Goal: Information Seeking & Learning: Learn about a topic

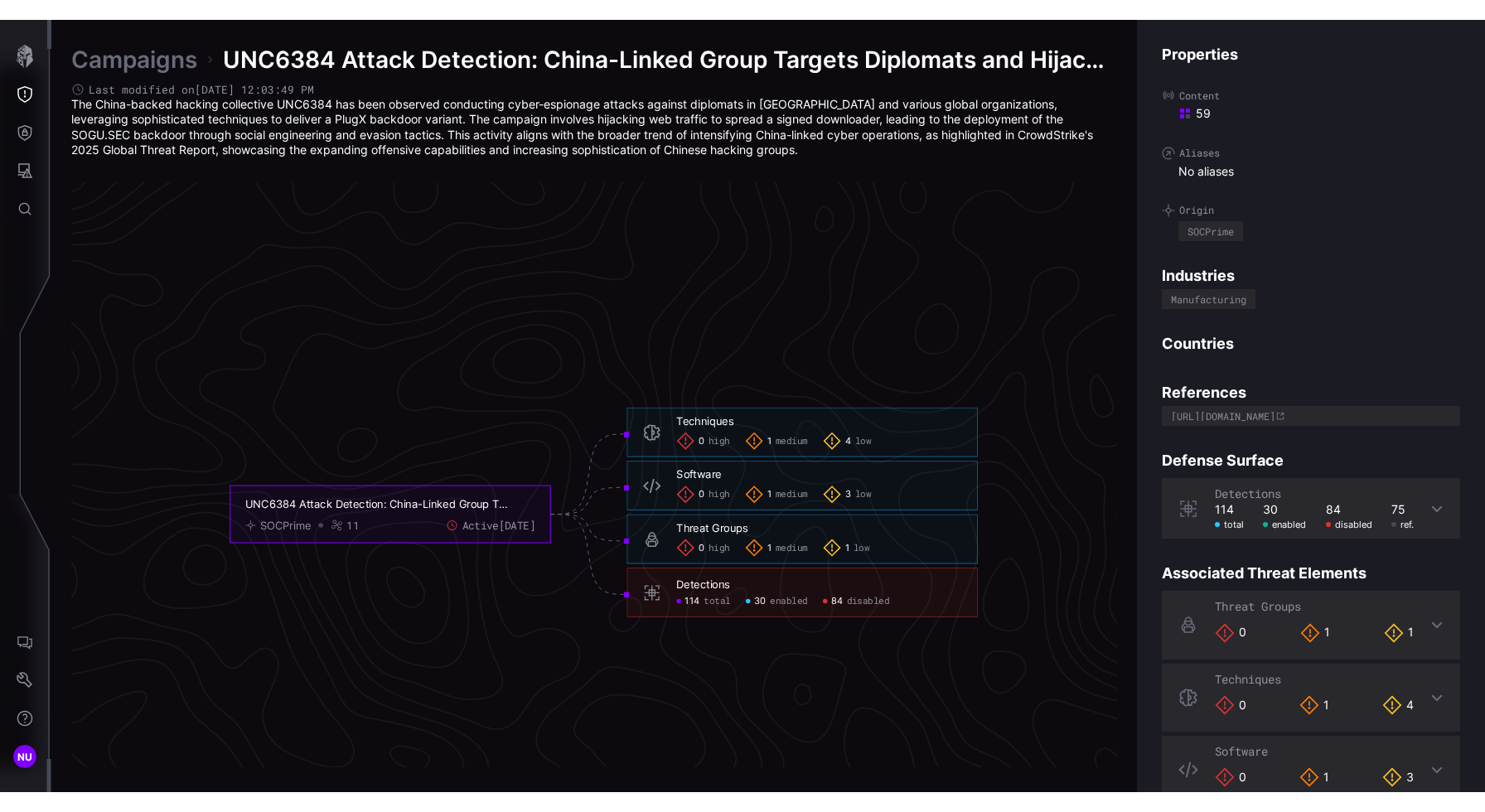
scroll to position [3441, 725]
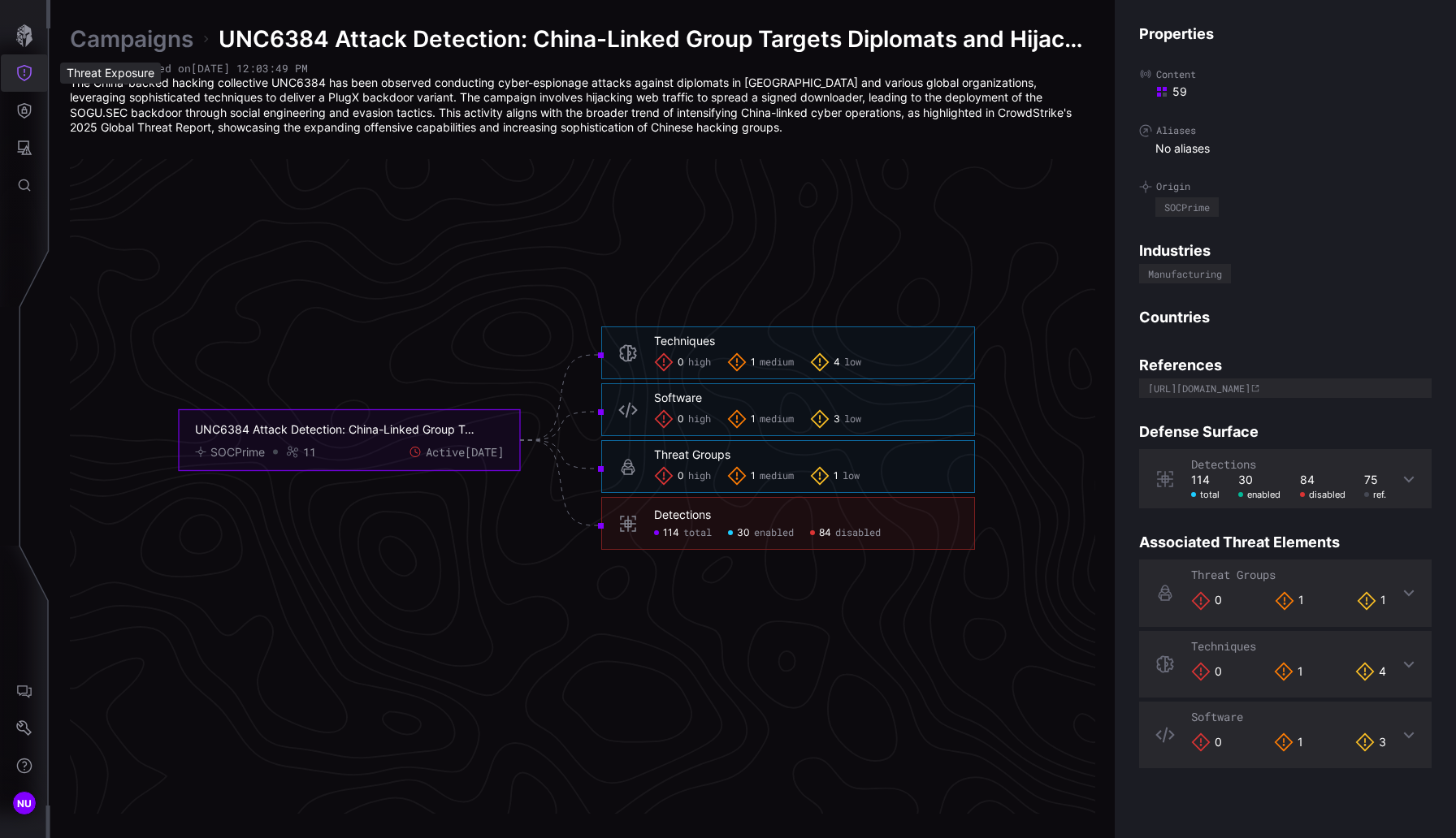
click at [13, 62] on button "Threat Exposure" at bounding box center [24, 73] width 47 height 37
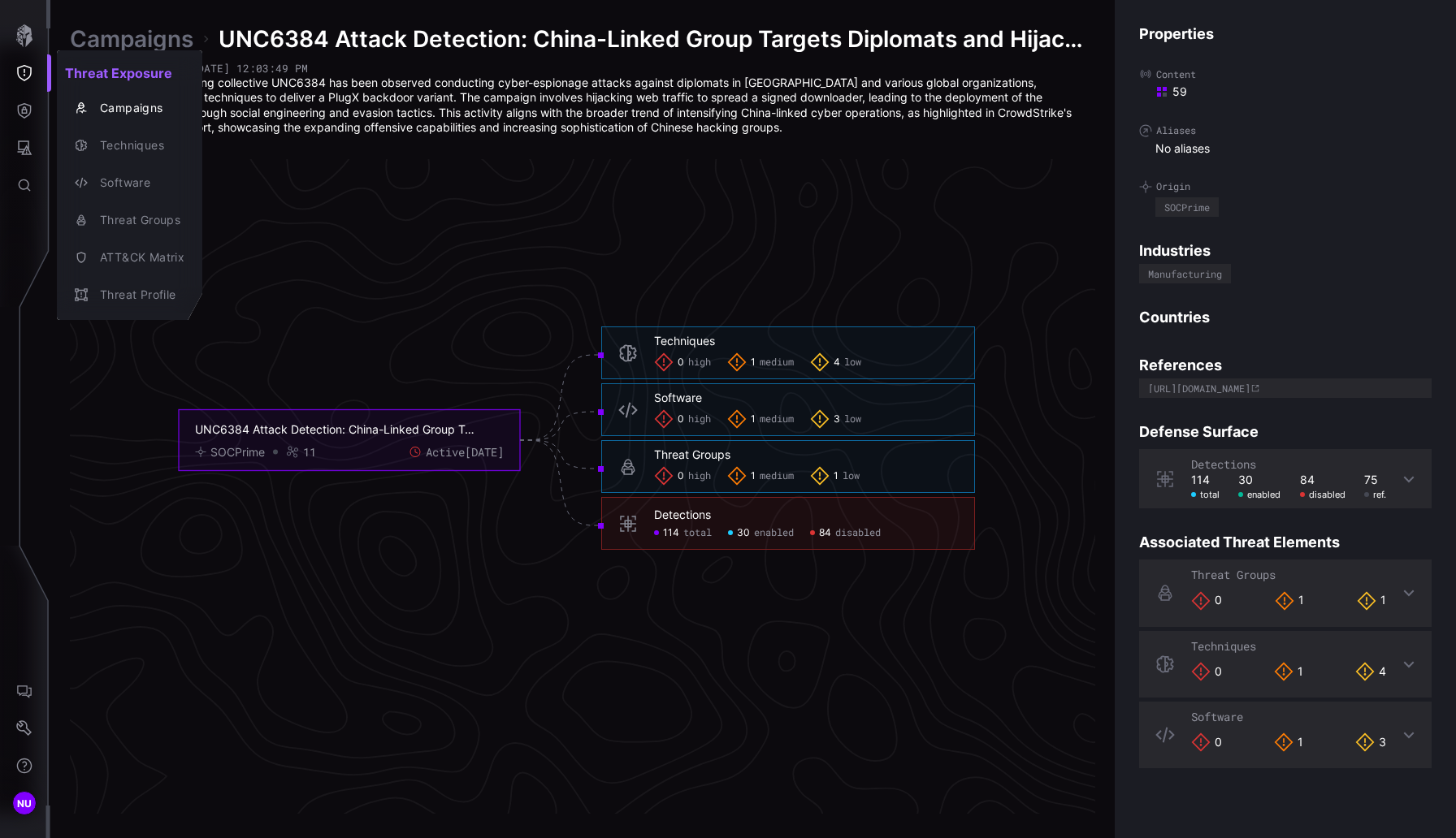
click at [22, 40] on div at bounding box center [728, 419] width 1456 height 838
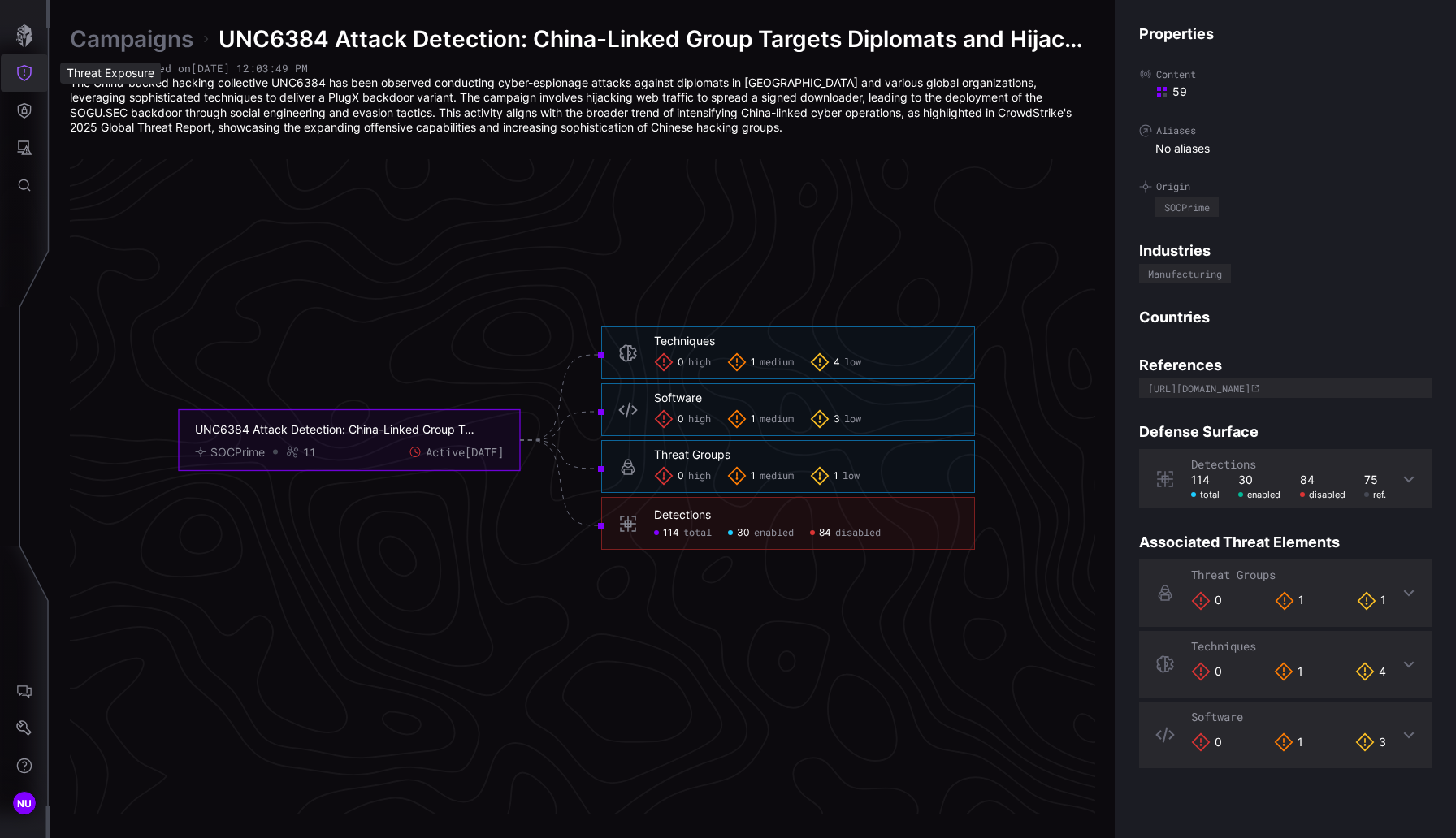
click at [22, 83] on button "Threat Exposure" at bounding box center [24, 73] width 47 height 37
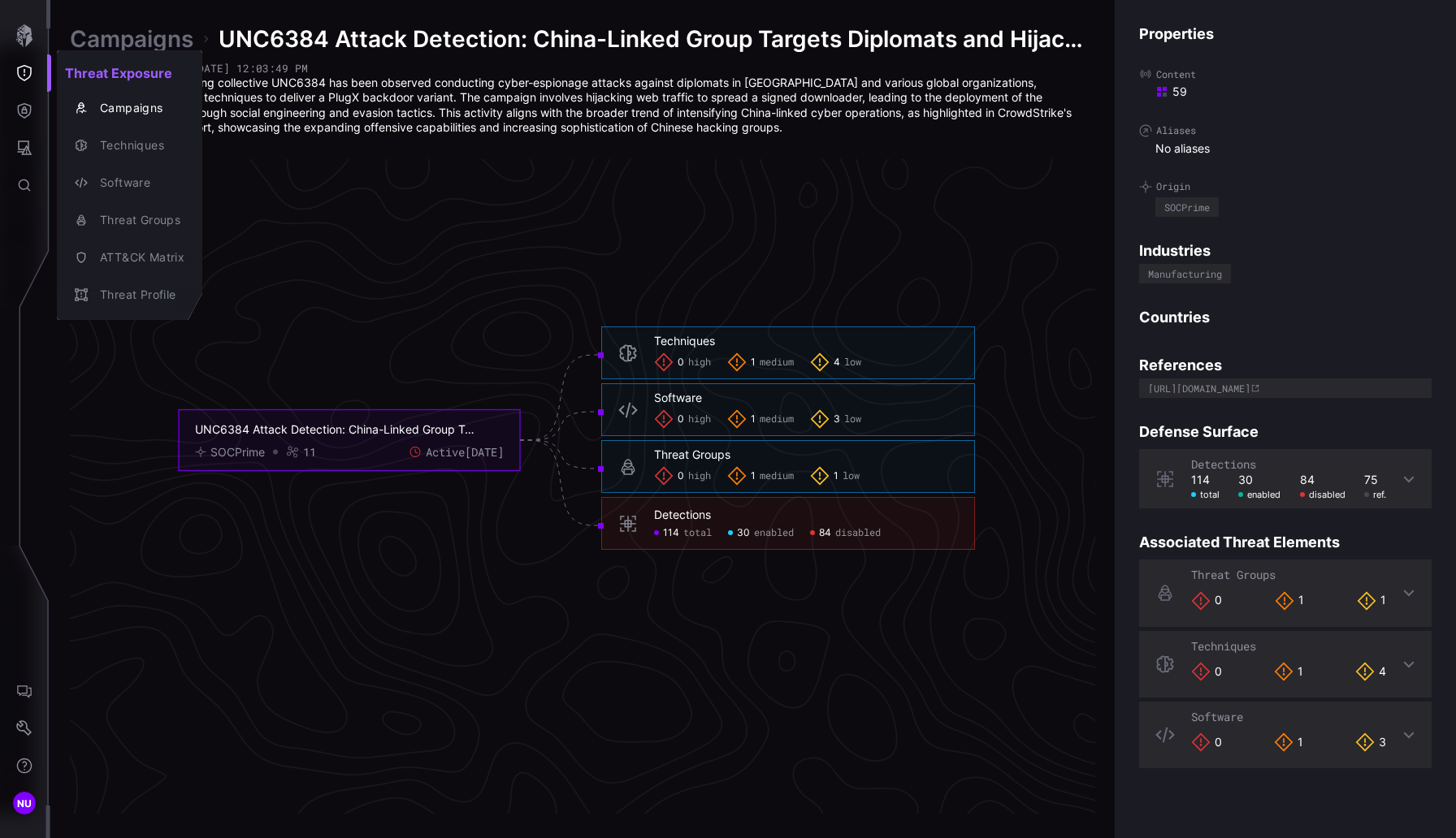
click at [30, 112] on div at bounding box center [728, 419] width 1456 height 838
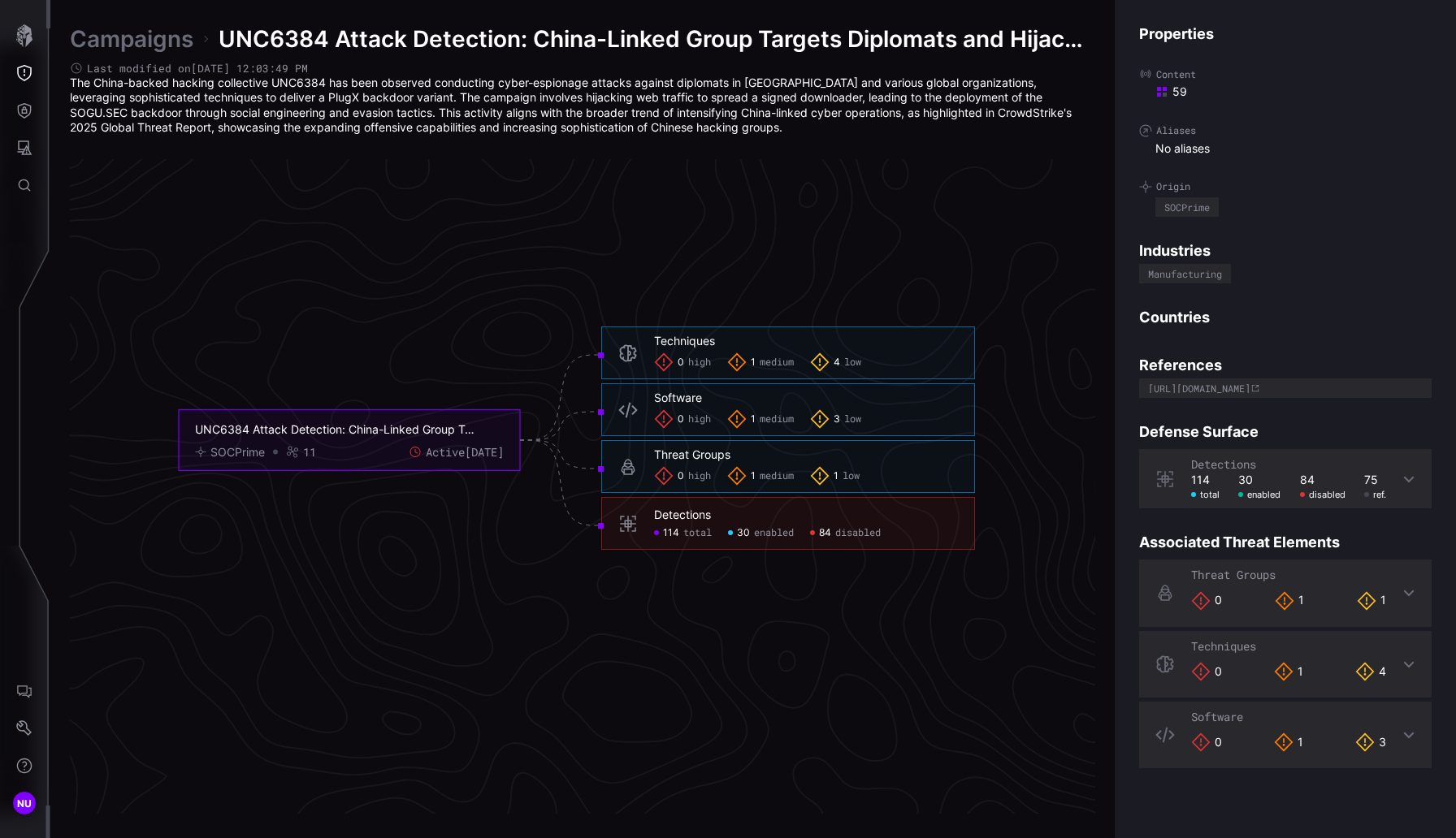
click at [21, 106] on div "Threat Exposure Campaigns Techniques Software Threat Groups ATT&CK Matrix Threa…" at bounding box center [730, 419] width 1450 height 838
click at [23, 110] on icon "Defense Surface" at bounding box center [24, 110] width 16 height 16
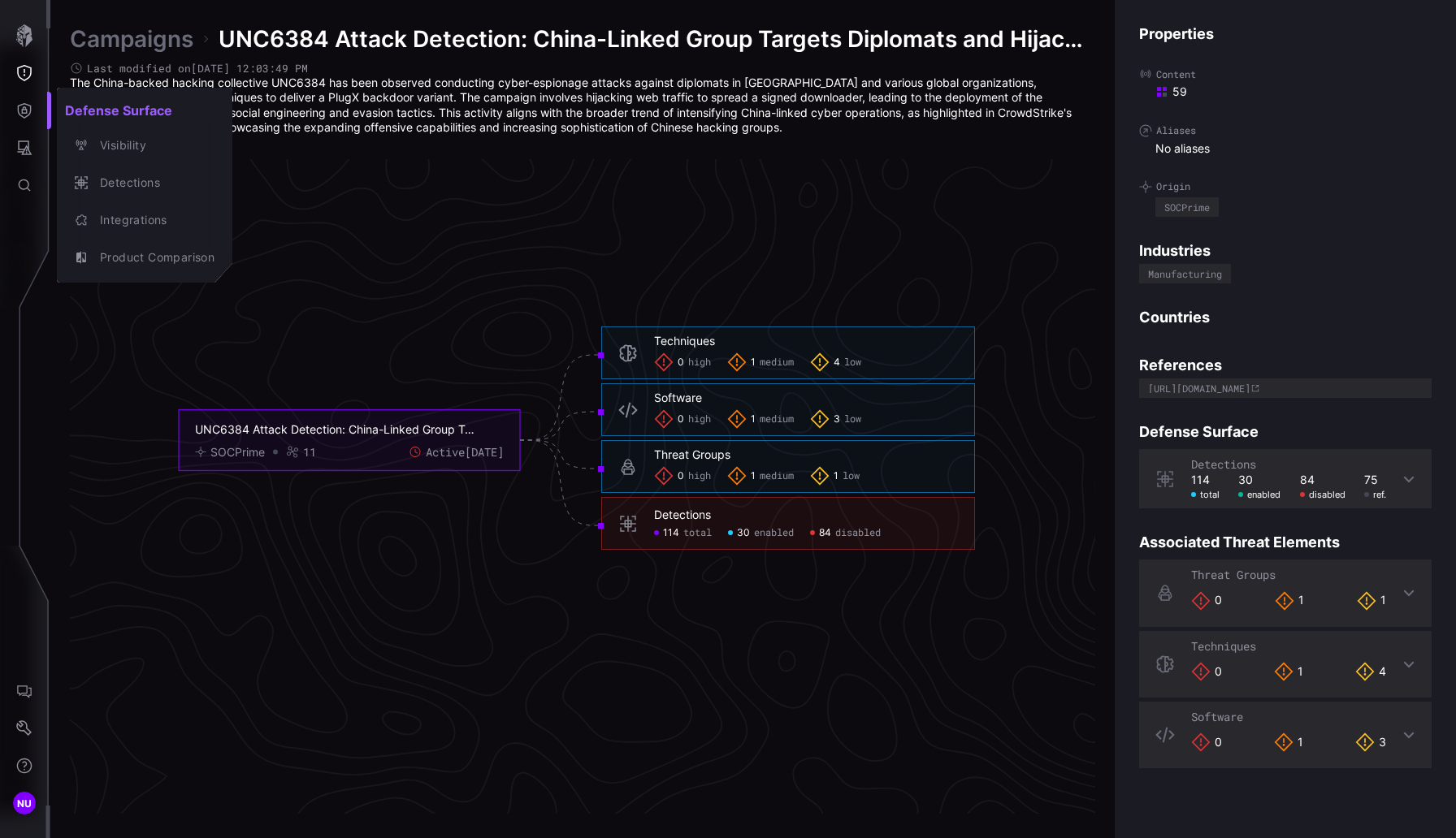
click at [33, 138] on div at bounding box center [728, 419] width 1456 height 838
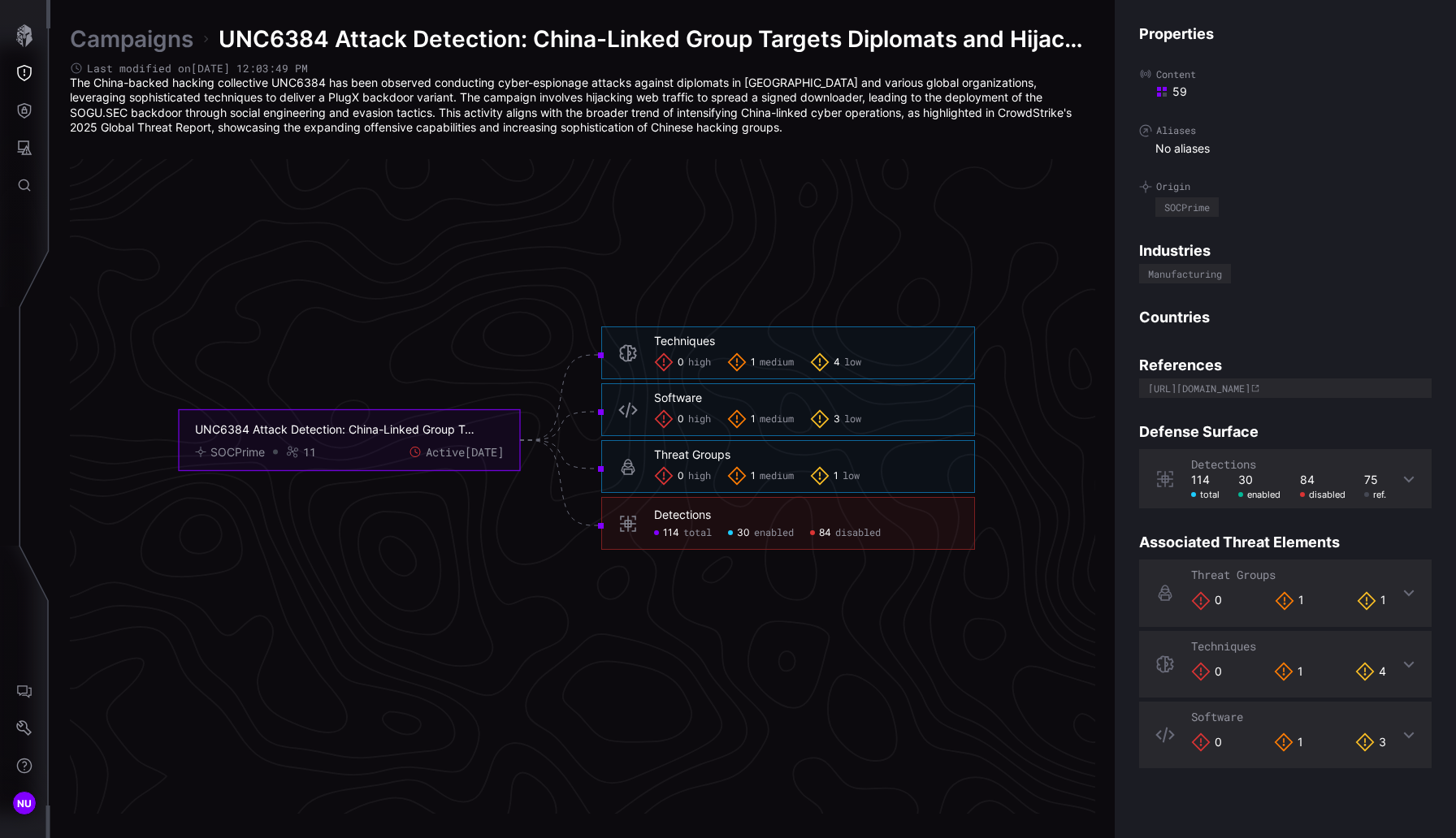
click at [26, 147] on div "Defense Surface Visibility Detections Integrations Product Comparison" at bounding box center [730, 419] width 1450 height 838
click at [26, 147] on icon "Attack Surface" at bounding box center [25, 147] width 14 height 14
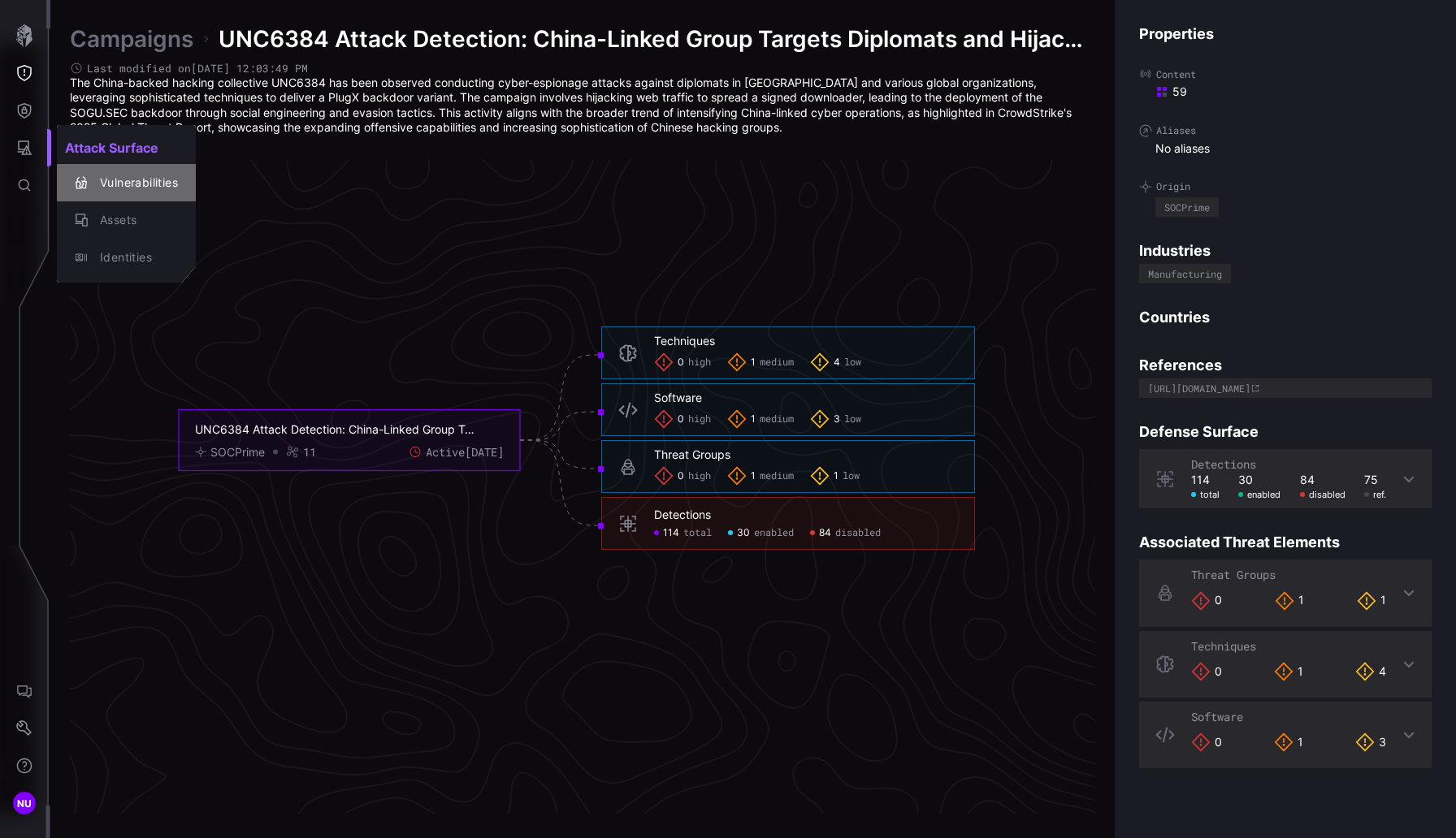
click at [129, 187] on div "Vulnerabilities" at bounding box center [135, 183] width 86 height 20
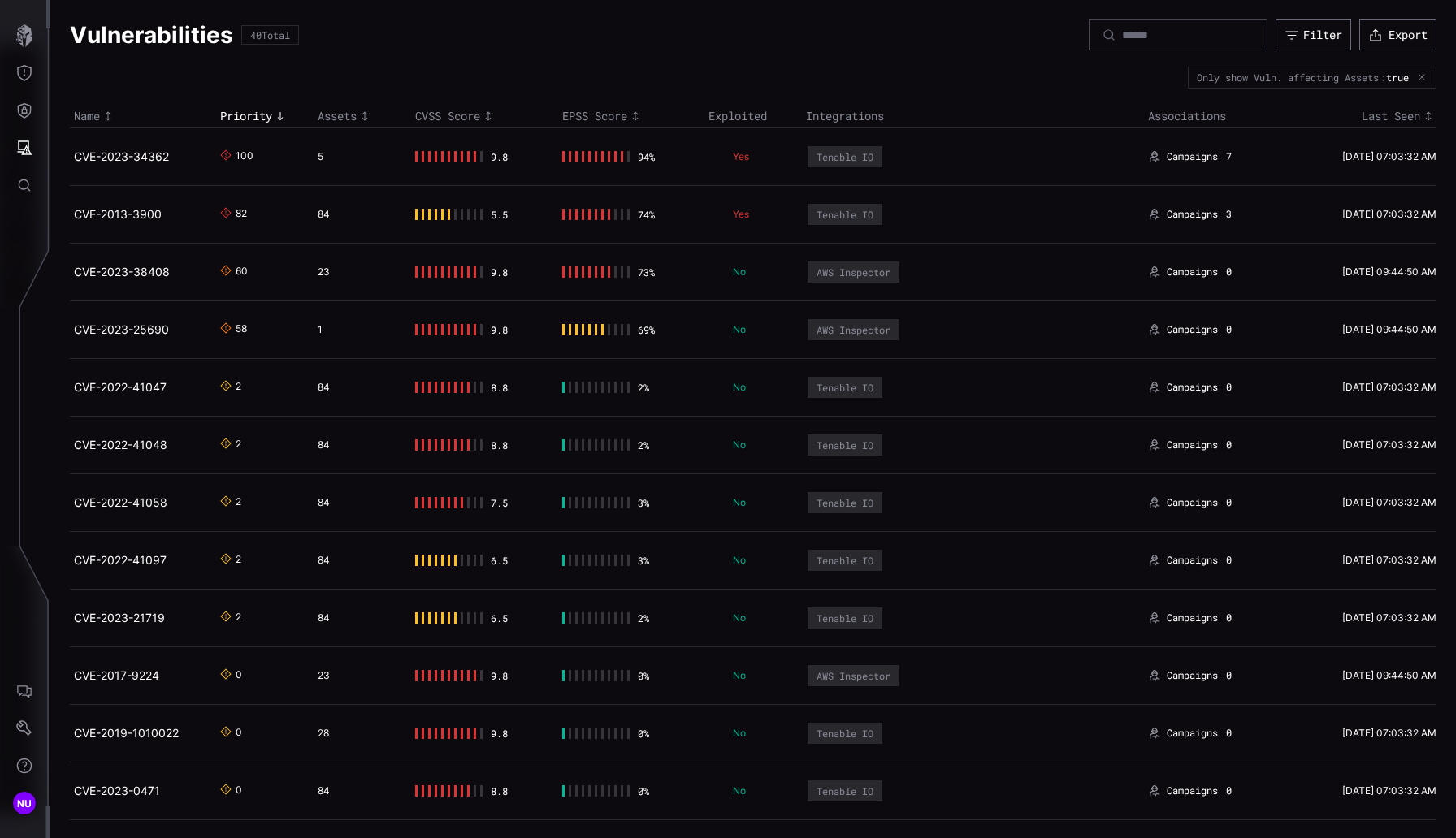
click at [1020, 77] on div "Only show Vuln. affecting Assets : true" at bounding box center [1313, 77] width 249 height 21
click at [1020, 39] on div "Filter" at bounding box center [1322, 34] width 39 height 14
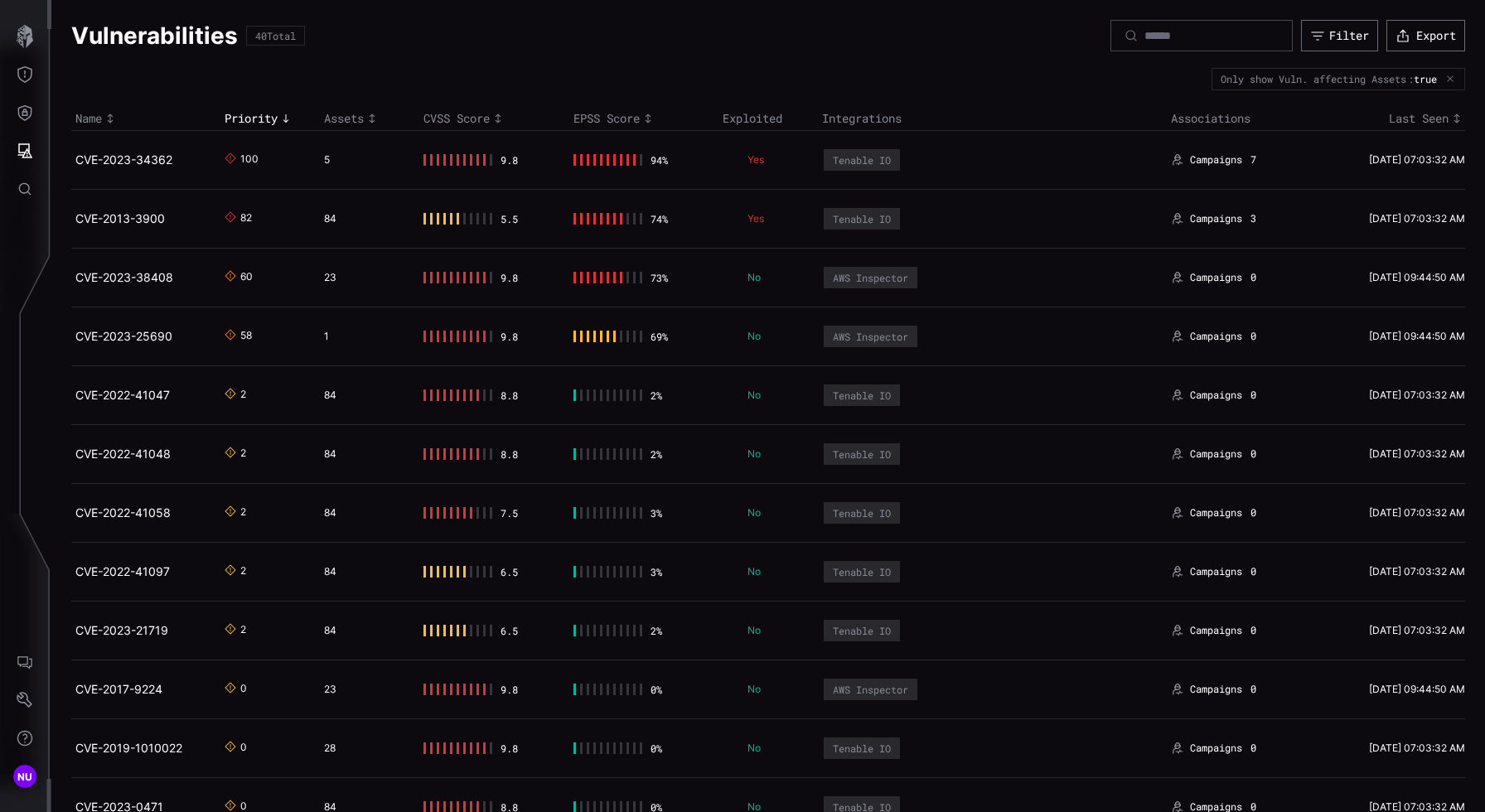
click at [1040, 36] on div "Filter" at bounding box center [1348, 35] width 40 height 15
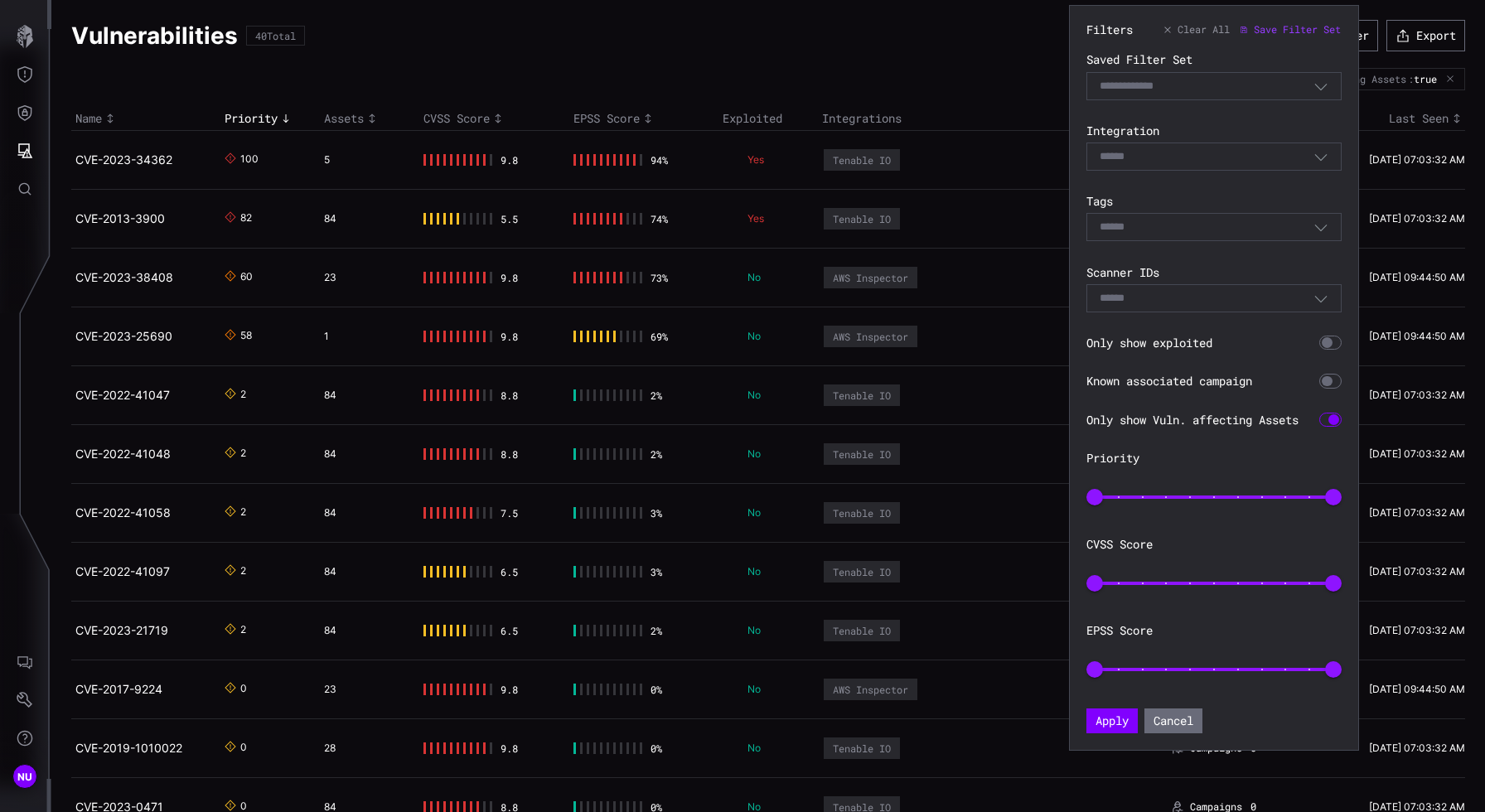
click at [1040, 159] on div "Select" at bounding box center [1206, 156] width 214 height 15
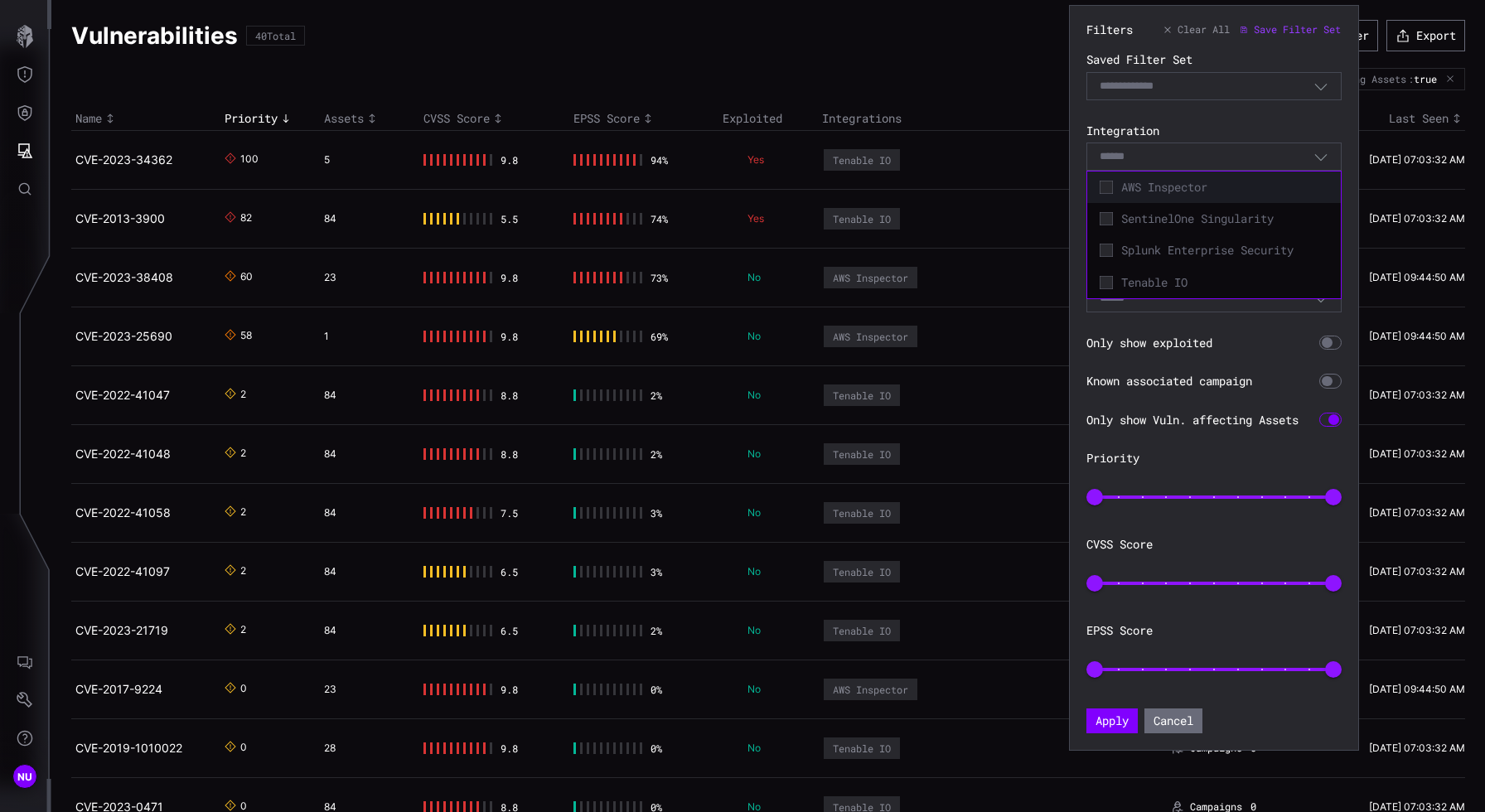
click at [1040, 184] on span "AWS Inspector" at bounding box center [1225, 186] width 207 height 15
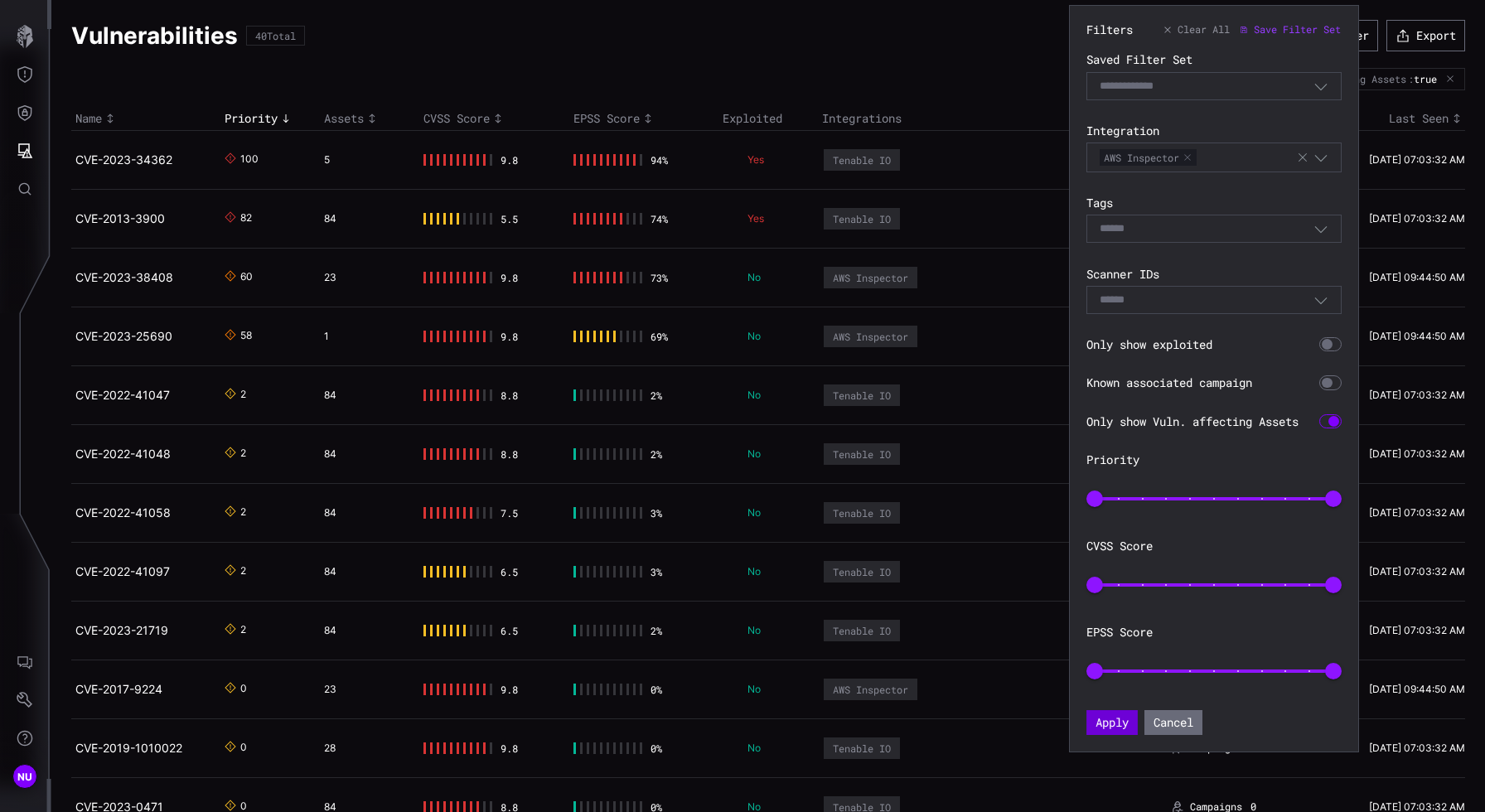
click at [1040, 727] on button "Apply" at bounding box center [1112, 721] width 52 height 24
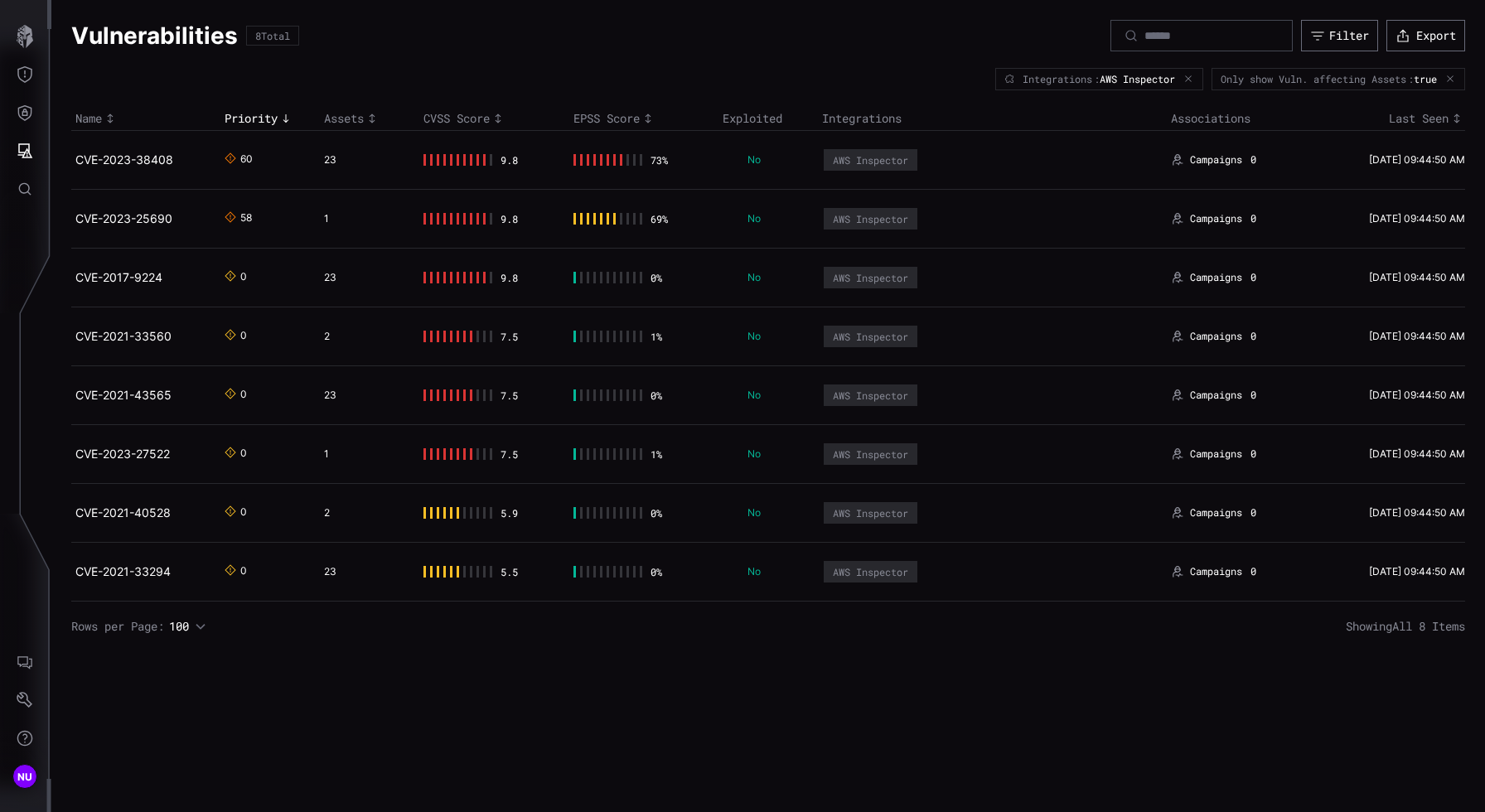
click at [1040, 82] on icon "button" at bounding box center [1189, 79] width 10 height 10
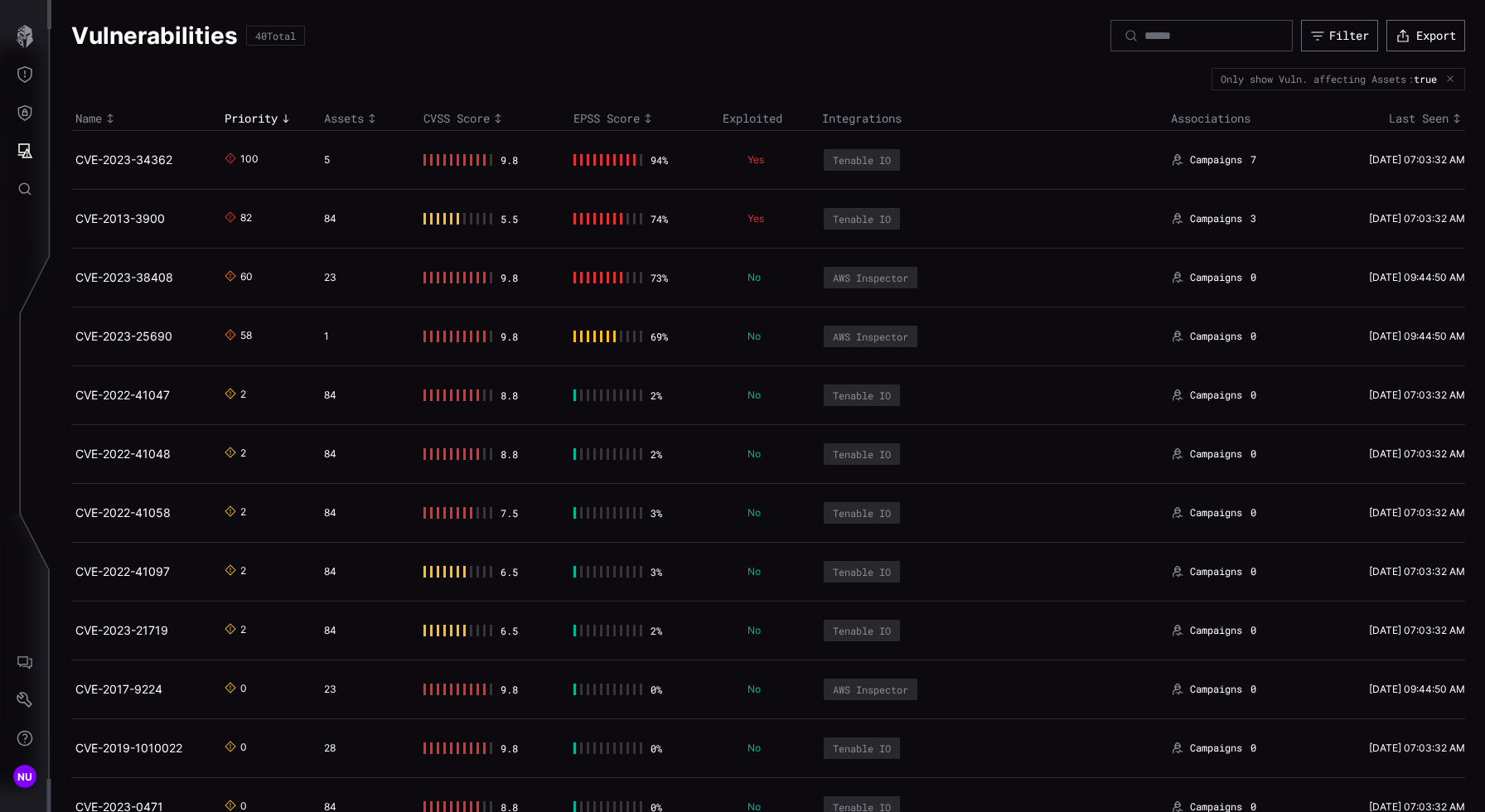
click at [1040, 77] on button "button" at bounding box center [1450, 79] width 12 height 10
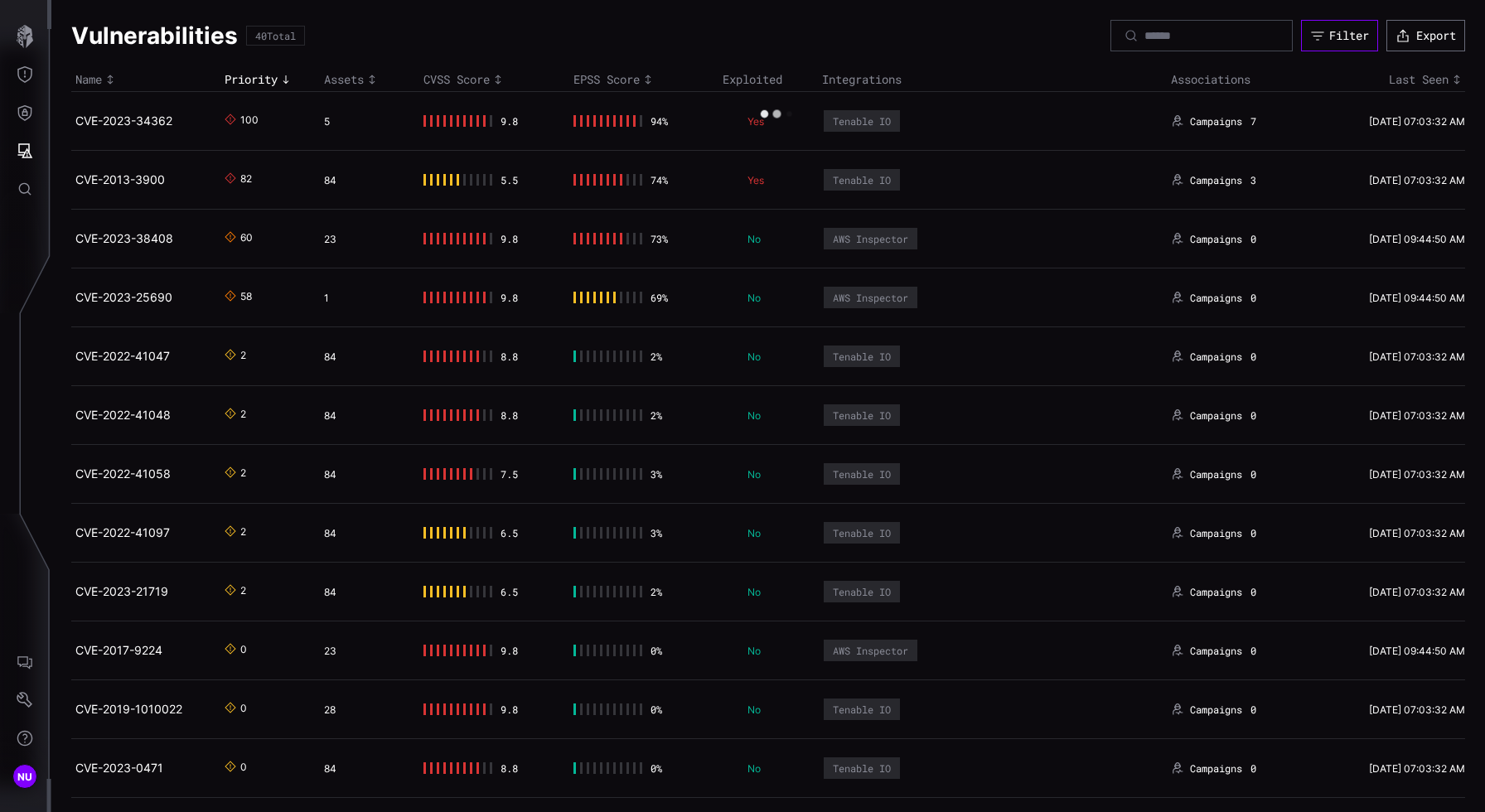
click at [1040, 26] on button "Filter" at bounding box center [1339, 35] width 77 height 31
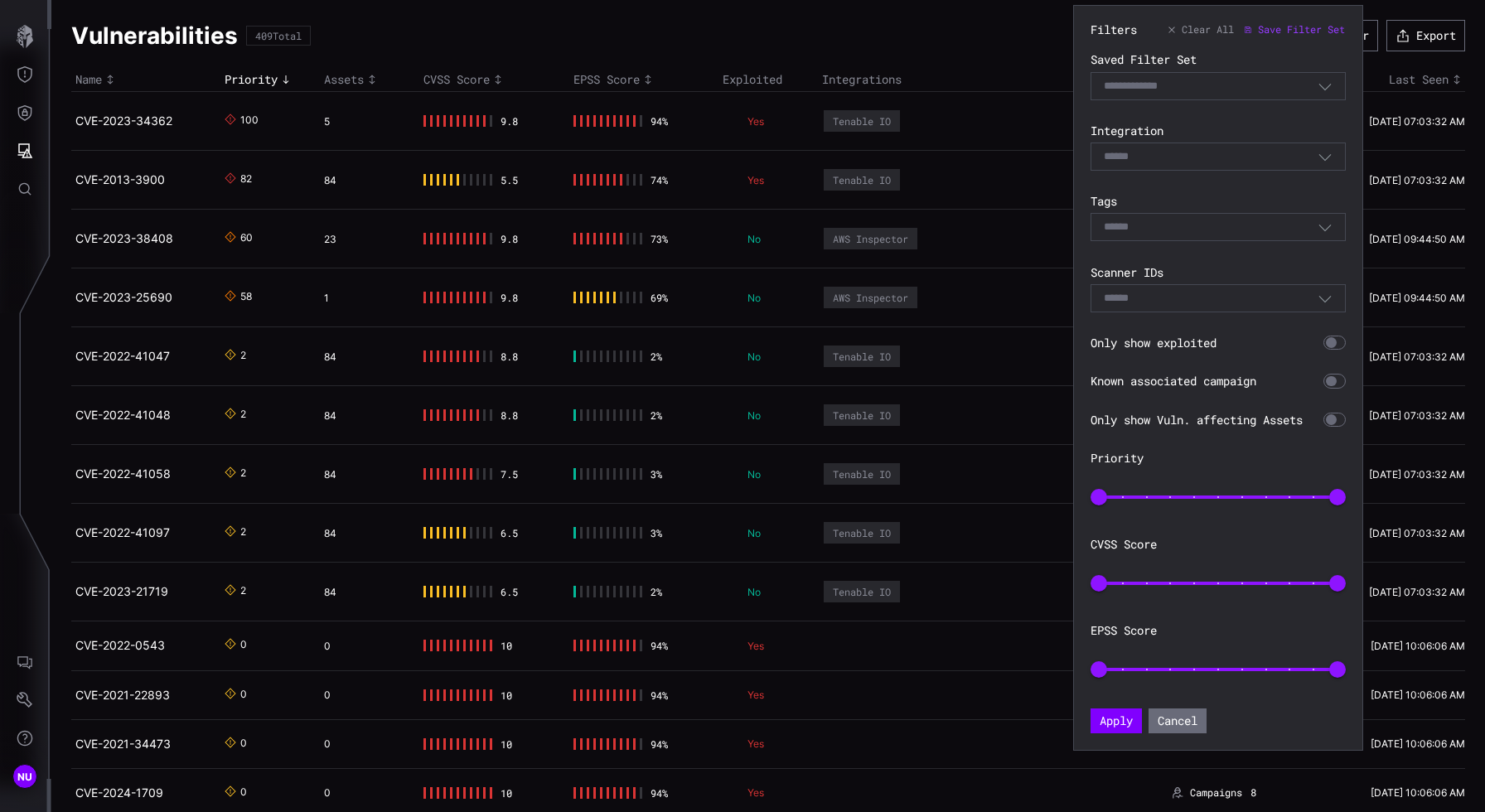
click at [1040, 157] on div "Select" at bounding box center [1210, 156] width 214 height 15
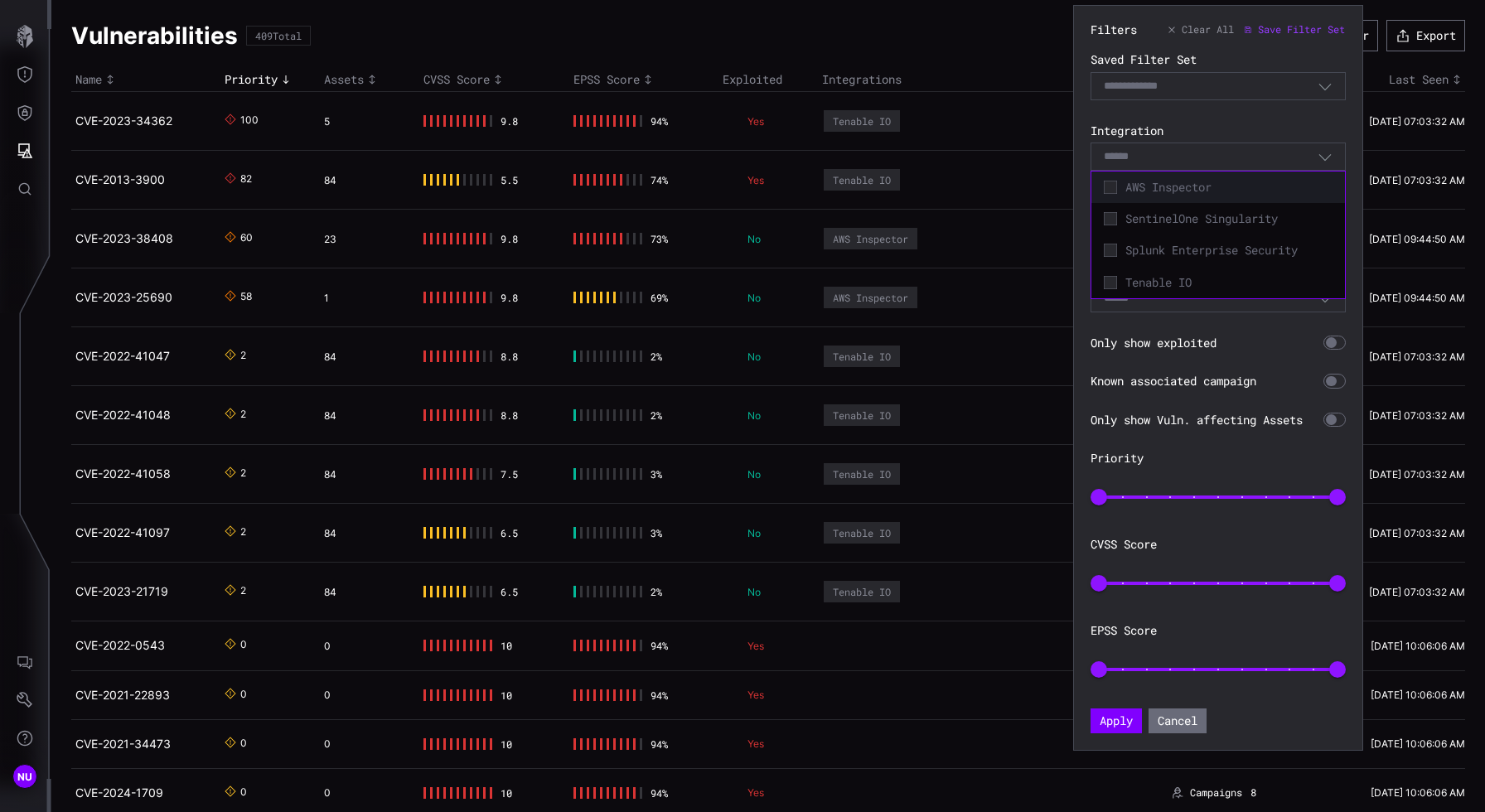
click at [1040, 195] on div "AWS Inspector" at bounding box center [1218, 187] width 237 height 23
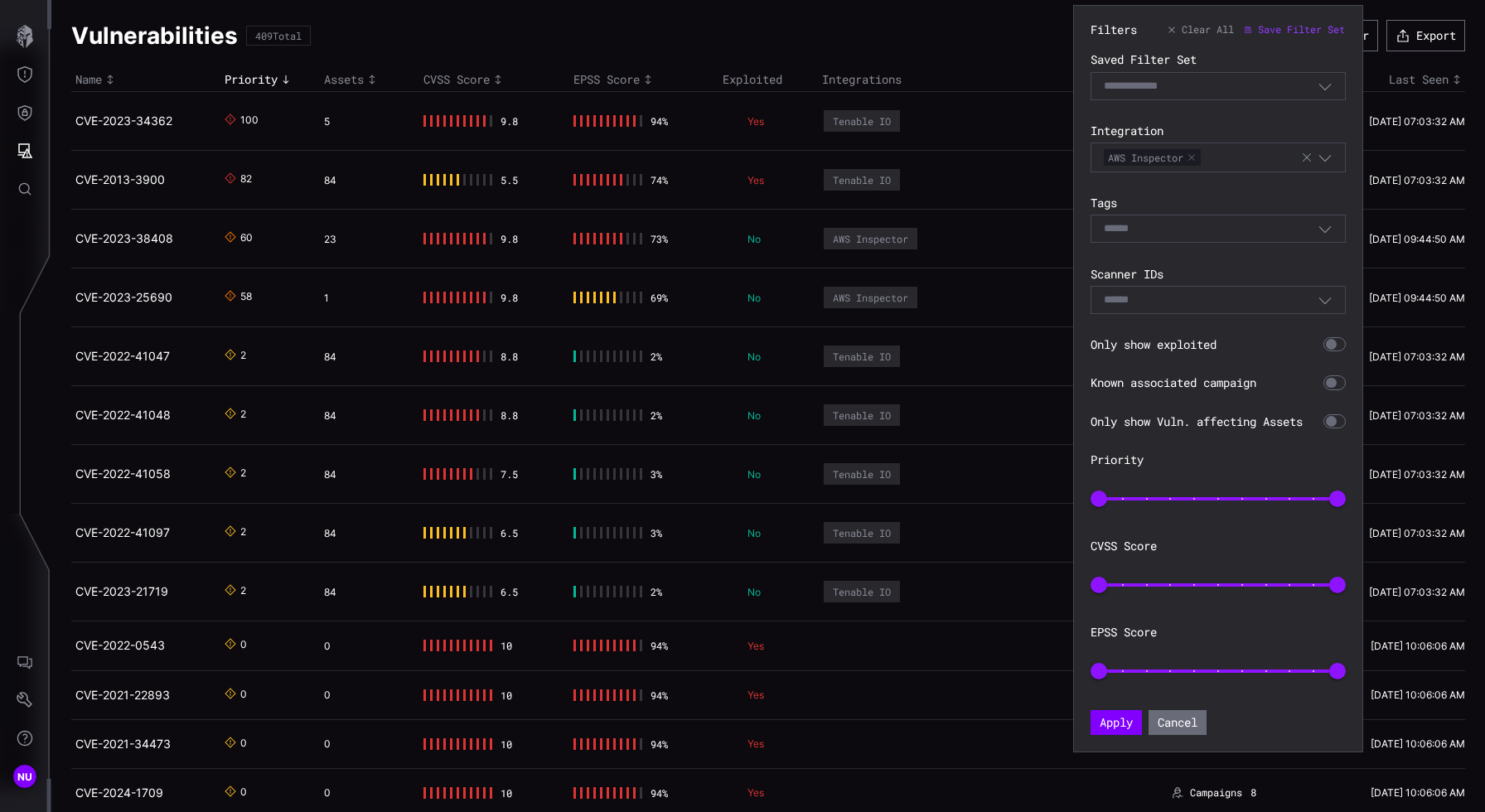
click at [1040, 125] on label "Integration" at bounding box center [1218, 131] width 255 height 15
click at [1040, 352] on section "Only show exploited" at bounding box center [1218, 344] width 255 height 15
click at [1040, 345] on div at bounding box center [1331, 344] width 11 height 11
click at [1040, 345] on div at bounding box center [1338, 344] width 11 height 11
click at [1040, 346] on div at bounding box center [1331, 344] width 11 height 11
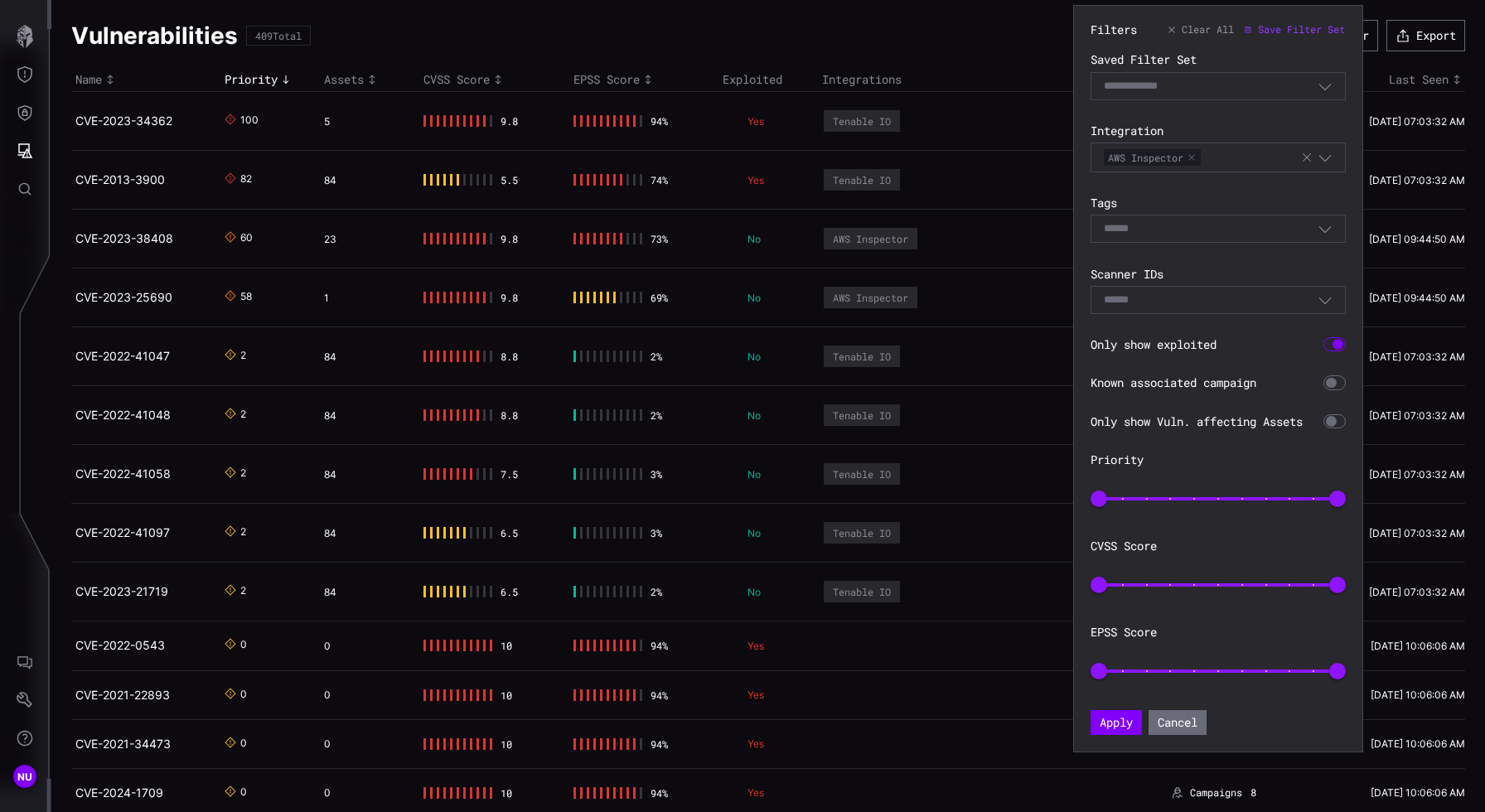
click at [1040, 232] on div "Select" at bounding box center [1210, 228] width 214 height 15
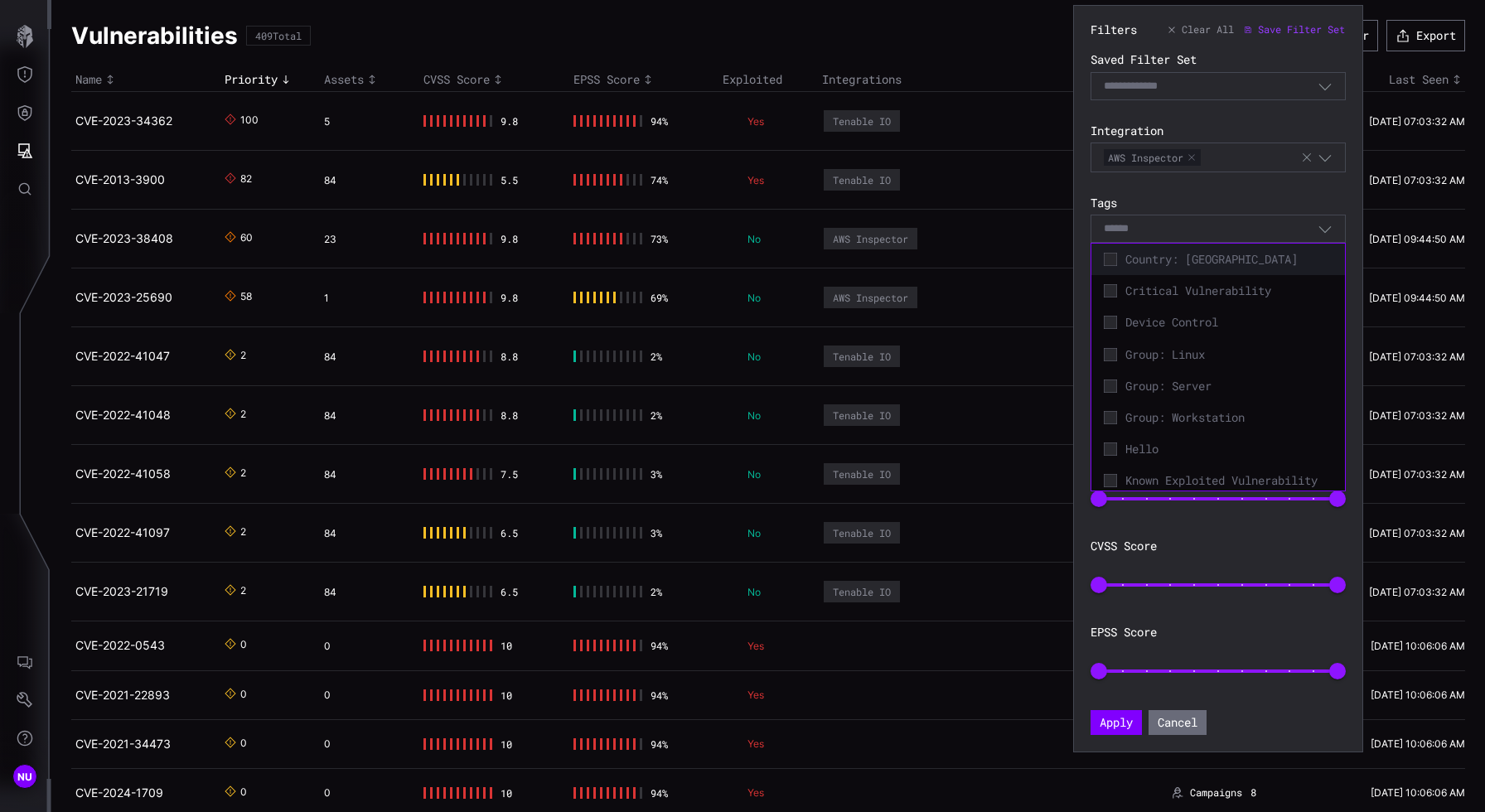
click at [1040, 264] on span "Country: [GEOGRAPHIC_DATA]" at bounding box center [1229, 258] width 207 height 15
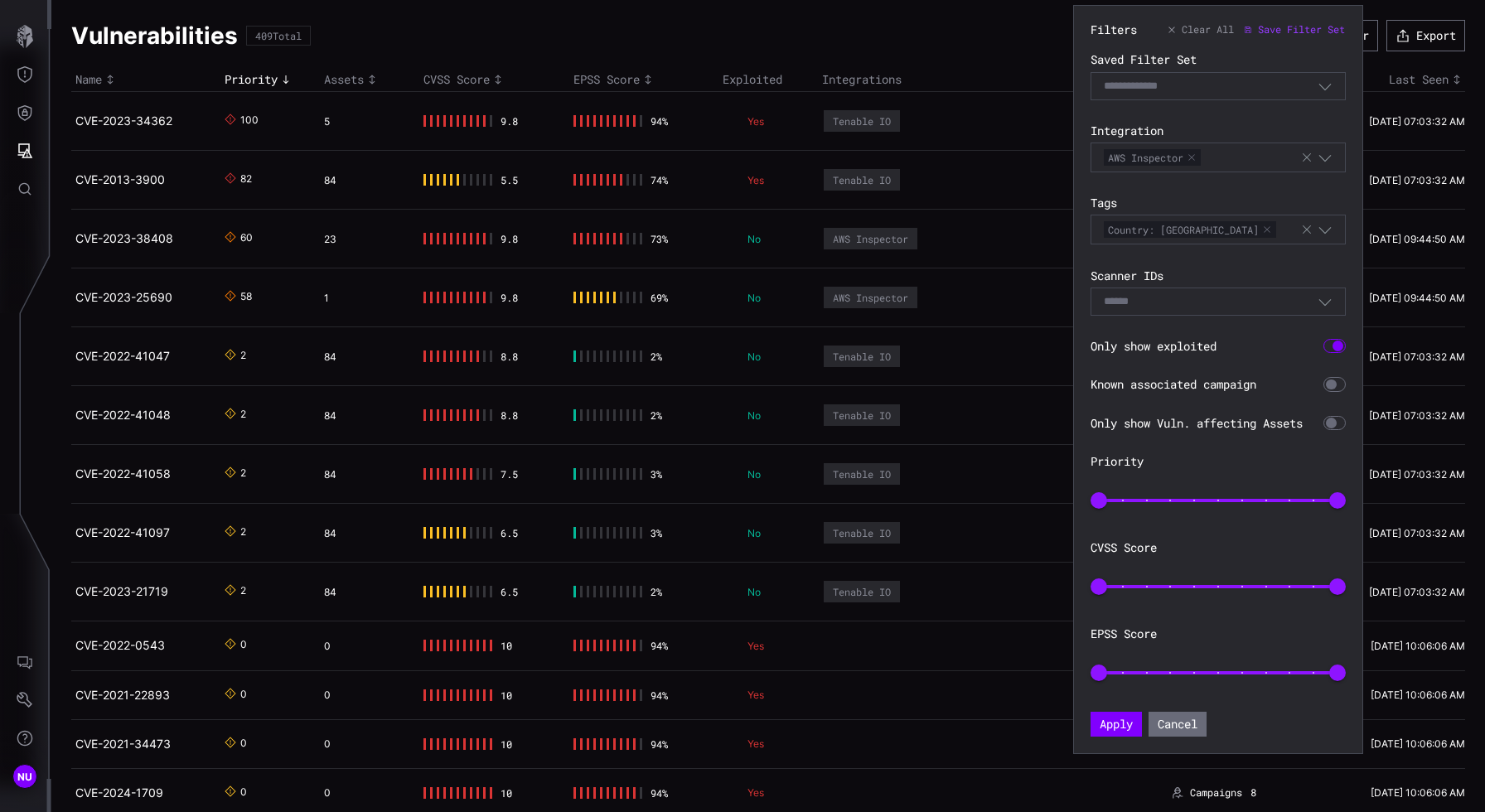
click at [1040, 526] on div "Filters Clear All Save Filter Set Saved Filter Set Select Filter Integration AW…" at bounding box center [1218, 379] width 255 height 715
type input "**"
drag, startPoint x: 1101, startPoint y: 507, endPoint x: 1253, endPoint y: 522, distance: 152.7
click at [1040, 522] on div "Filters Clear All Save Filter Set Saved Filter Set Select Filter Integration AW…" at bounding box center [1218, 379] width 255 height 715
click at [1040, 731] on button "Apply" at bounding box center [1115, 723] width 52 height 24
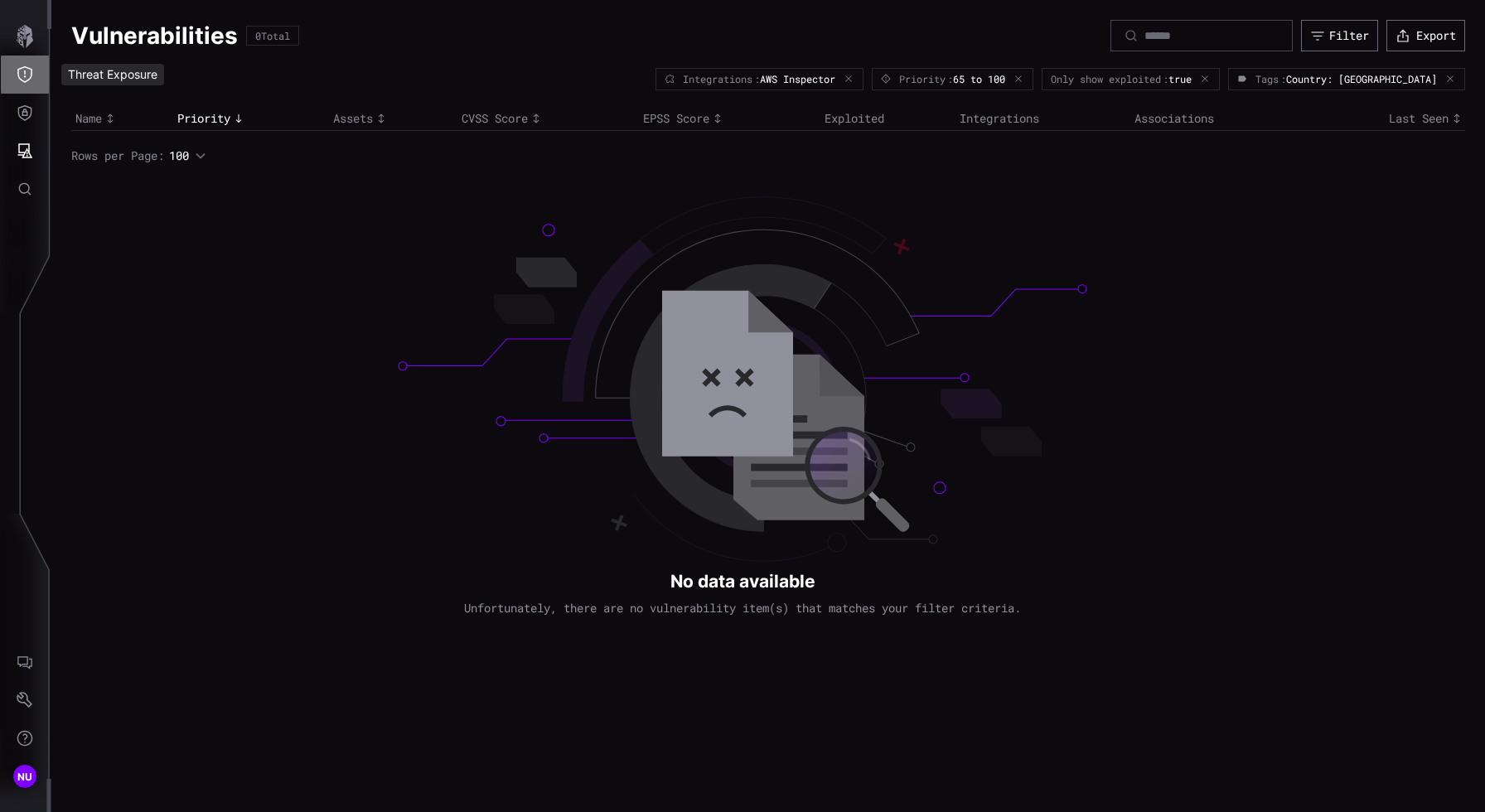
click at [24, 63] on button "Threat Exposure" at bounding box center [24, 74] width 48 height 38
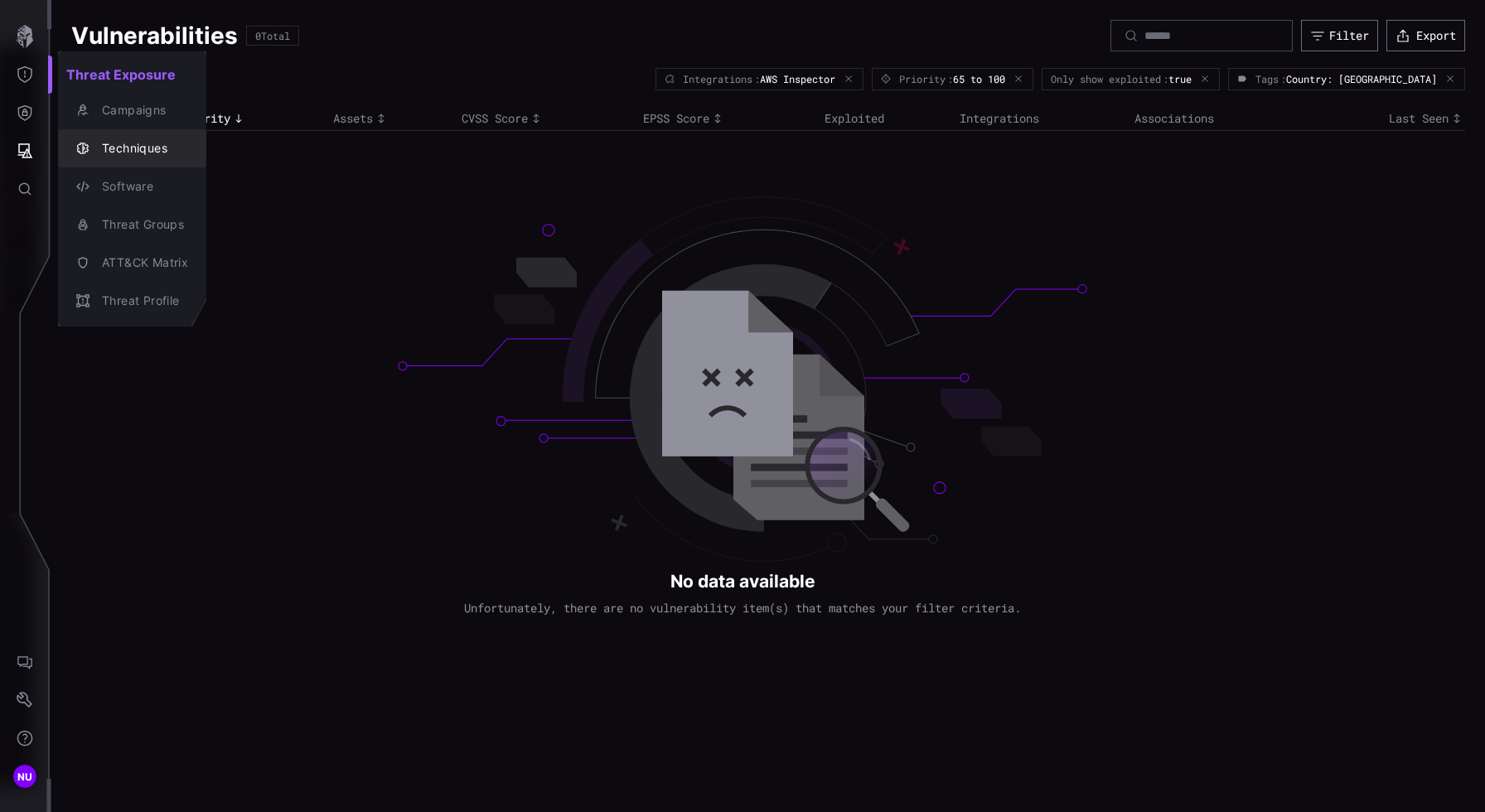
click at [102, 135] on button "Techniques" at bounding box center [132, 148] width 148 height 38
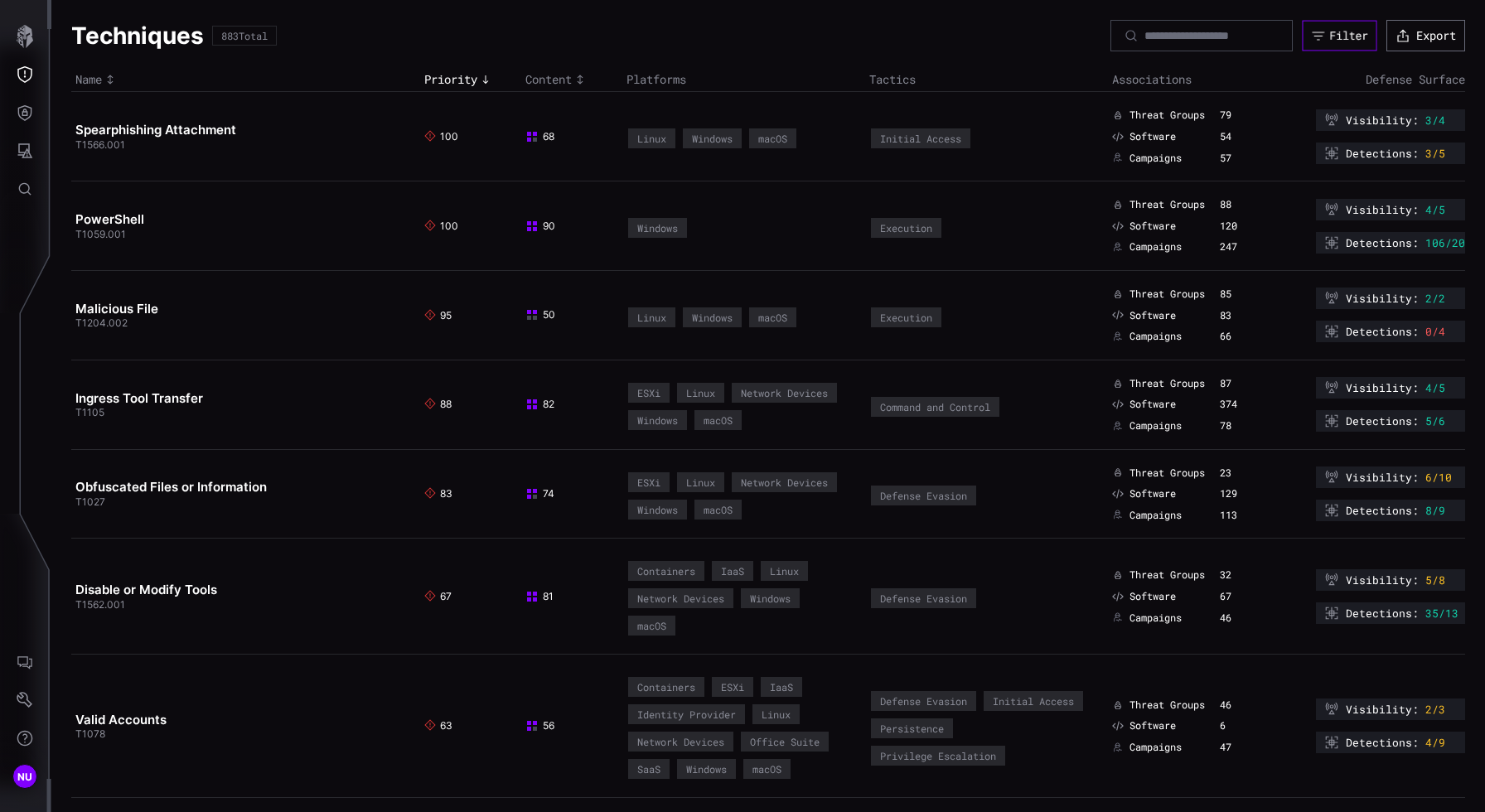
click at [1040, 42] on button "Filter" at bounding box center [1339, 35] width 74 height 30
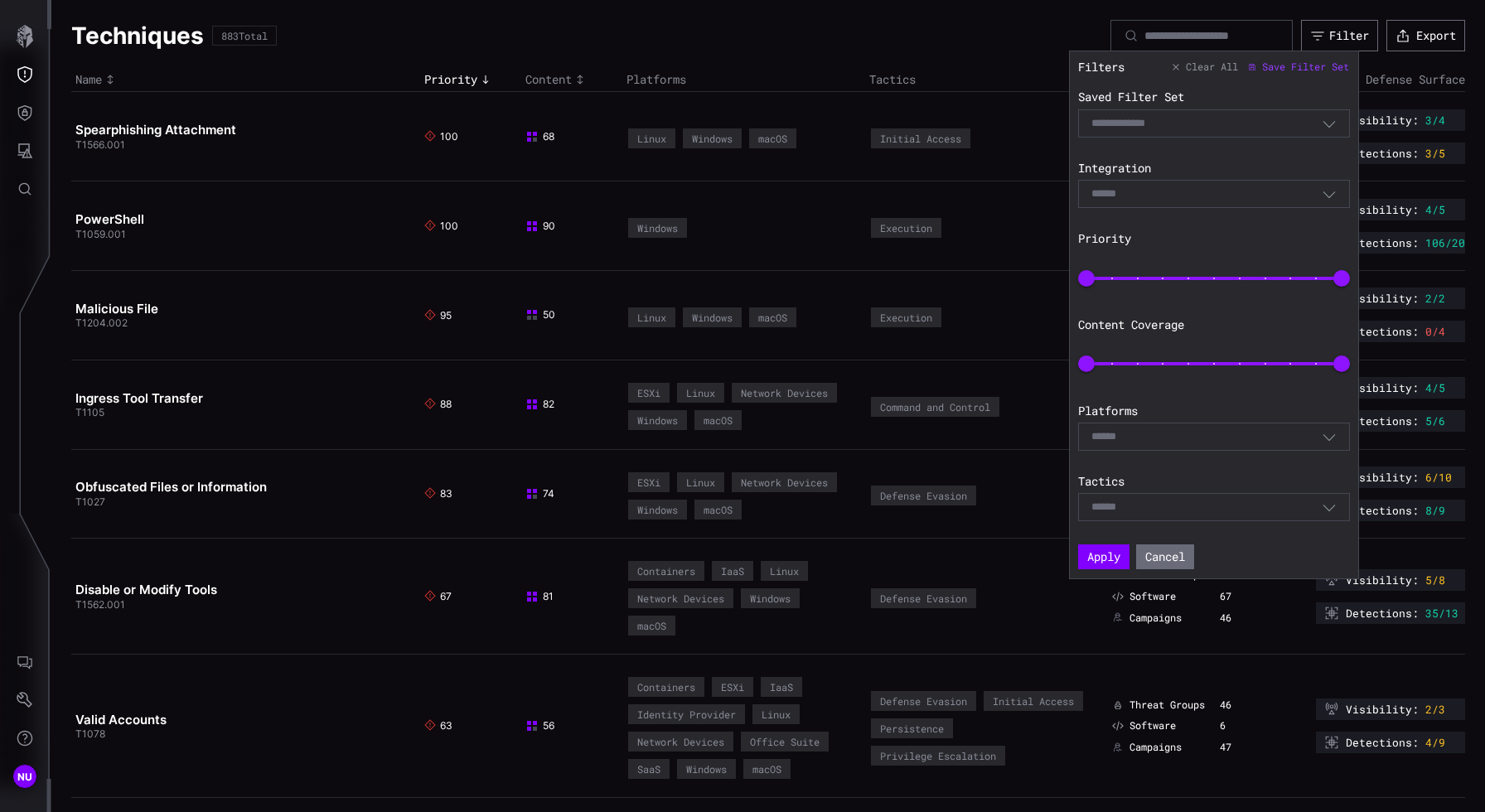
click at [1040, 185] on div "Select" at bounding box center [1214, 193] width 272 height 28
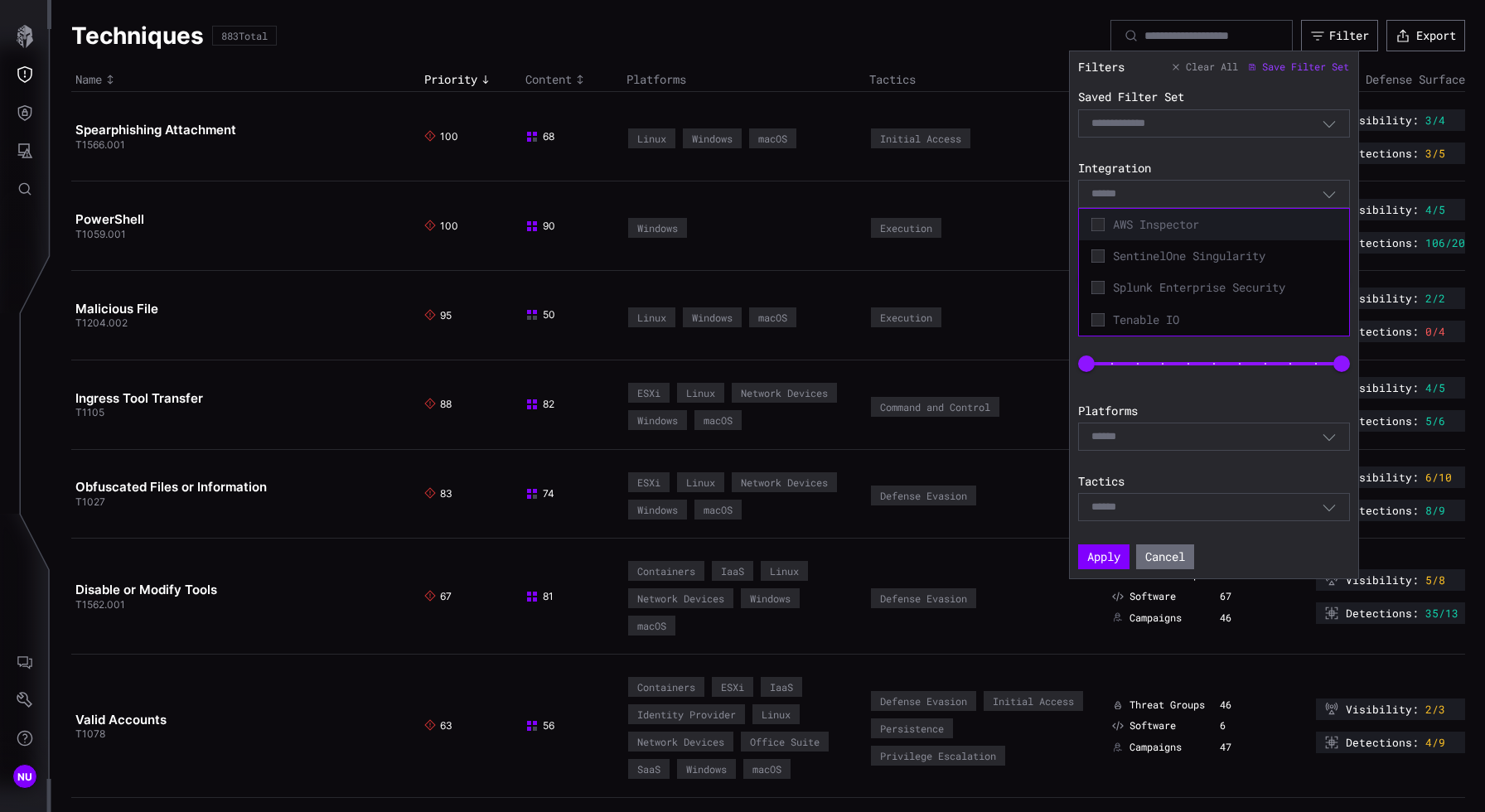
click at [1040, 229] on span "AWS Inspector" at bounding box center [1224, 224] width 223 height 15
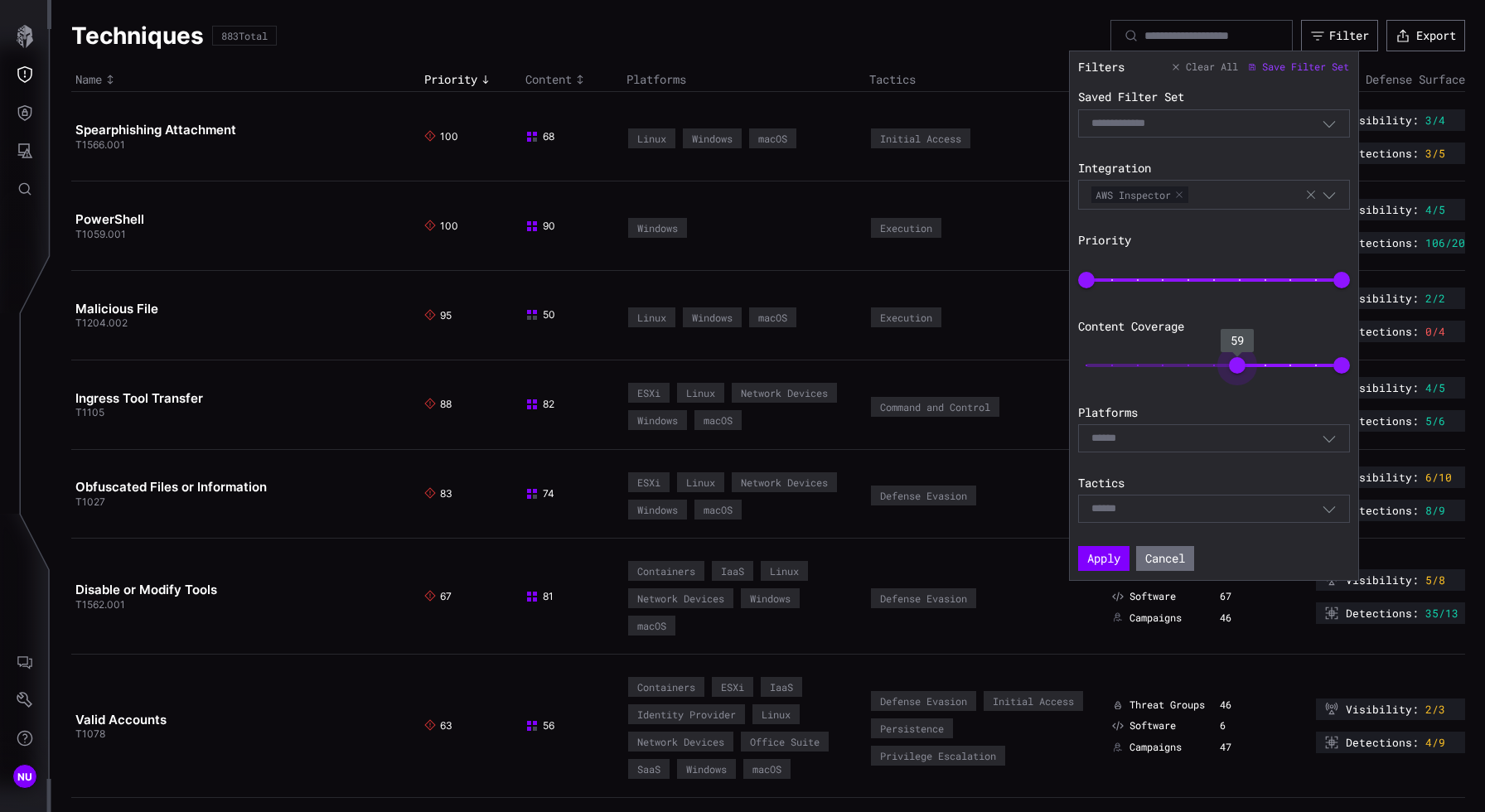
type input "**"
drag, startPoint x: 1090, startPoint y: 366, endPoint x: 1239, endPoint y: 370, distance: 149.1
click at [1040, 370] on span "59" at bounding box center [1236, 365] width 17 height 17
click at [1040, 439] on div "Select" at bounding box center [1206, 438] width 230 height 15
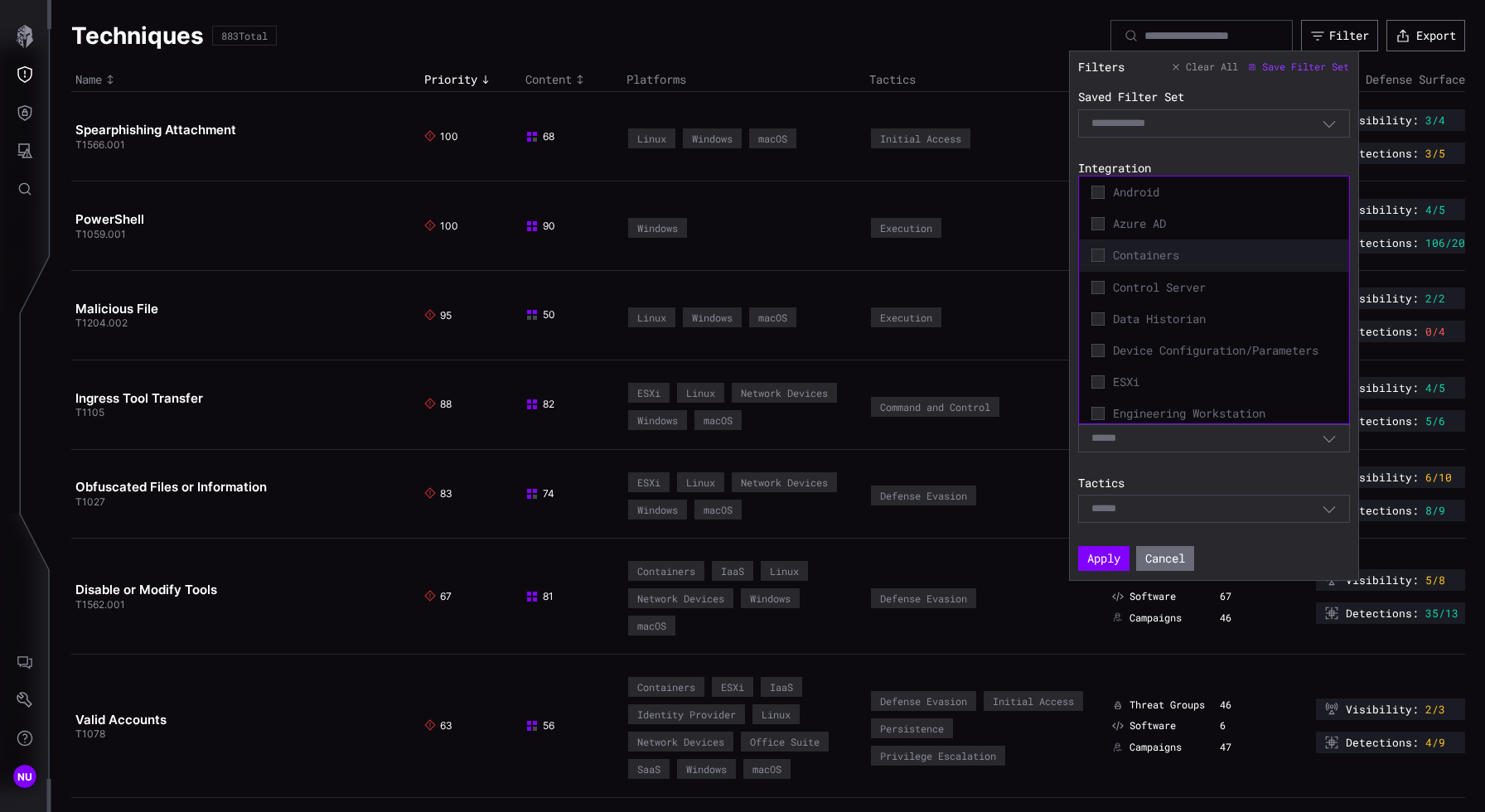
click at [1040, 262] on div "Containers" at bounding box center [1214, 255] width 254 height 23
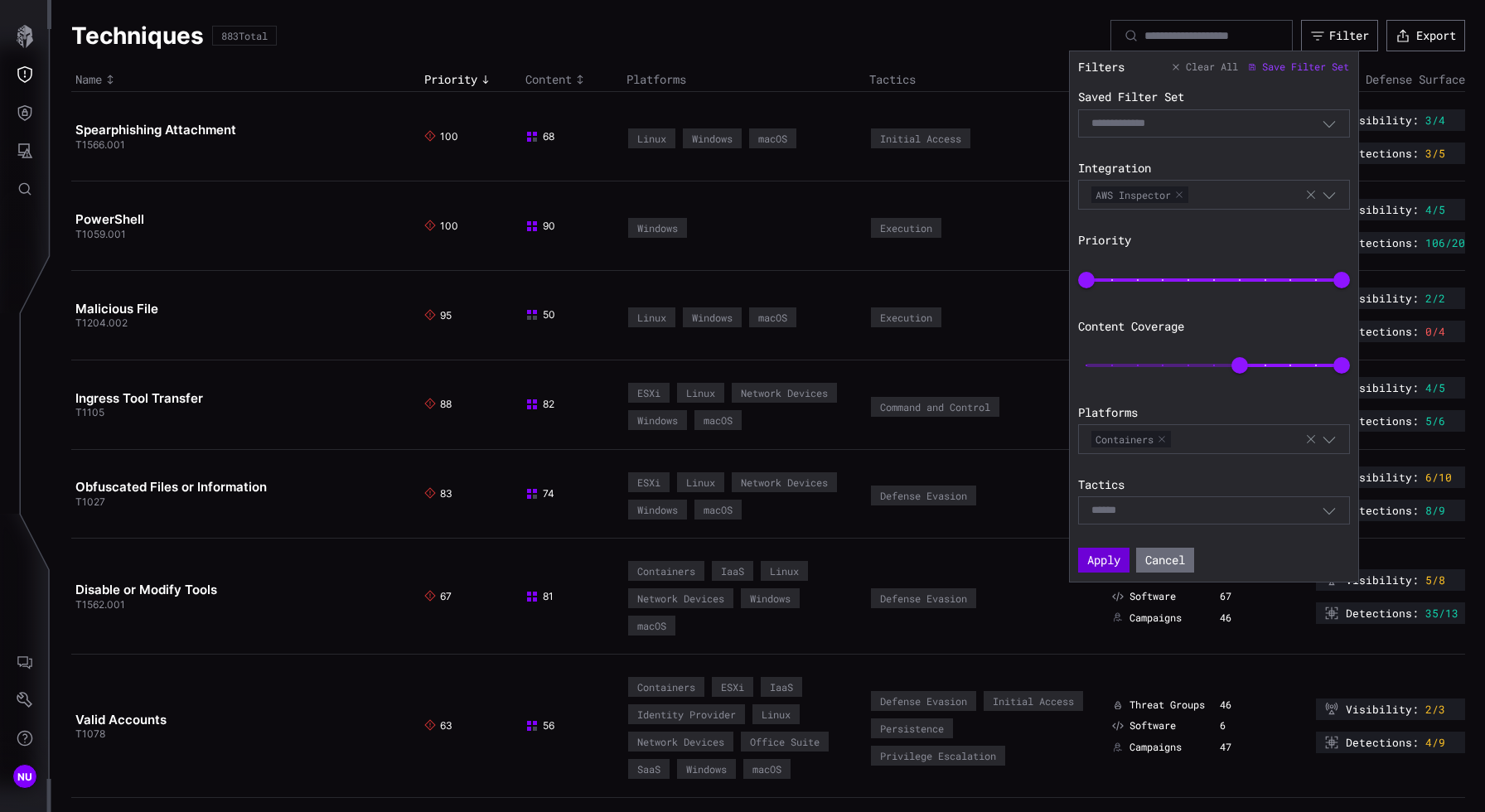
click at [1040, 565] on button "Apply" at bounding box center [1104, 560] width 52 height 24
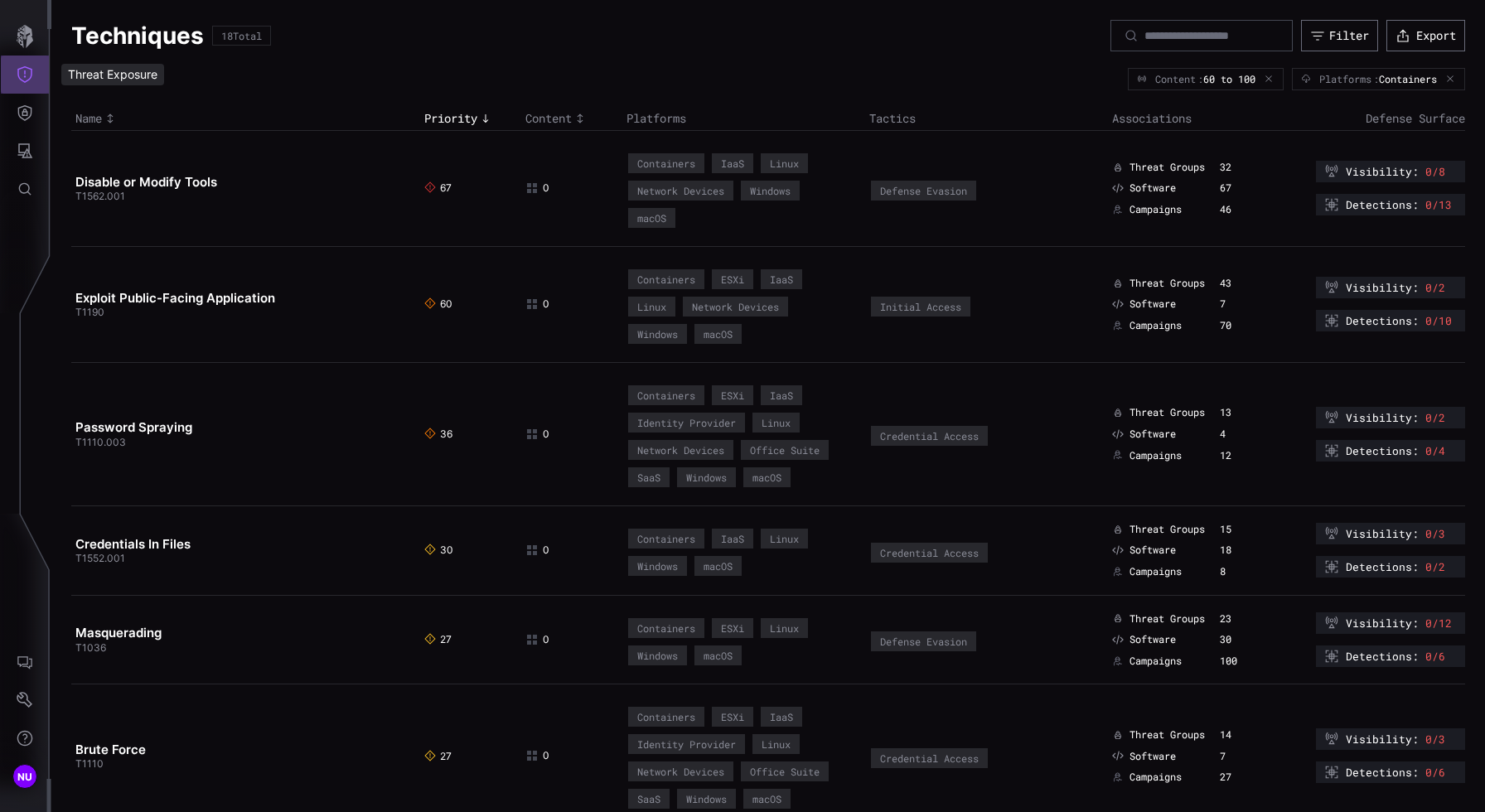
click at [14, 66] on button "Threat Exposure" at bounding box center [24, 74] width 48 height 38
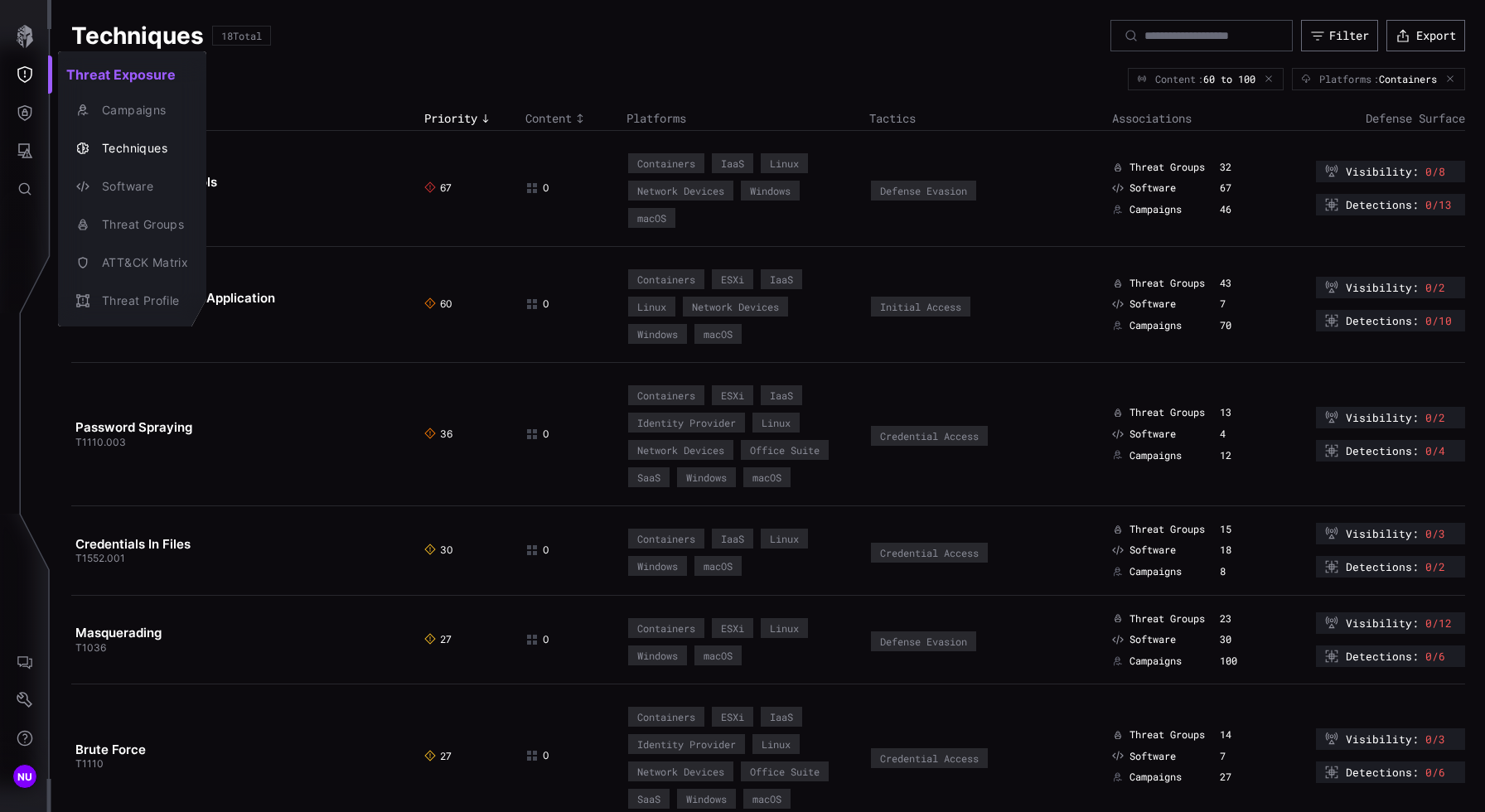
click at [24, 109] on div at bounding box center [742, 406] width 1485 height 812
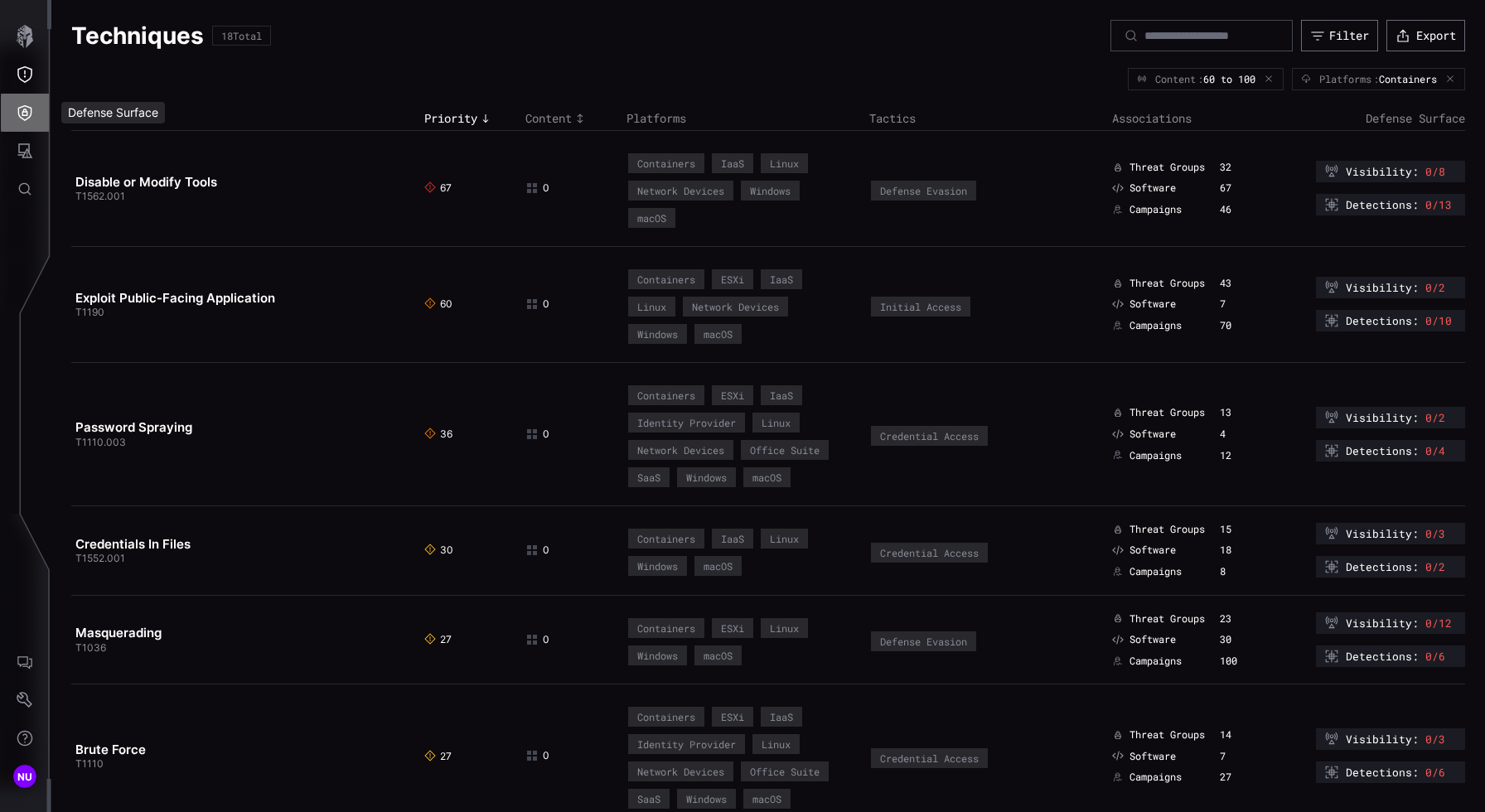
click at [20, 111] on icon "Defense Surface" at bounding box center [24, 112] width 17 height 17
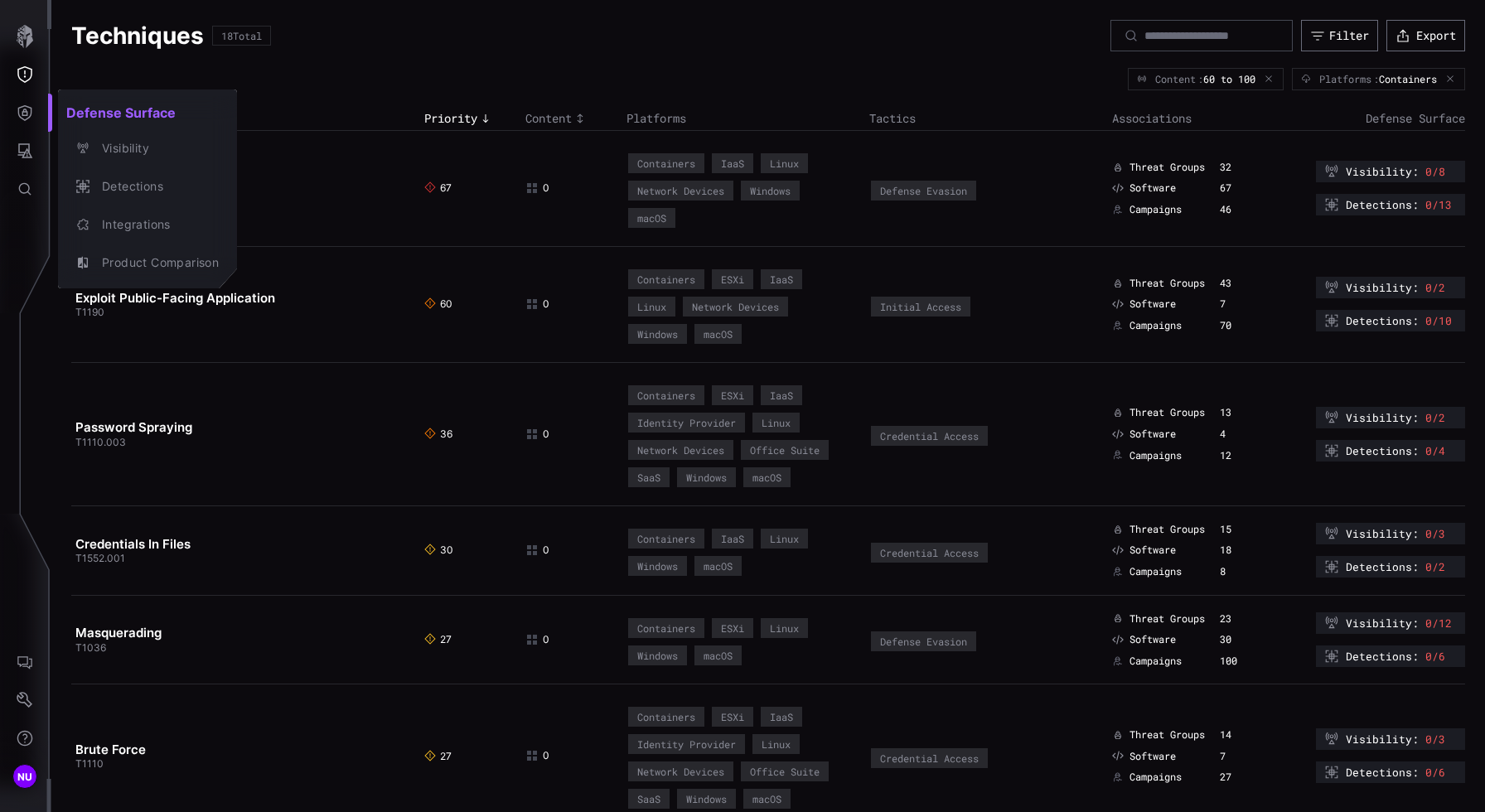
click at [1, 166] on div at bounding box center [742, 406] width 1485 height 812
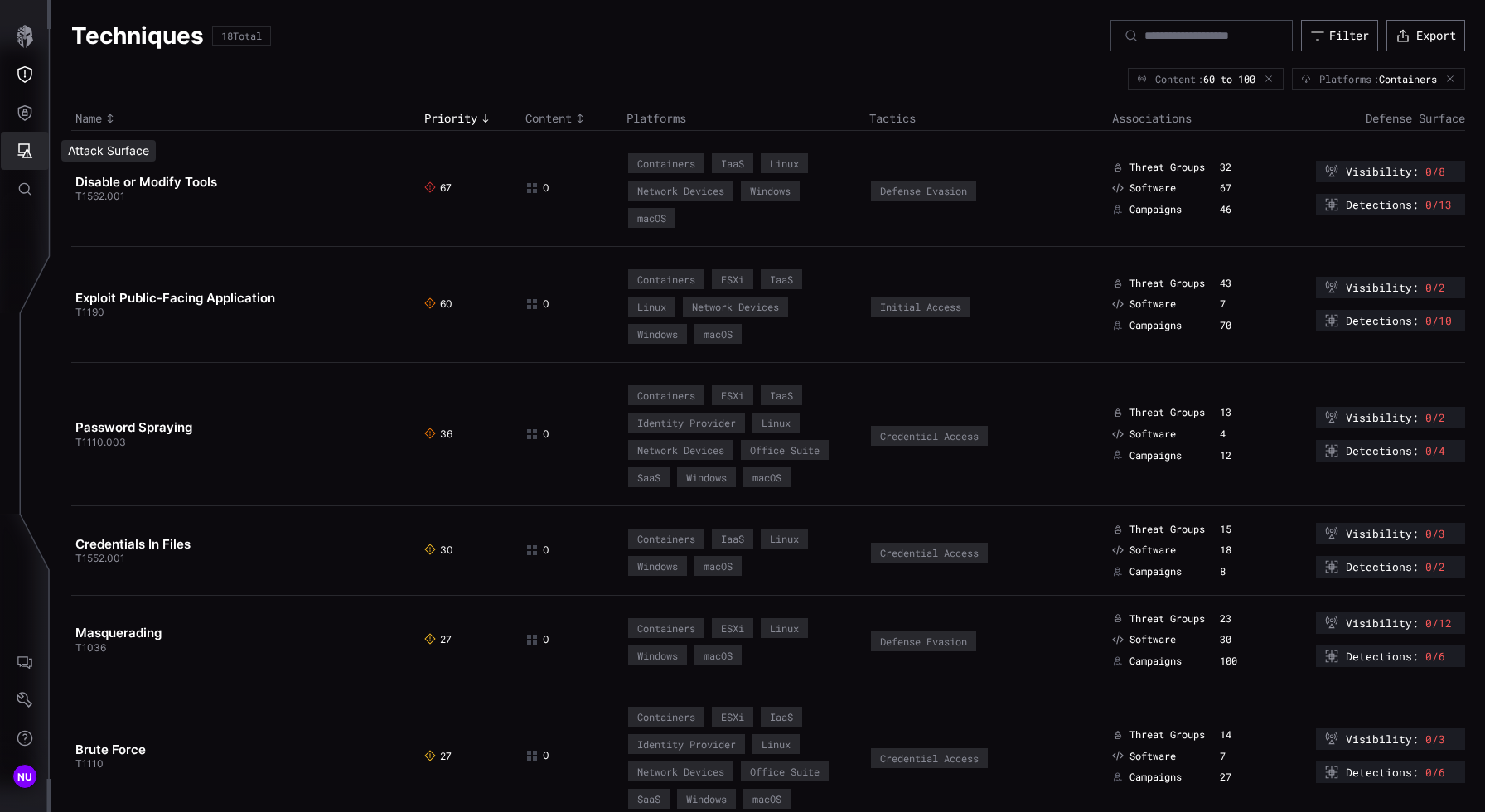
click at [22, 155] on icon "Attack Surface" at bounding box center [25, 150] width 15 height 15
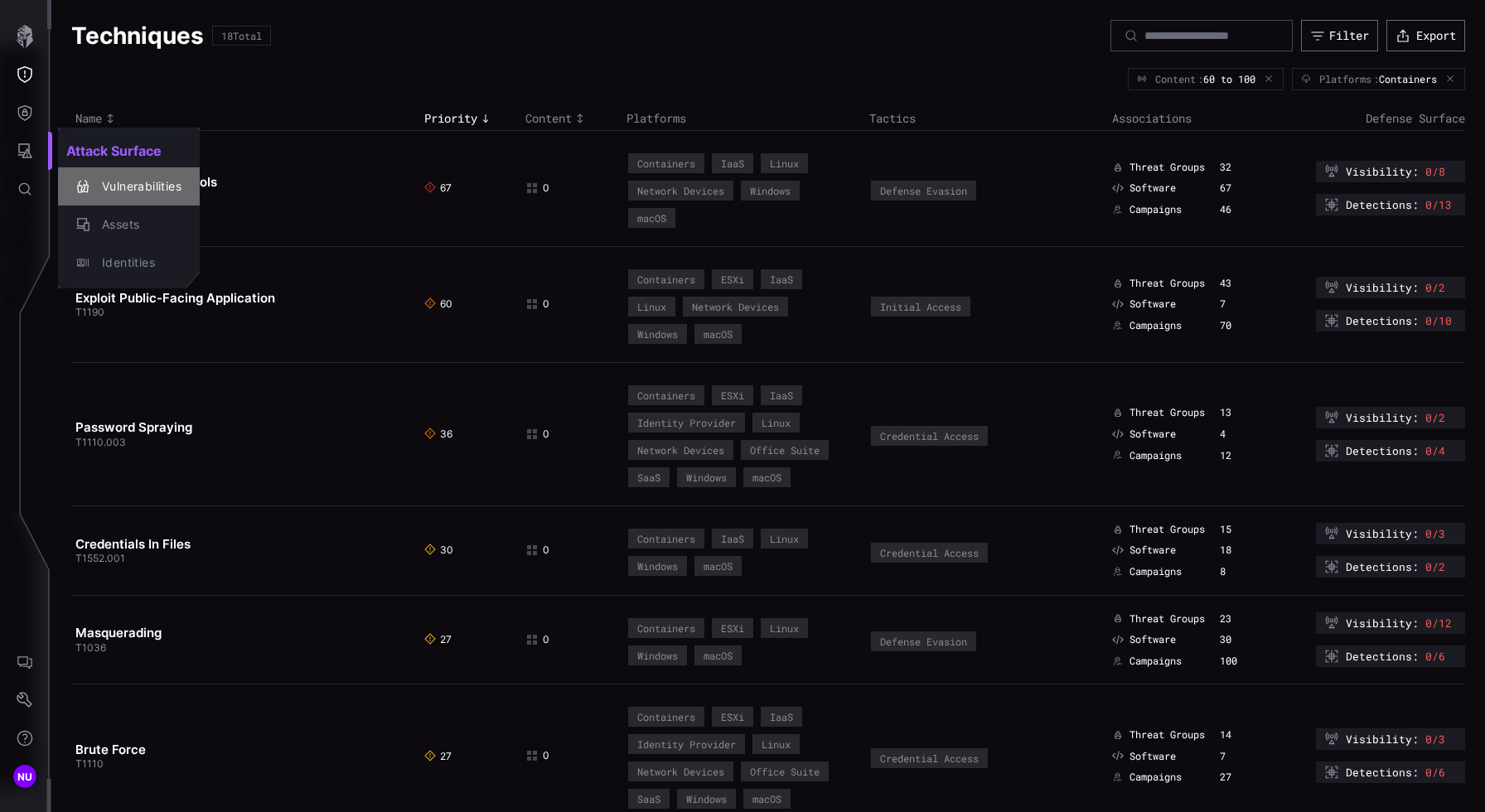
click at [114, 195] on div "Vulnerabilities" at bounding box center [137, 186] width 88 height 20
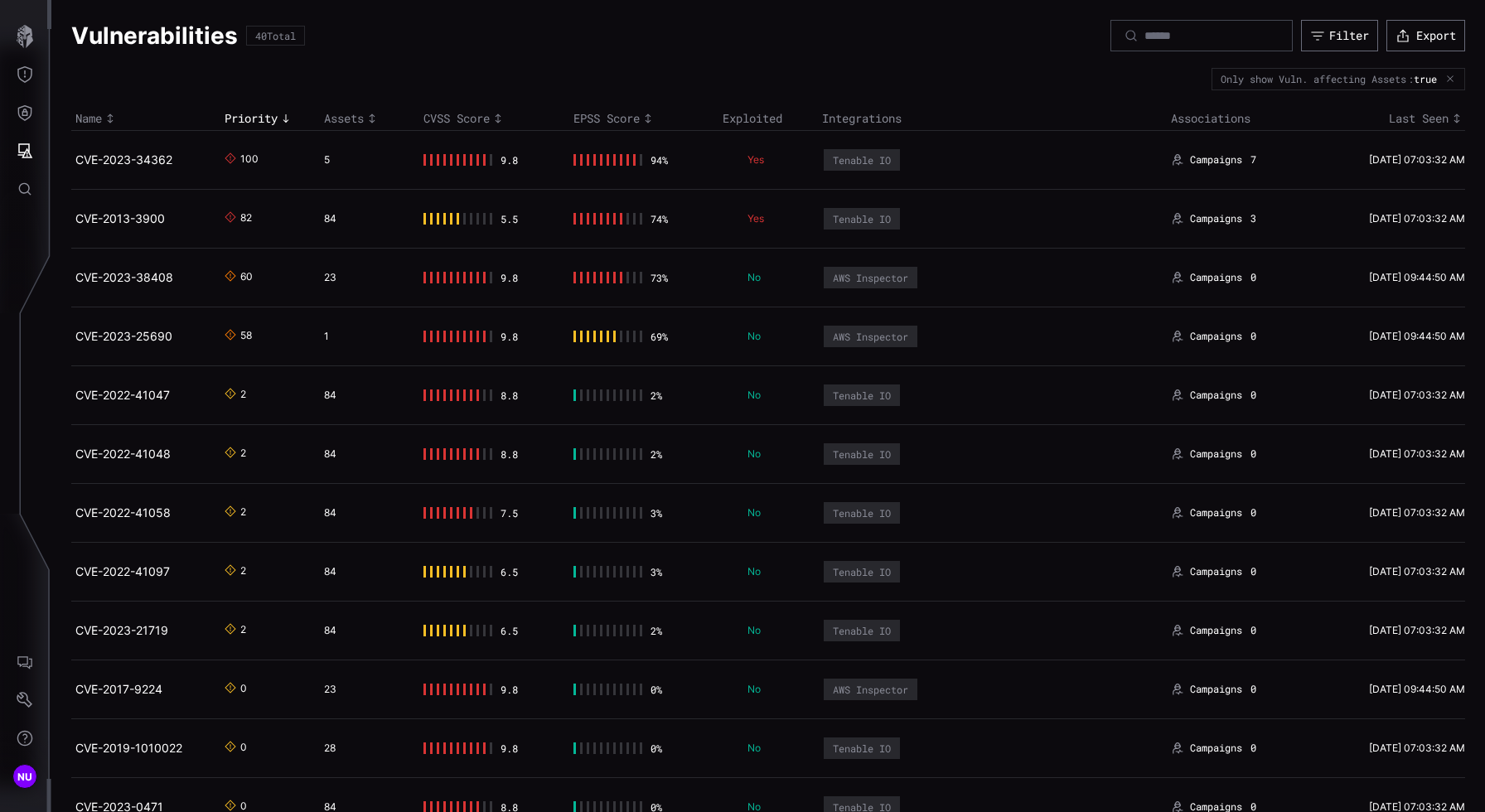
click at [594, 120] on div "EPSS Score" at bounding box center [644, 118] width 140 height 15
click at [1040, 76] on div at bounding box center [1450, 79] width 14 height 10
click at [1040, 79] on icon "button" at bounding box center [1450, 79] width 10 height 10
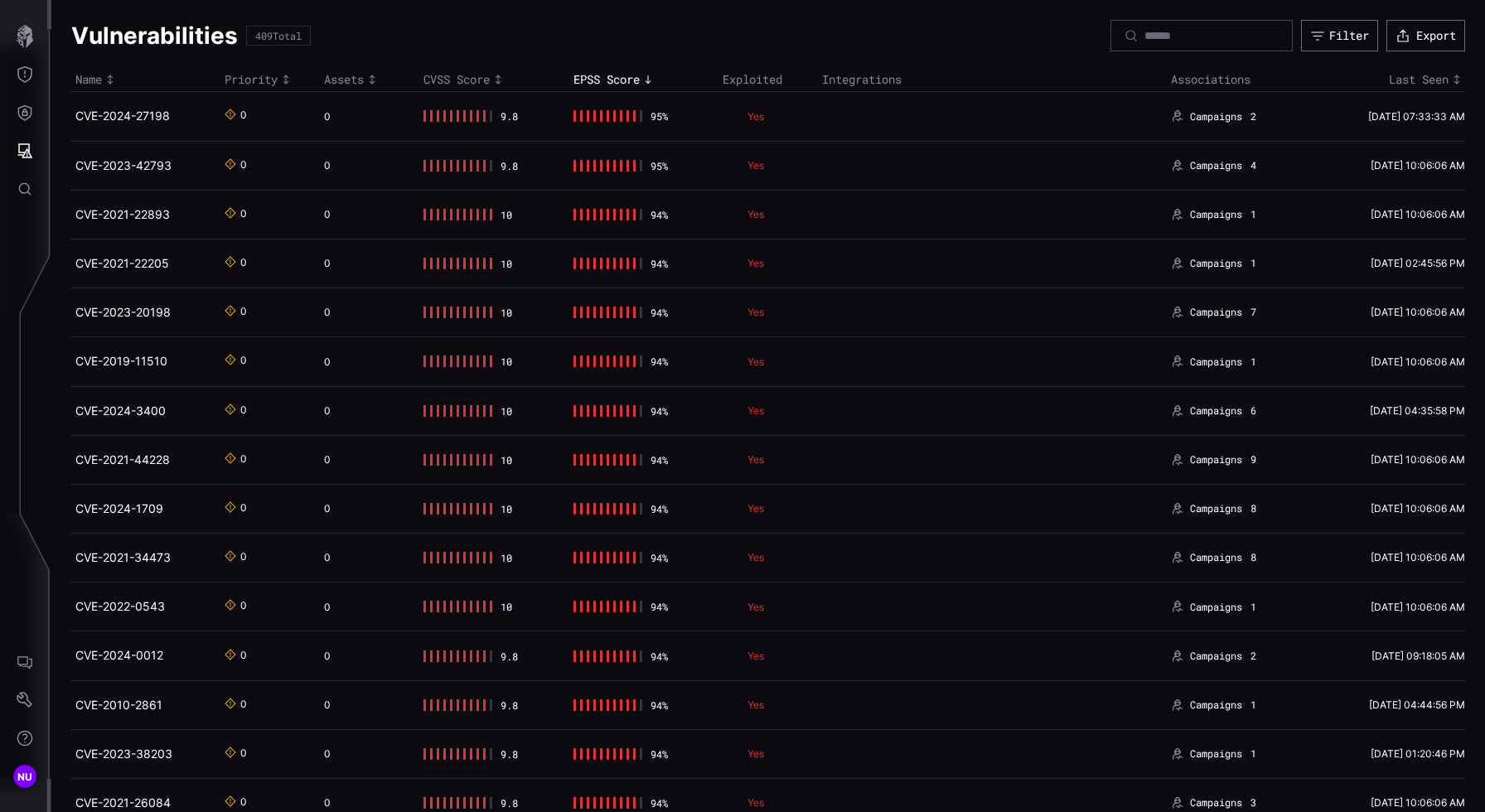
click at [596, 81] on div "EPSS Score" at bounding box center [644, 79] width 140 height 15
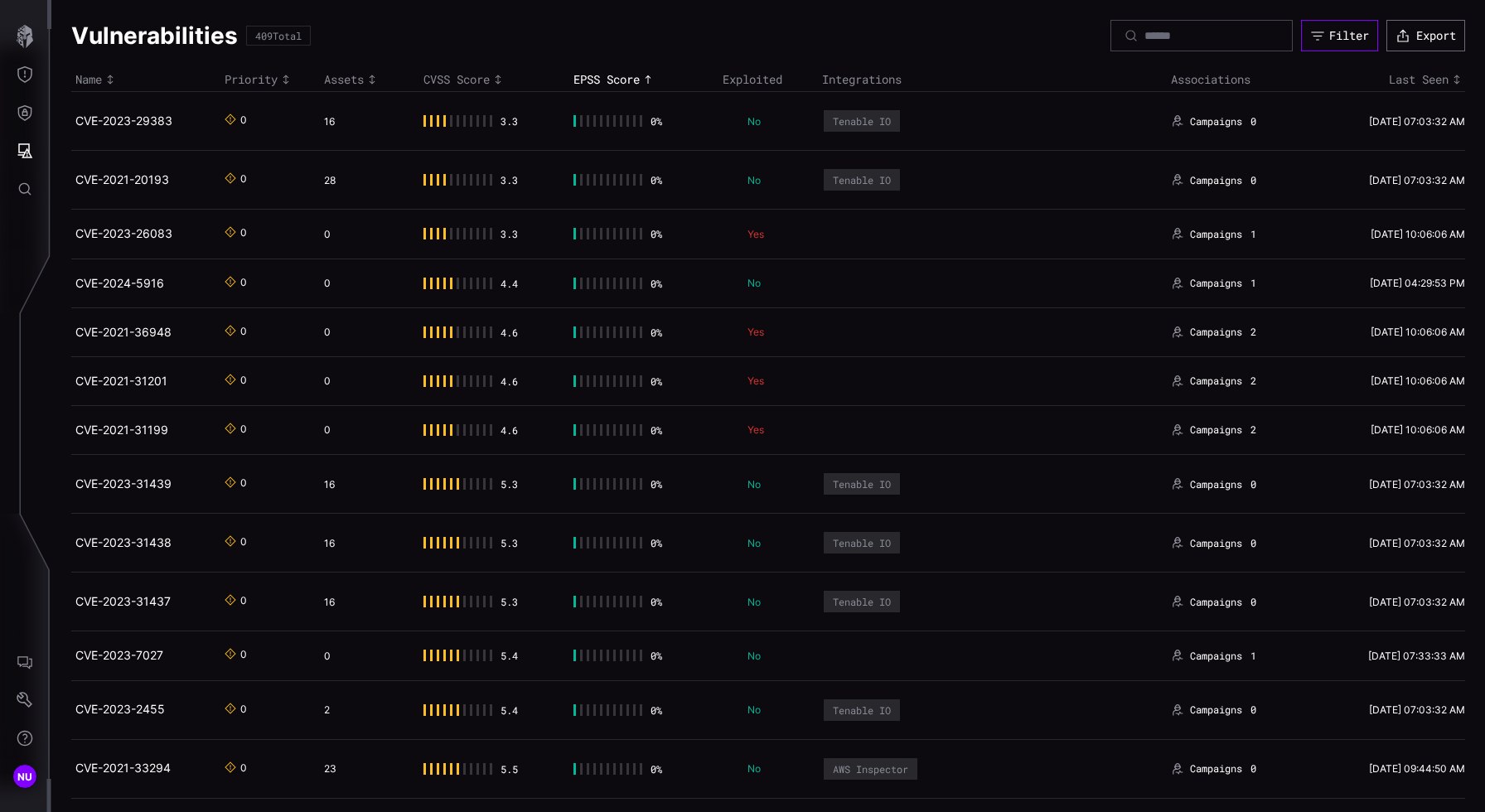
click at [1040, 30] on icon "button" at bounding box center [1317, 35] width 15 height 15
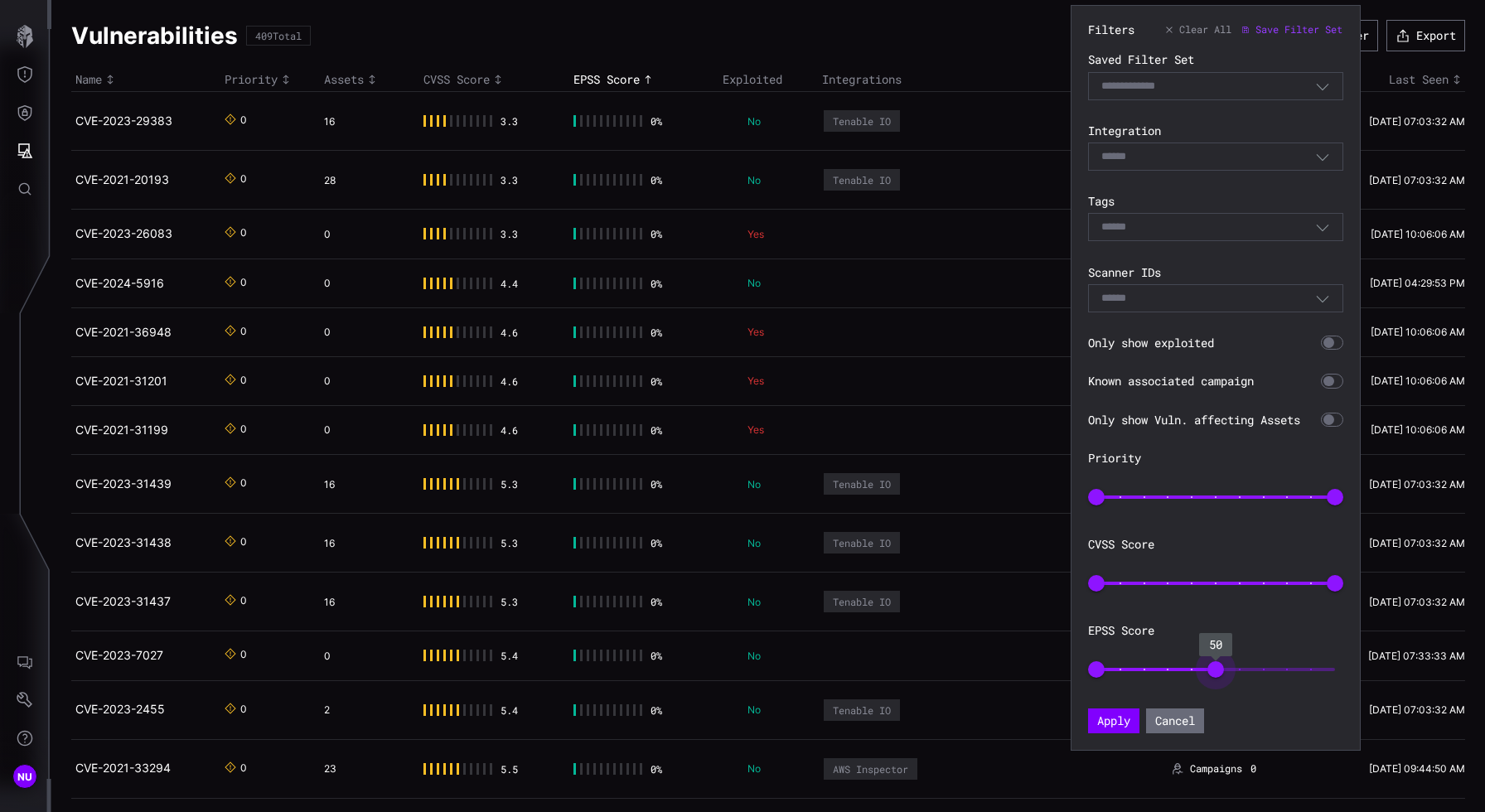
type input "**"
drag, startPoint x: 1336, startPoint y: 672, endPoint x: 1155, endPoint y: 693, distance: 182.2
click at [1040, 677] on span "49" at bounding box center [1213, 669] width 17 height 17
click at [1040, 714] on button "Apply" at bounding box center [1114, 720] width 48 height 23
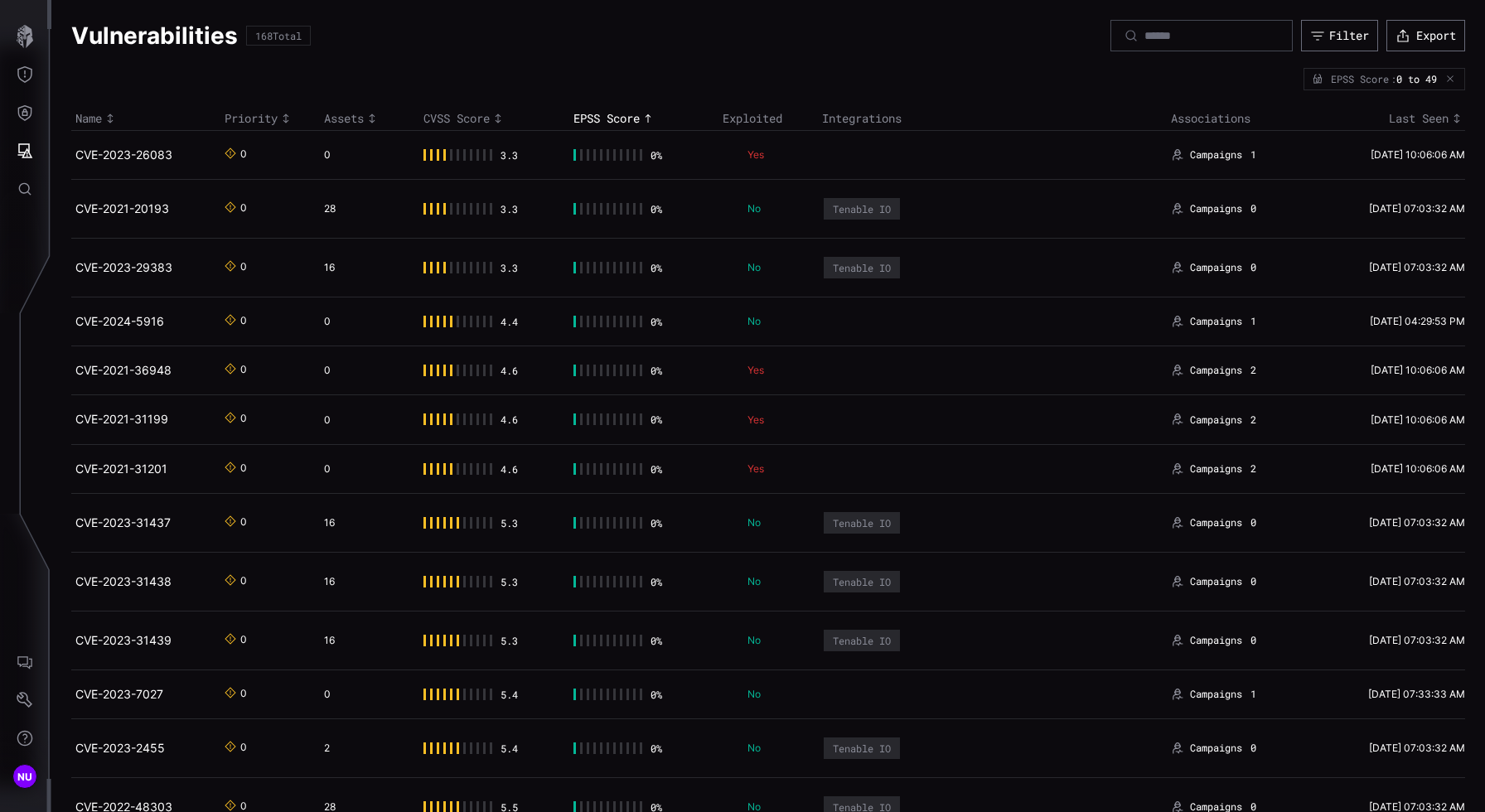
click at [634, 121] on div "EPSS Score" at bounding box center [644, 118] width 140 height 15
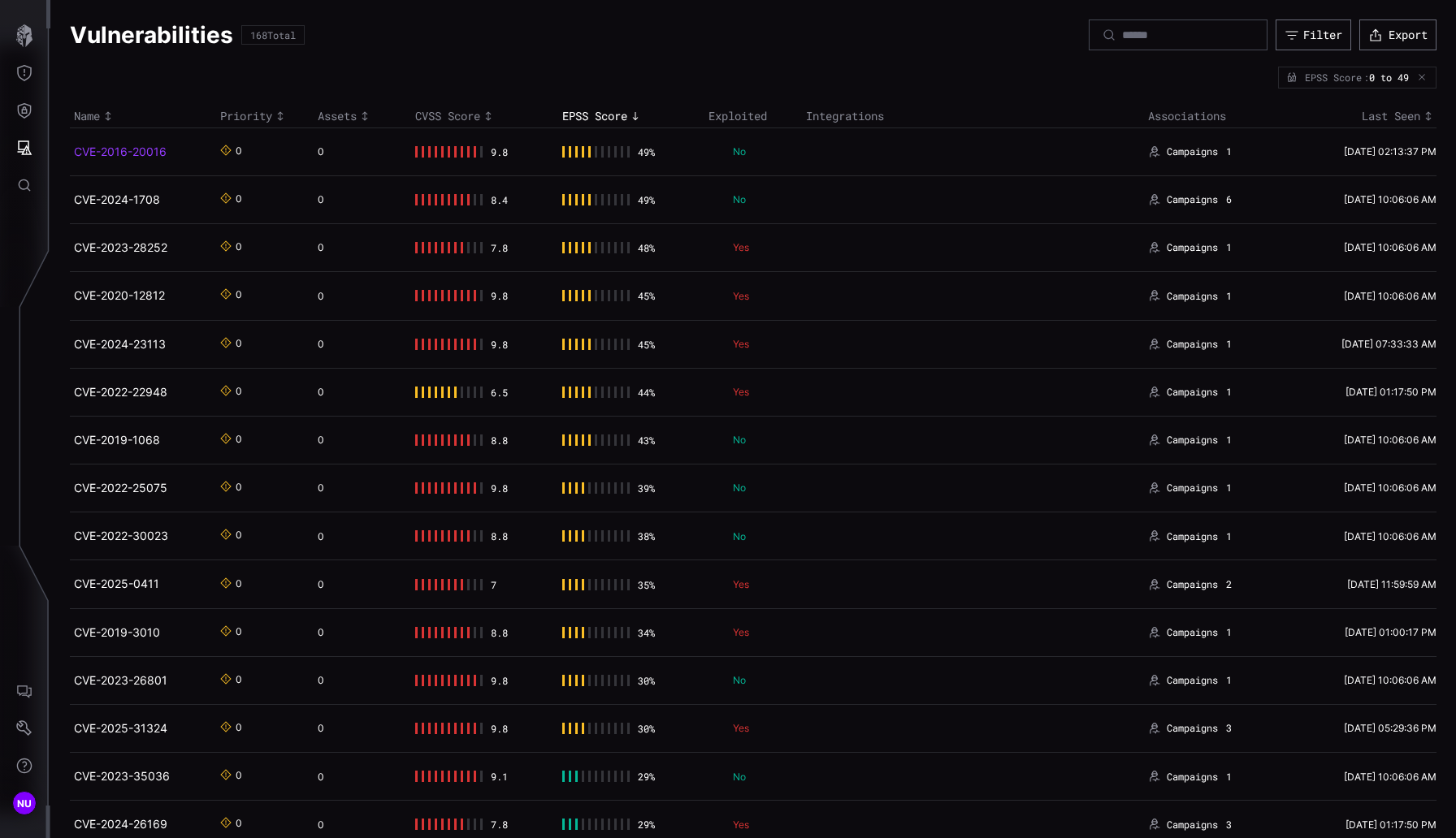
click at [102, 153] on link "CVE-2016-20016" at bounding box center [120, 151] width 93 height 13
click at [102, 153] on div "Vulnerabilities 168 Total Filter Export EPSS Score : 0 to 49 Name Priority Asse…" at bounding box center [753, 419] width 1405 height 838
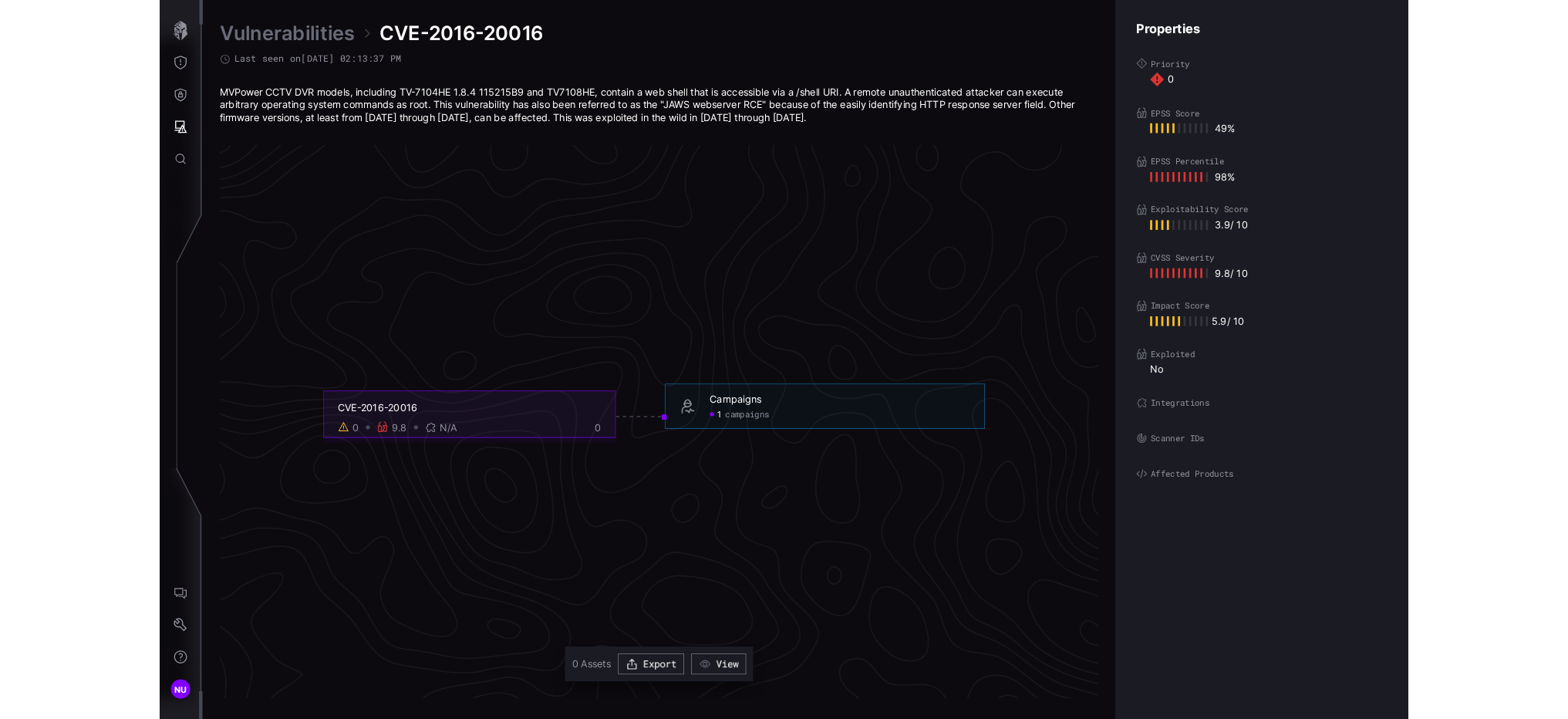
scroll to position [3189, 675]
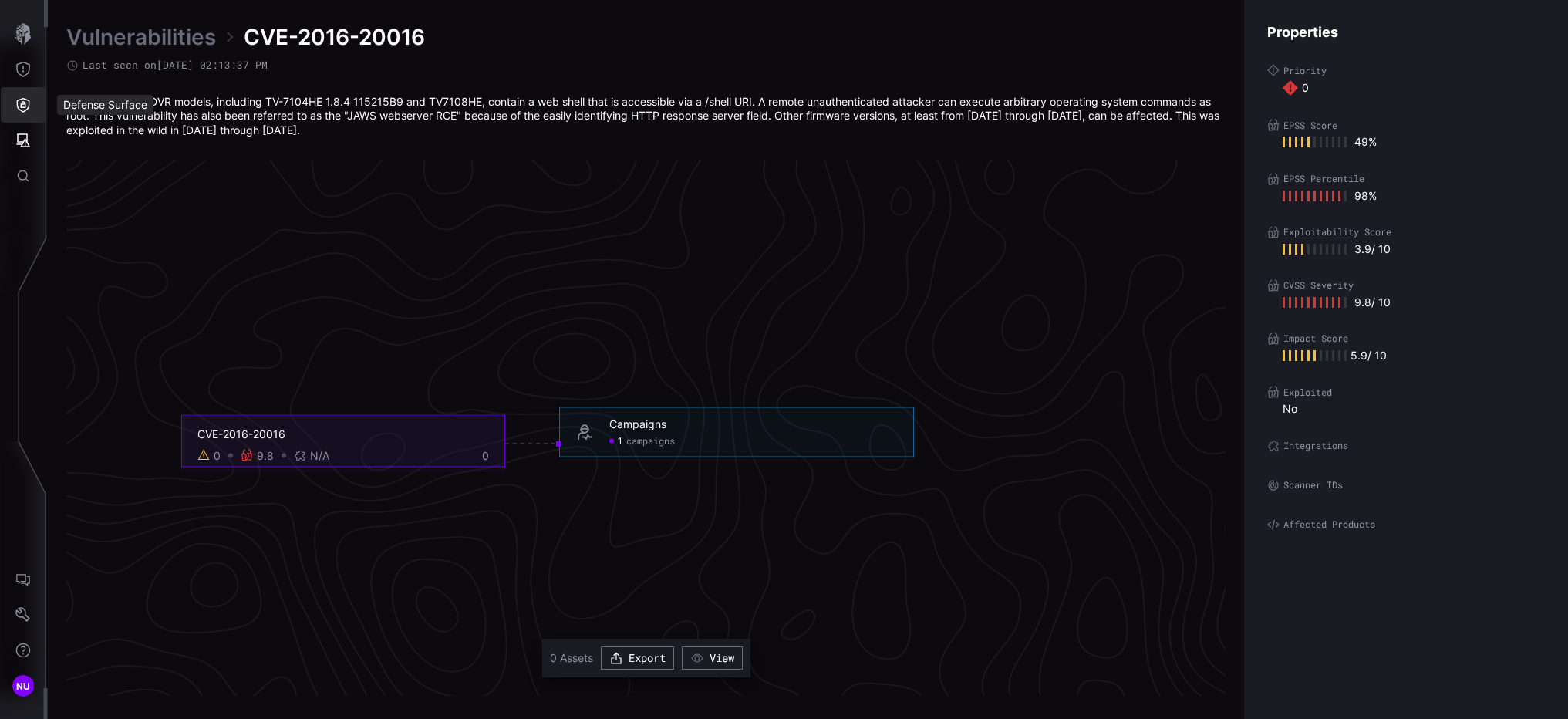
click at [25, 120] on button "Defense Surface" at bounding box center [23, 104] width 44 height 35
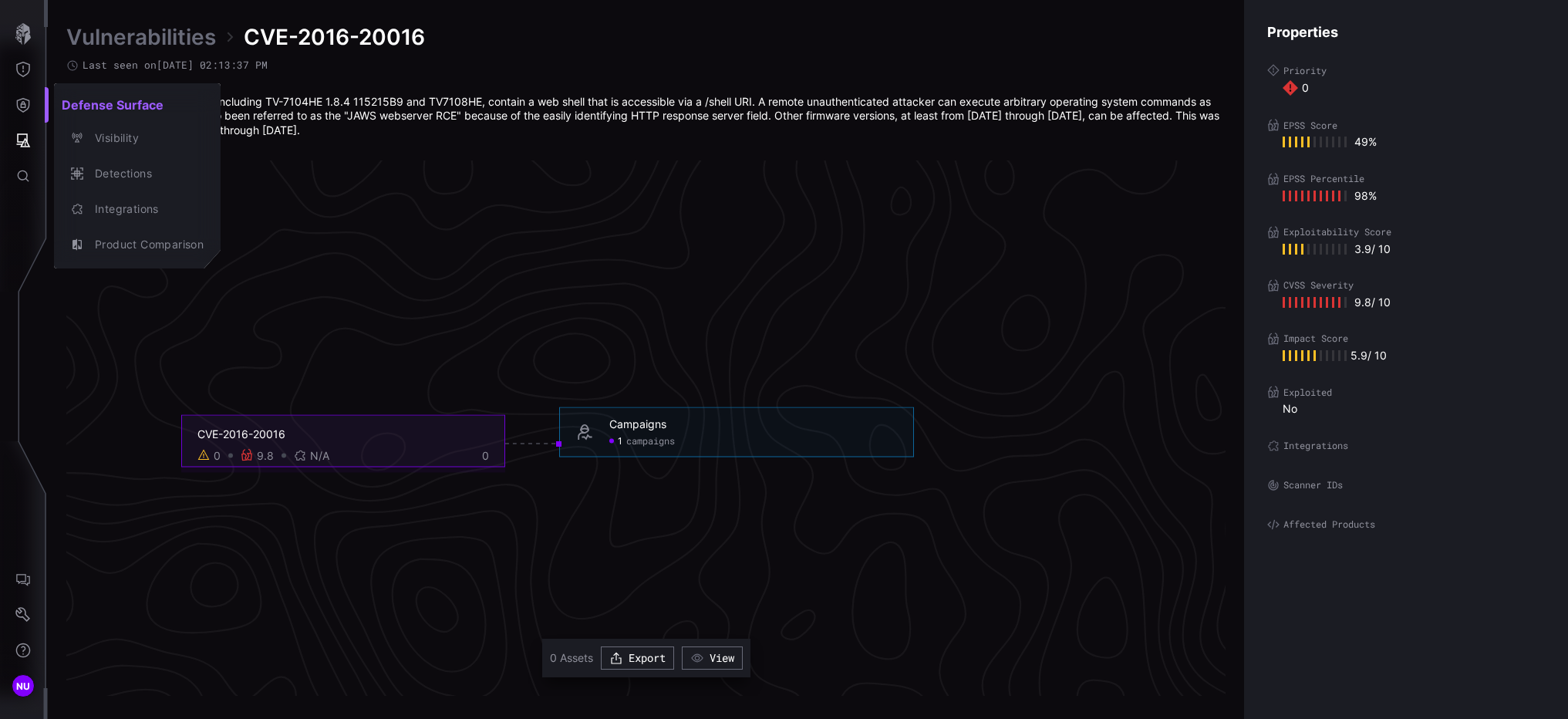
click at [19, 148] on div at bounding box center [784, 360] width 1568 height 719
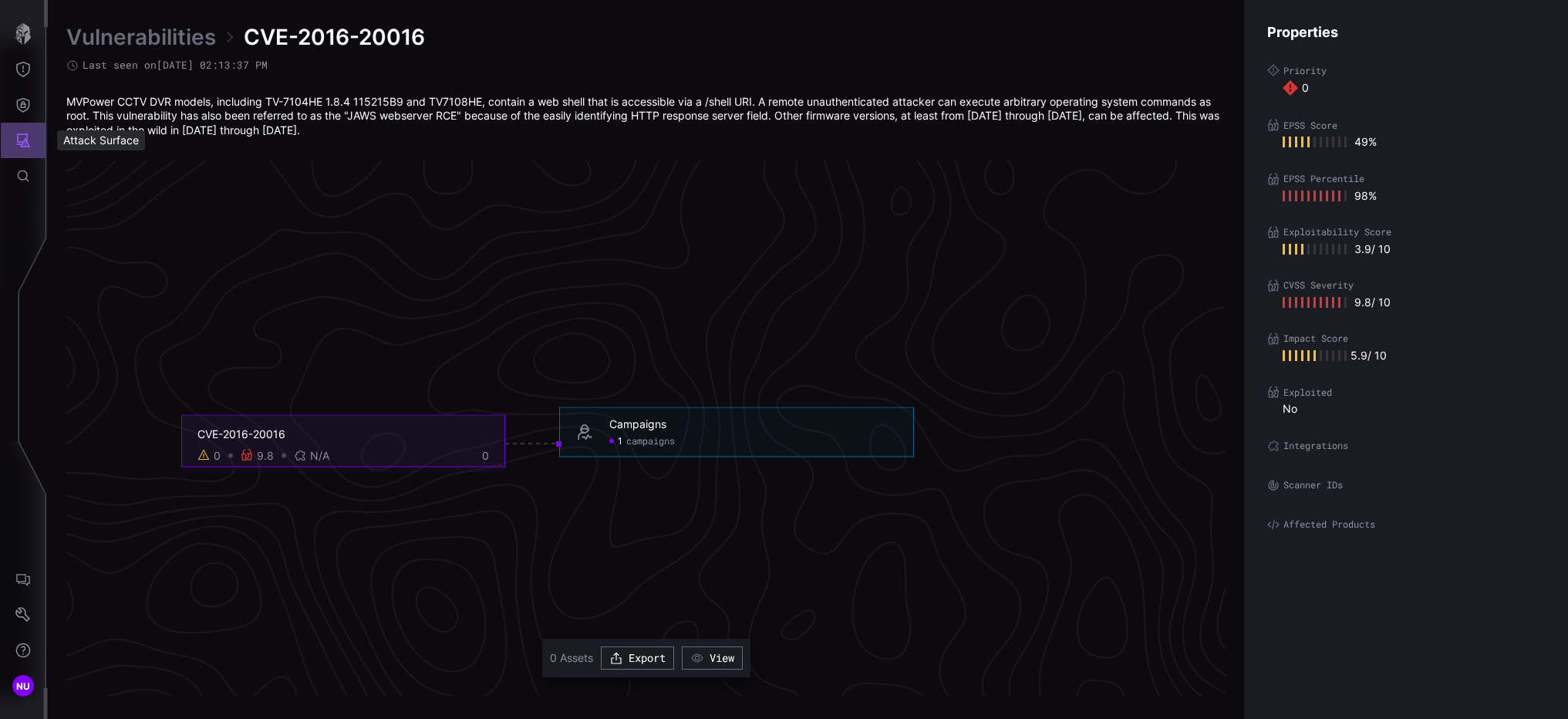
click at [22, 138] on icon "Attack Surface" at bounding box center [23, 140] width 15 height 15
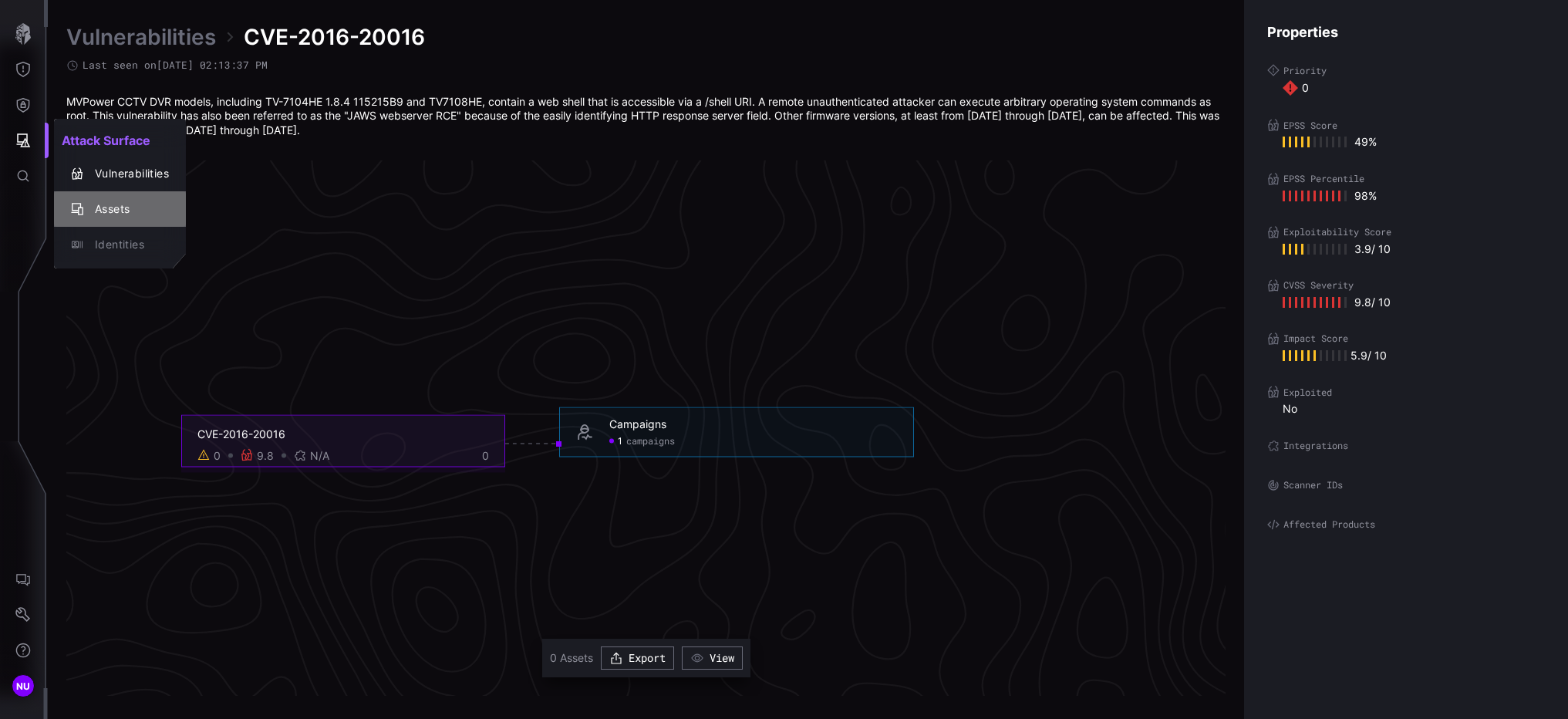
click at [79, 202] on div "Assets" at bounding box center [120, 209] width 120 height 22
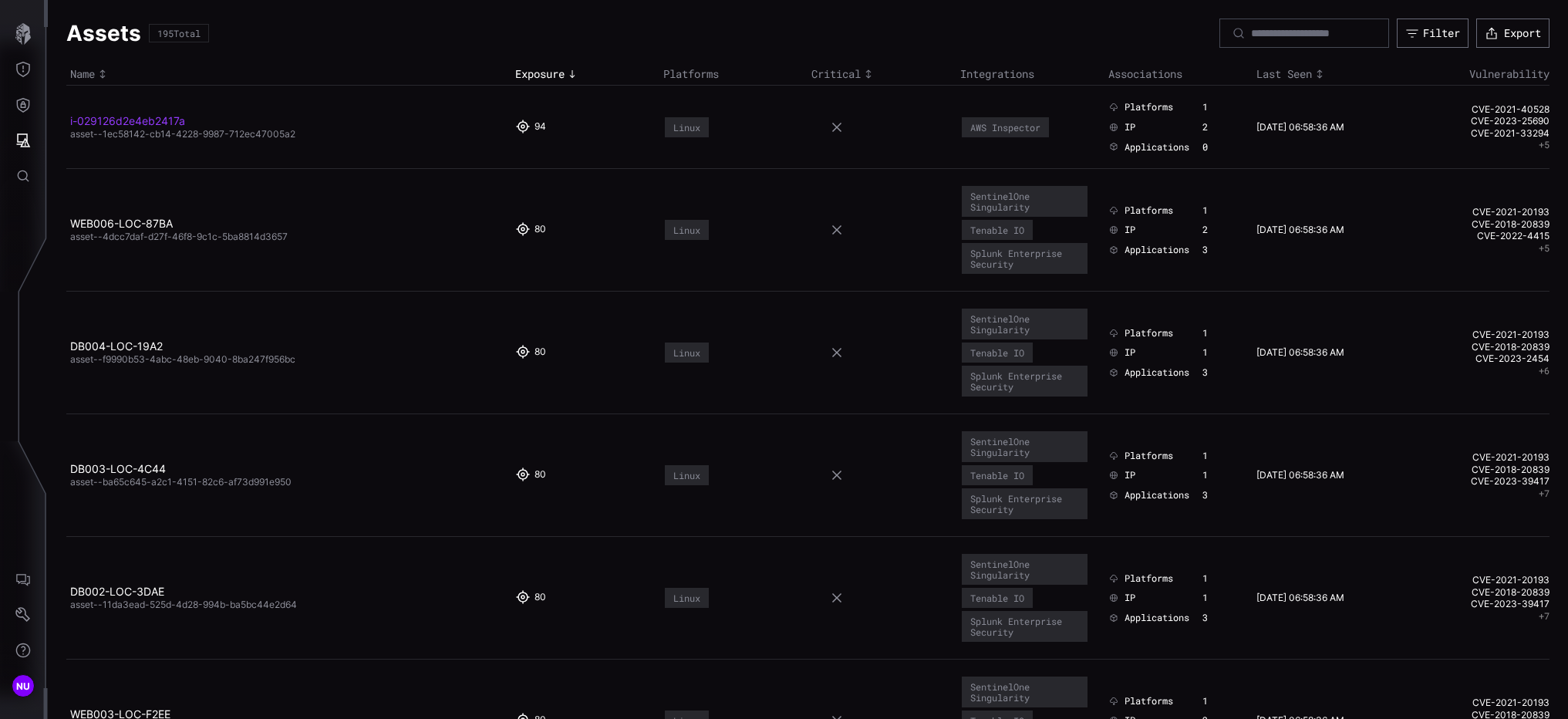
click at [162, 121] on link "i-029126d2e4eb2417a" at bounding box center [127, 121] width 115 height 13
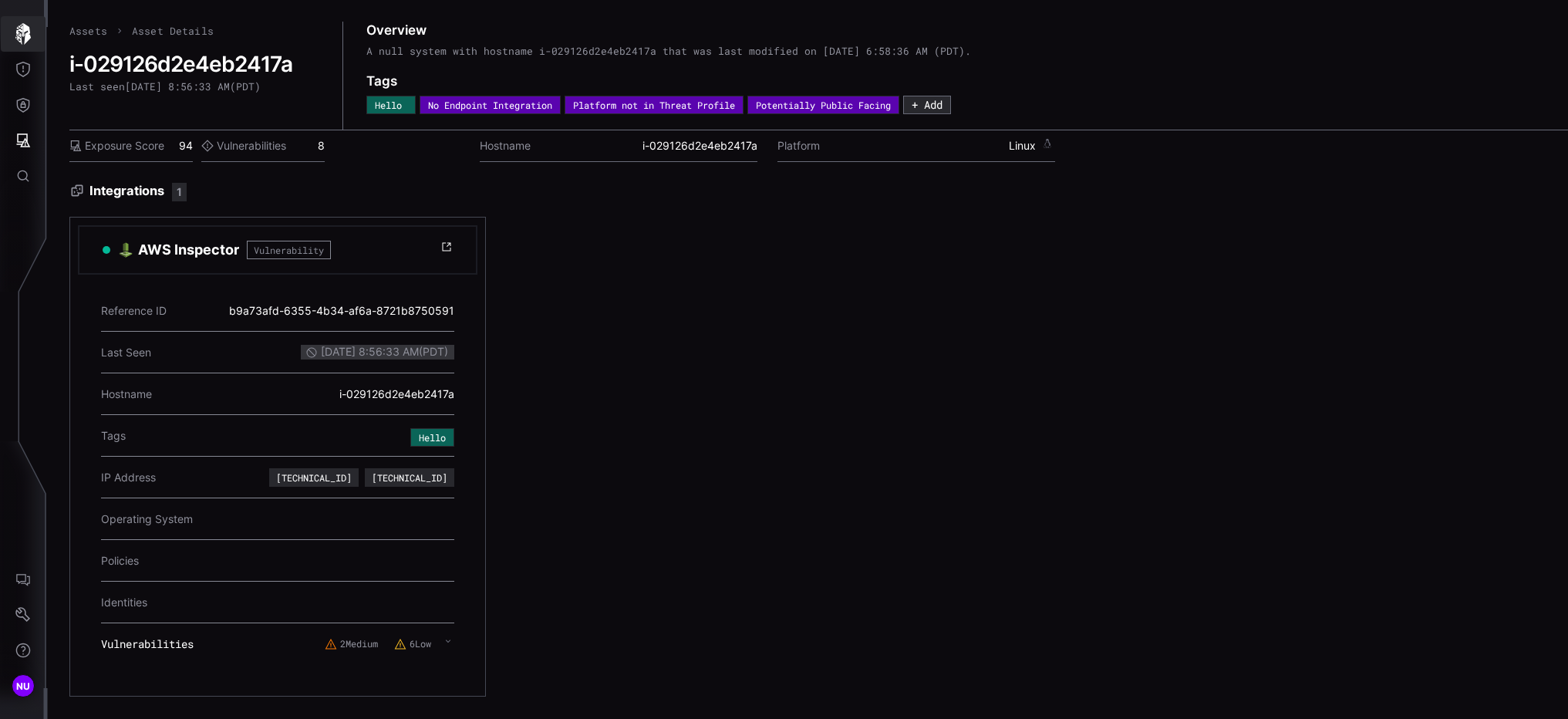
click at [20, 31] on icon "button" at bounding box center [23, 34] width 15 height 22
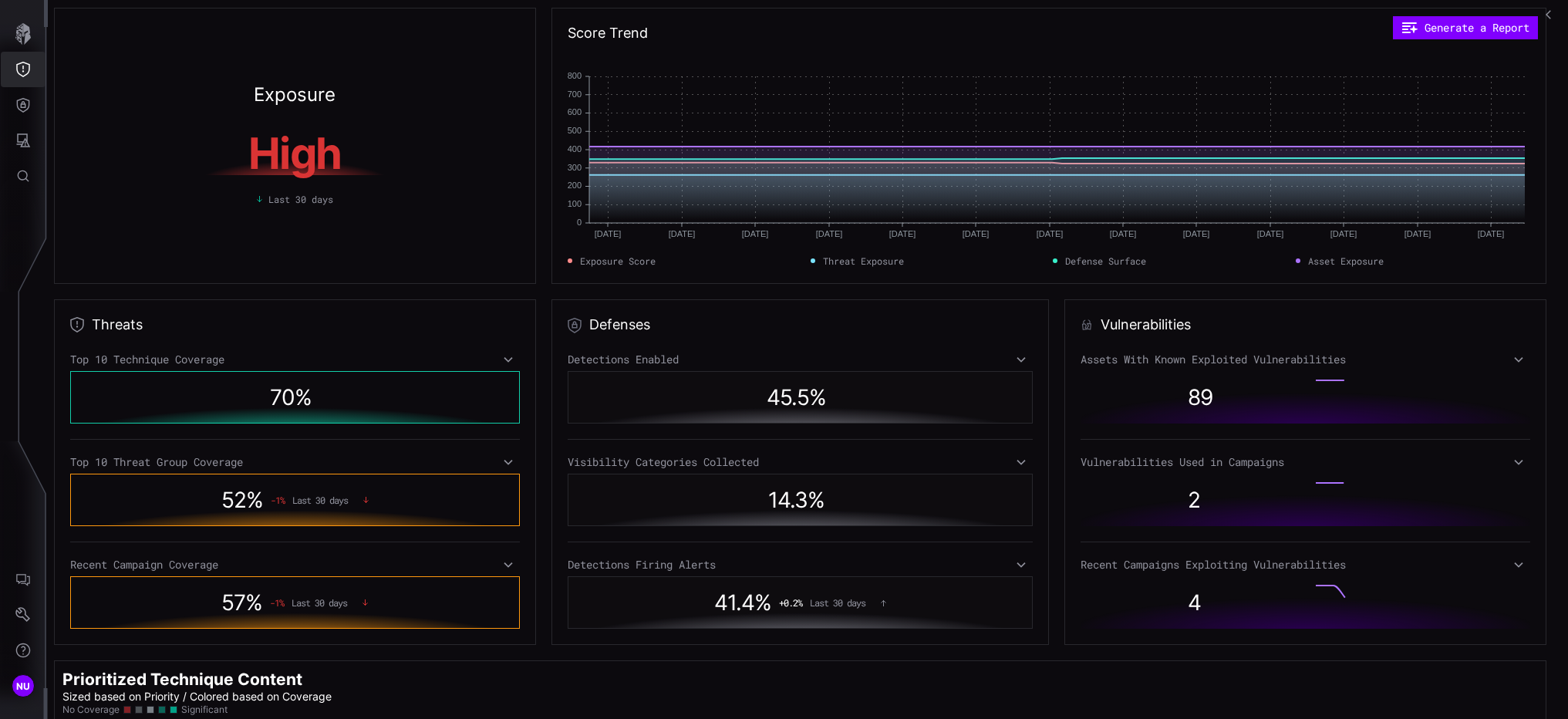
click at [32, 74] on button "Threat Exposure" at bounding box center [23, 69] width 44 height 35
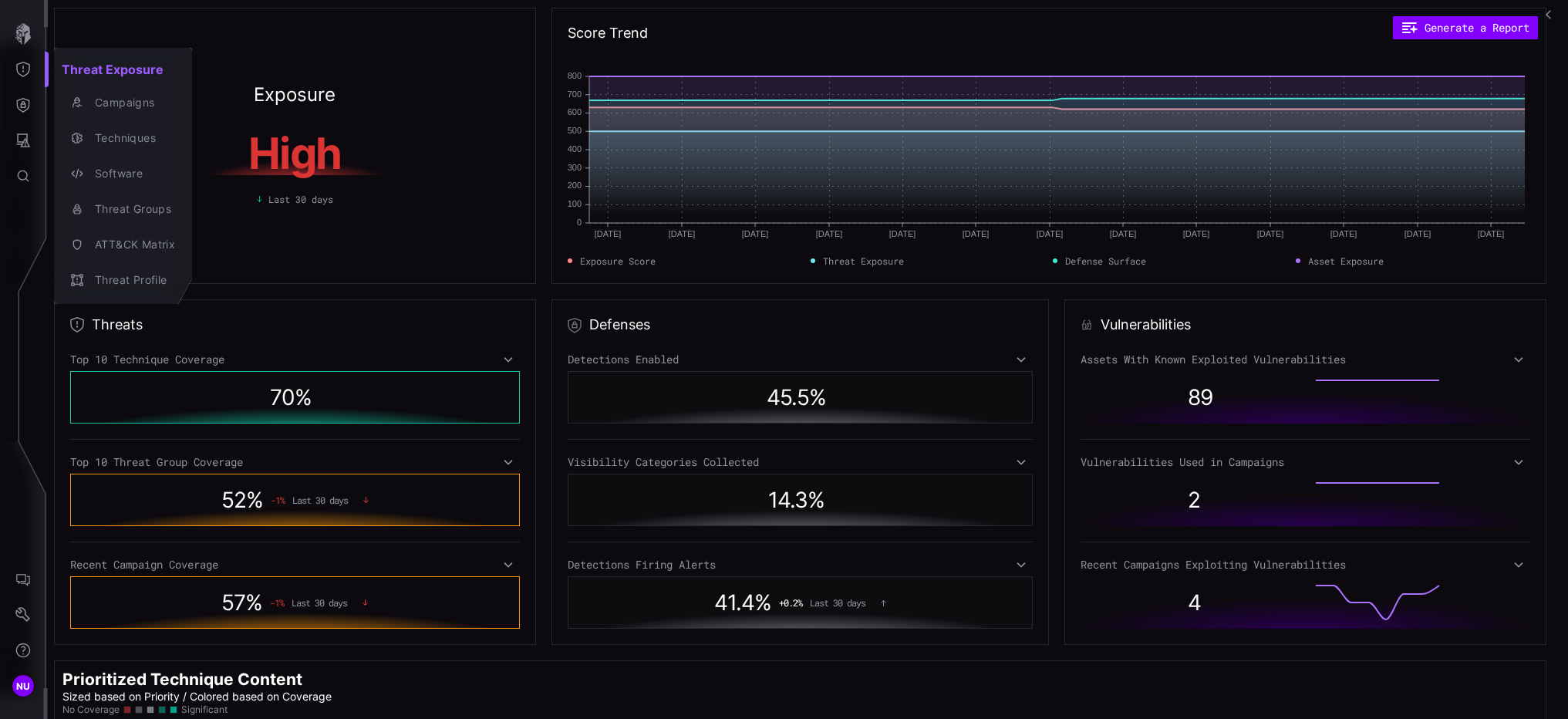
click at [28, 121] on div at bounding box center [784, 360] width 1568 height 719
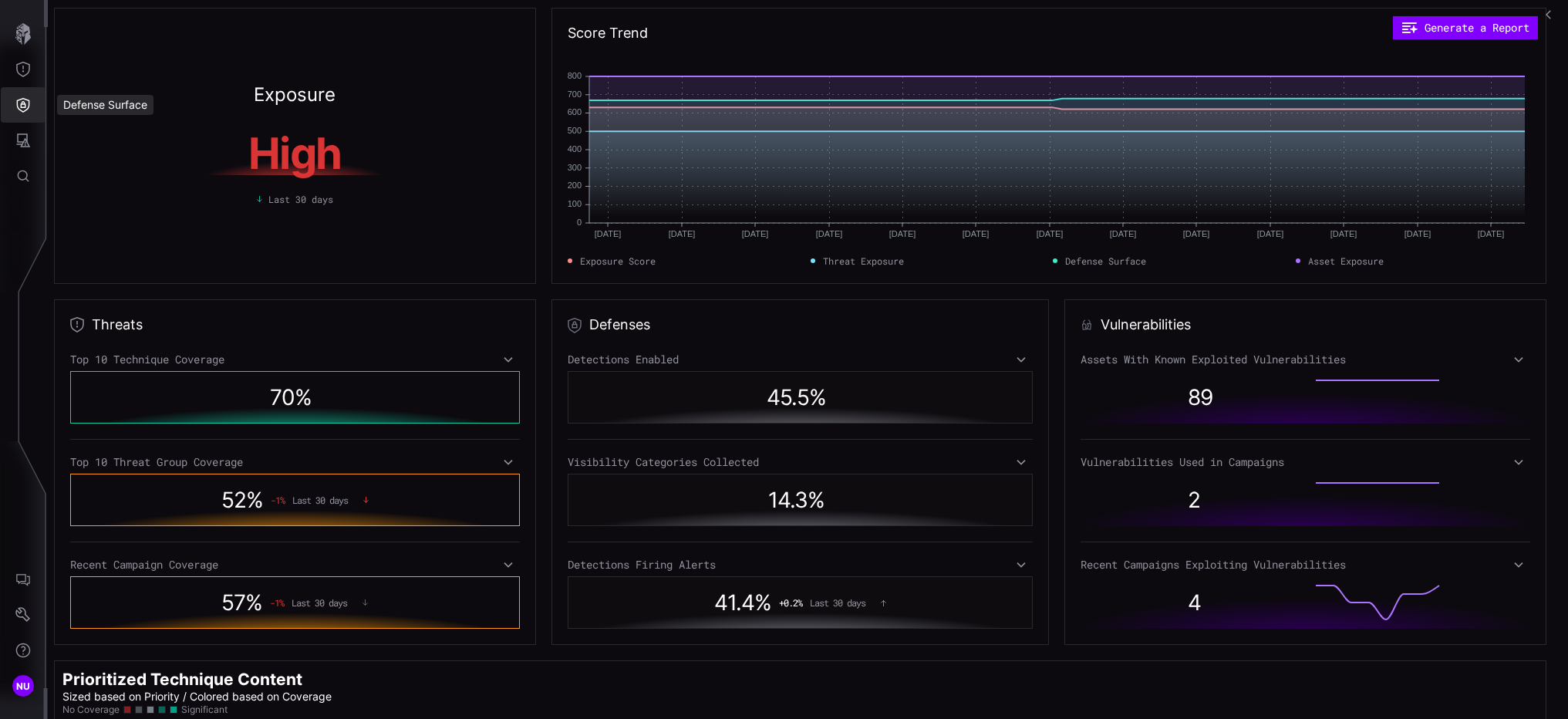
click at [22, 111] on icon "Defense Surface" at bounding box center [24, 105] width 13 height 15
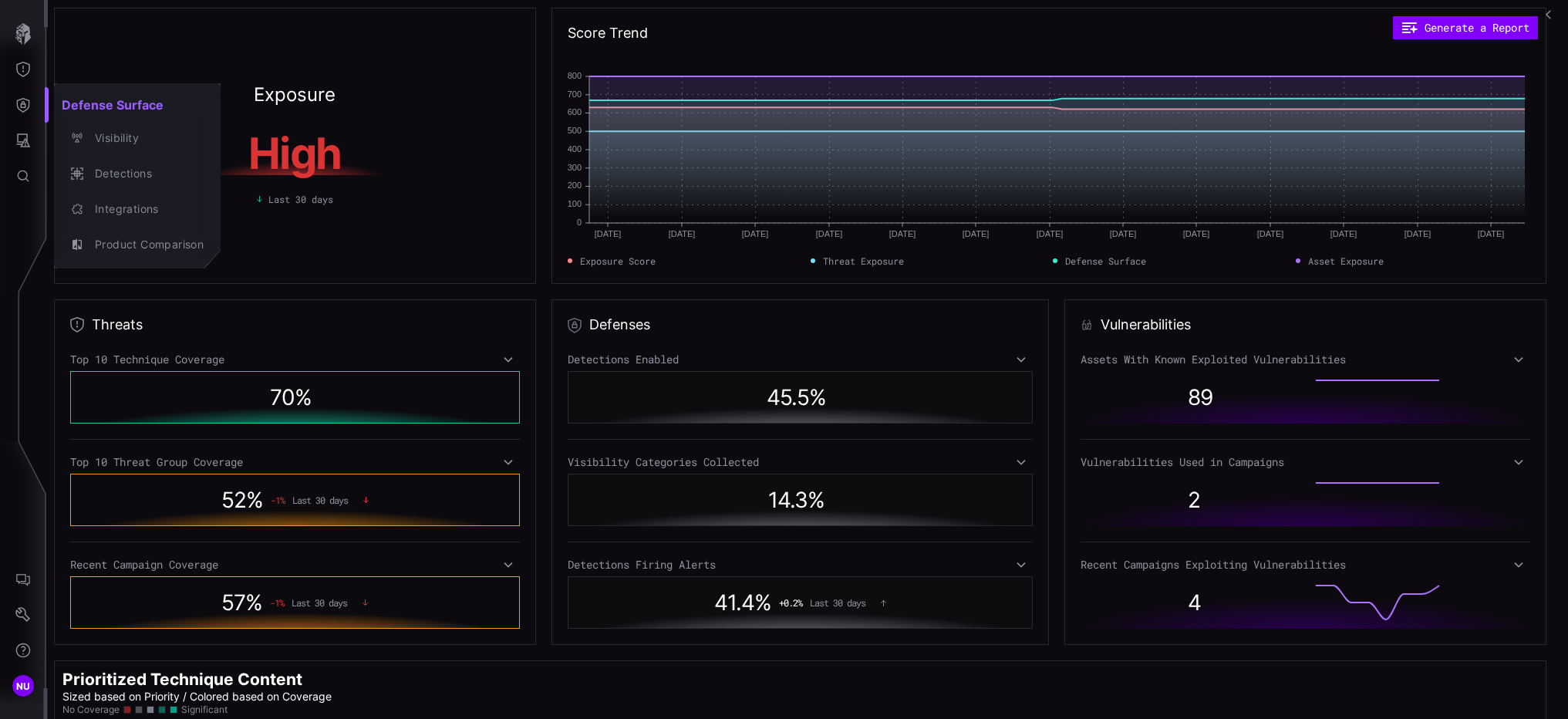
click at [26, 142] on div at bounding box center [784, 360] width 1568 height 719
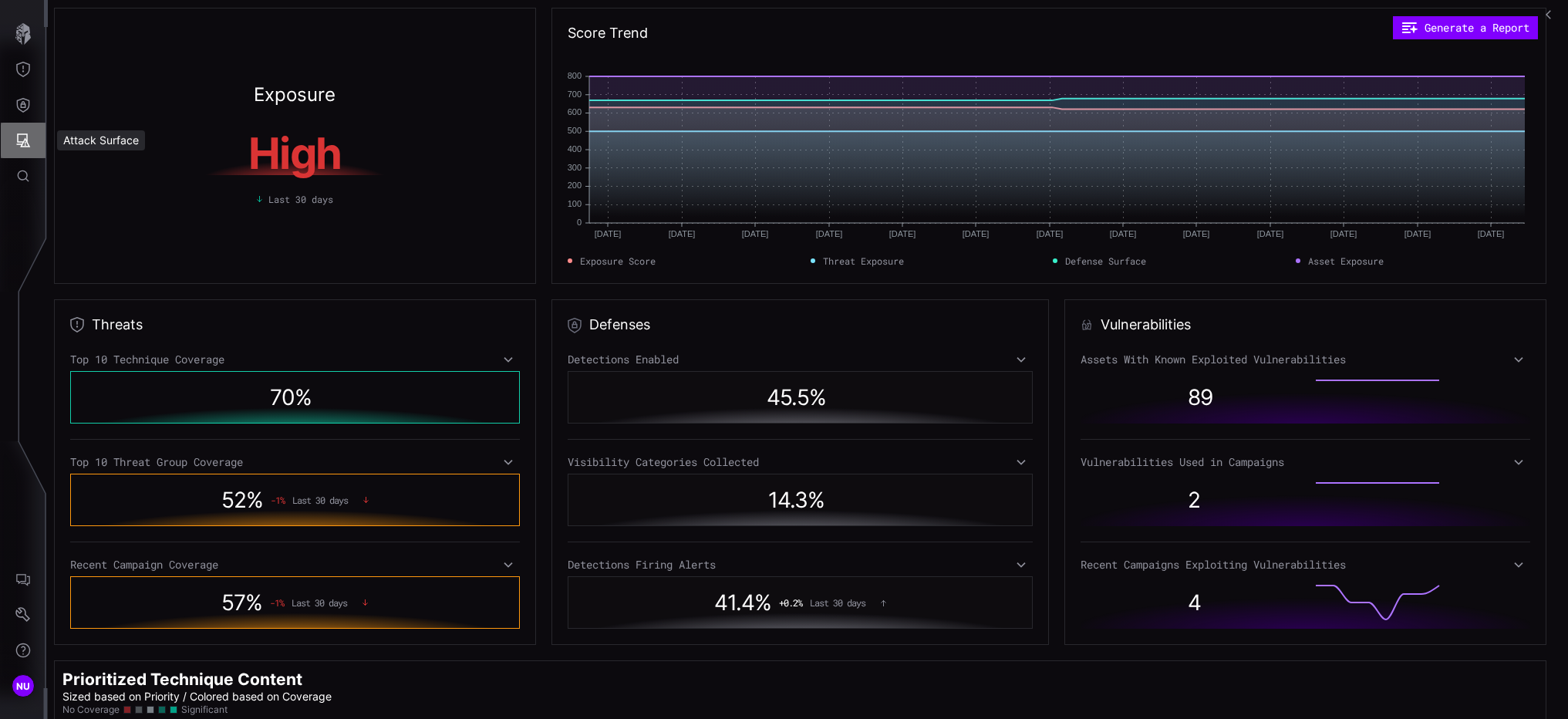
click at [23, 143] on icon "Attack Surface" at bounding box center [23, 140] width 15 height 15
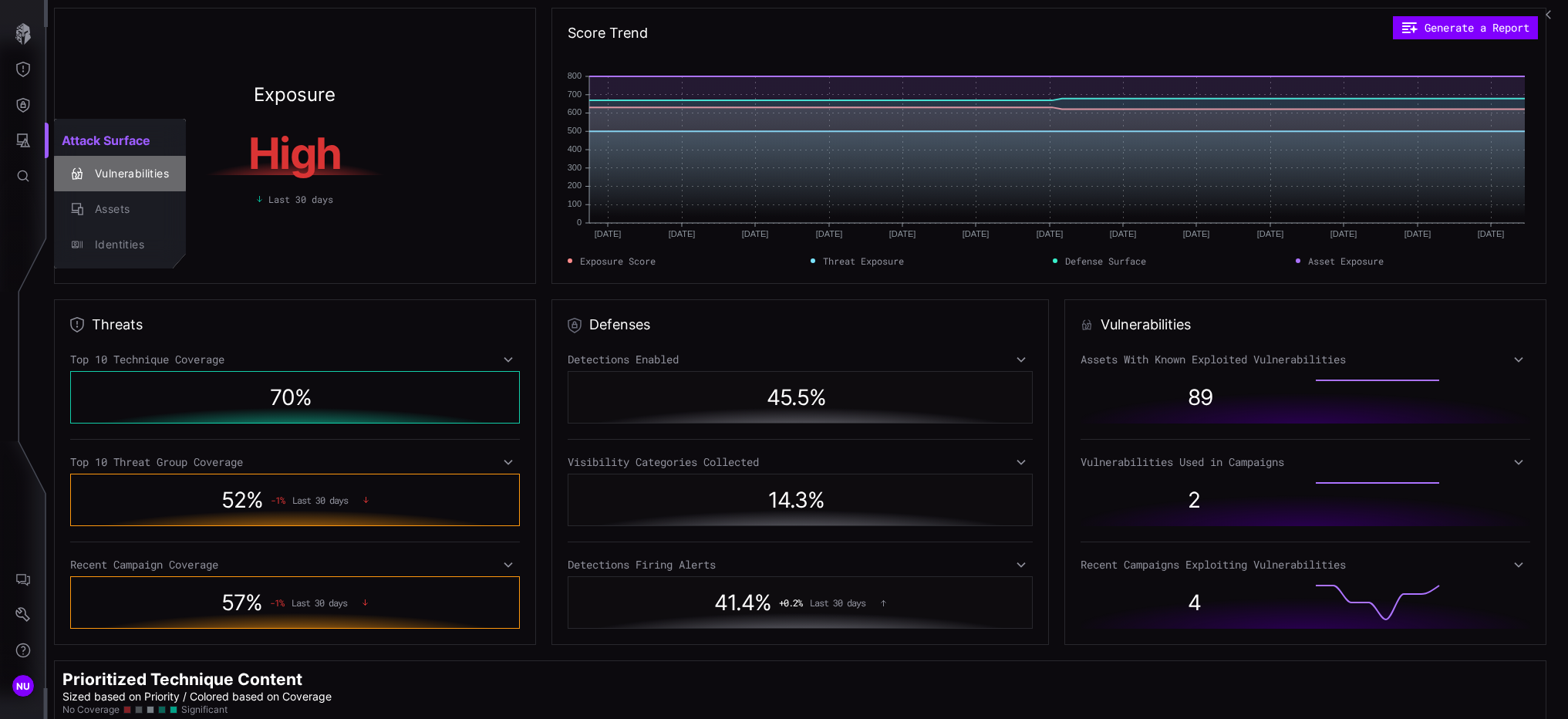
click at [88, 180] on div "Vulnerabilities" at bounding box center [128, 173] width 82 height 19
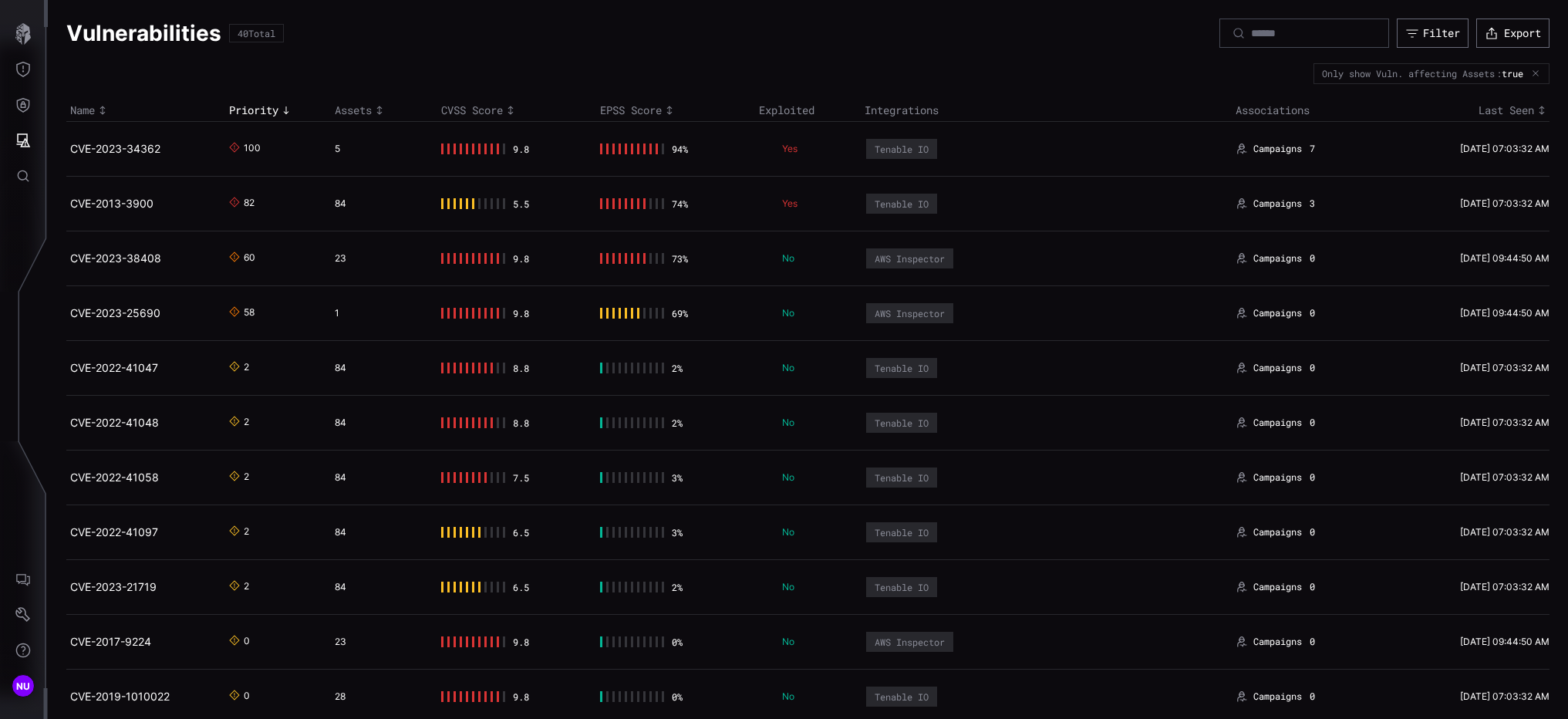
click at [163, 152] on h2 "CVE-2023-34362" at bounding box center [140, 148] width 140 height 14
click at [152, 152] on link "CVE-2023-34362" at bounding box center [114, 148] width 90 height 13
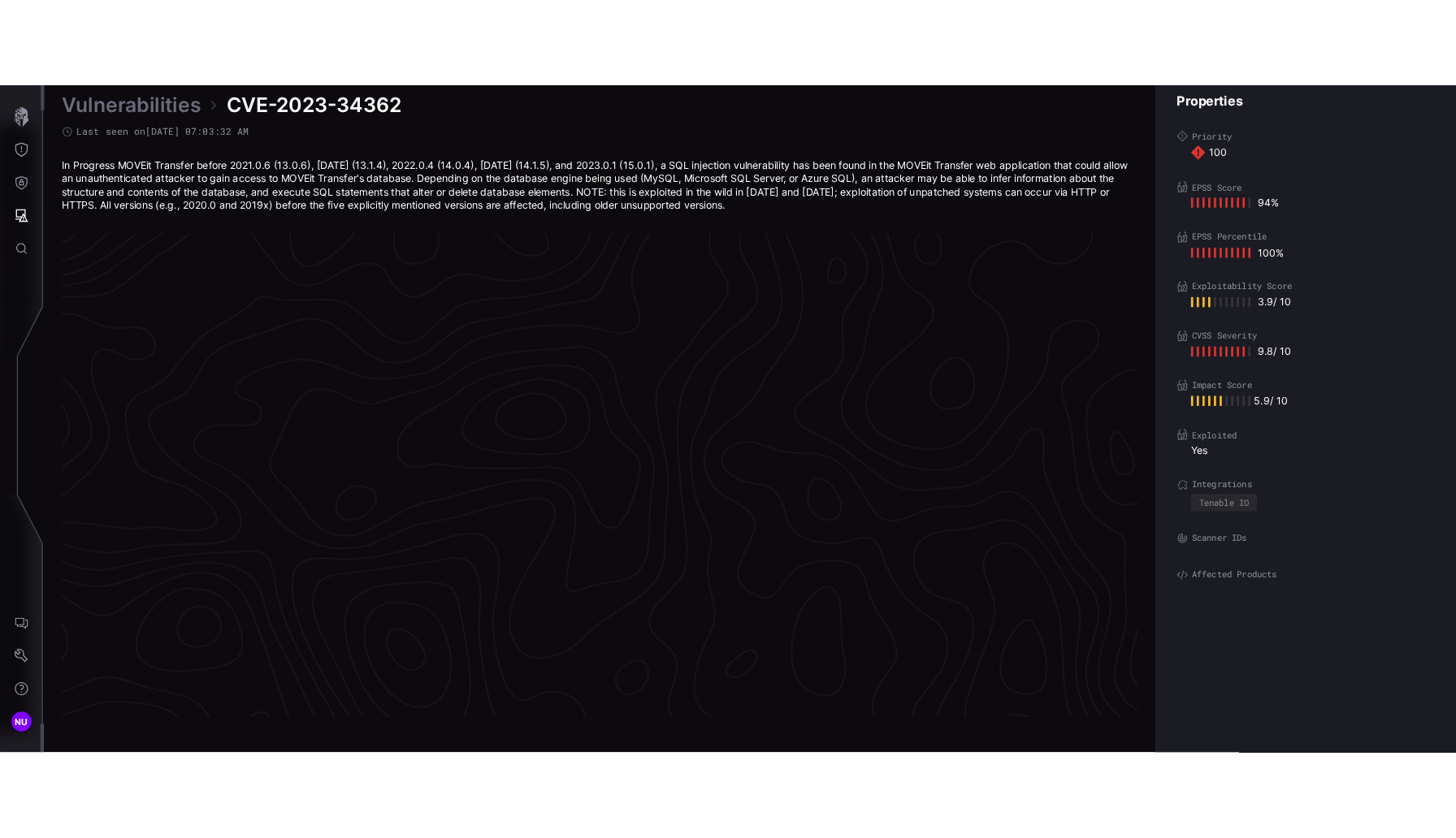
scroll to position [3385, 615]
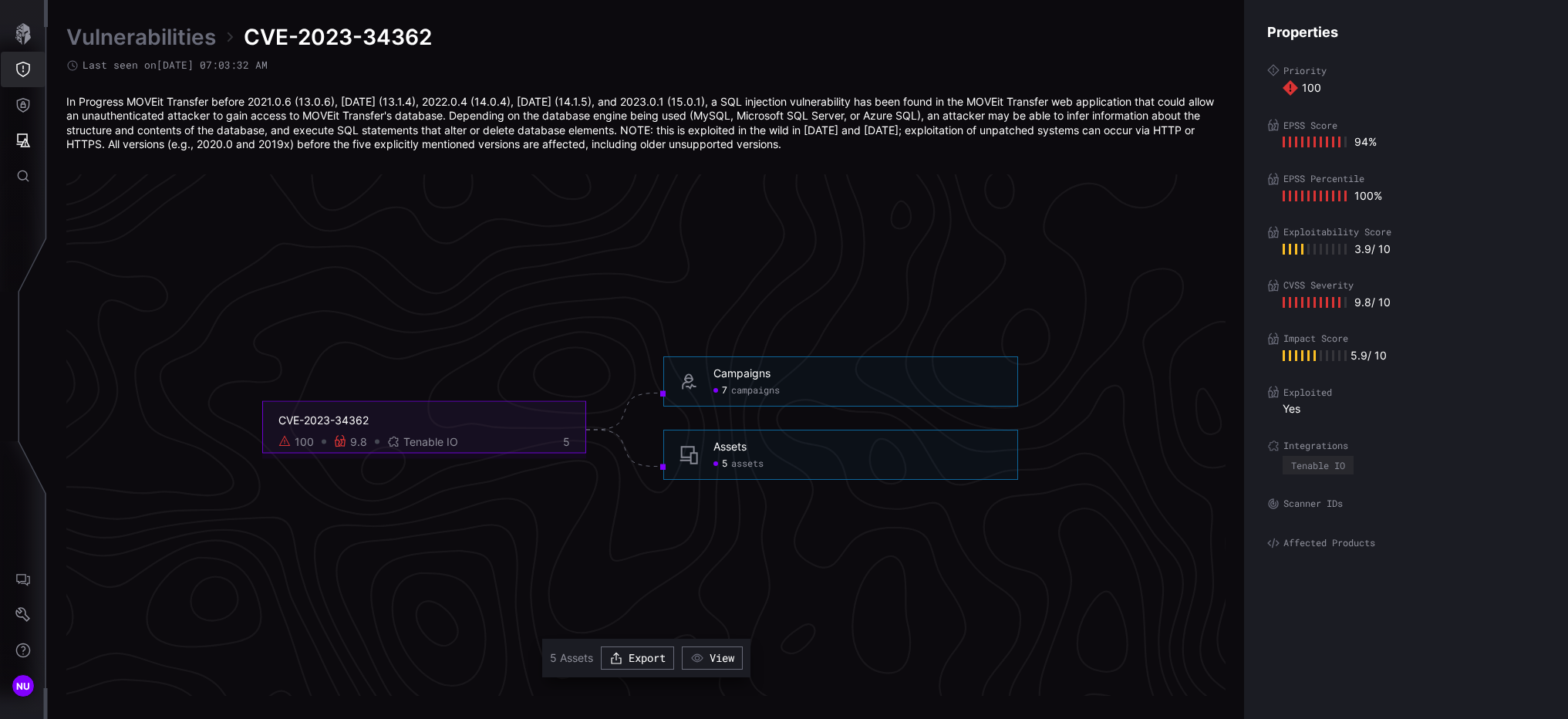
click at [24, 62] on icon "Threat Exposure" at bounding box center [23, 69] width 15 height 15
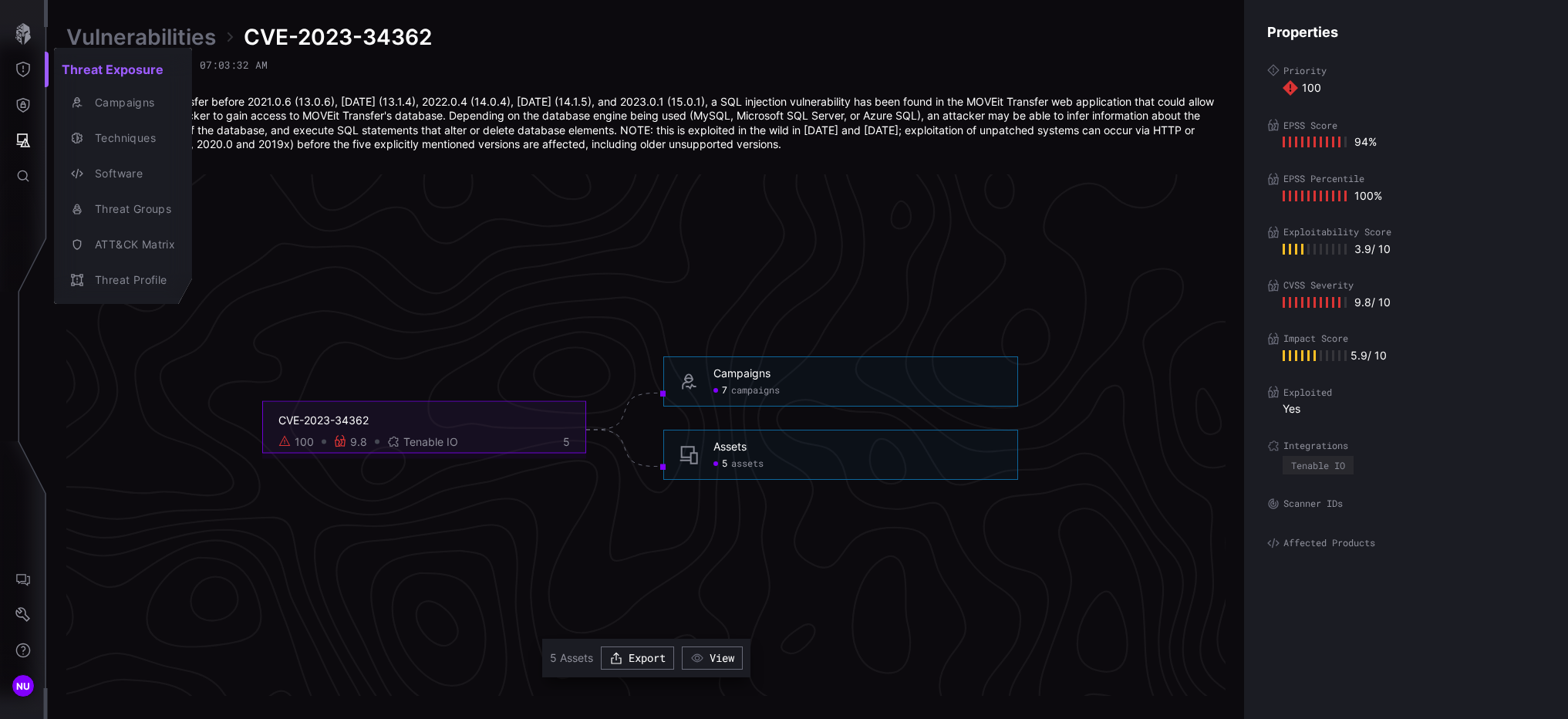
click at [23, 101] on div at bounding box center [784, 360] width 1568 height 719
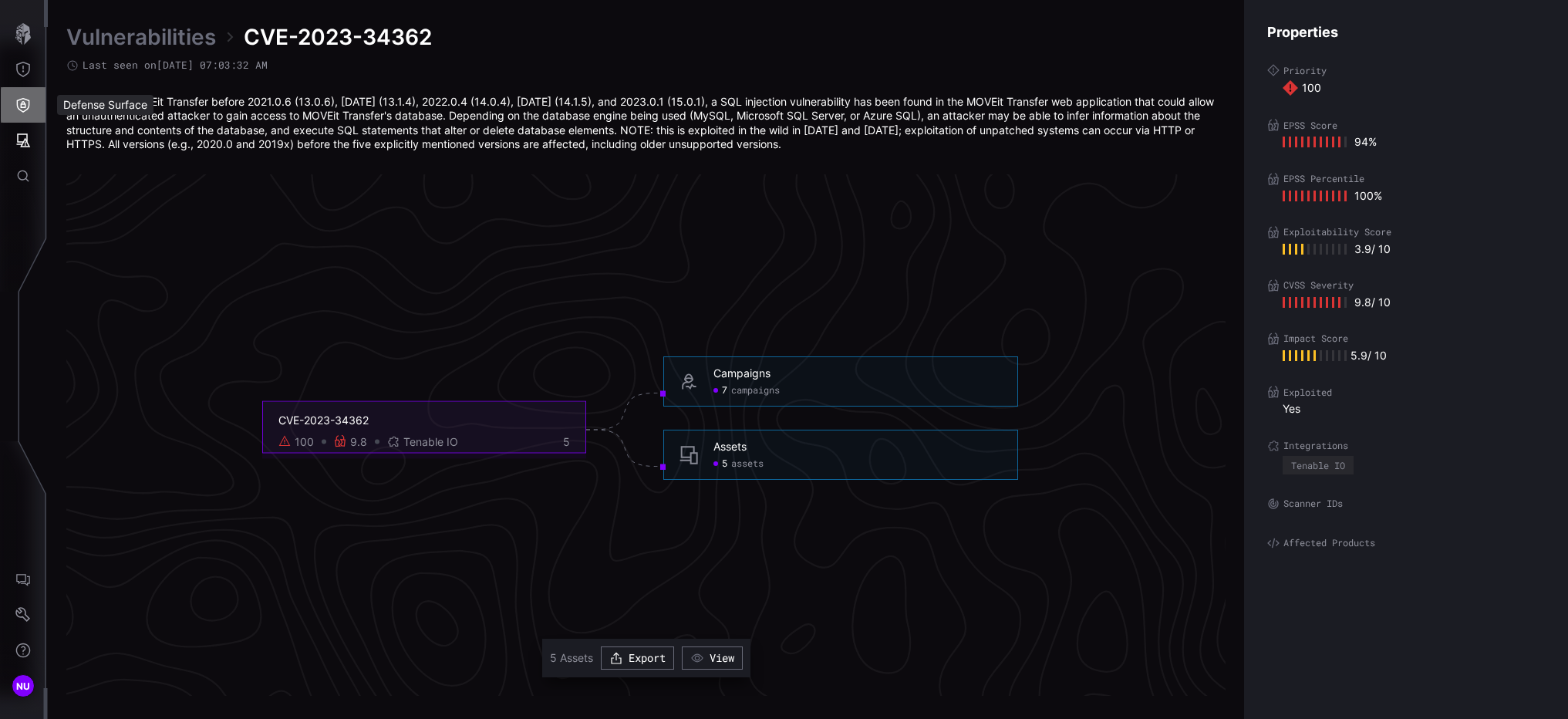
click at [23, 104] on icon "Defense Surface" at bounding box center [23, 104] width 15 height 15
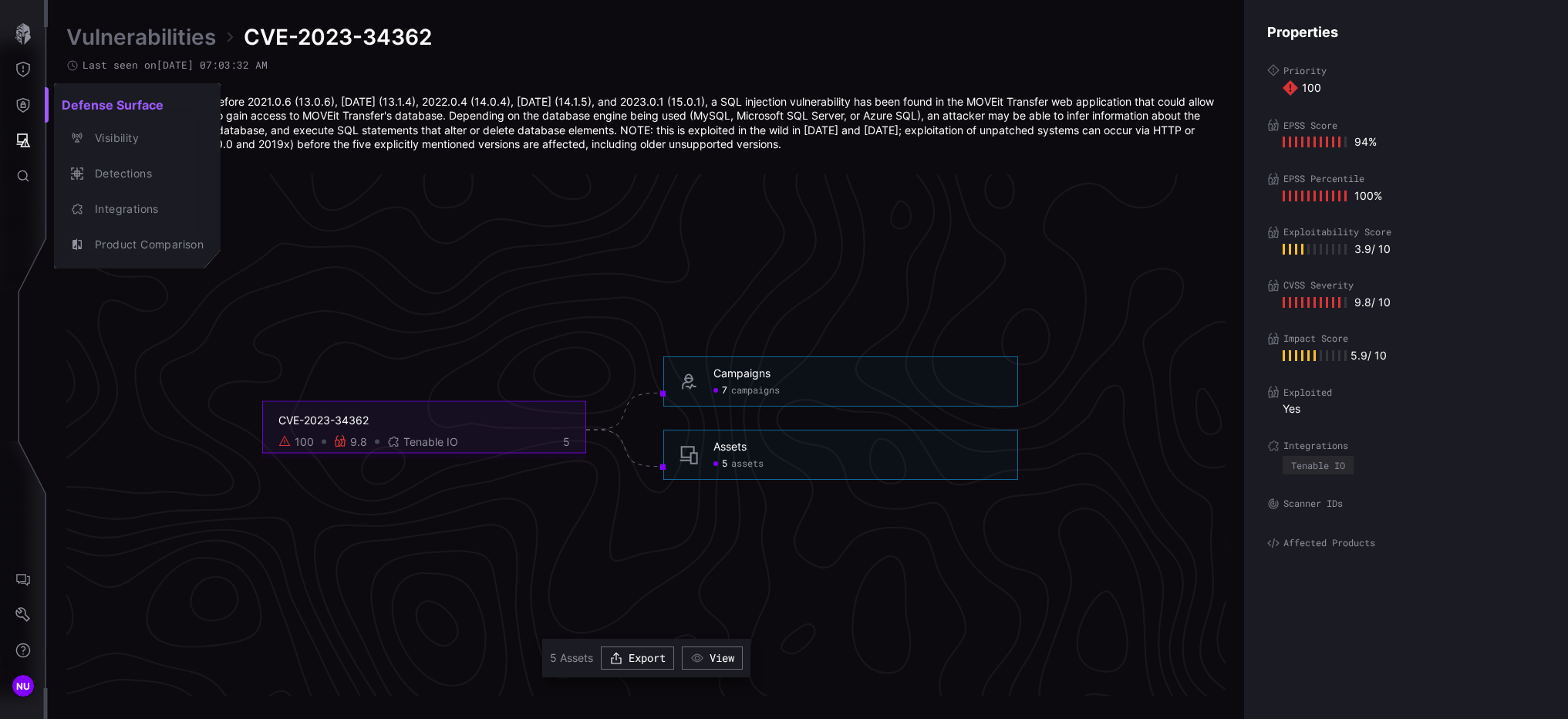
click at [24, 145] on div at bounding box center [784, 360] width 1568 height 719
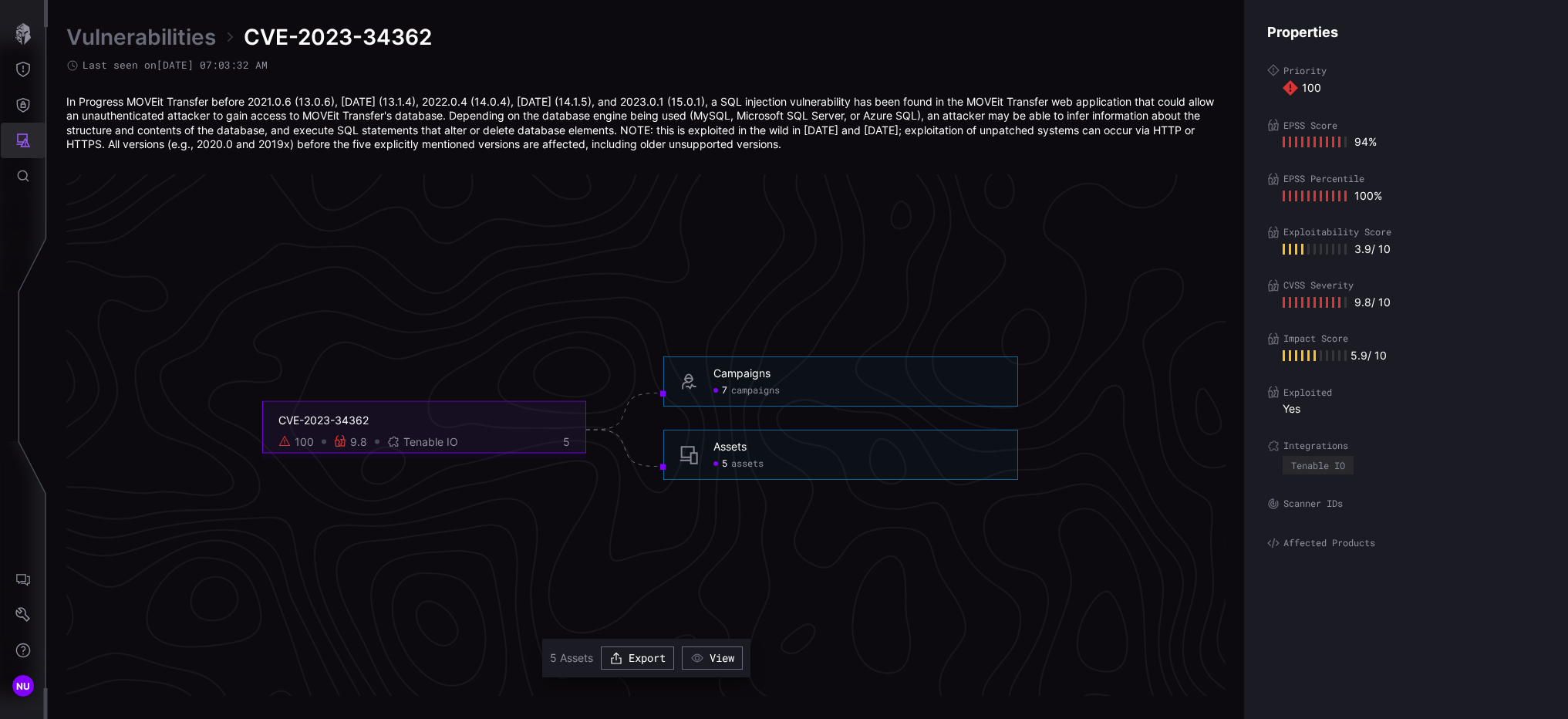
click at [23, 143] on icon "Attack Surface" at bounding box center [23, 140] width 15 height 15
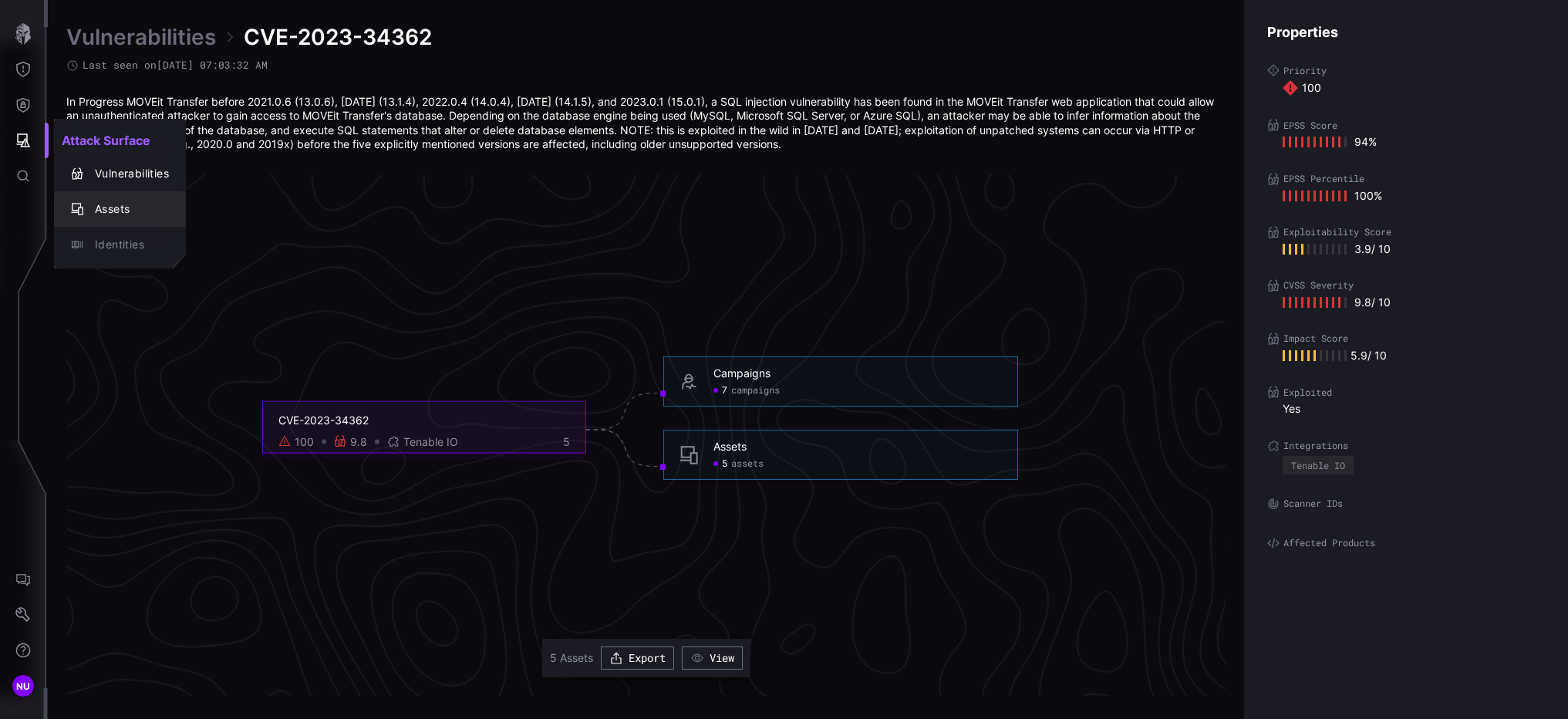
click at [100, 219] on div "Assets" at bounding box center [120, 209] width 120 height 22
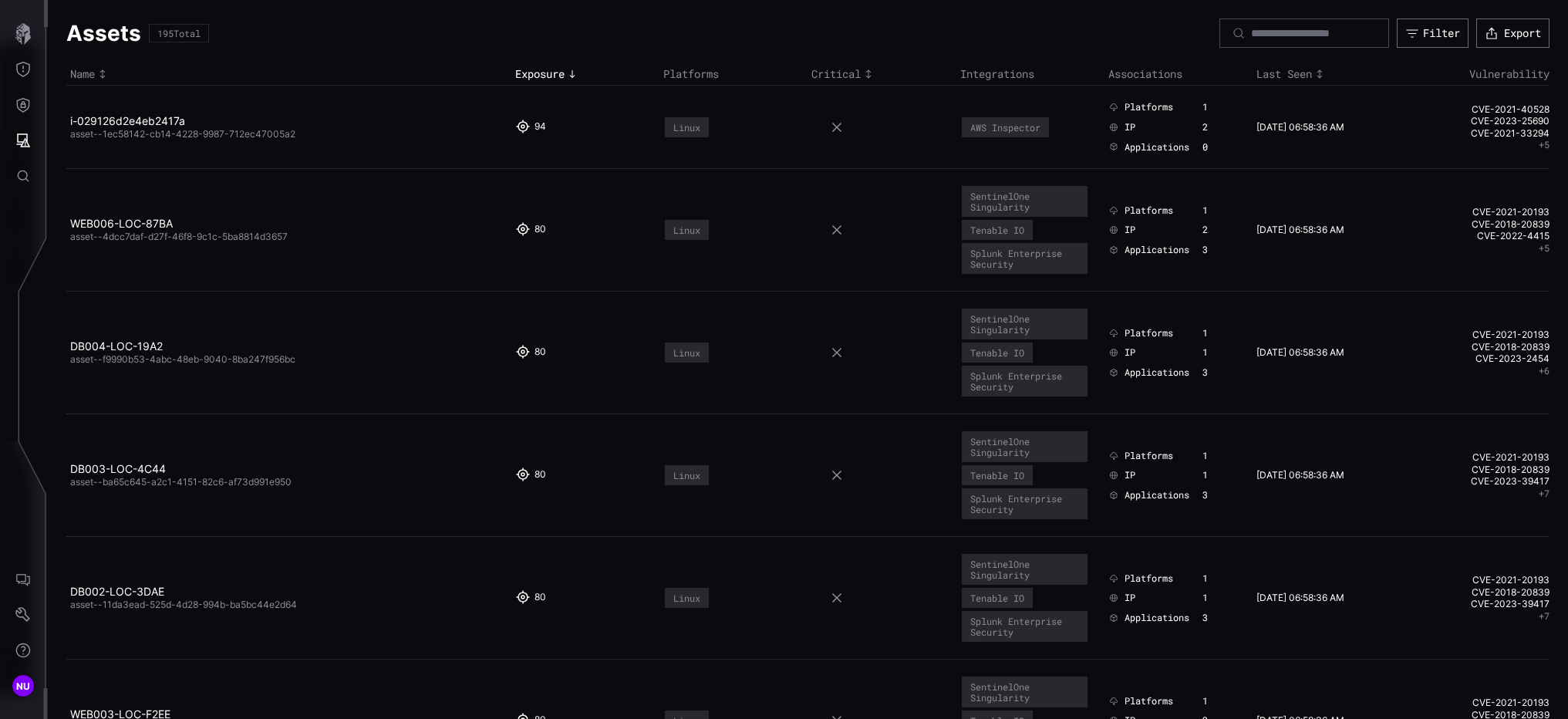
click at [186, 110] on td "i-029126d2e4eb2417a asset--1ec58142-cb14-4228-9987-712ec47005a2" at bounding box center [289, 127] width 445 height 84
click at [138, 123] on link "i-029126d2e4eb2417a" at bounding box center [127, 121] width 115 height 13
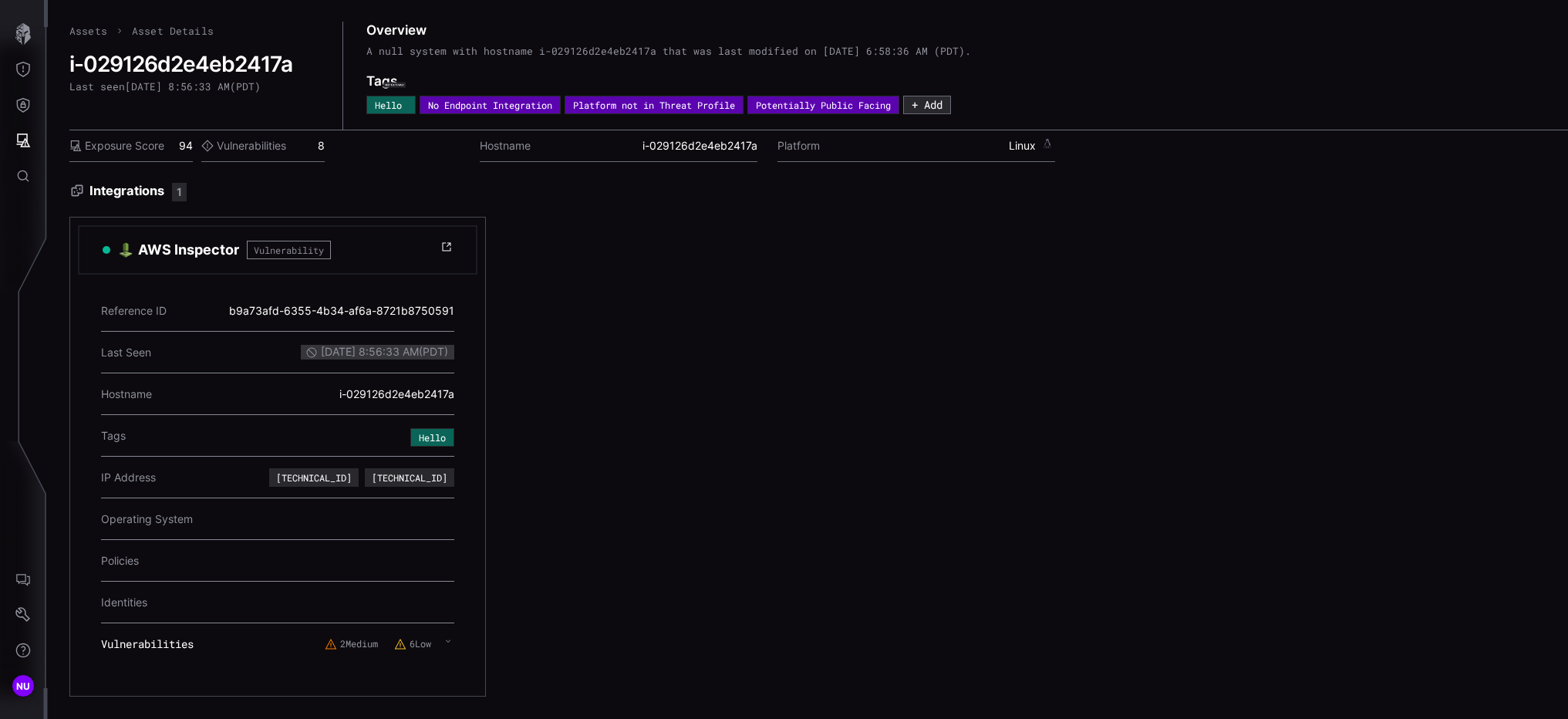
click at [129, 148] on label "Exposure Score" at bounding box center [116, 145] width 95 height 14
click at [240, 152] on label "Vulnerabilities" at bounding box center [243, 145] width 84 height 14
click at [328, 147] on div "Exposure Score 94 Vulnerabilities 8" at bounding box center [262, 146] width 387 height 32
click at [324, 150] on div "Vulnerabilities 8" at bounding box center [263, 146] width 123 height 32
click at [24, 105] on icon "Defense Surface" at bounding box center [24, 105] width 13 height 15
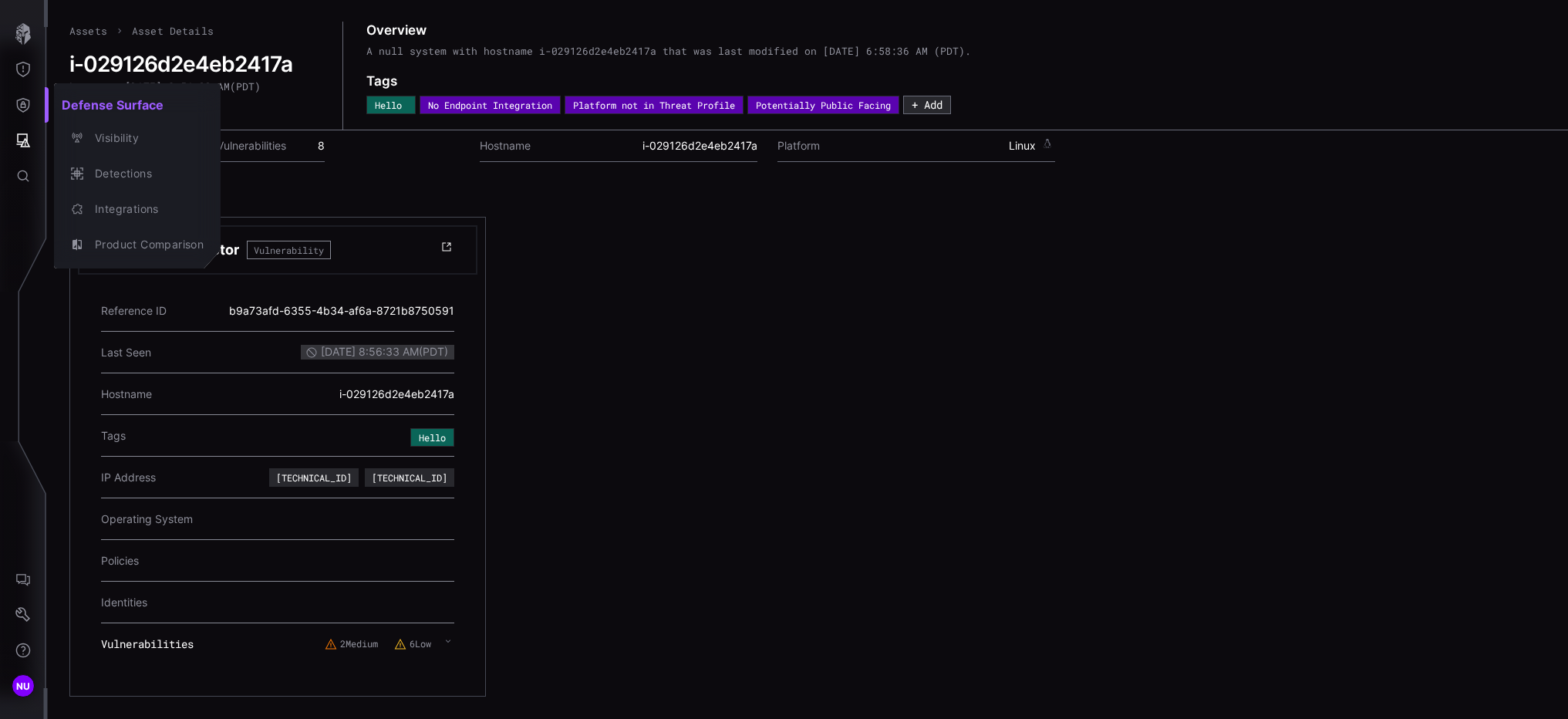
click at [34, 139] on div at bounding box center [784, 360] width 1568 height 719
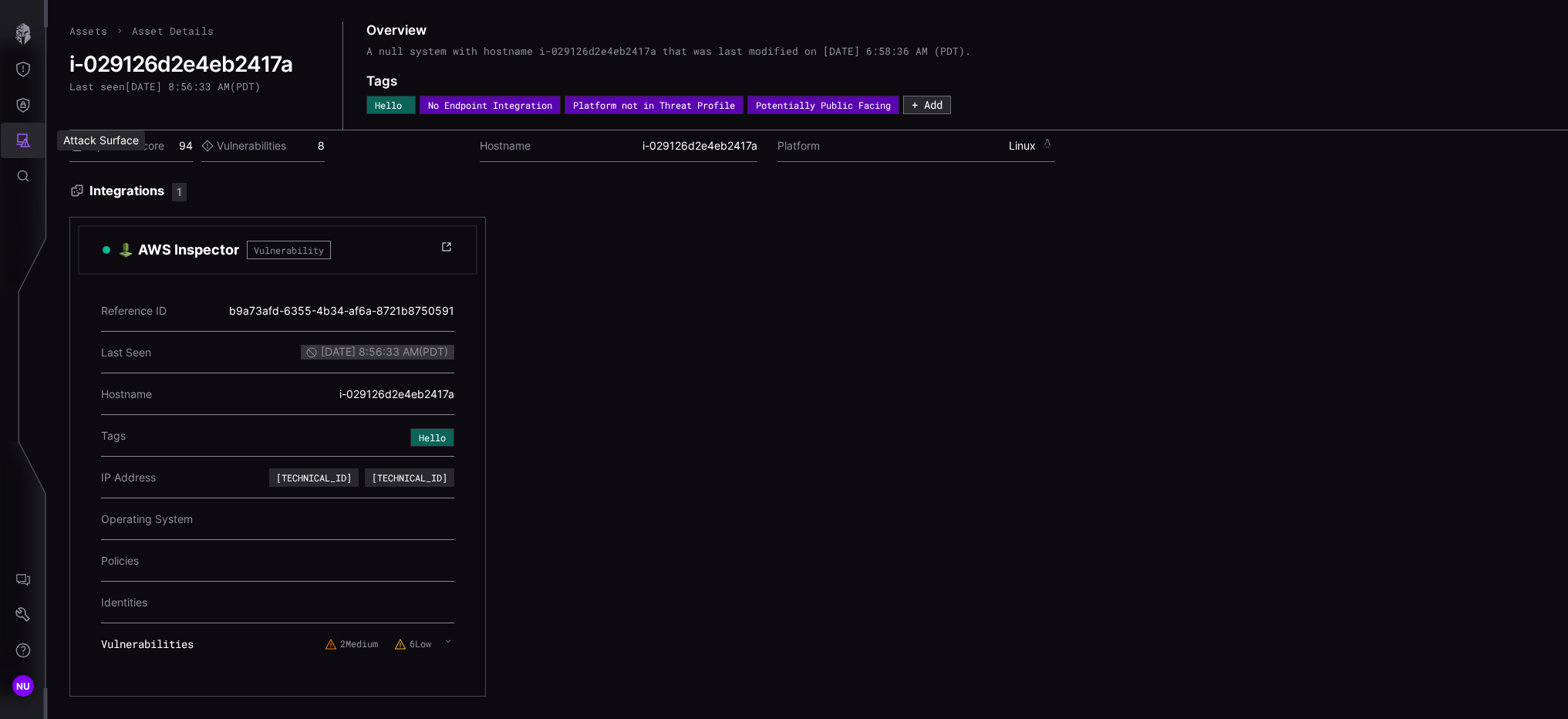
click at [30, 137] on icon "Attack Surface" at bounding box center [23, 140] width 15 height 15
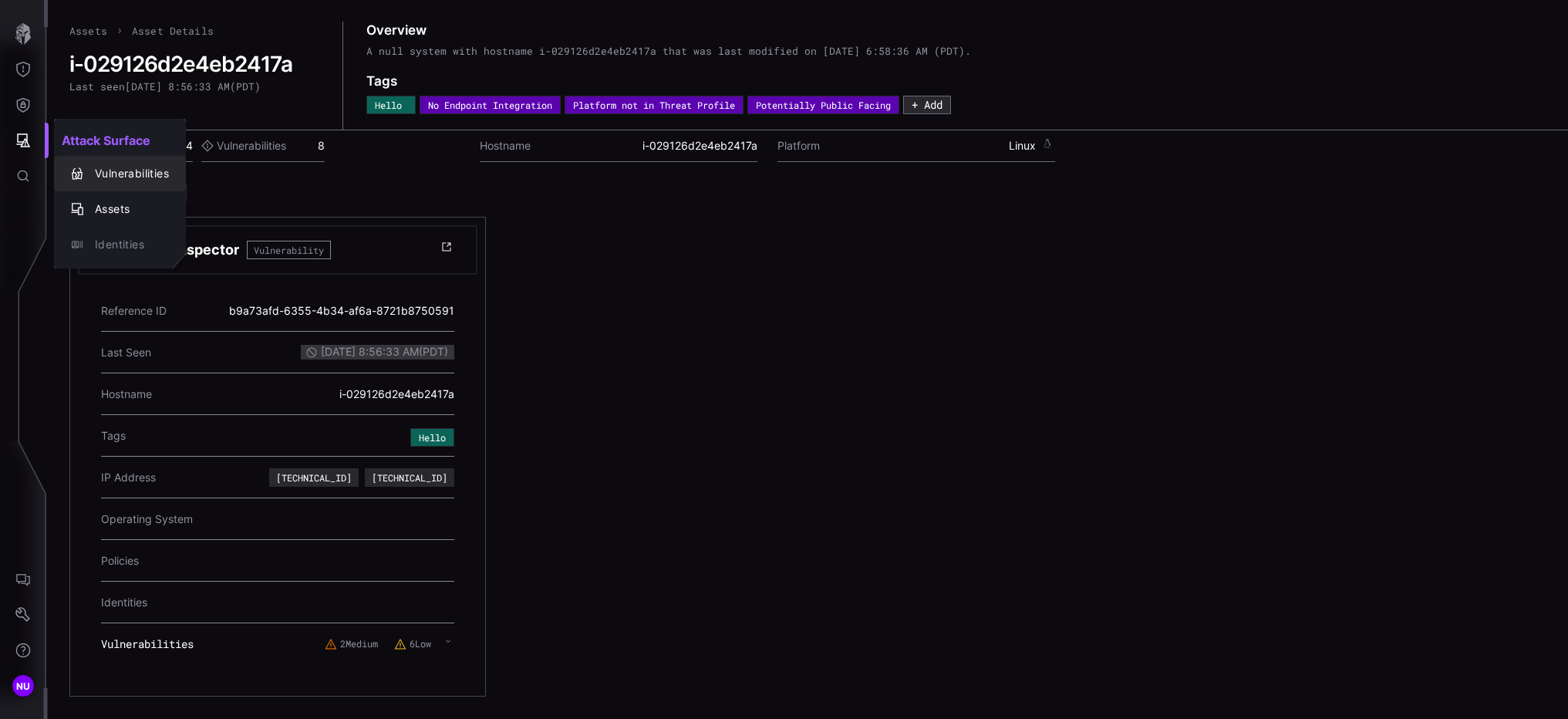
click at [101, 172] on div "Vulnerabilities" at bounding box center [128, 173] width 82 height 19
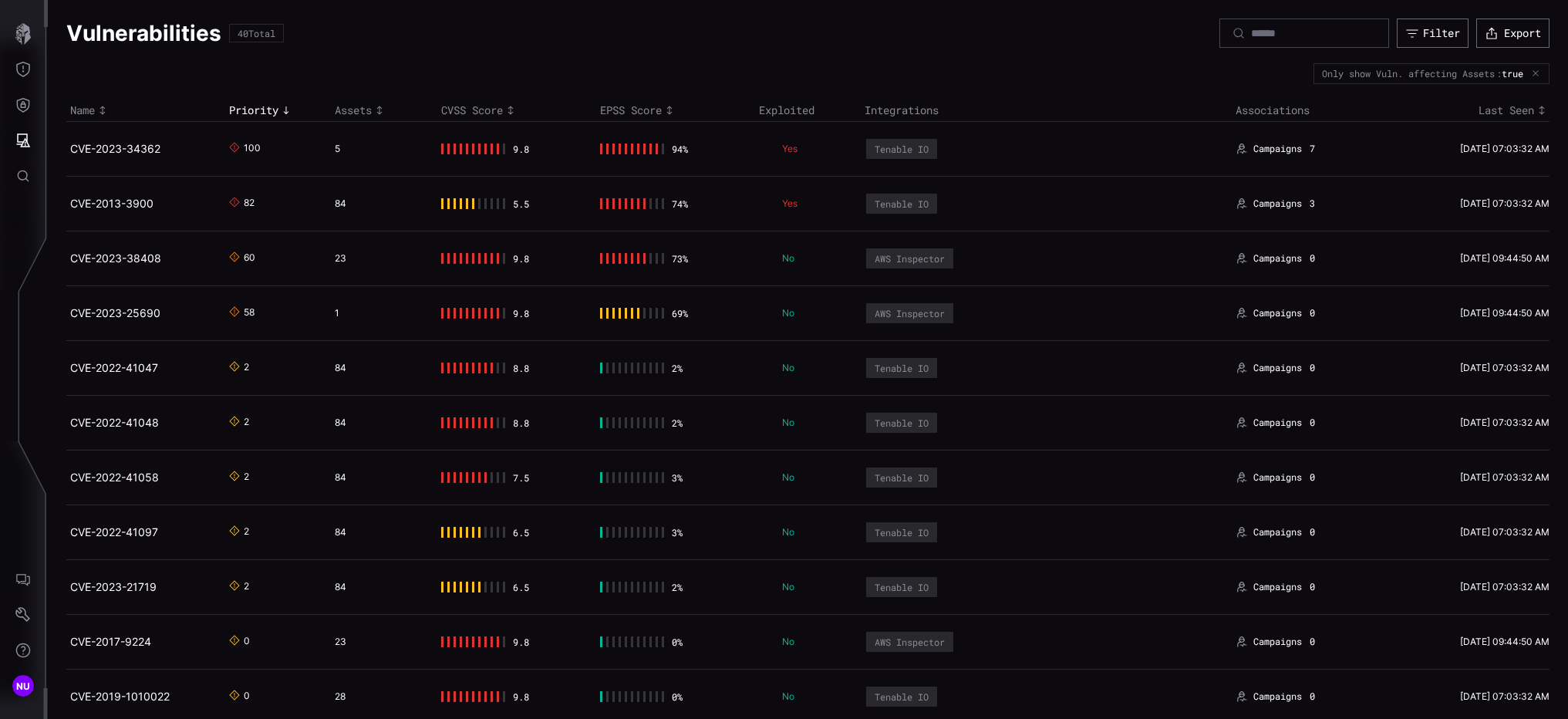
click at [335, 152] on div "5" at bounding box center [377, 149] width 86 height 13
click at [18, 74] on icon "Threat Exposure" at bounding box center [23, 69] width 15 height 15
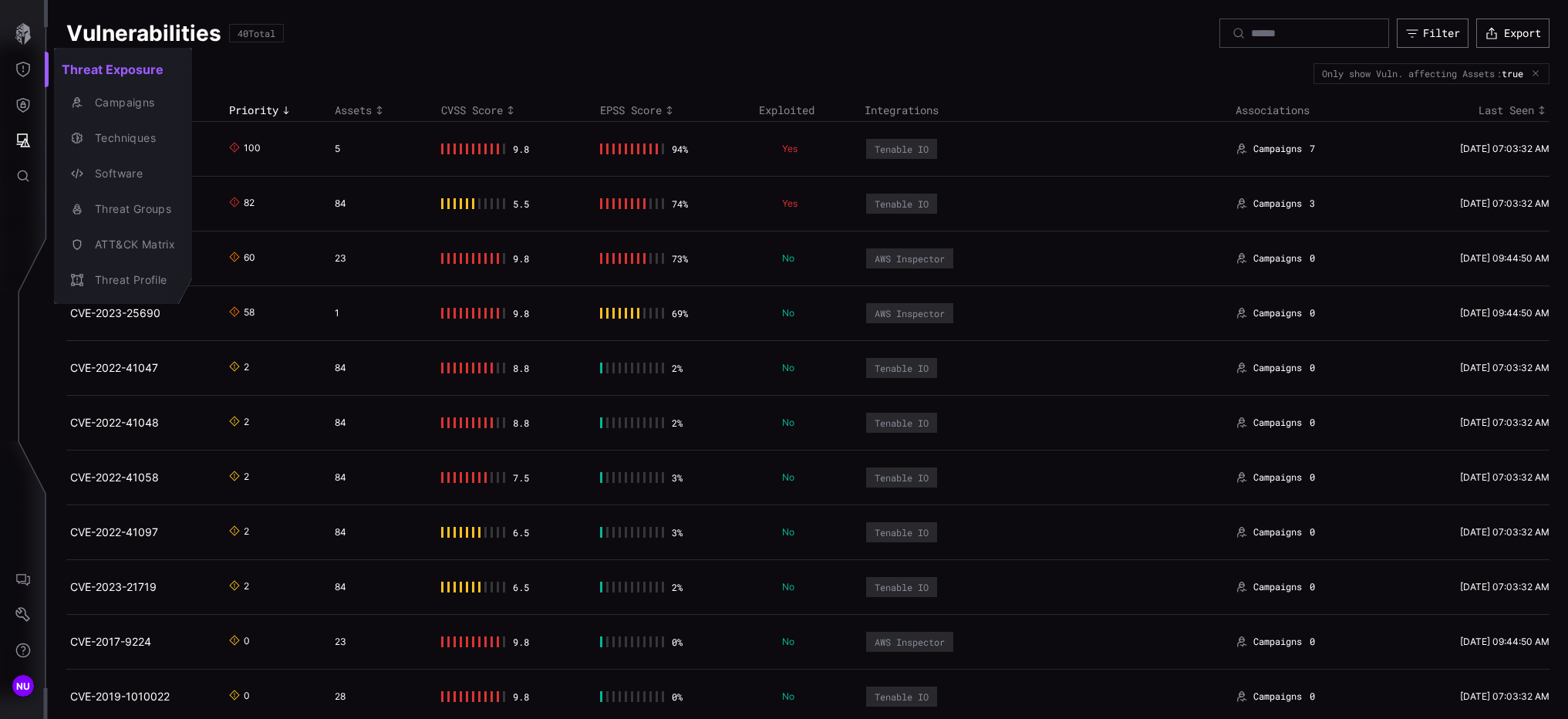
click at [23, 101] on div at bounding box center [784, 360] width 1568 height 719
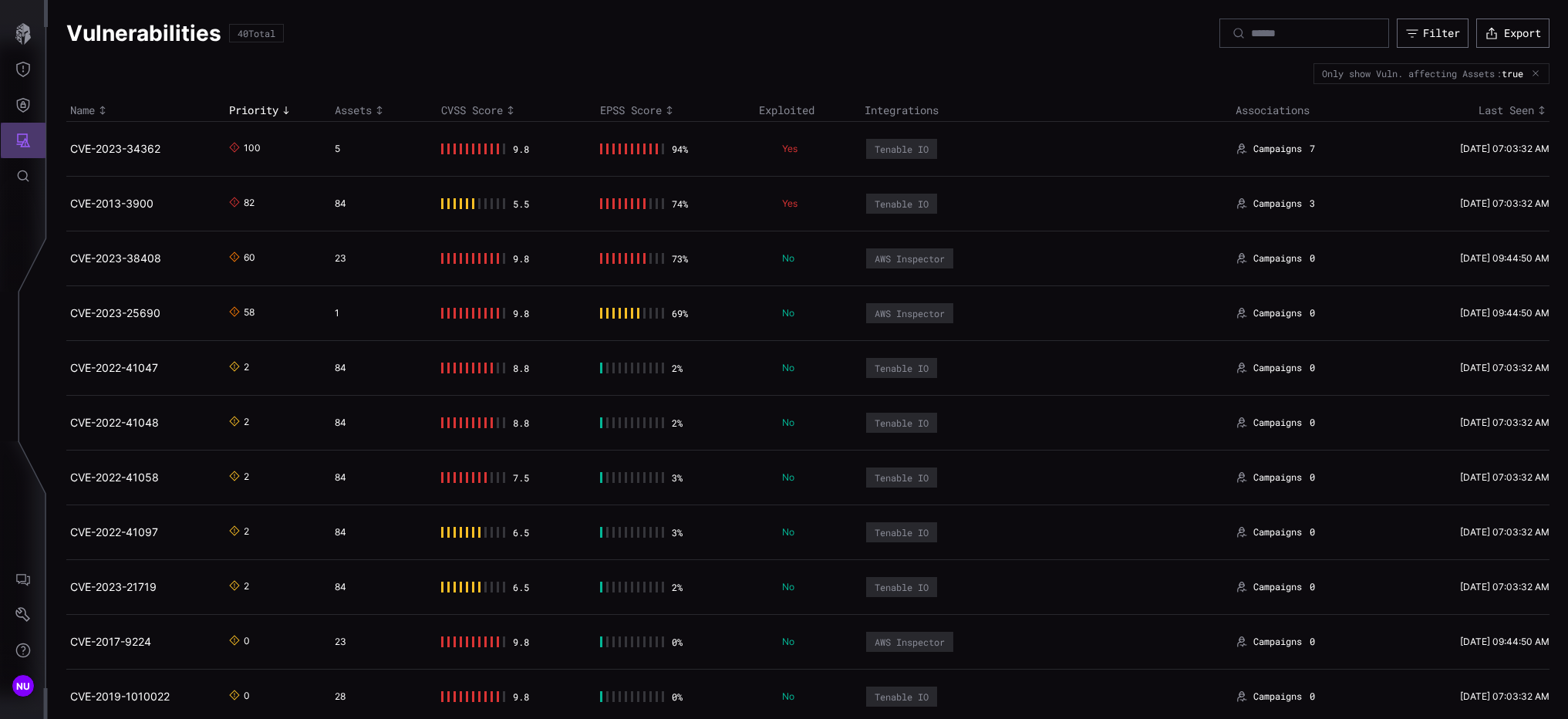
click at [22, 138] on icon "Attack Surface" at bounding box center [23, 140] width 15 height 15
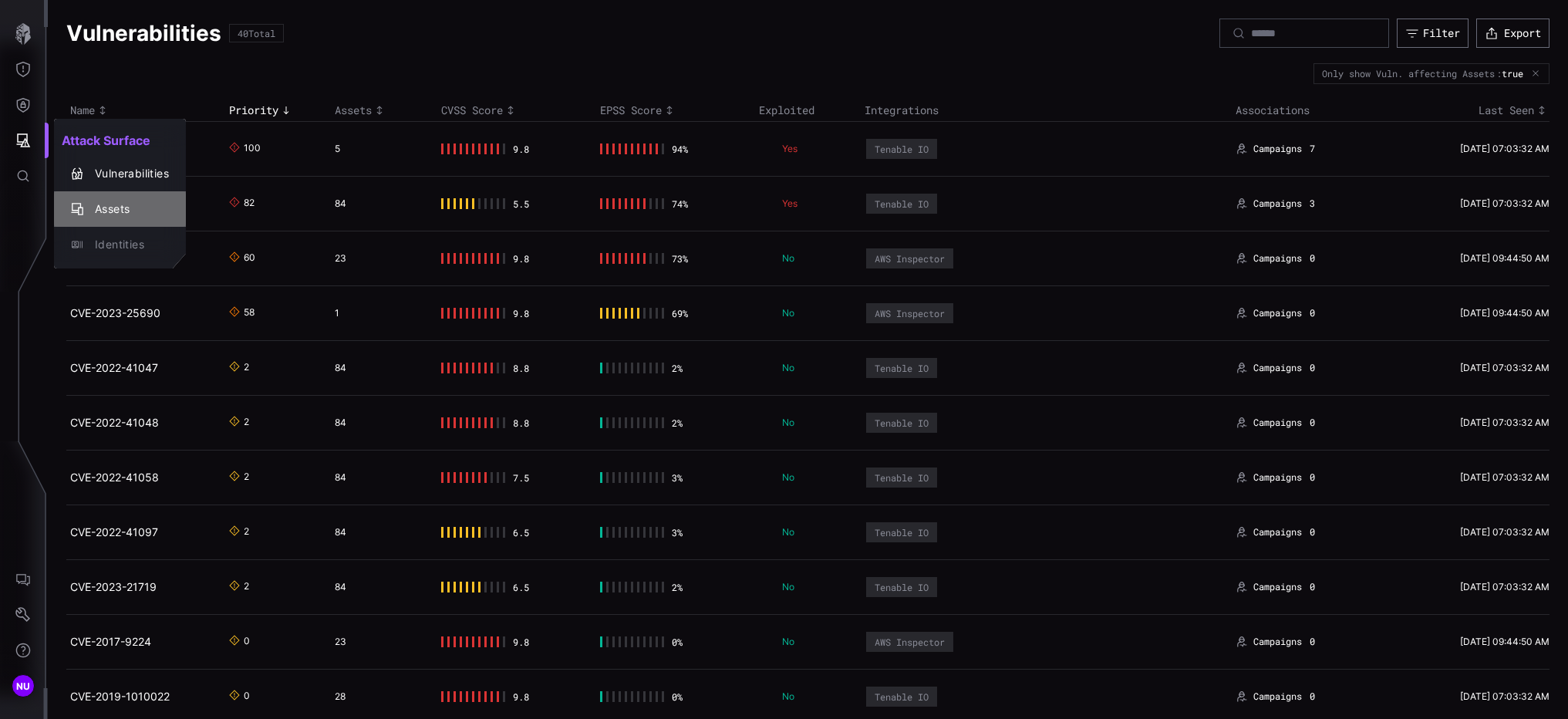
click at [81, 212] on icon "button" at bounding box center [77, 210] width 13 height 13
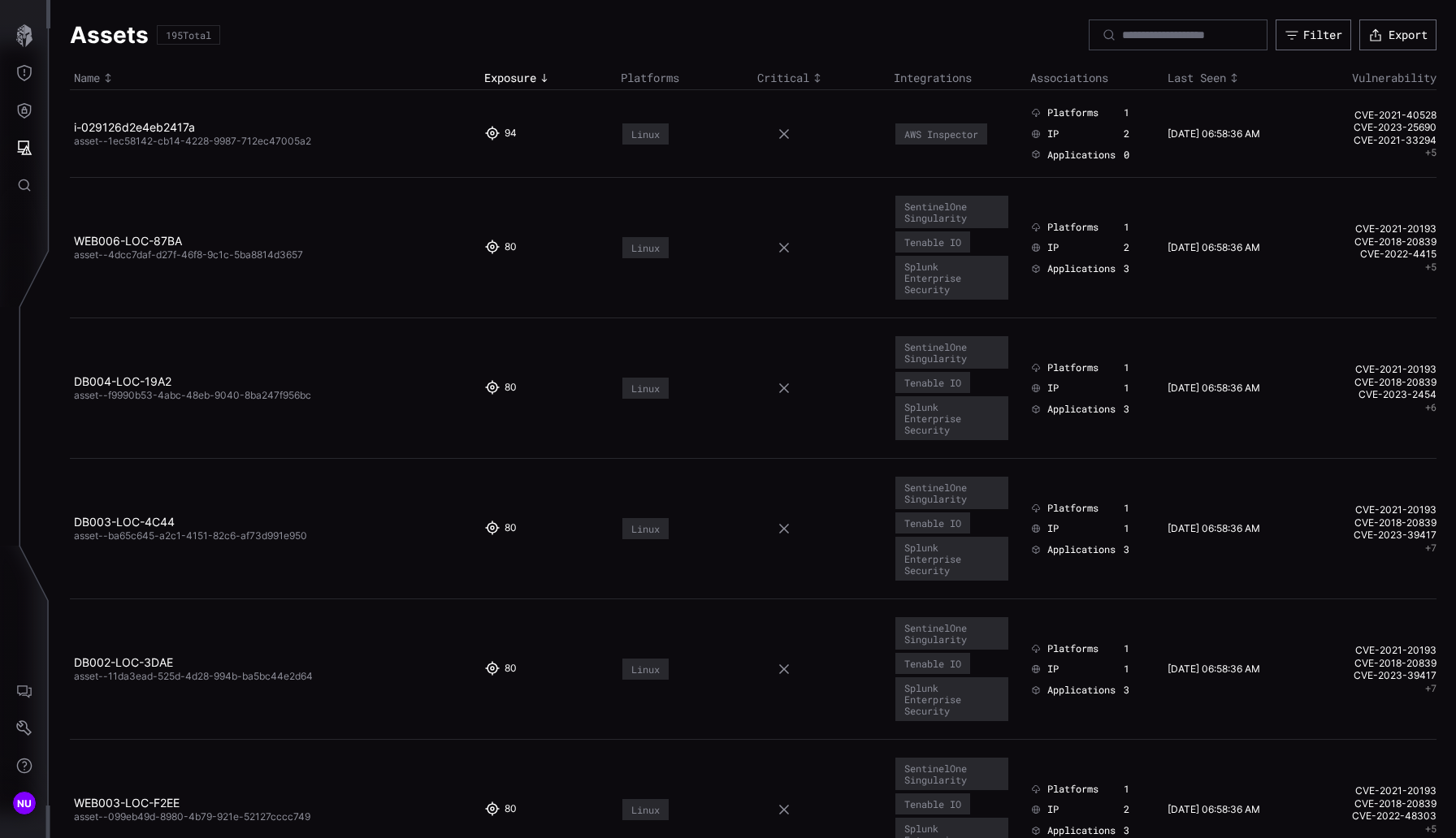
click at [1020, 154] on button "+ 5" at bounding box center [1431, 153] width 11 height 13
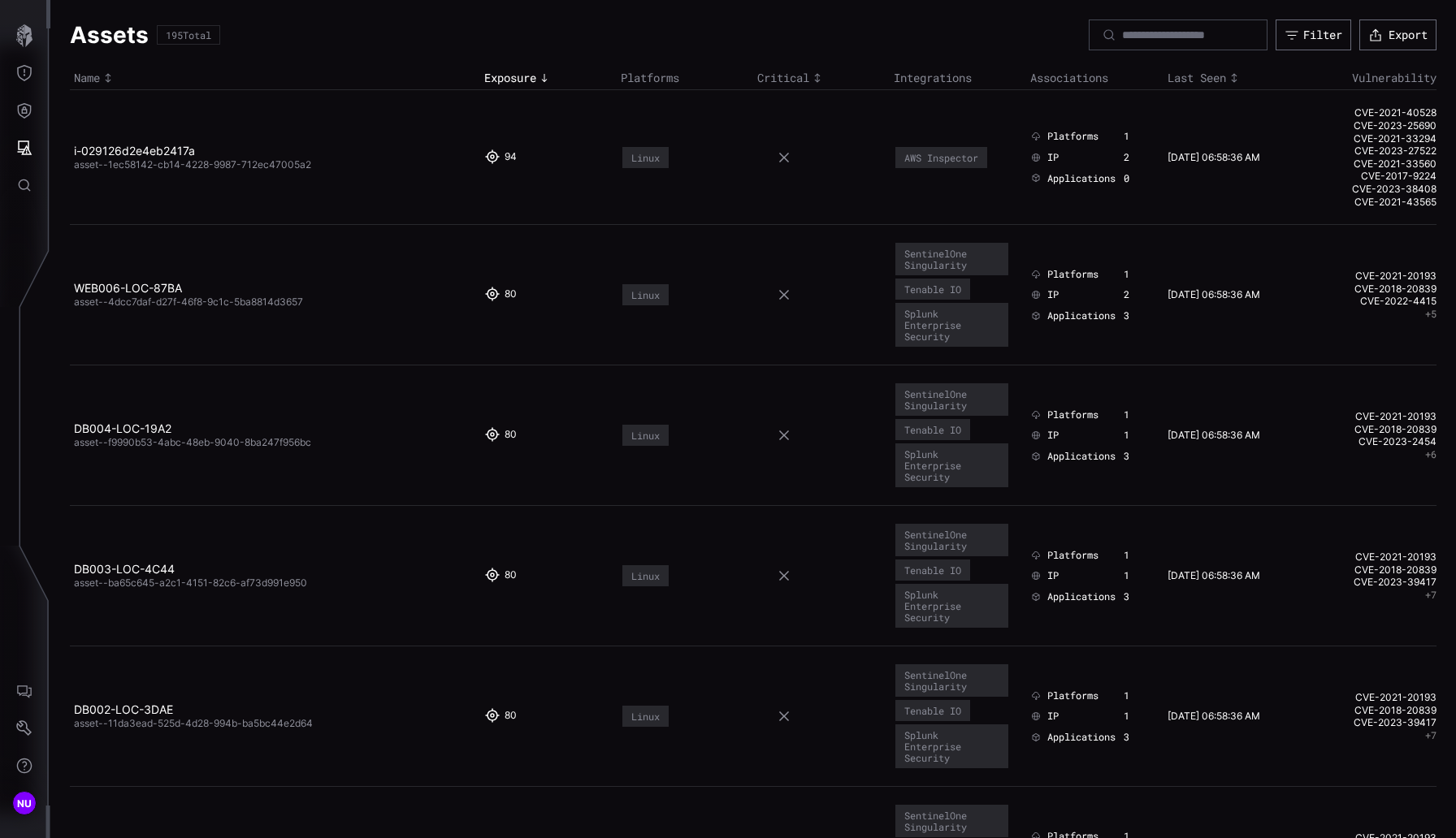
click at [1020, 173] on td "[DATE] 06:58:36 AM" at bounding box center [1231, 157] width 137 height 135
click at [150, 149] on link "i-029126d2e4eb2417a" at bounding box center [134, 150] width 121 height 13
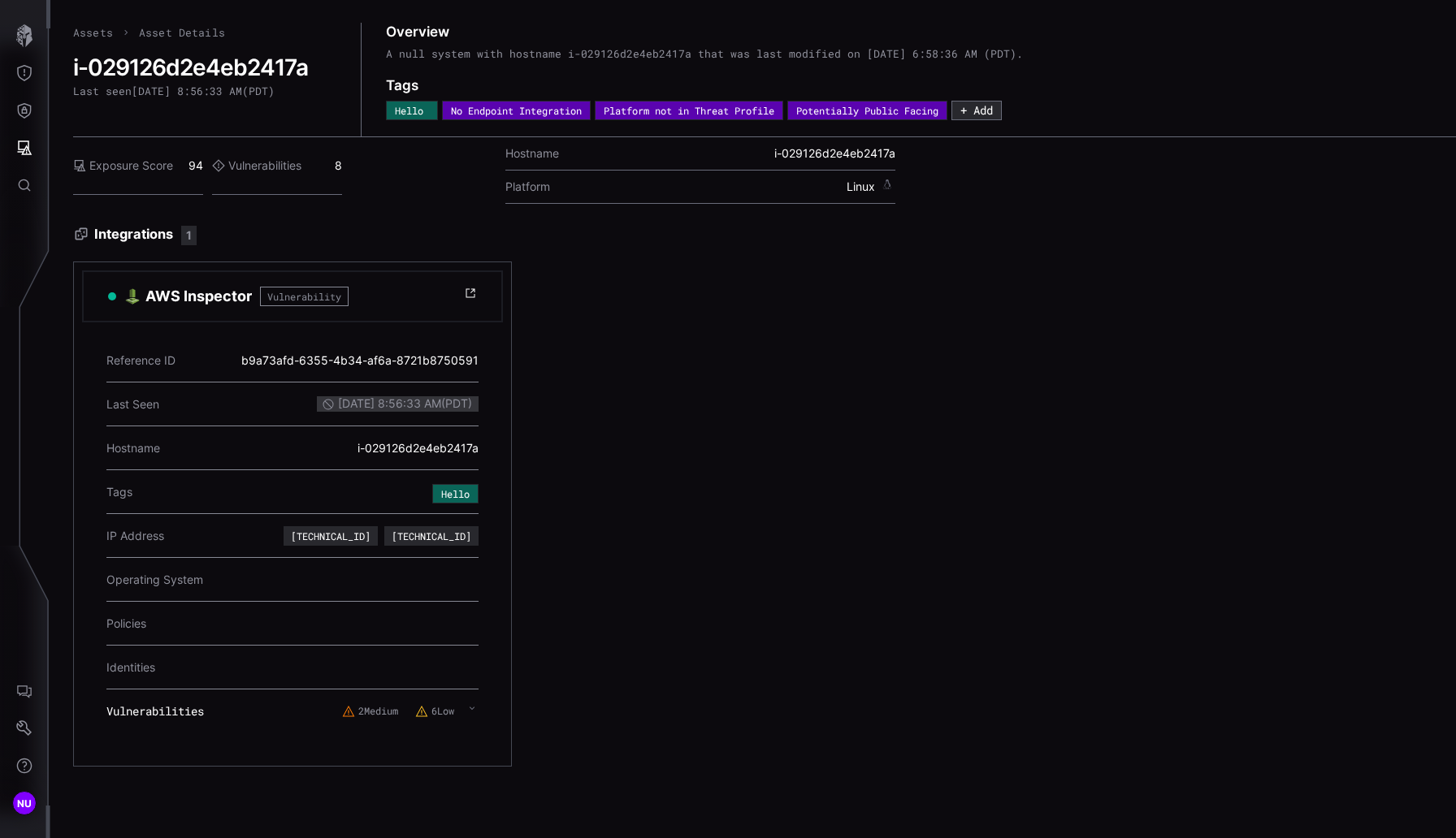
click at [81, 34] on link "Assets" at bounding box center [93, 32] width 40 height 14
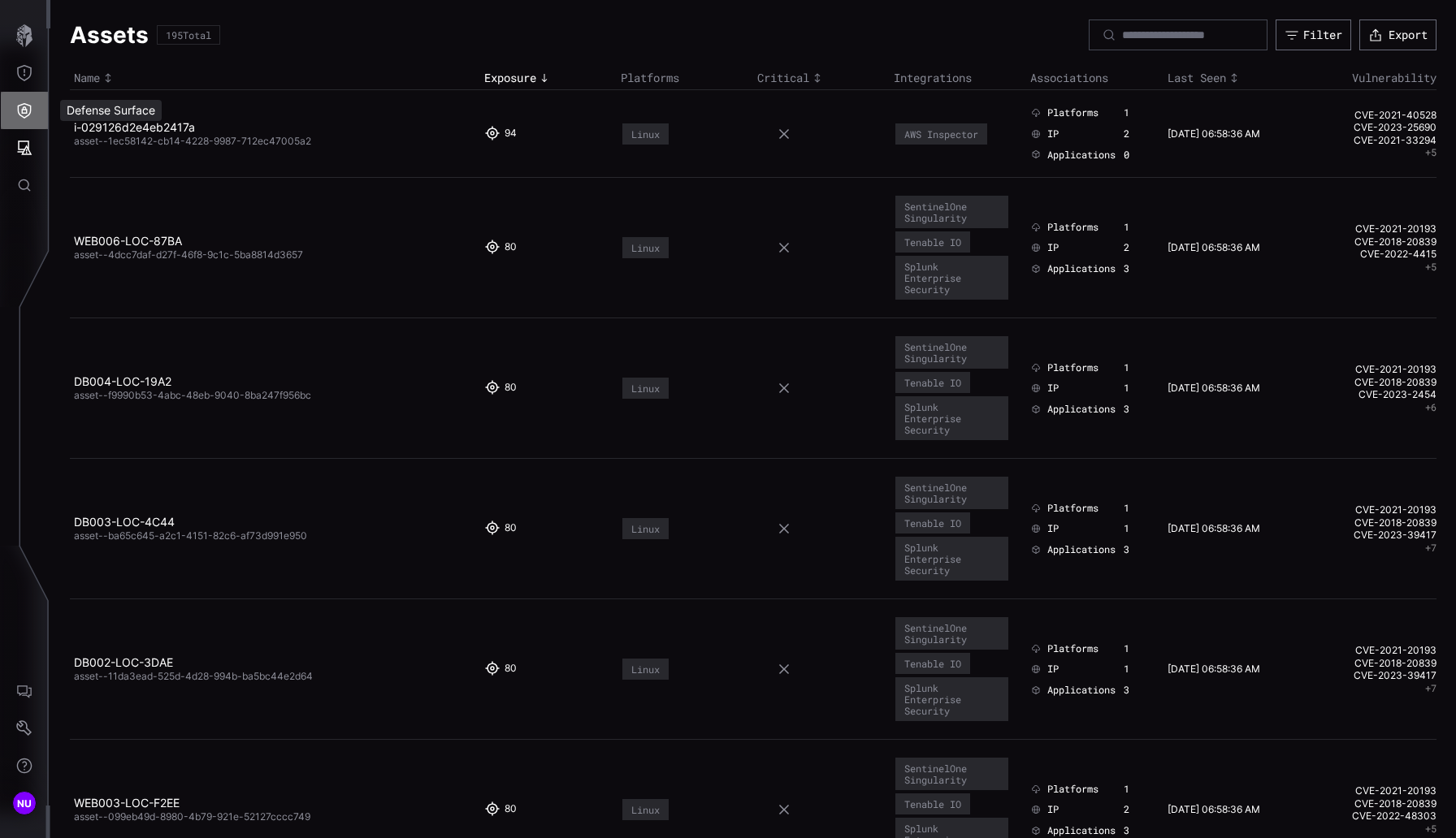
click at [19, 105] on icon "Defense Surface" at bounding box center [25, 111] width 13 height 15
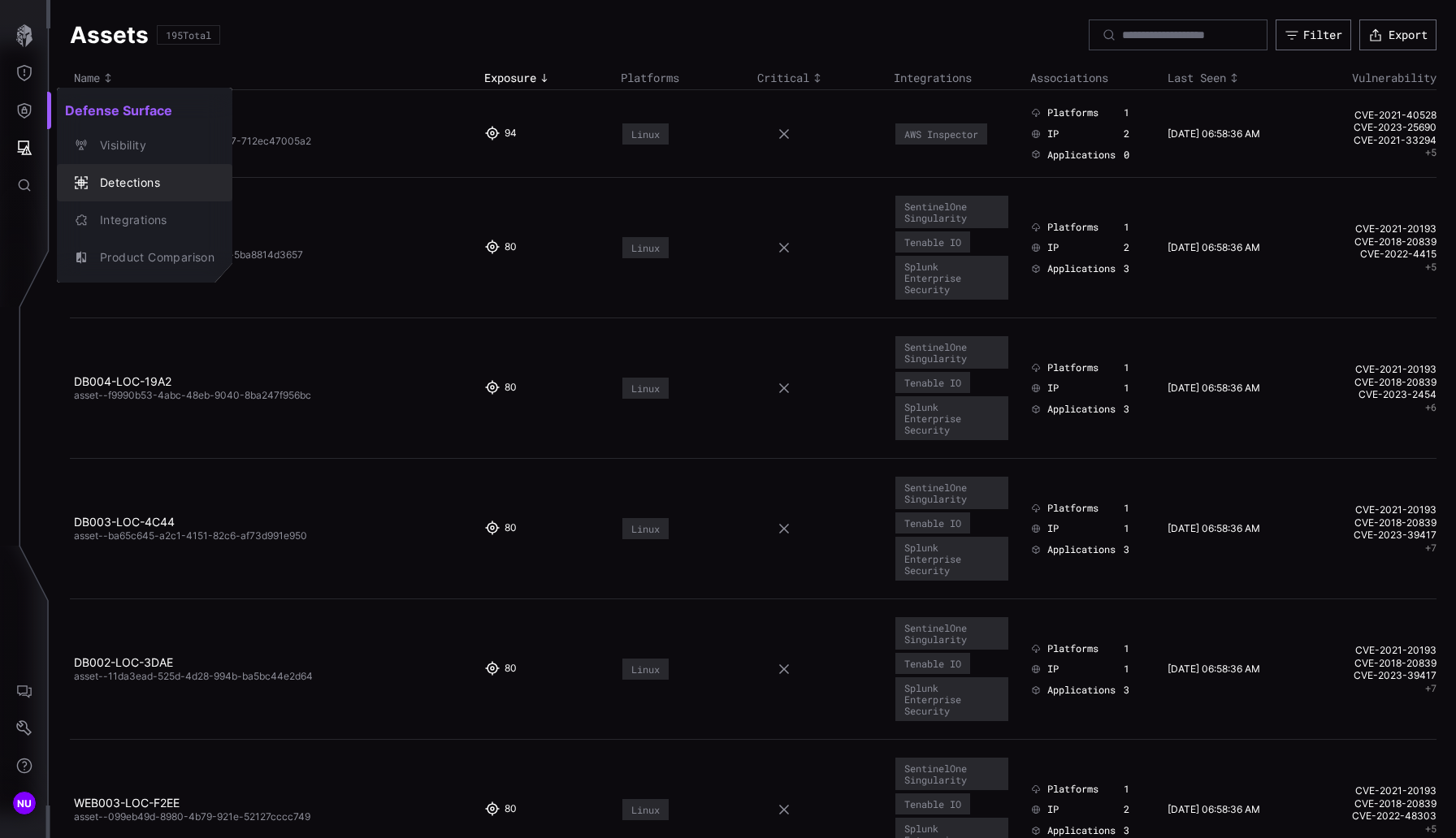
click at [151, 184] on div "Detections" at bounding box center [153, 183] width 122 height 20
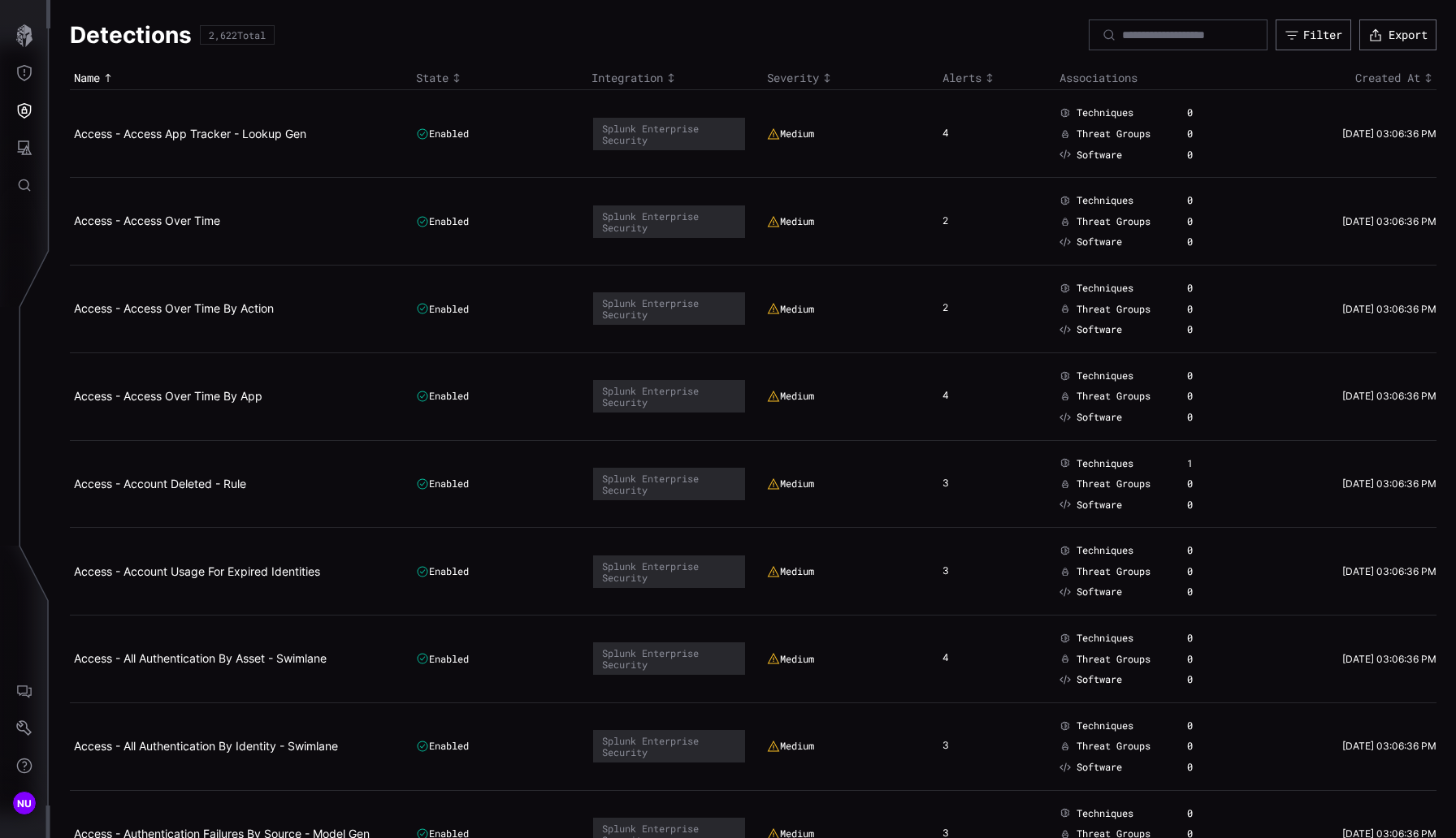
click at [1020, 161] on td "Techniques 0 Threat Groups 0 Software 0" at bounding box center [1158, 134] width 205 height 88
click at [1020, 466] on div "1" at bounding box center [1213, 463] width 52 height 13
click at [1020, 460] on span "Techniques" at bounding box center [1104, 463] width 56 height 13
click at [1020, 462] on span "Techniques" at bounding box center [1104, 463] width 56 height 13
click at [1020, 468] on td "3" at bounding box center [997, 484] width 117 height 88
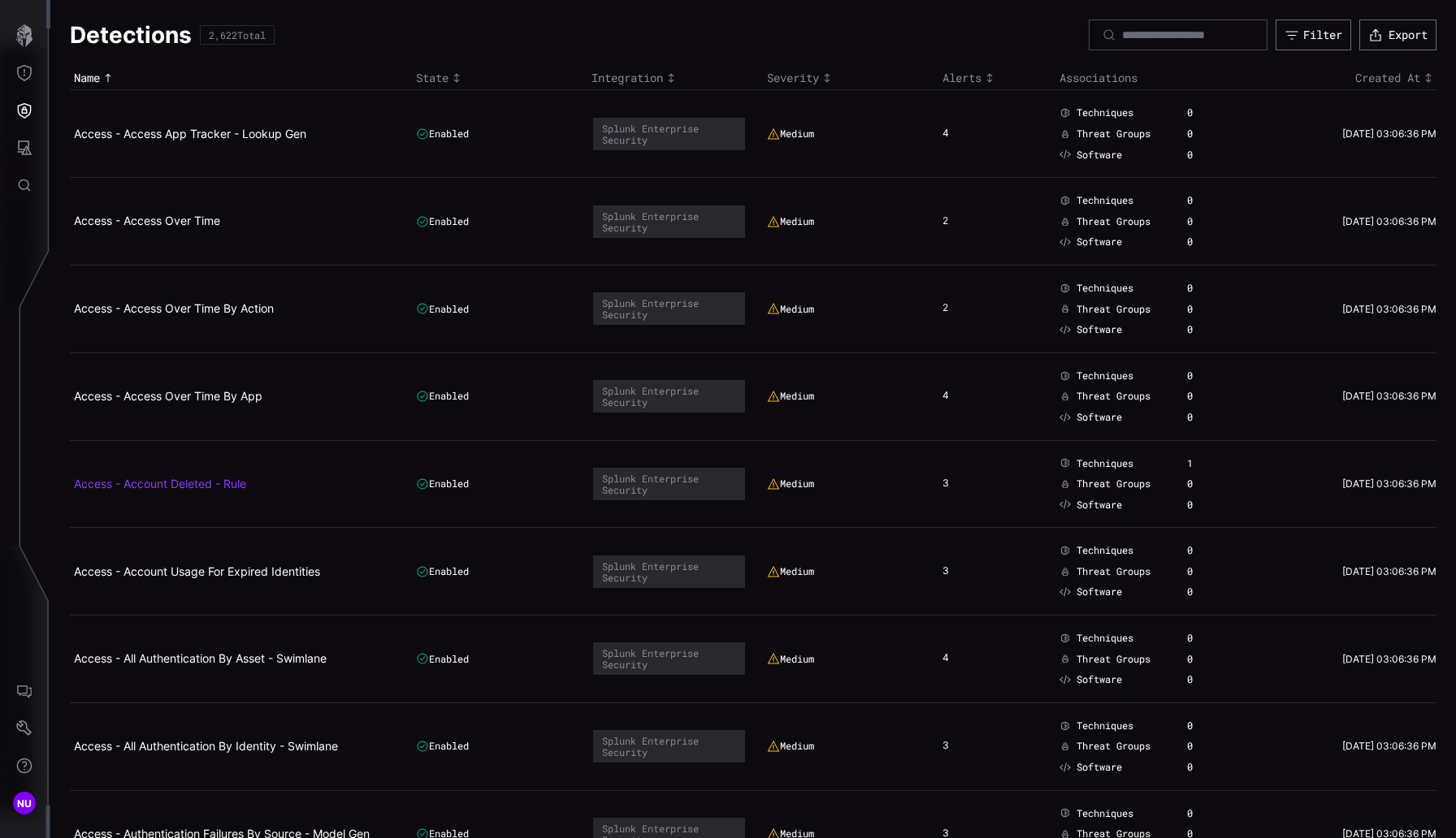
click at [211, 484] on link "Access - Account Deleted - Rule" at bounding box center [160, 483] width 172 height 13
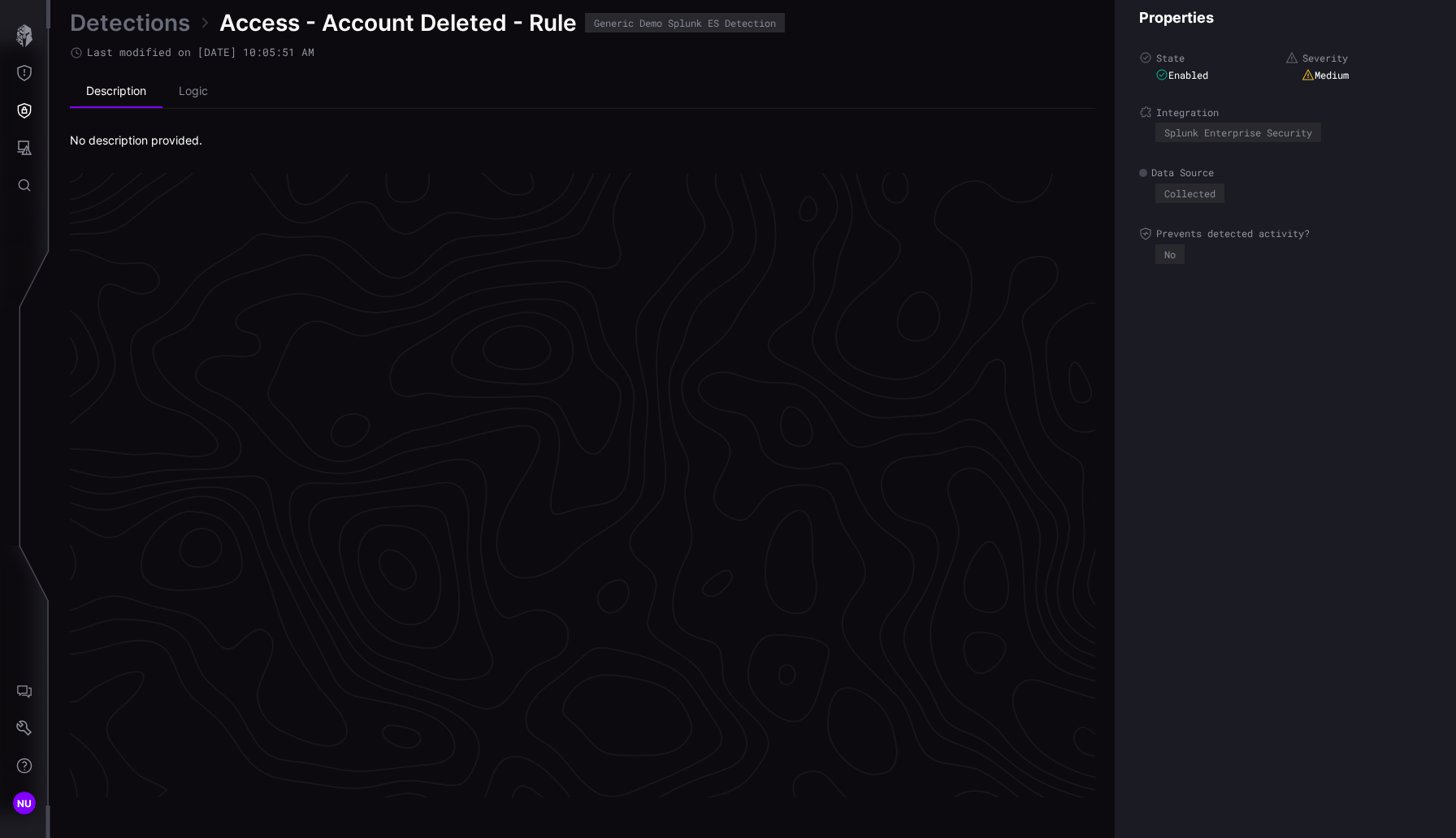
scroll to position [3348, 711]
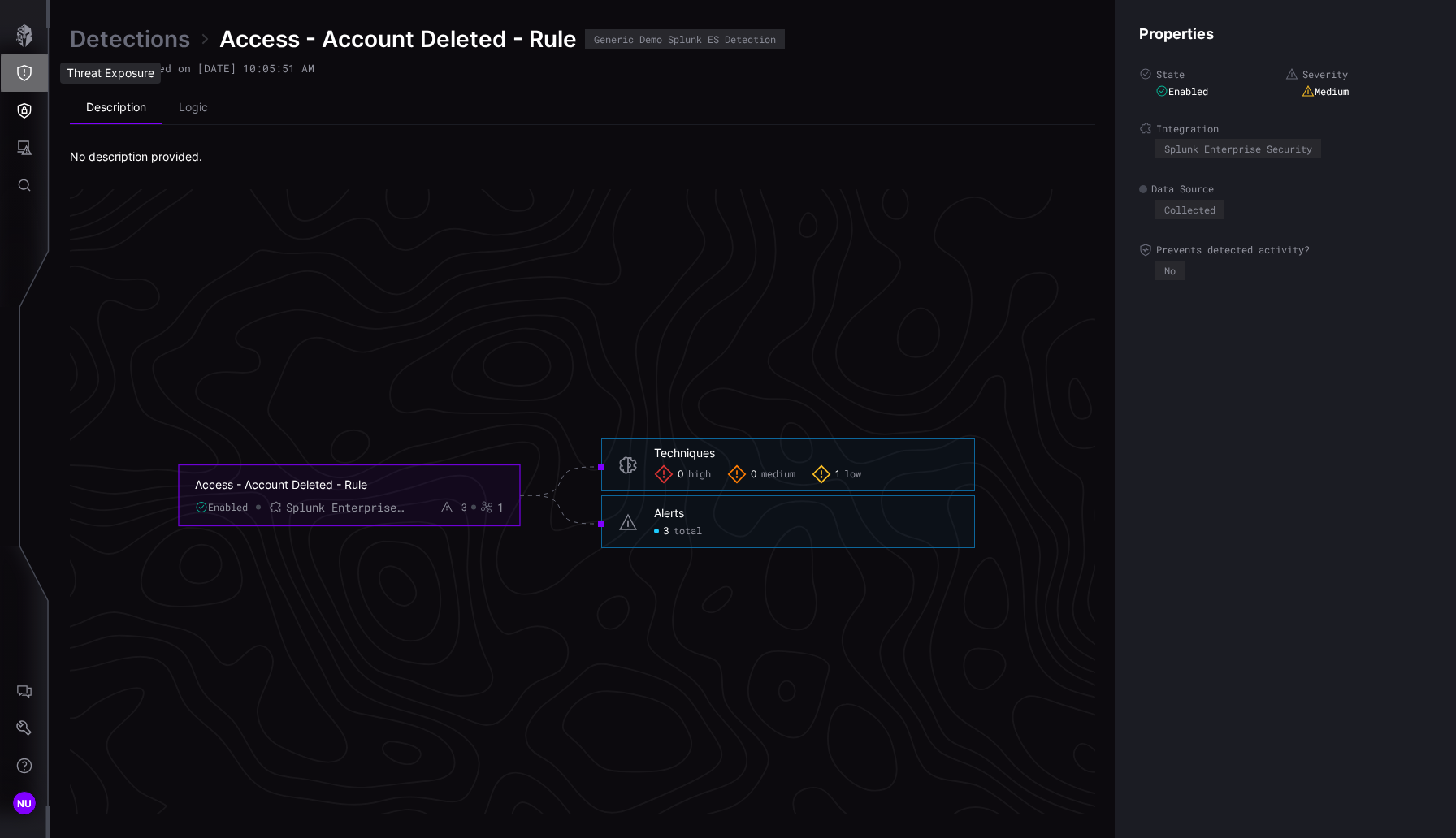
click at [27, 79] on icon "Threat Exposure" at bounding box center [24, 73] width 16 height 16
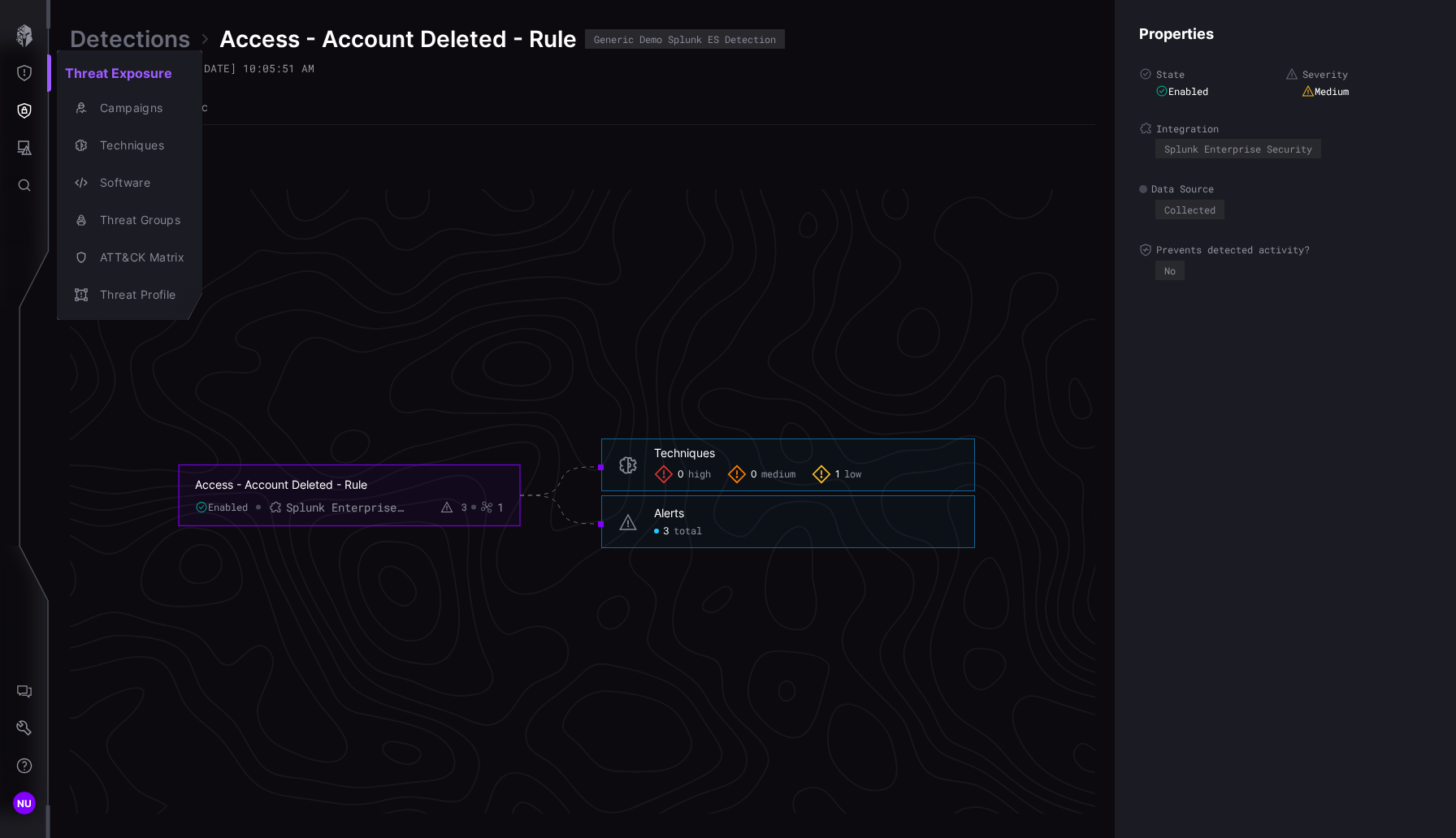
click at [27, 109] on div at bounding box center [728, 419] width 1456 height 838
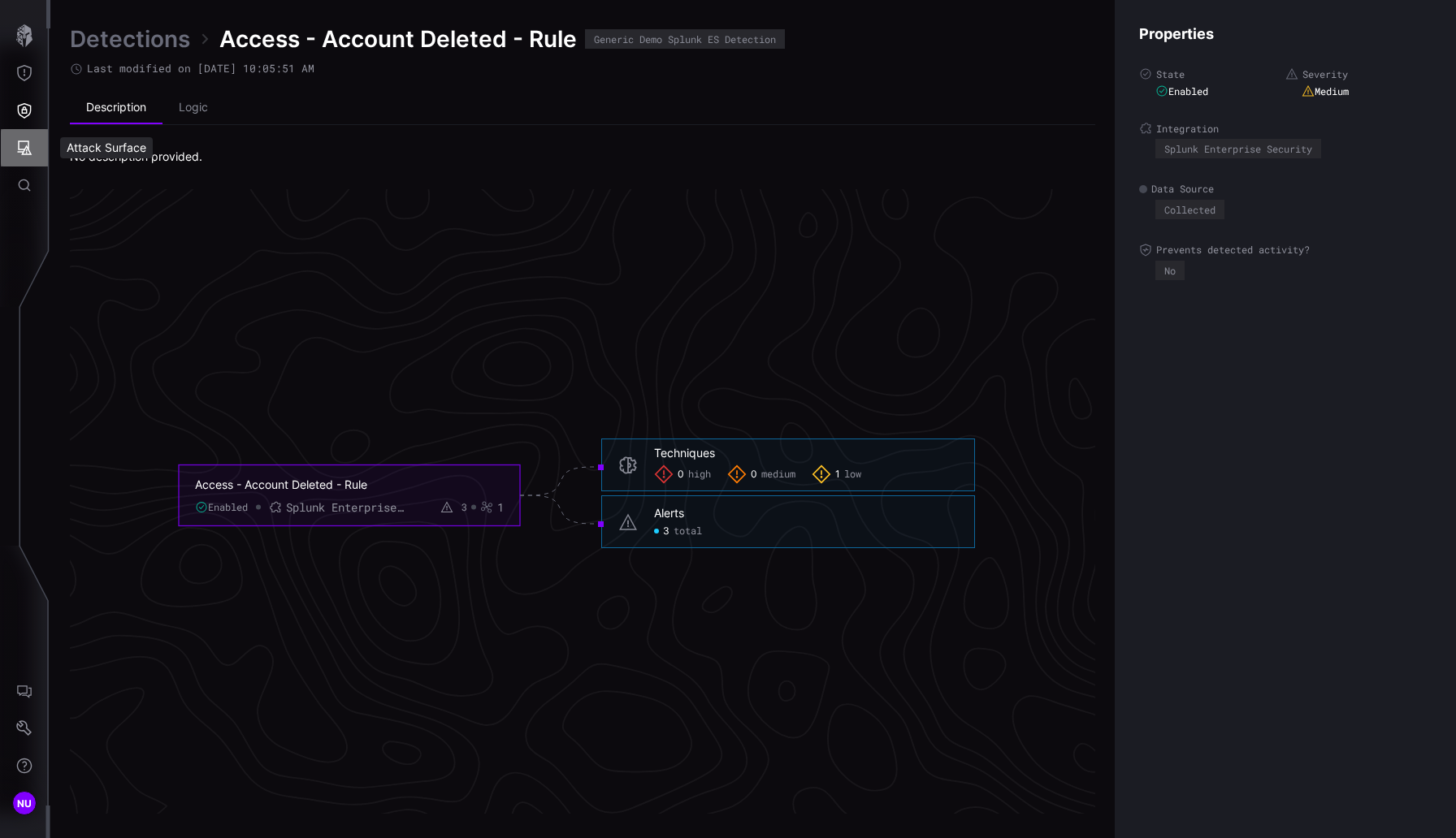
click at [23, 145] on icon "Attack Surface" at bounding box center [24, 147] width 16 height 16
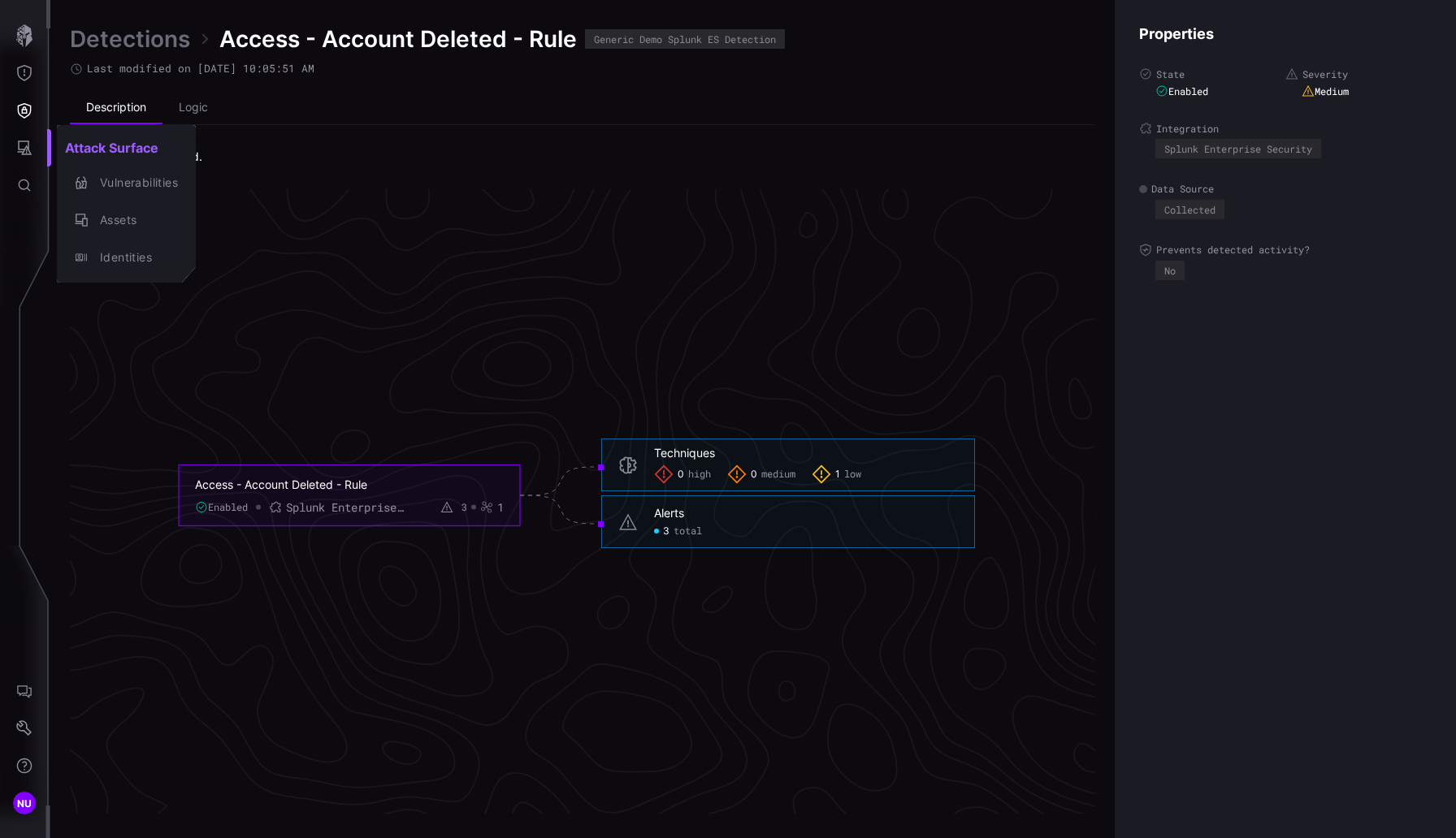
click at [19, 104] on div at bounding box center [728, 419] width 1456 height 838
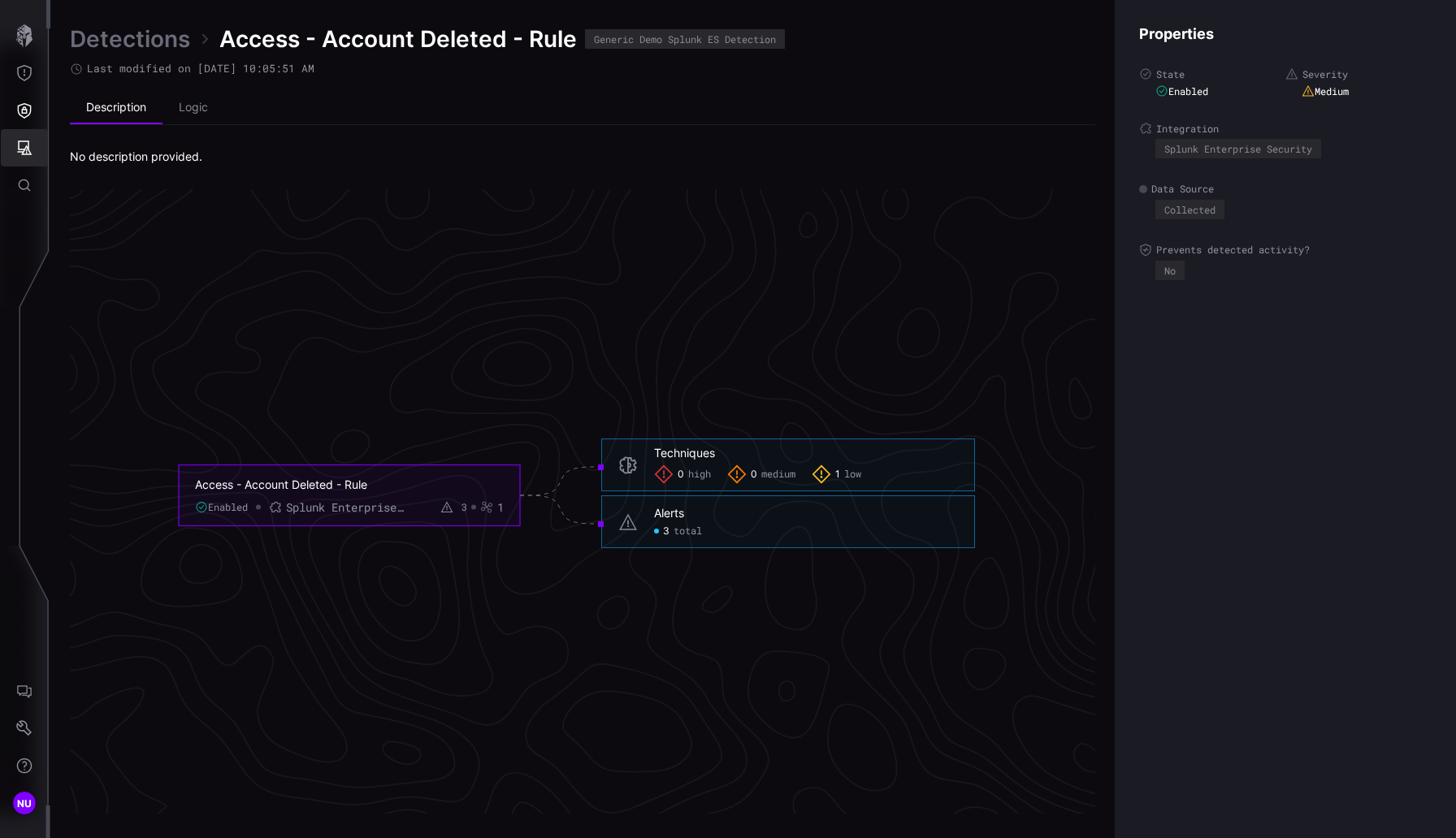
click at [27, 140] on icon "Attack Surface" at bounding box center [24, 147] width 16 height 16
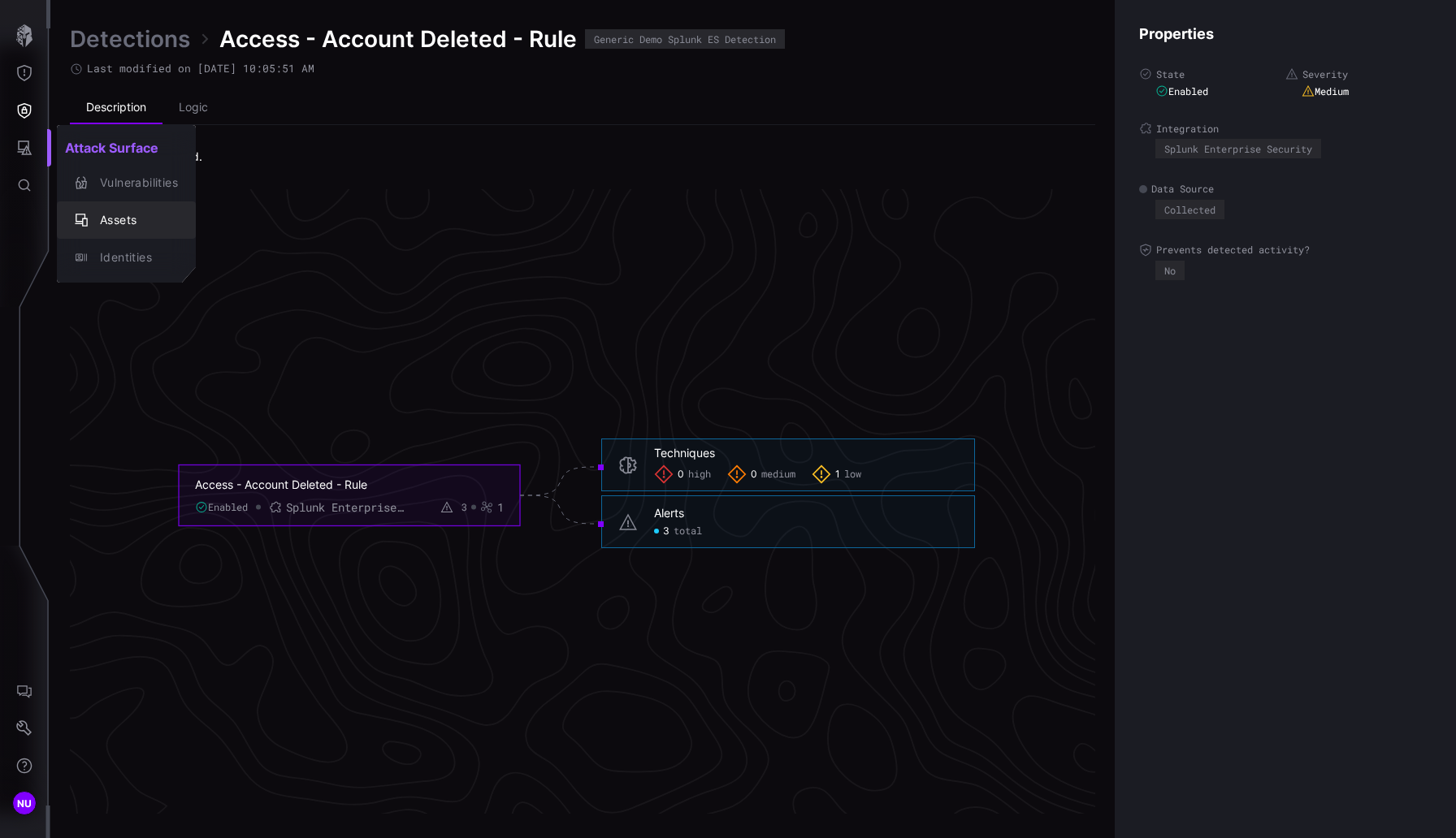
click at [144, 225] on div "Assets" at bounding box center [135, 220] width 86 height 20
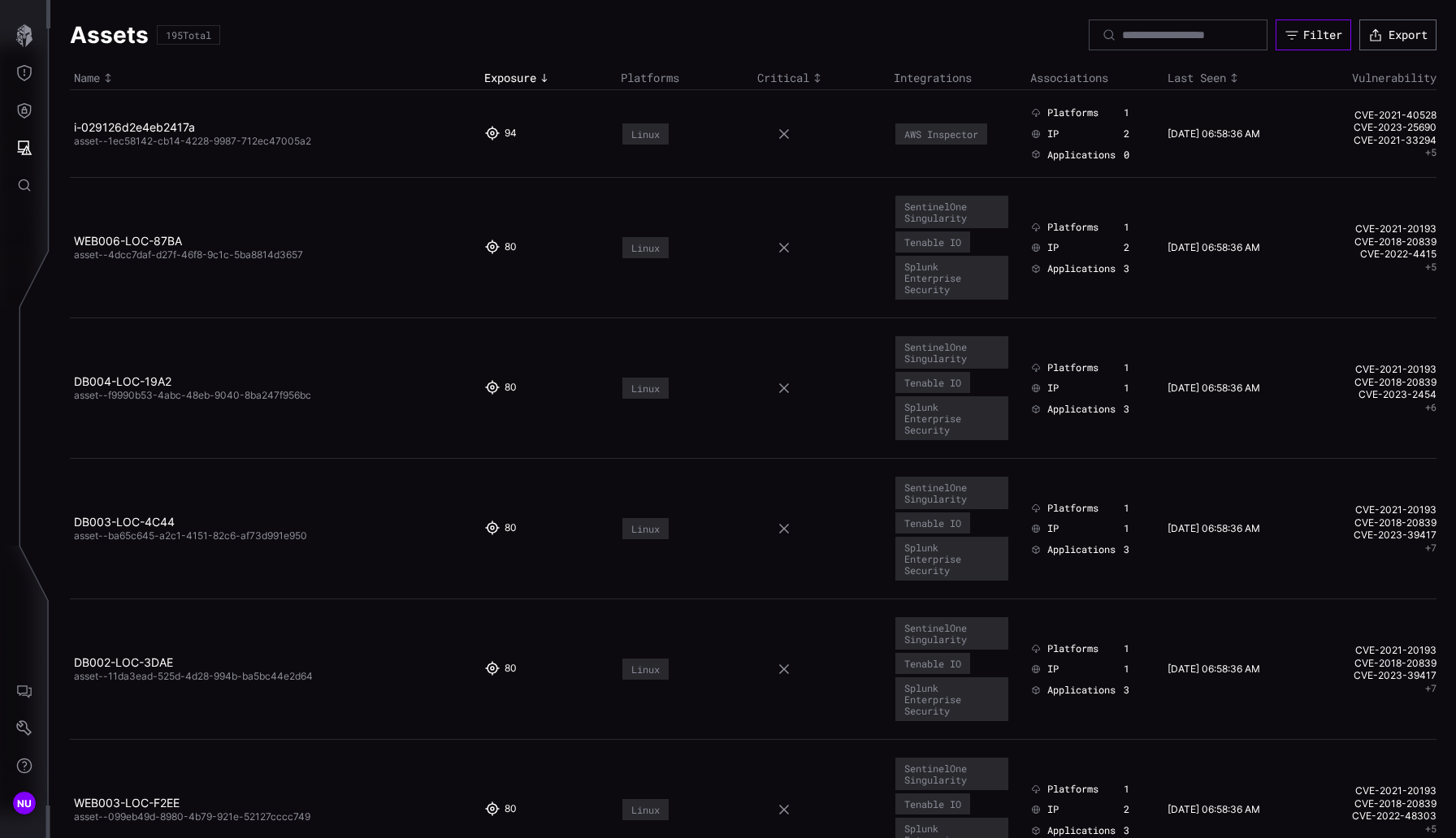
click at [1020, 32] on icon "button" at bounding box center [1292, 34] width 12 height 8
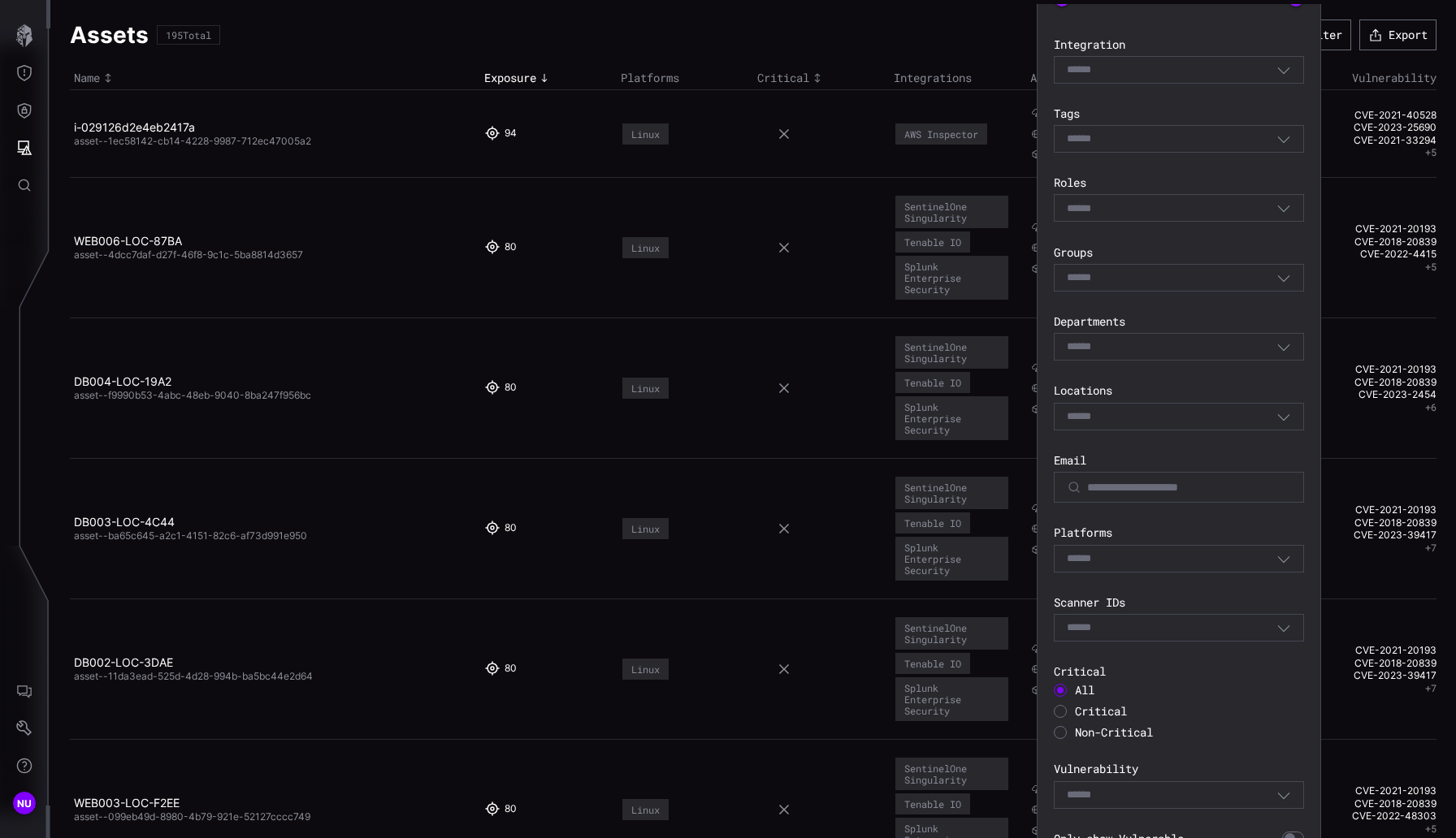
scroll to position [237, 0]
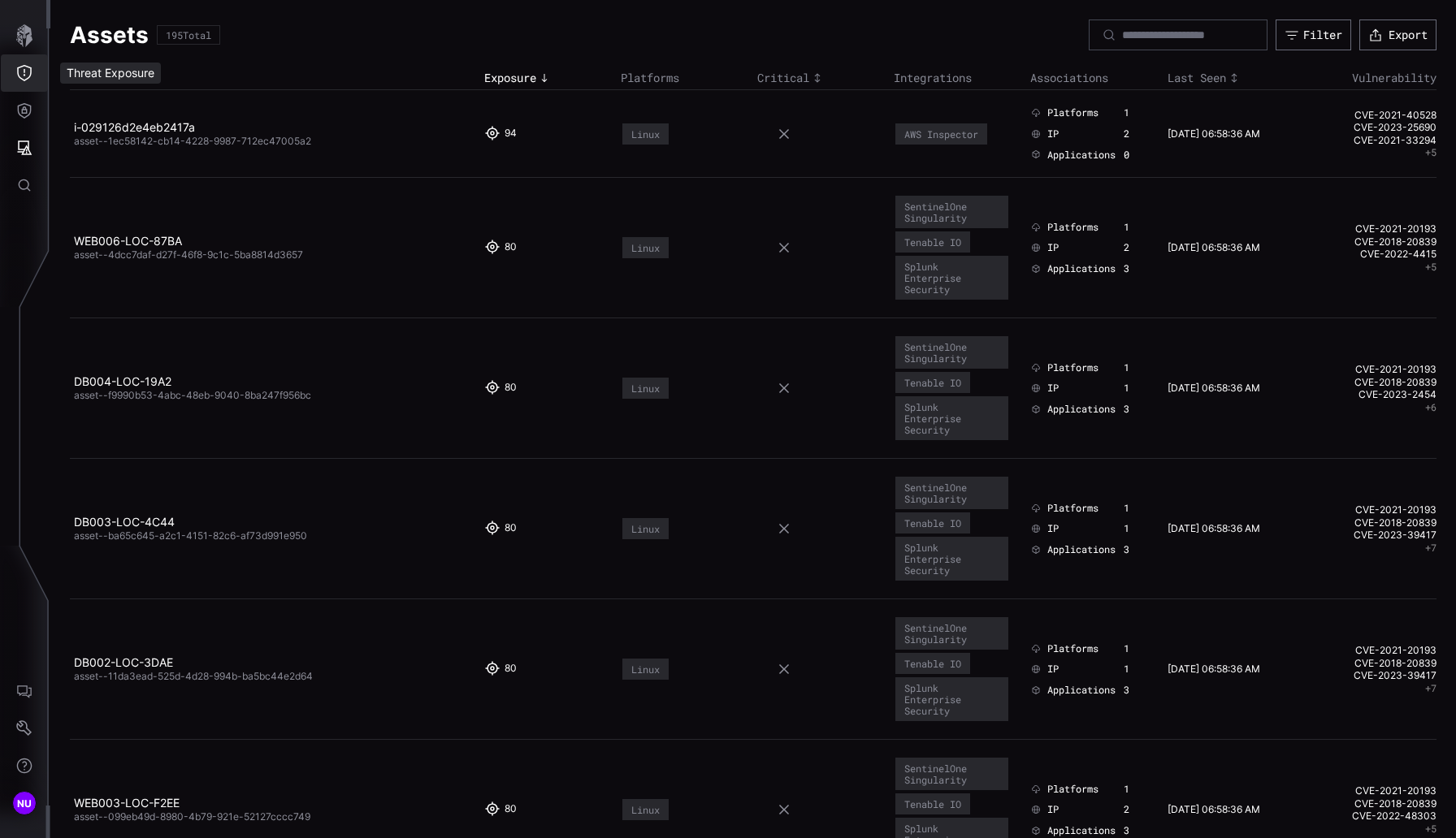
click at [18, 68] on icon "Threat Exposure" at bounding box center [24, 73] width 16 height 16
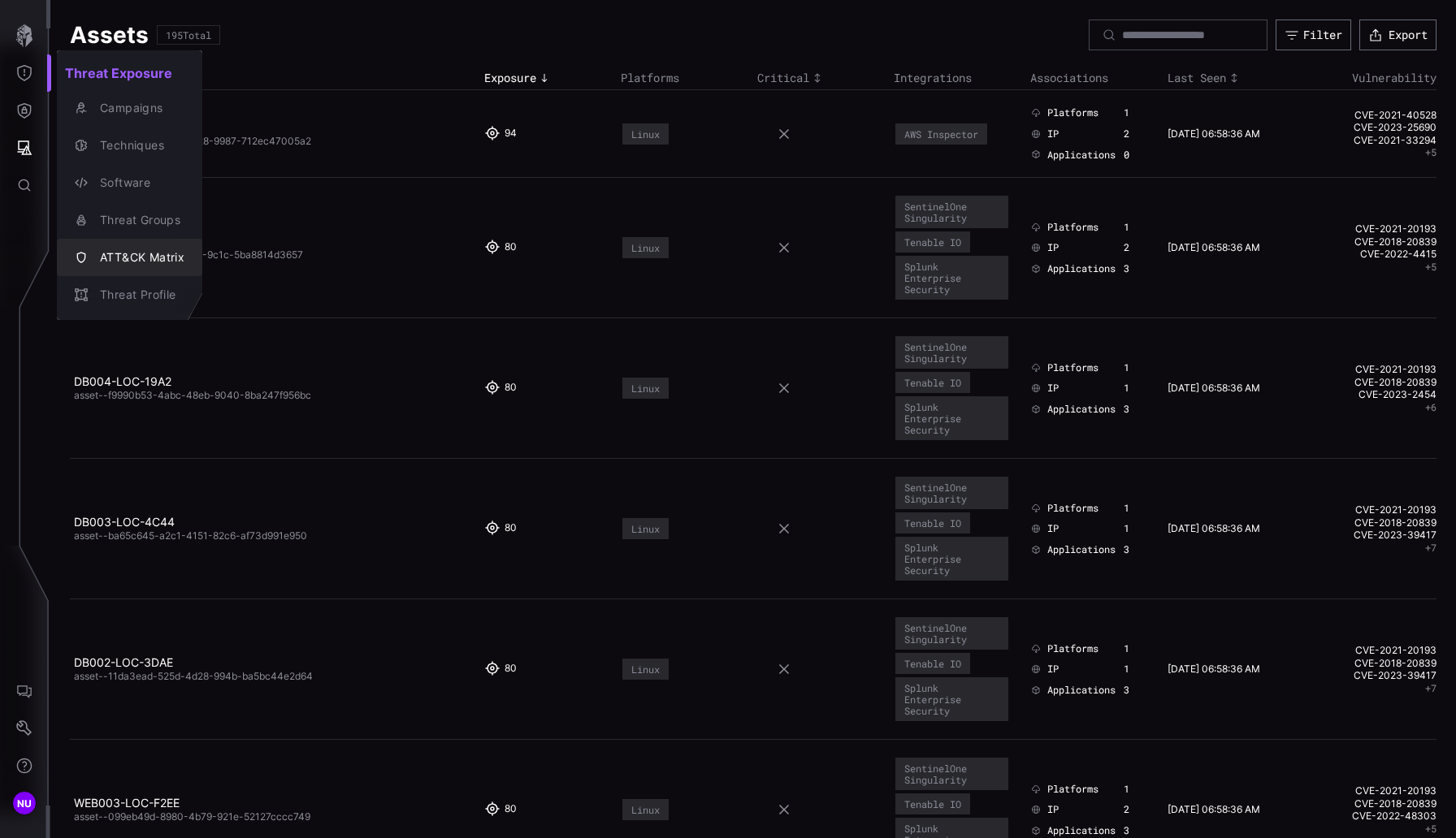
click at [138, 252] on div "ATT&CK Matrix" at bounding box center [138, 257] width 93 height 20
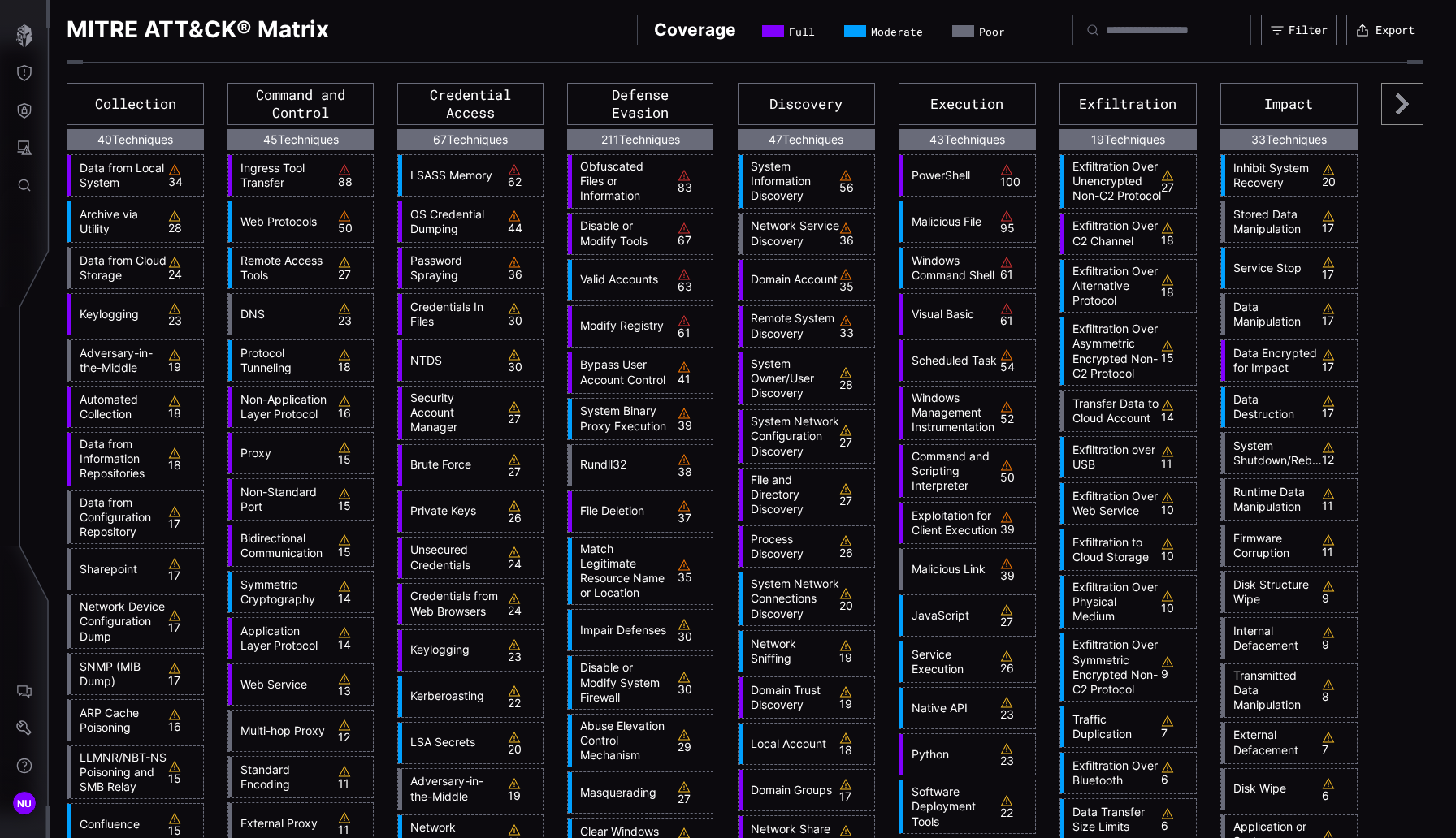
click at [1020, 27] on input at bounding box center [1163, 30] width 114 height 14
type input "**********"
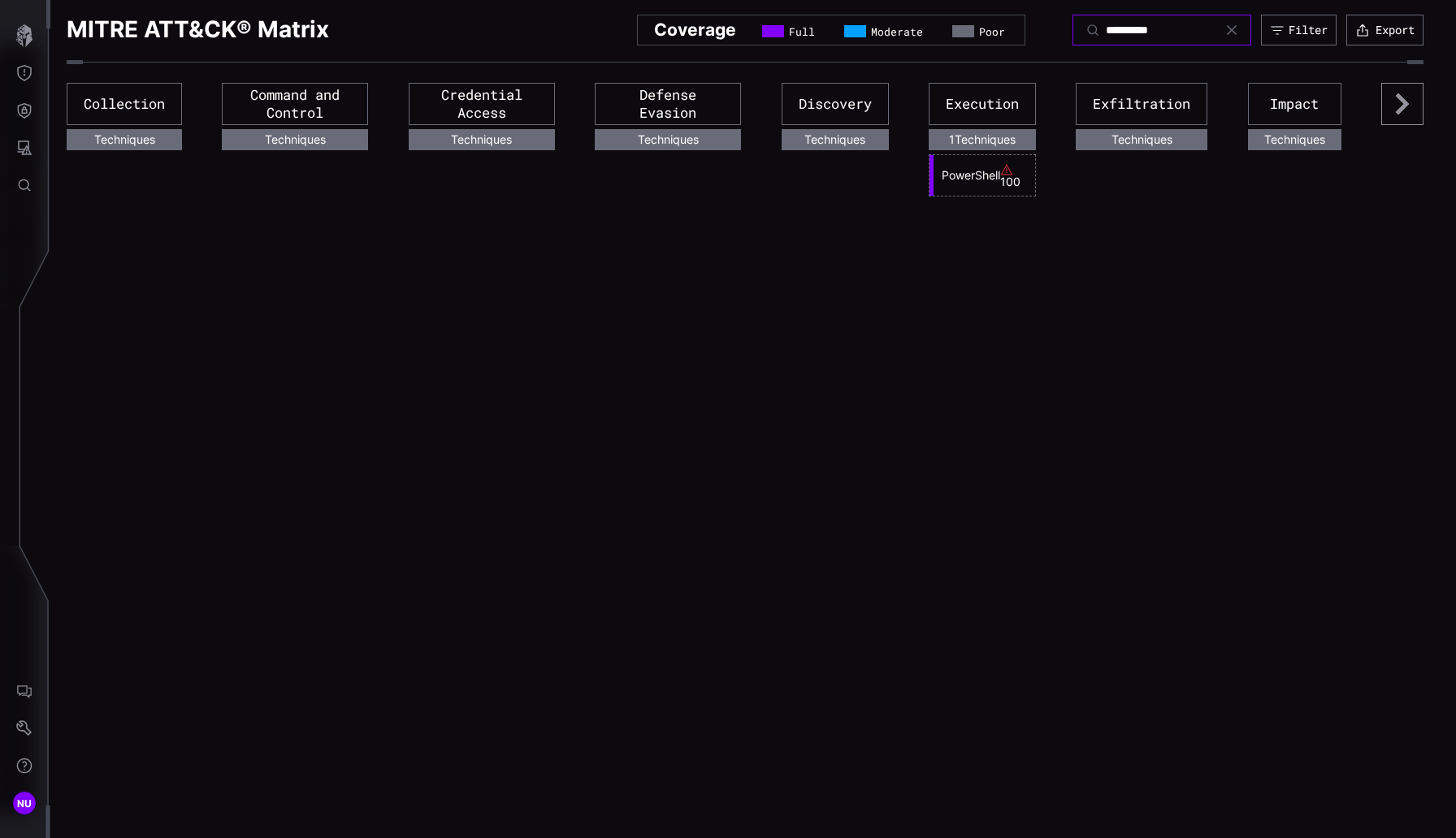
click at [1020, 32] on input "**********" at bounding box center [1163, 30] width 114 height 14
type input "**********"
click at [1020, 33] on input "**********" at bounding box center [1163, 30] width 114 height 14
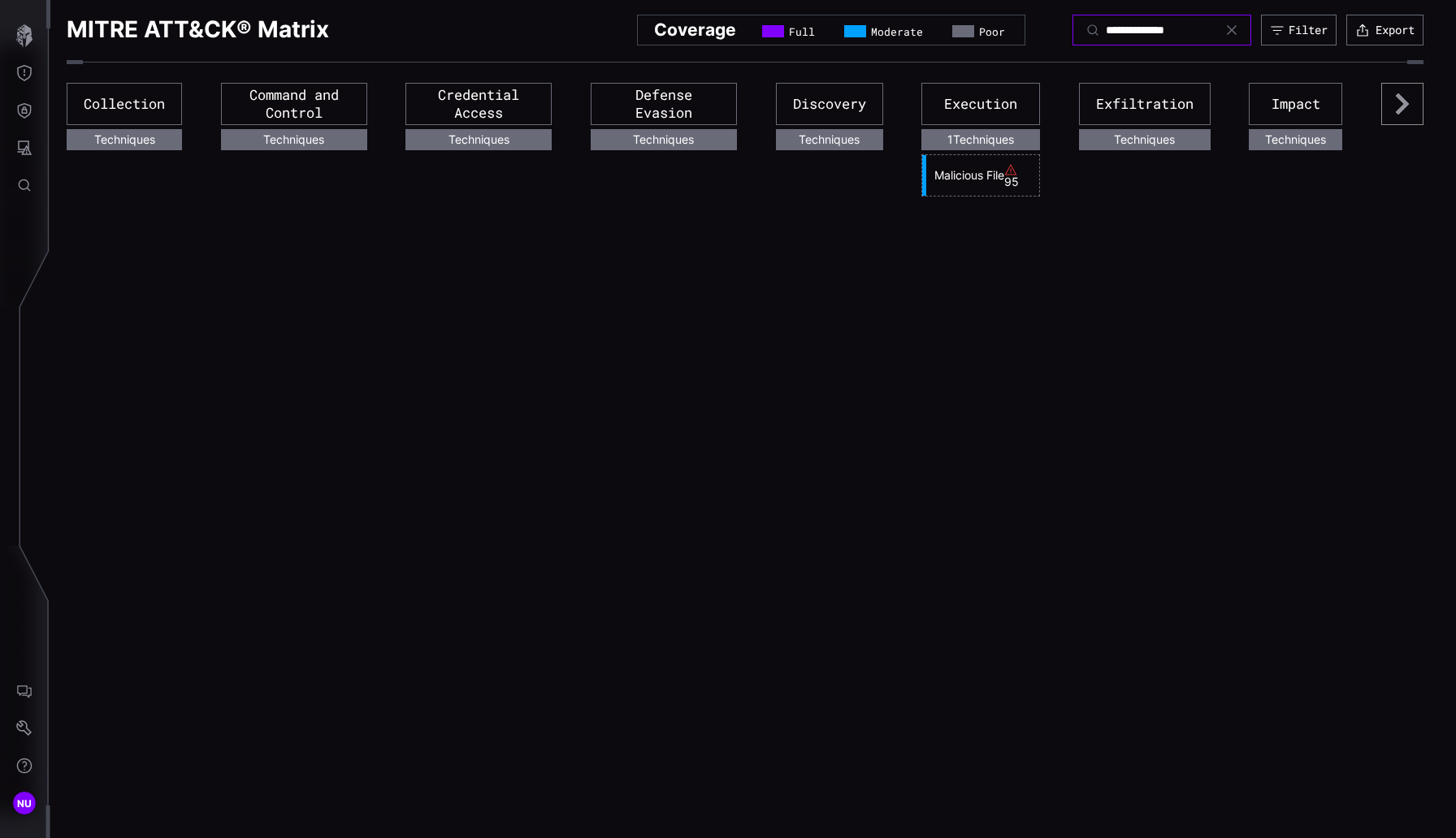
click at [1020, 33] on input "**********" at bounding box center [1163, 30] width 114 height 14
type input "**********"
click at [1020, 28] on input "**********" at bounding box center [1163, 30] width 114 height 14
click at [1020, 29] on input "**********" at bounding box center [1163, 30] width 114 height 14
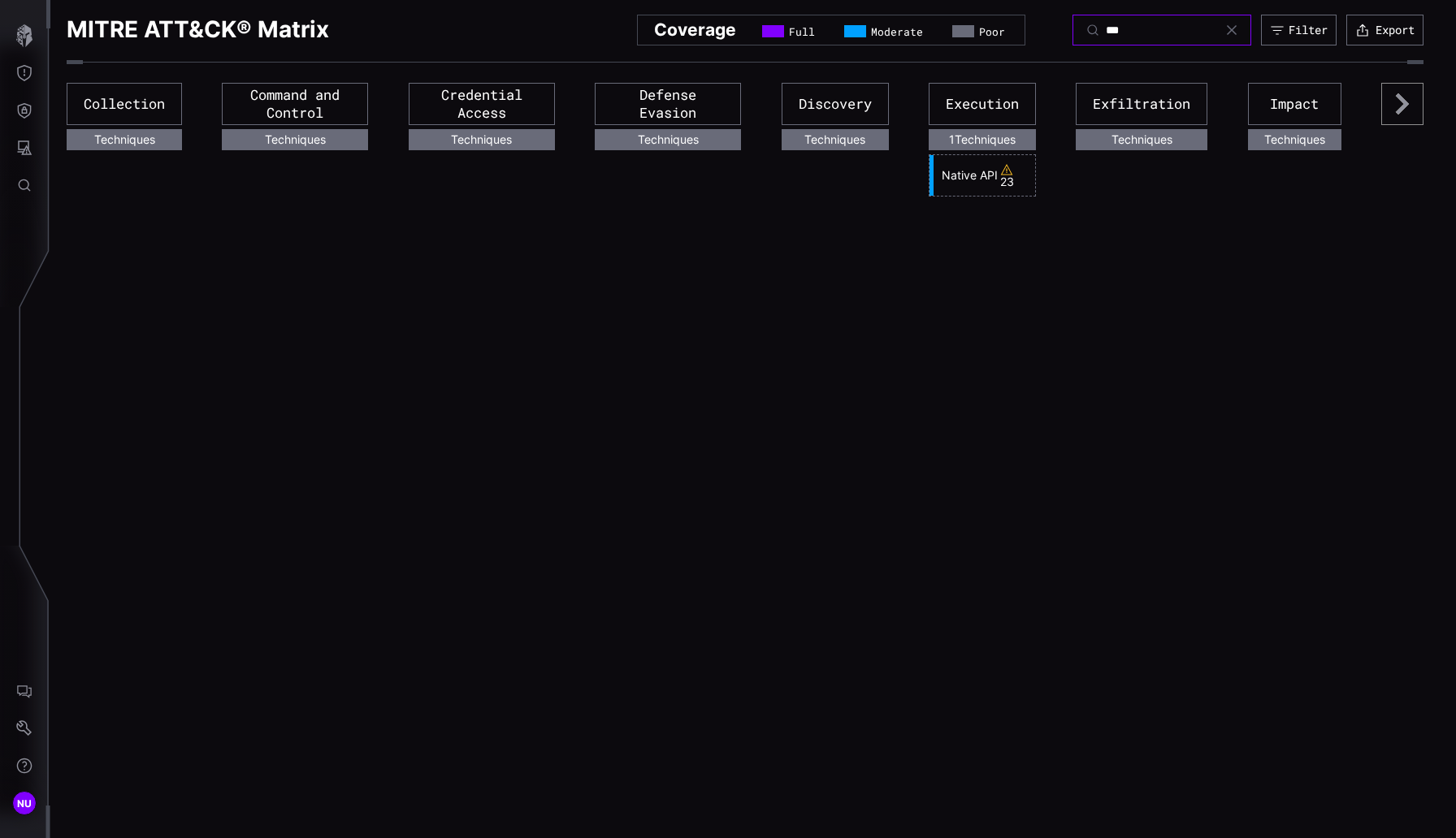
type input "****"
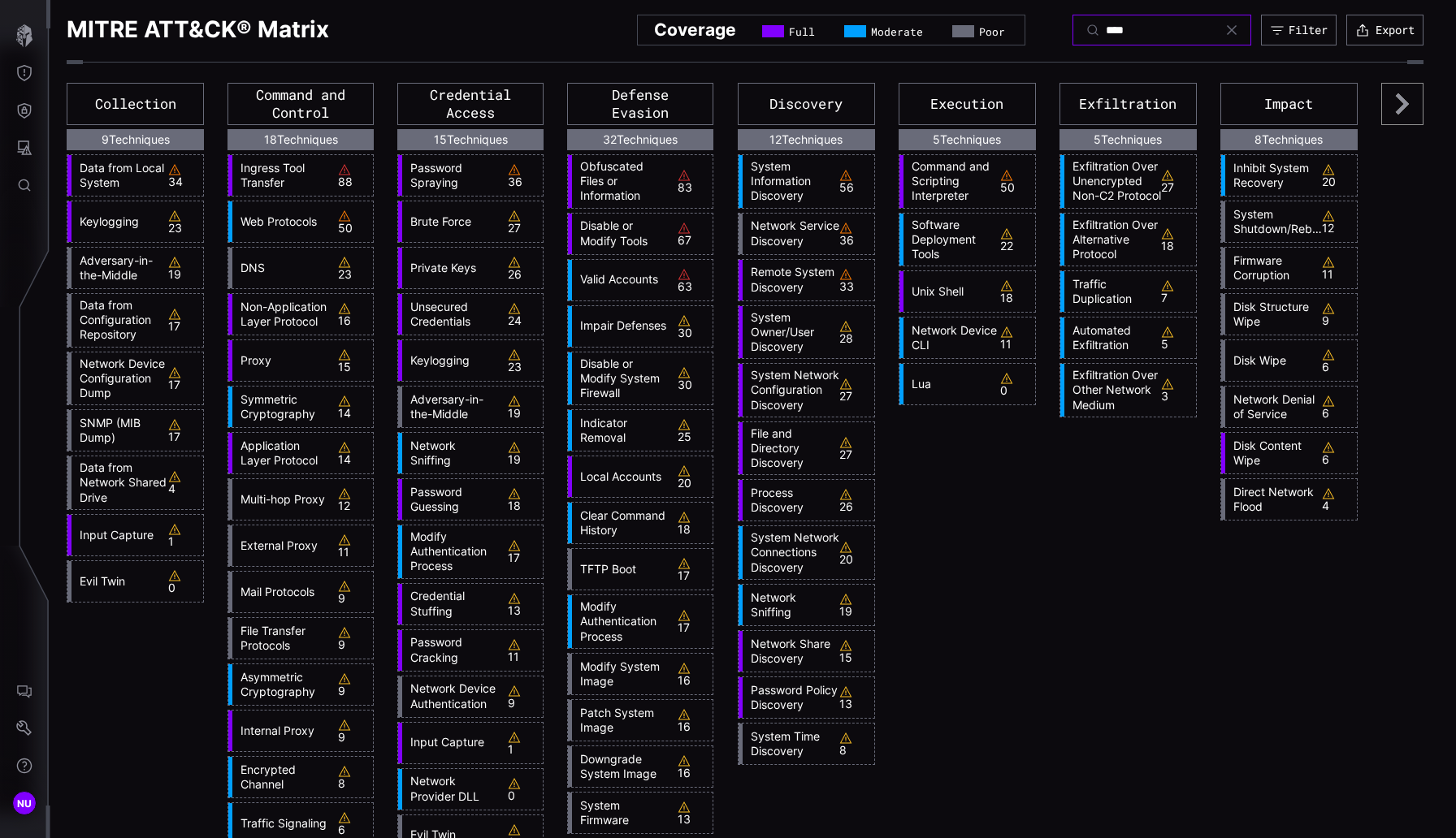
click at [1020, 35] on input "****" at bounding box center [1163, 30] width 114 height 14
type input "**********"
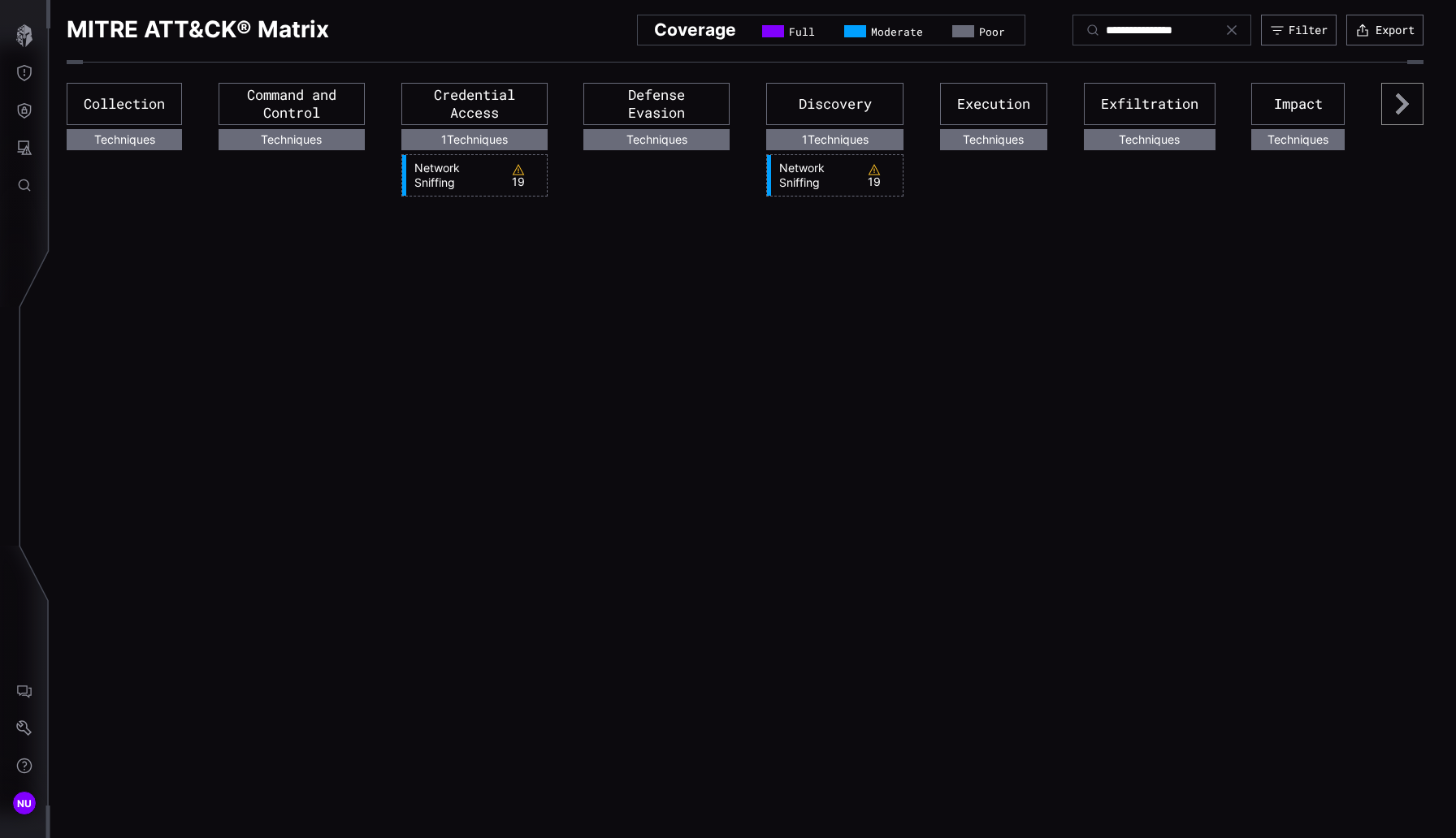
click at [35, 86] on button "Threat Exposure" at bounding box center [24, 73] width 47 height 37
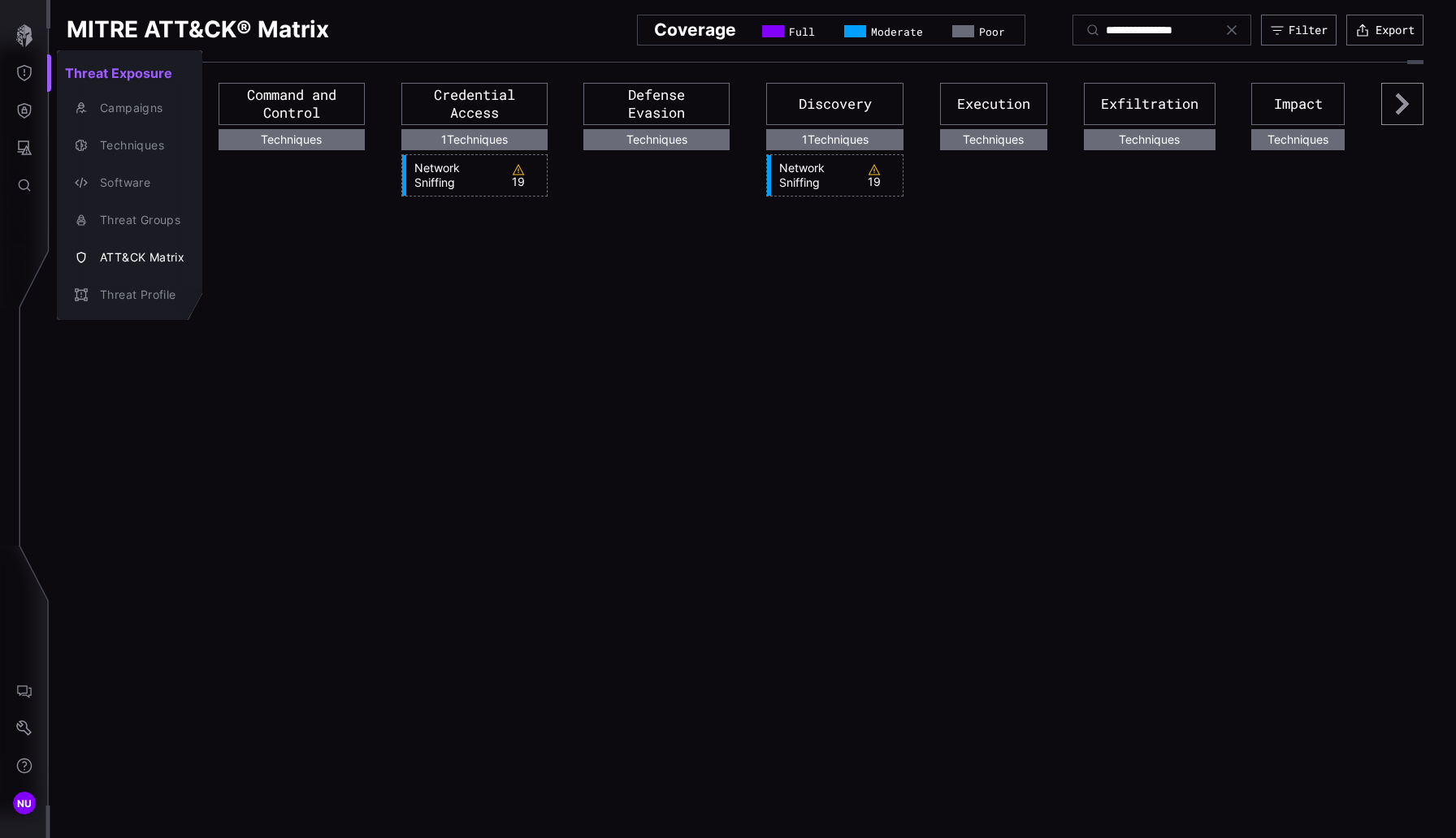
click at [21, 136] on div at bounding box center [728, 419] width 1456 height 838
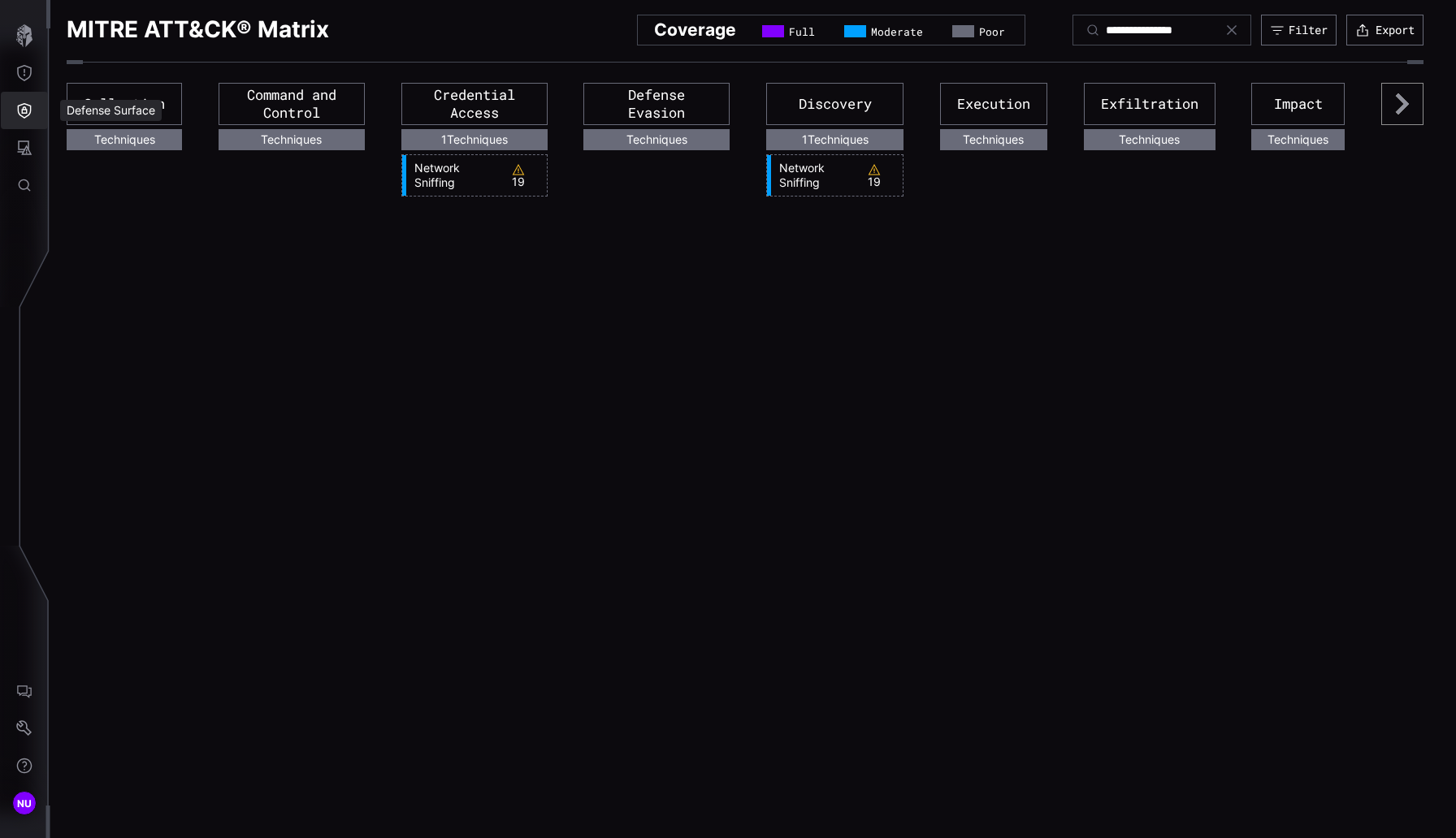
click at [20, 115] on icon "Defense Surface" at bounding box center [25, 111] width 13 height 15
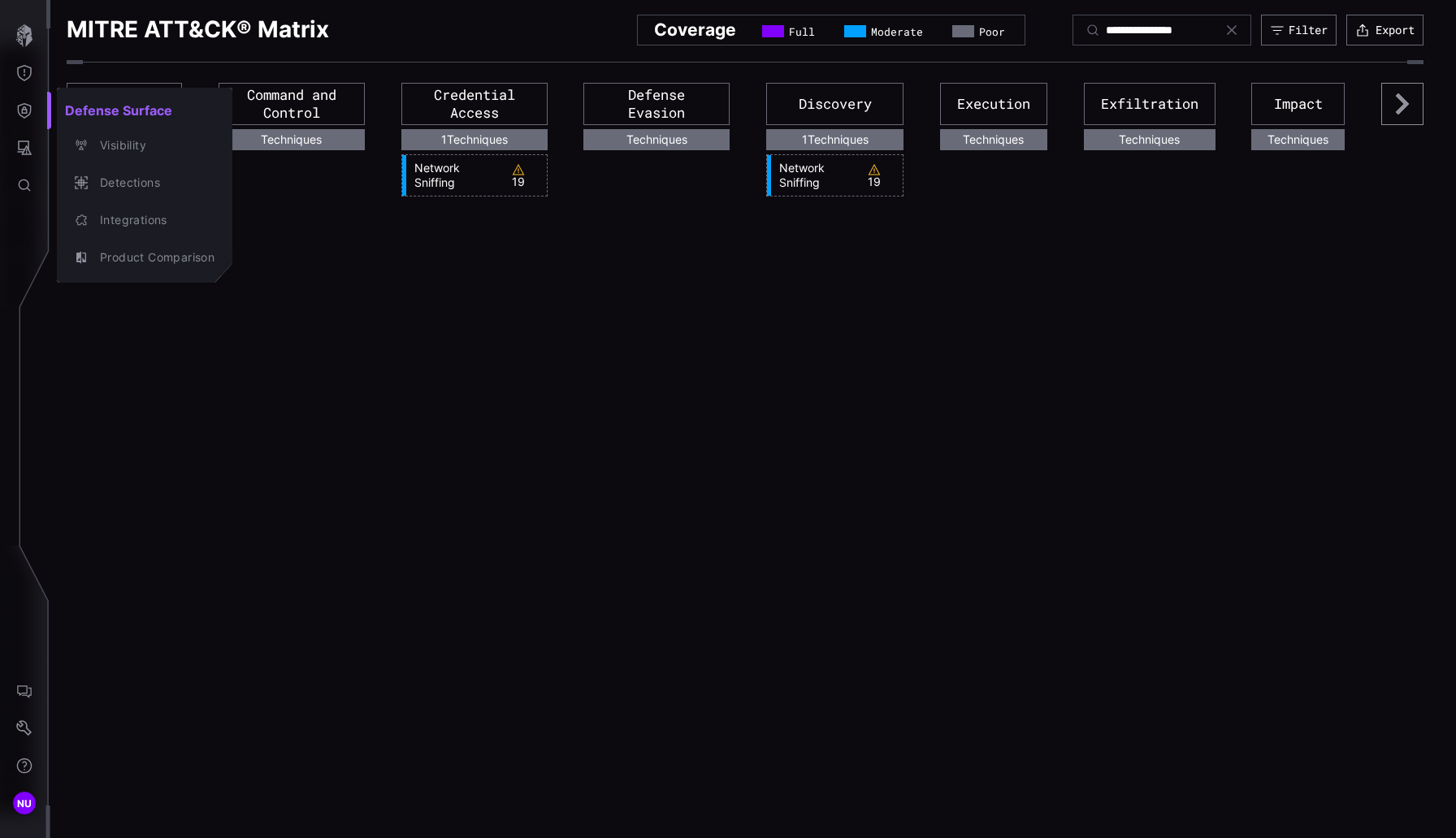
click at [33, 152] on div at bounding box center [728, 419] width 1456 height 838
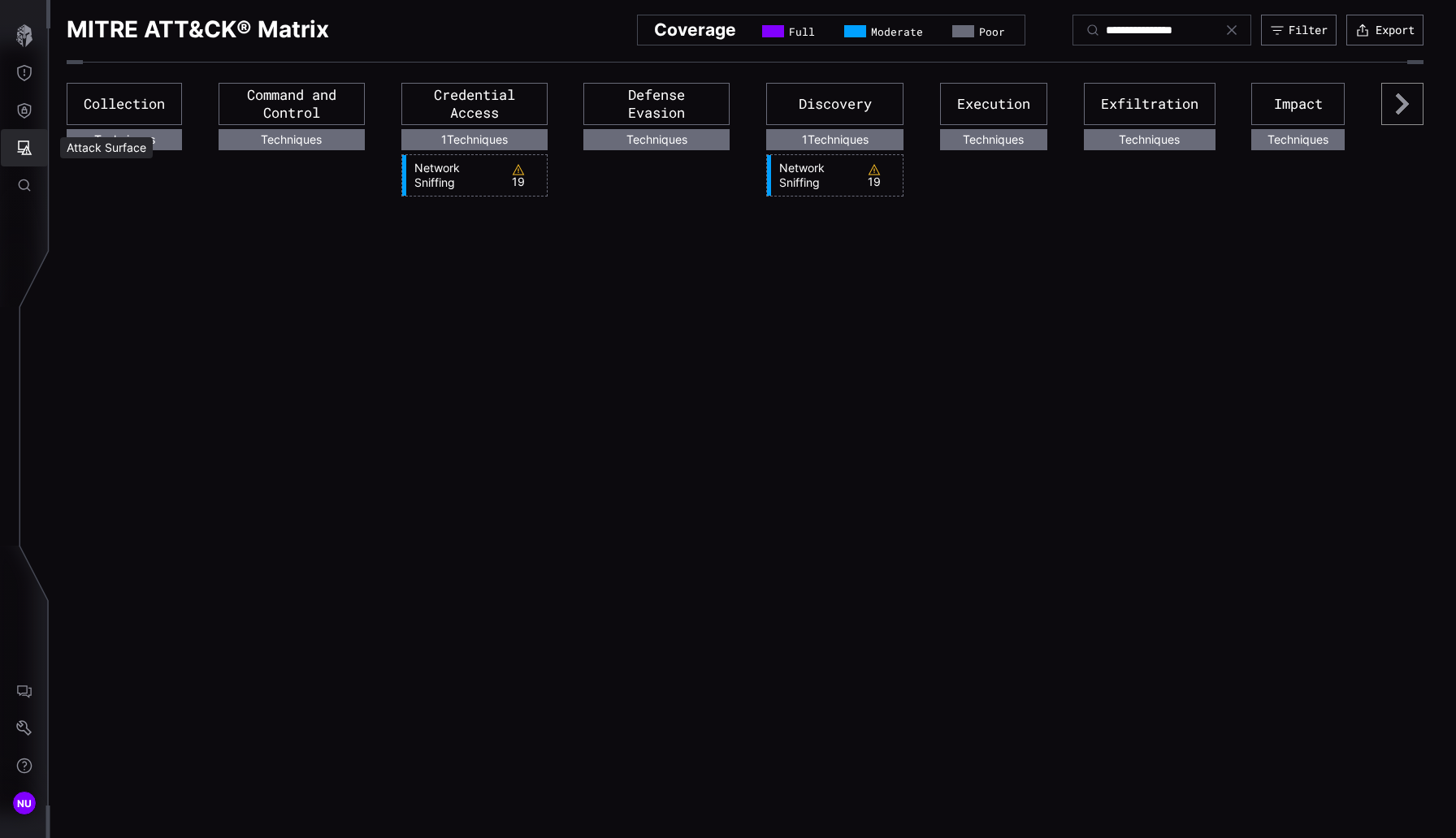
click at [27, 149] on icon "Attack Surface" at bounding box center [25, 147] width 14 height 14
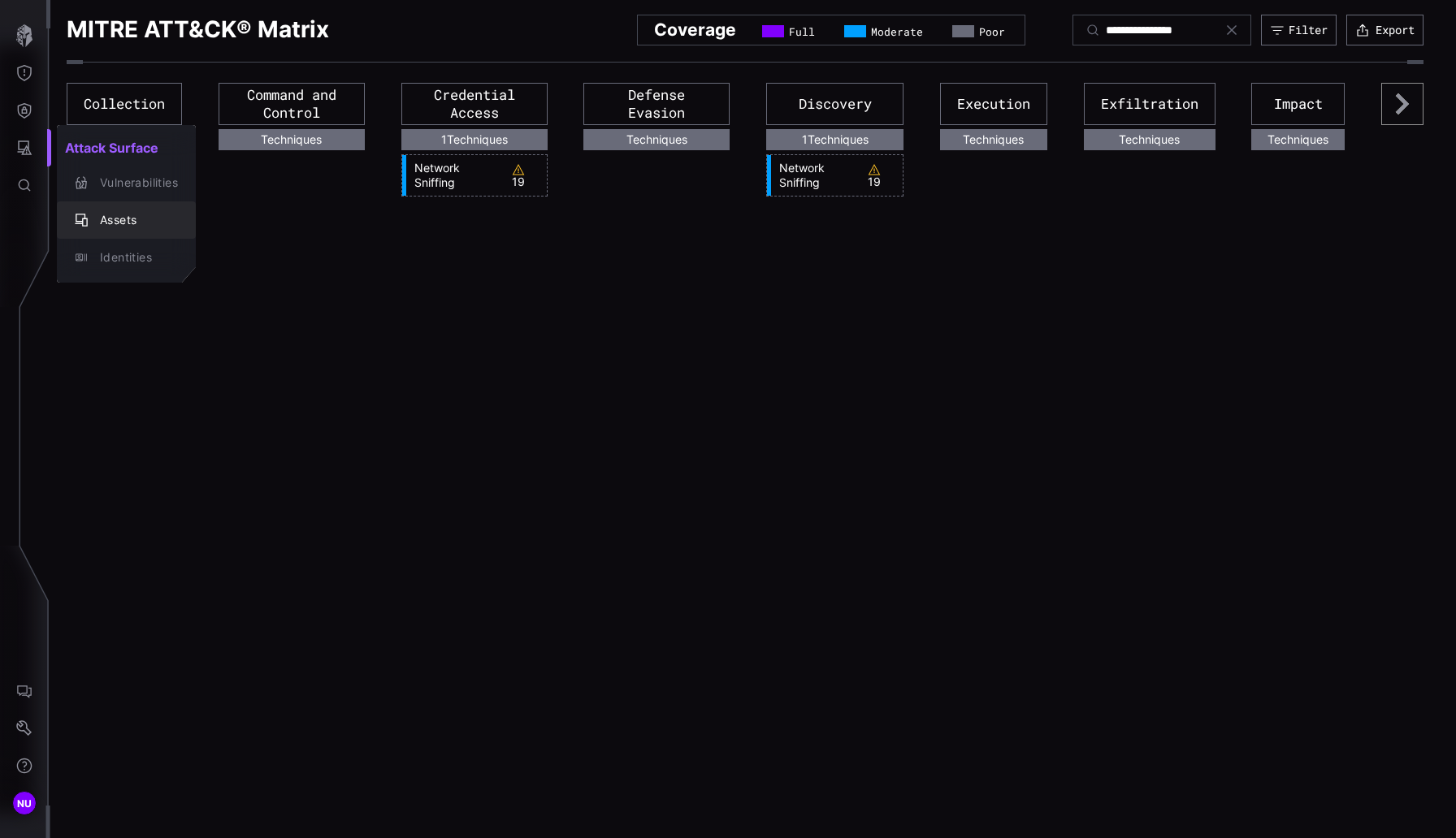
click at [119, 214] on div "Assets" at bounding box center [135, 220] width 86 height 20
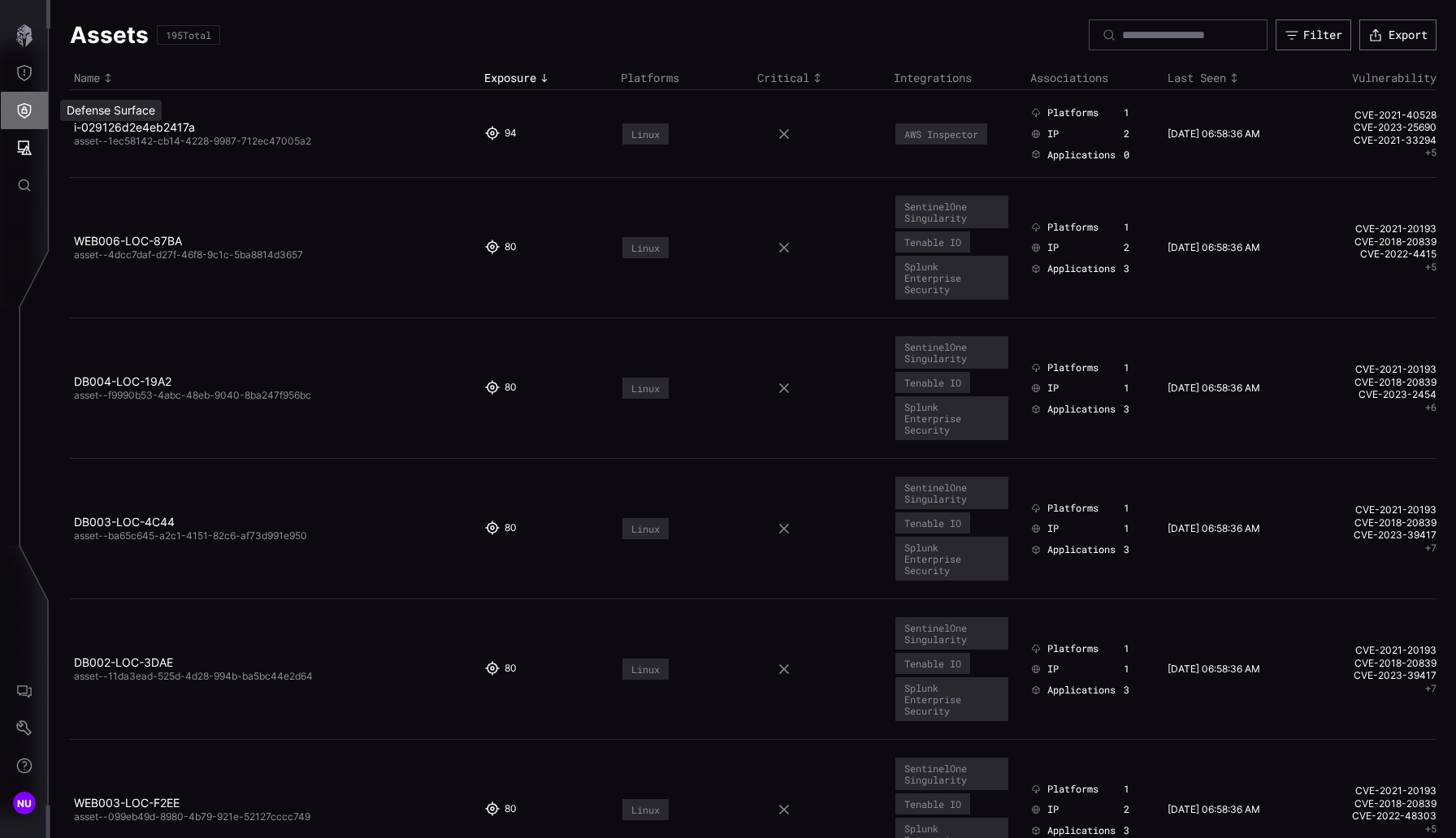
click at [3, 110] on button "Defense Surface" at bounding box center [24, 110] width 47 height 37
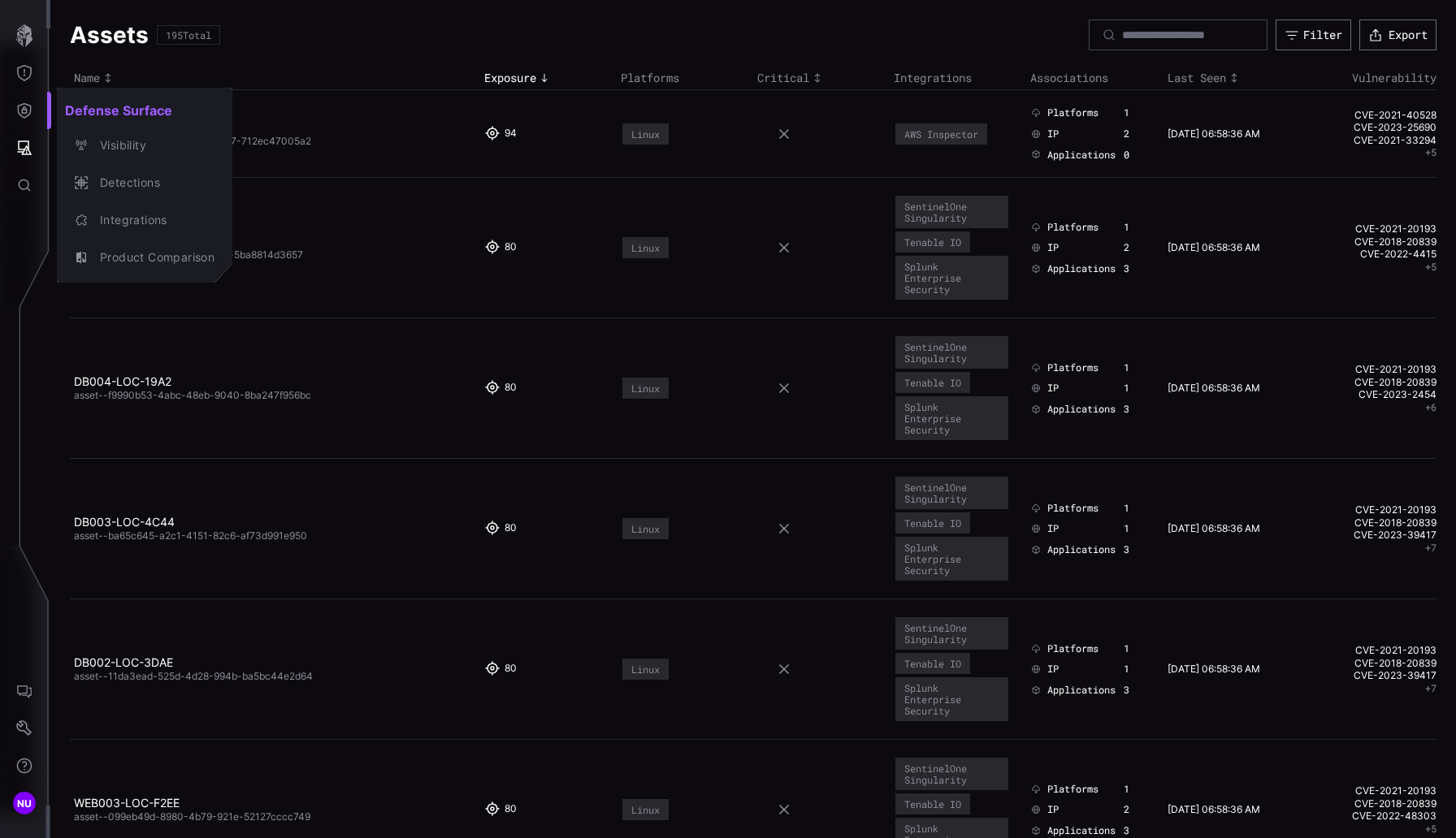
click at [18, 111] on div at bounding box center [728, 419] width 1456 height 838
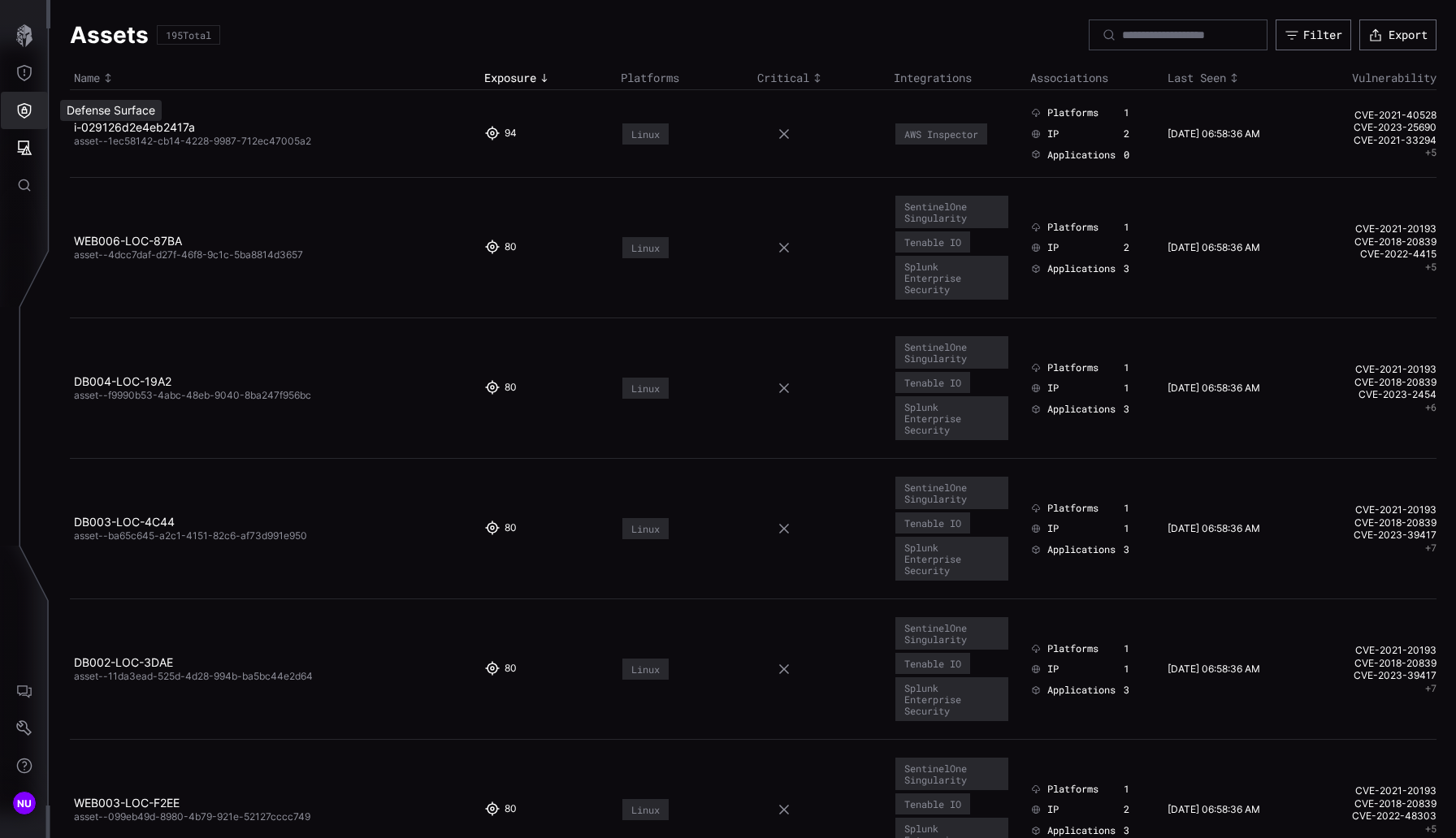
click at [12, 112] on button "Defense Surface" at bounding box center [24, 110] width 47 height 37
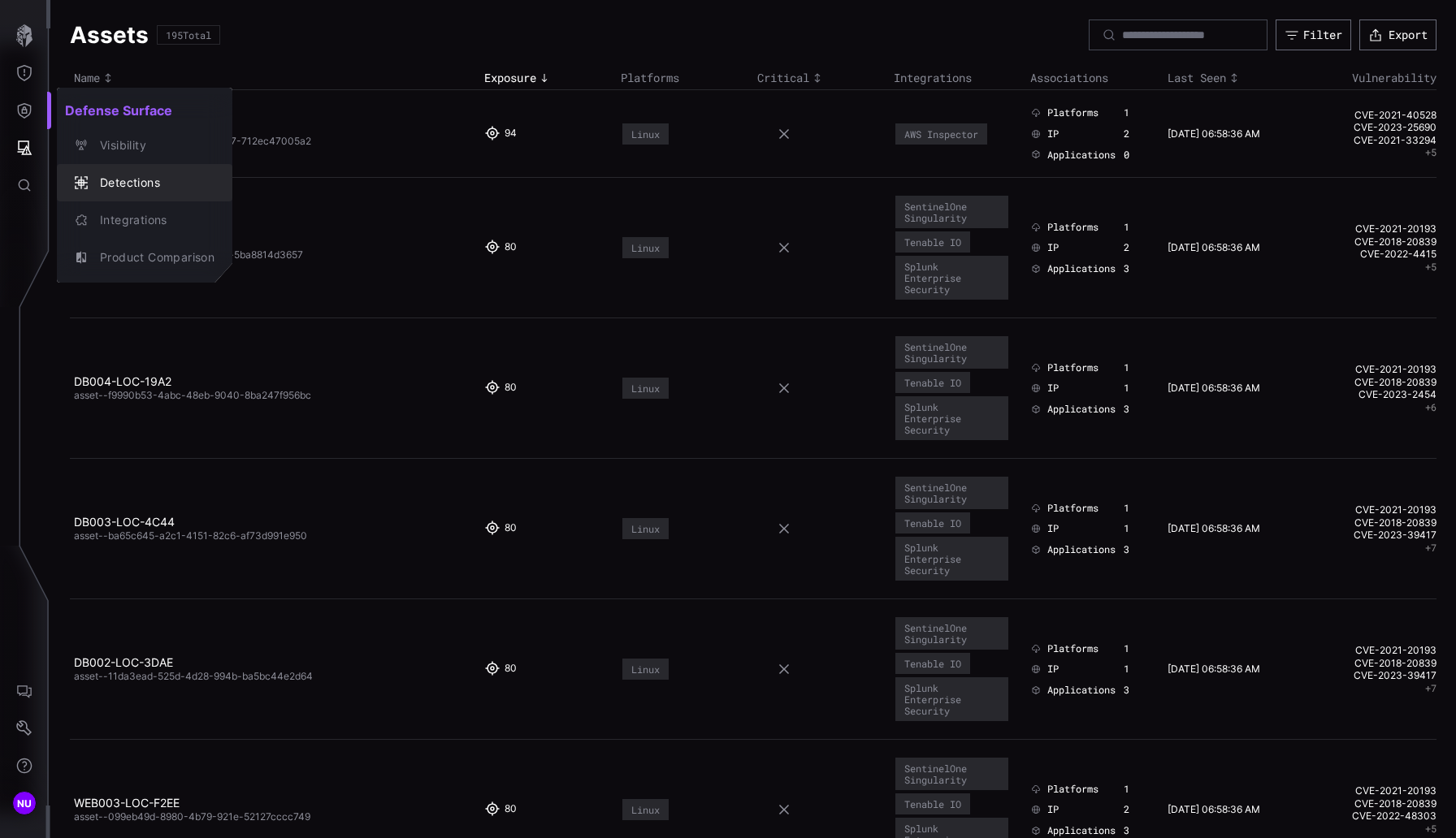
click at [106, 181] on div "Detections" at bounding box center [153, 183] width 122 height 20
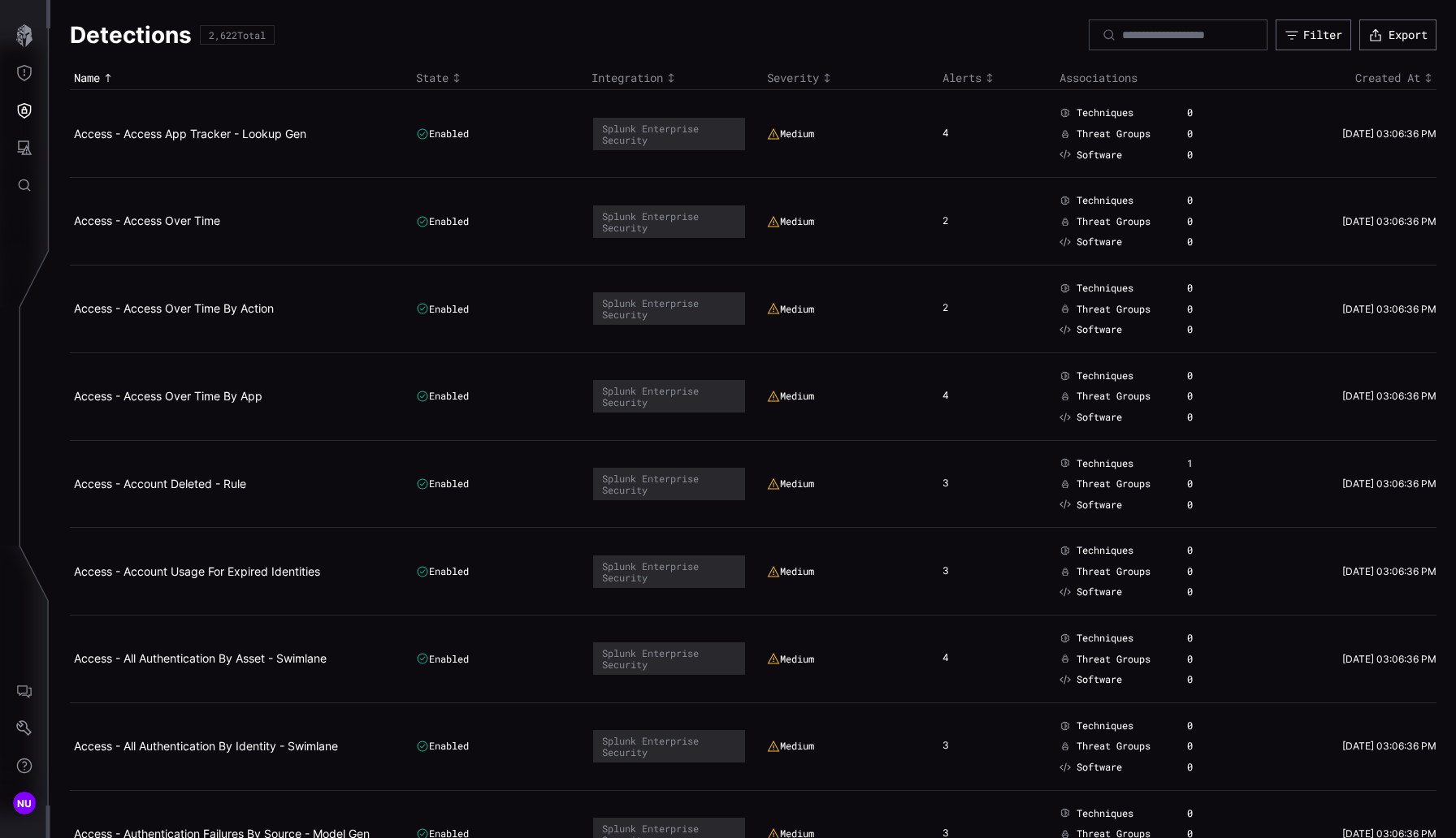
click at [17, 58] on button "Threat Exposure" at bounding box center [24, 73] width 47 height 37
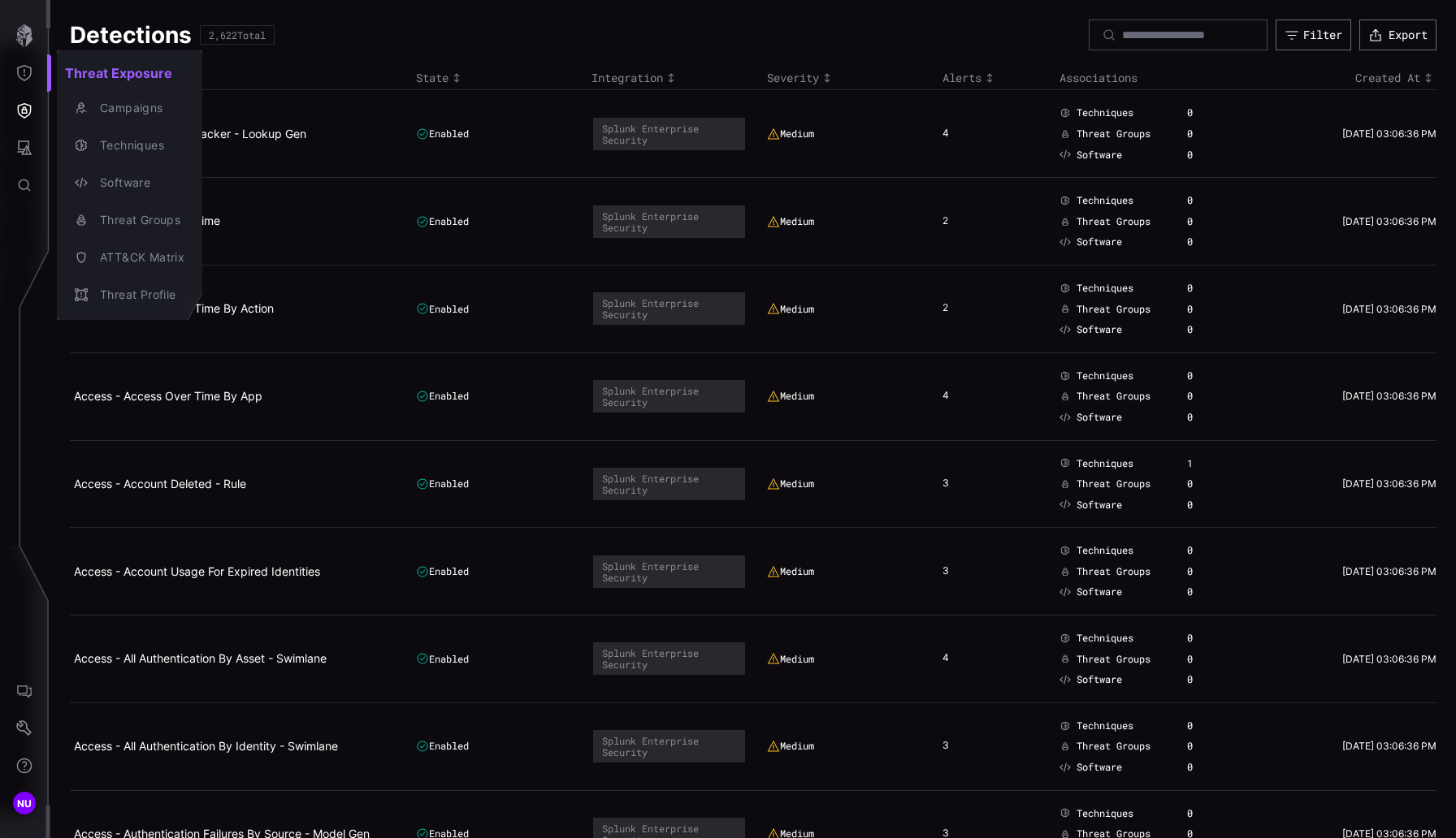
click at [27, 72] on div at bounding box center [728, 419] width 1456 height 838
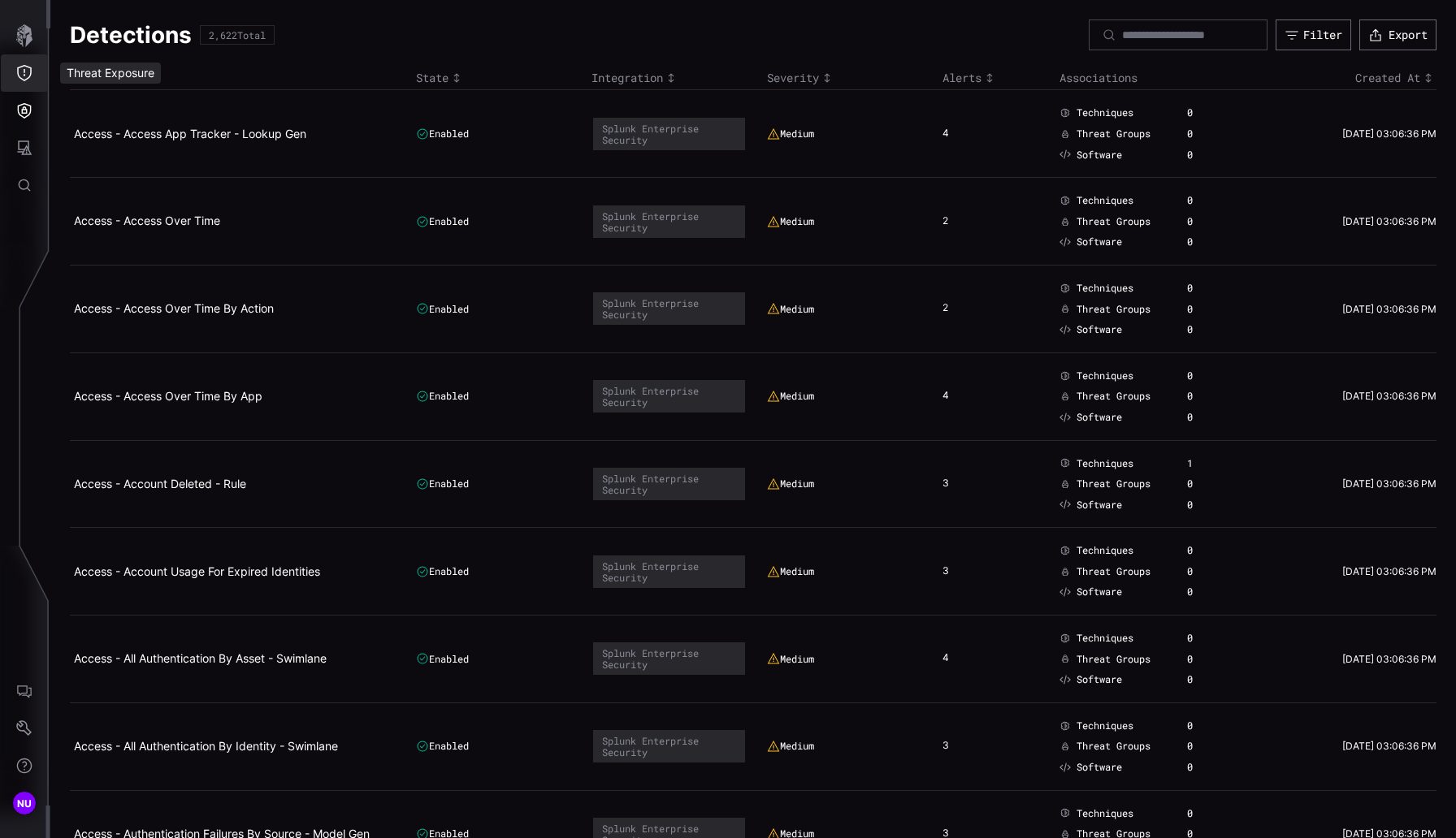
click at [30, 73] on icon "Threat Exposure" at bounding box center [24, 73] width 14 height 16
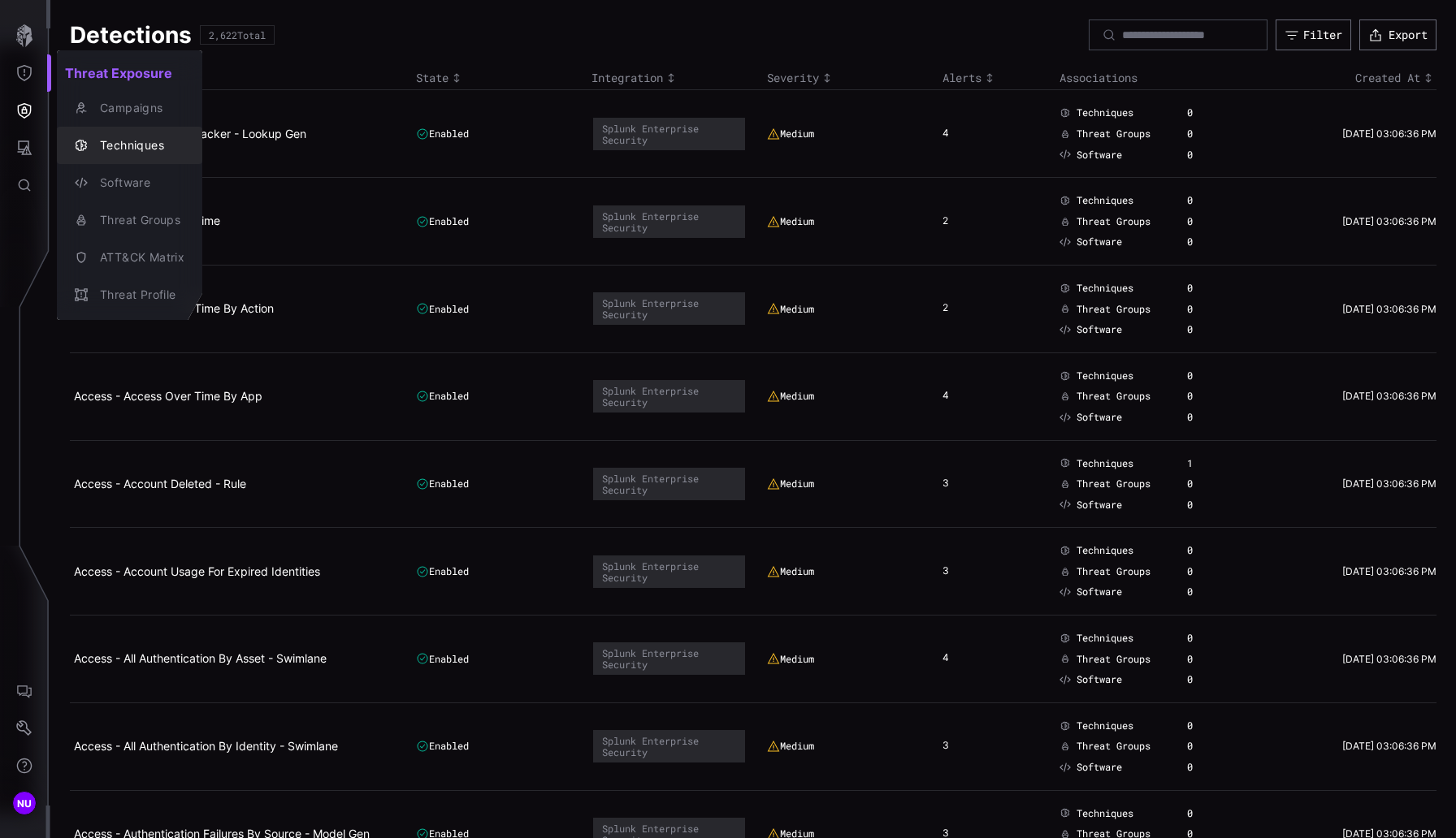
click at [95, 152] on div "Techniques" at bounding box center [138, 145] width 93 height 20
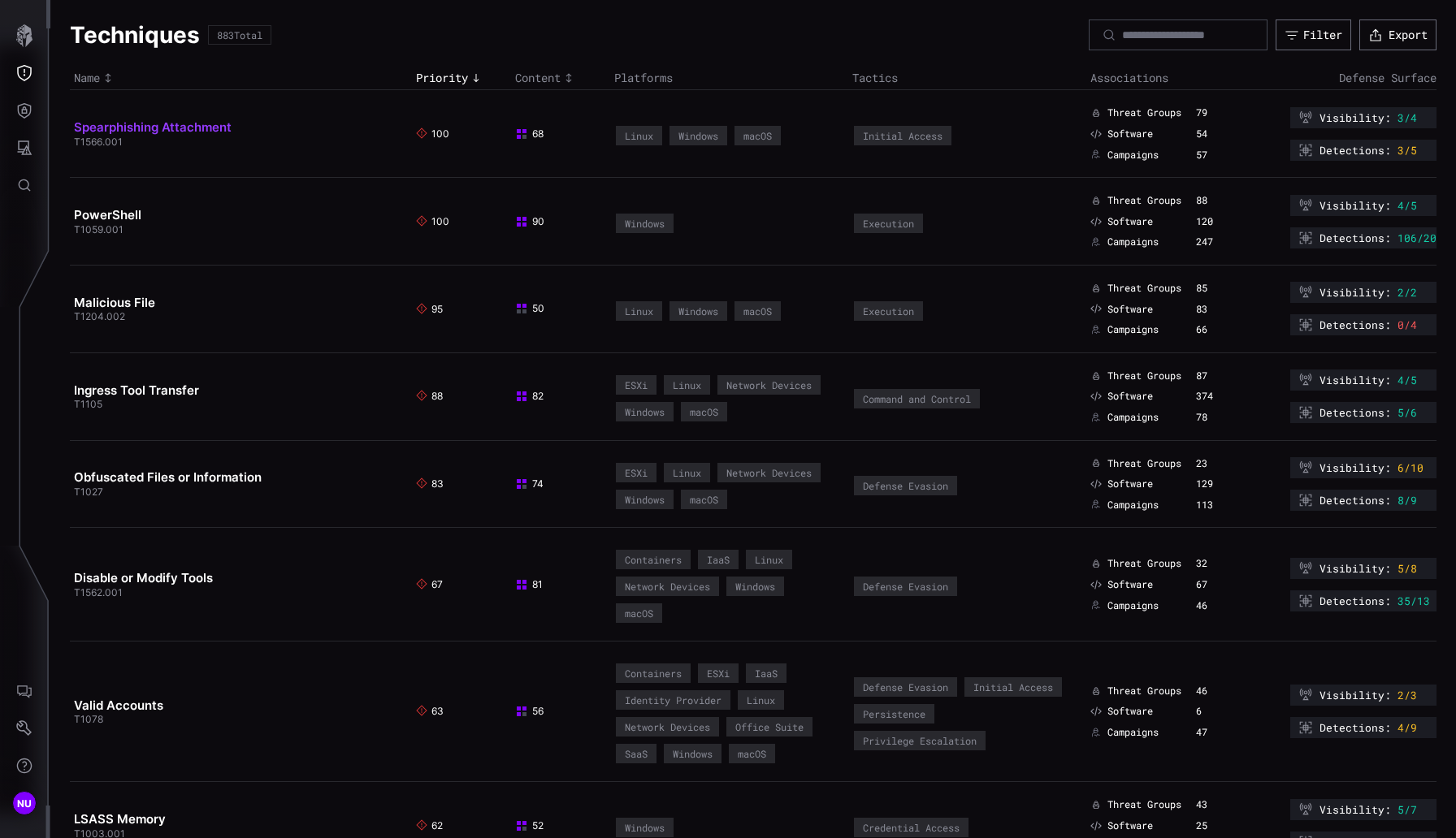
click at [154, 122] on link "Spearphishing Attachment" at bounding box center [152, 127] width 158 height 15
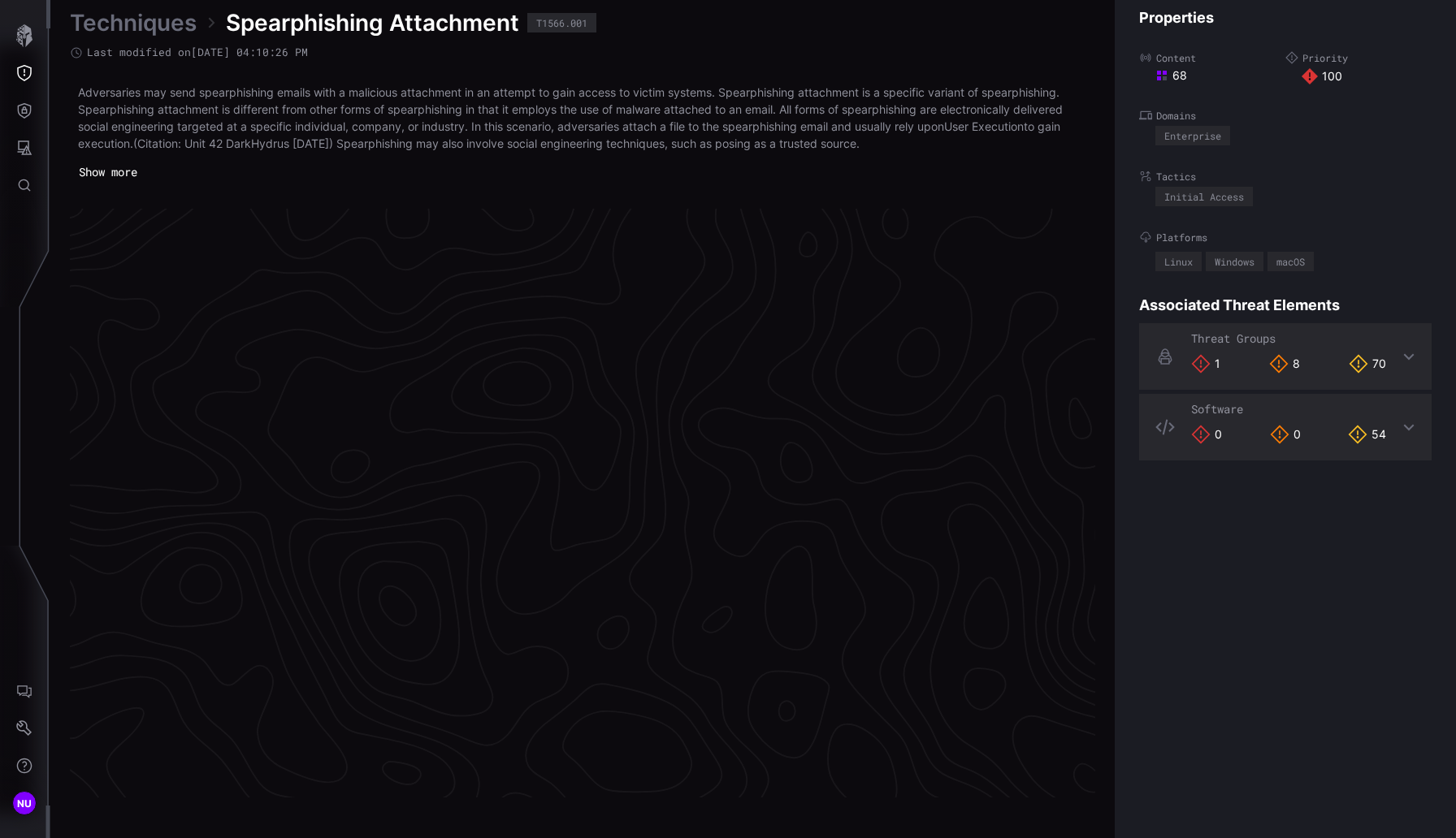
scroll to position [3366, 711]
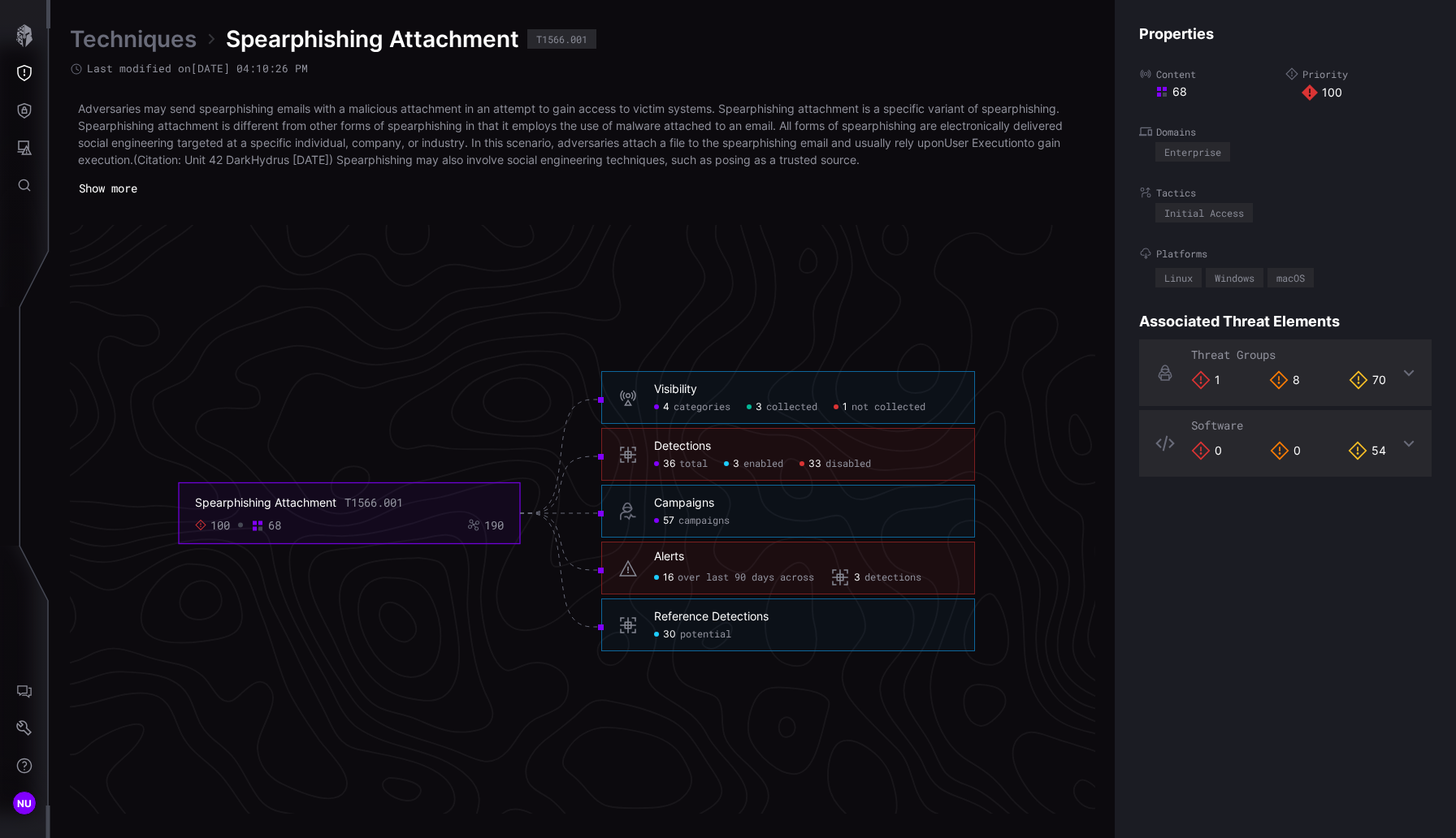
click at [668, 392] on div "Visibility" at bounding box center [675, 389] width 43 height 14
click at [684, 408] on span "categories" at bounding box center [702, 408] width 56 height 13
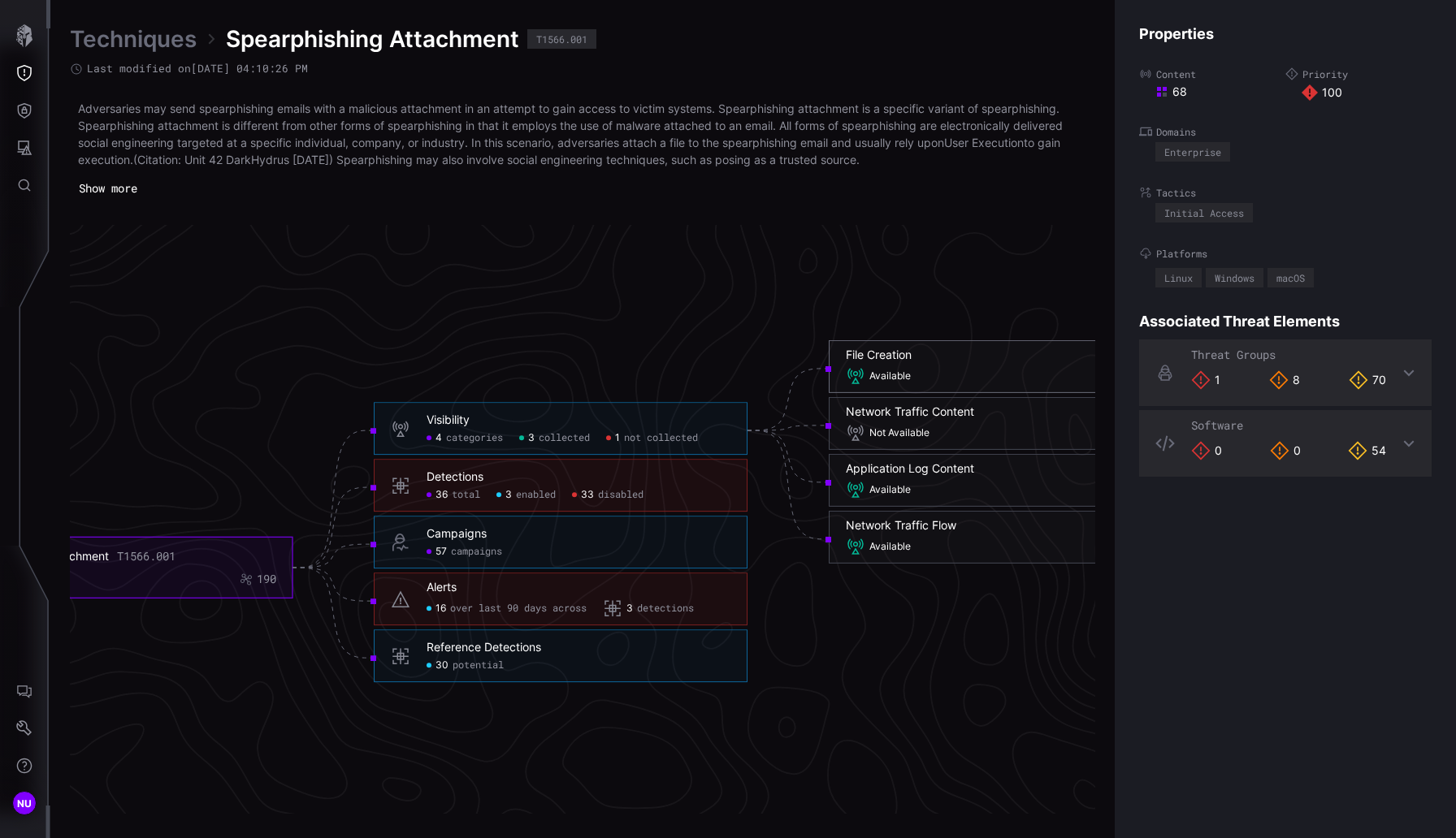
click at [863, 359] on div "File Creation" at bounding box center [879, 355] width 66 height 14
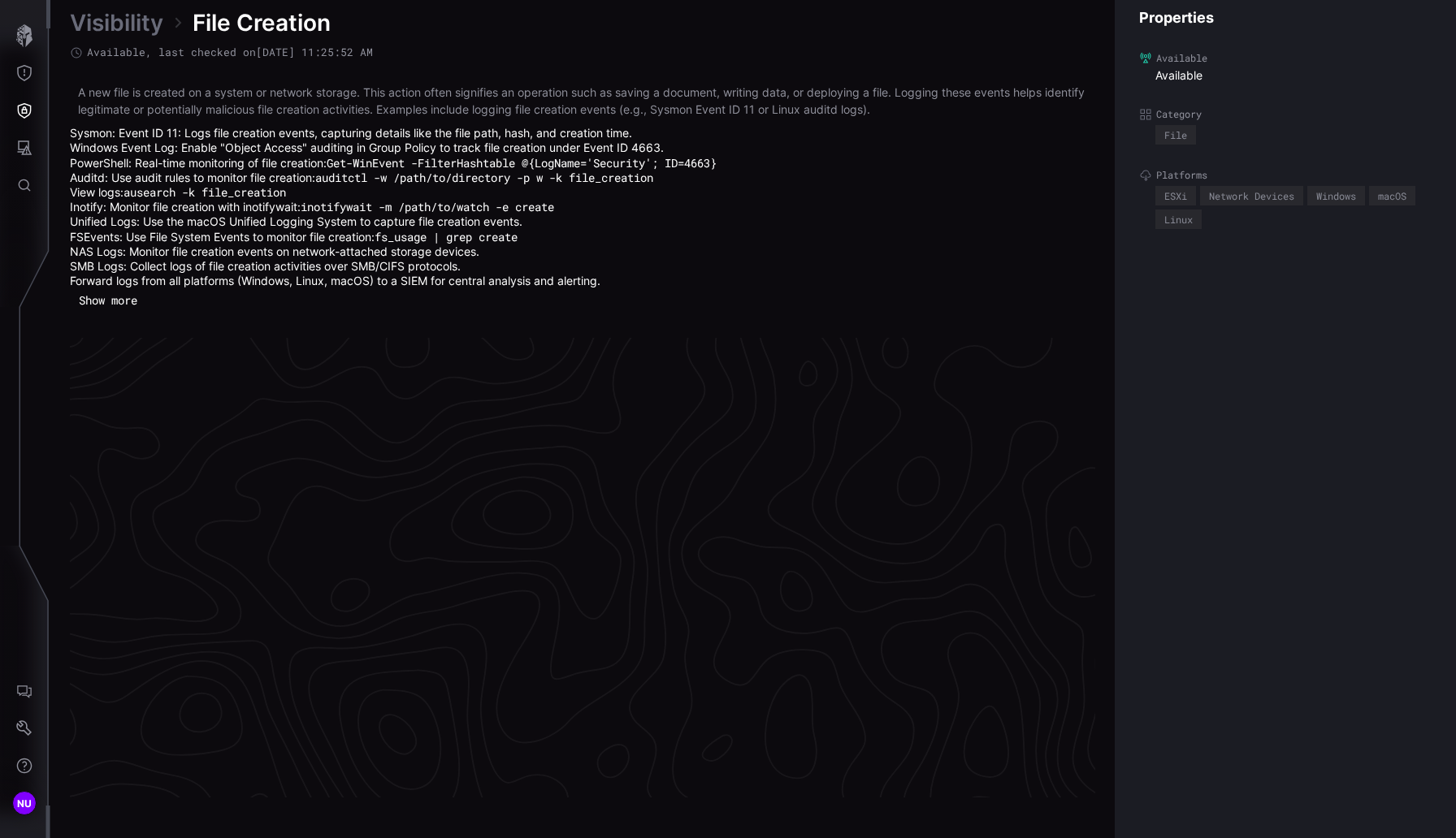
scroll to position [3430, 711]
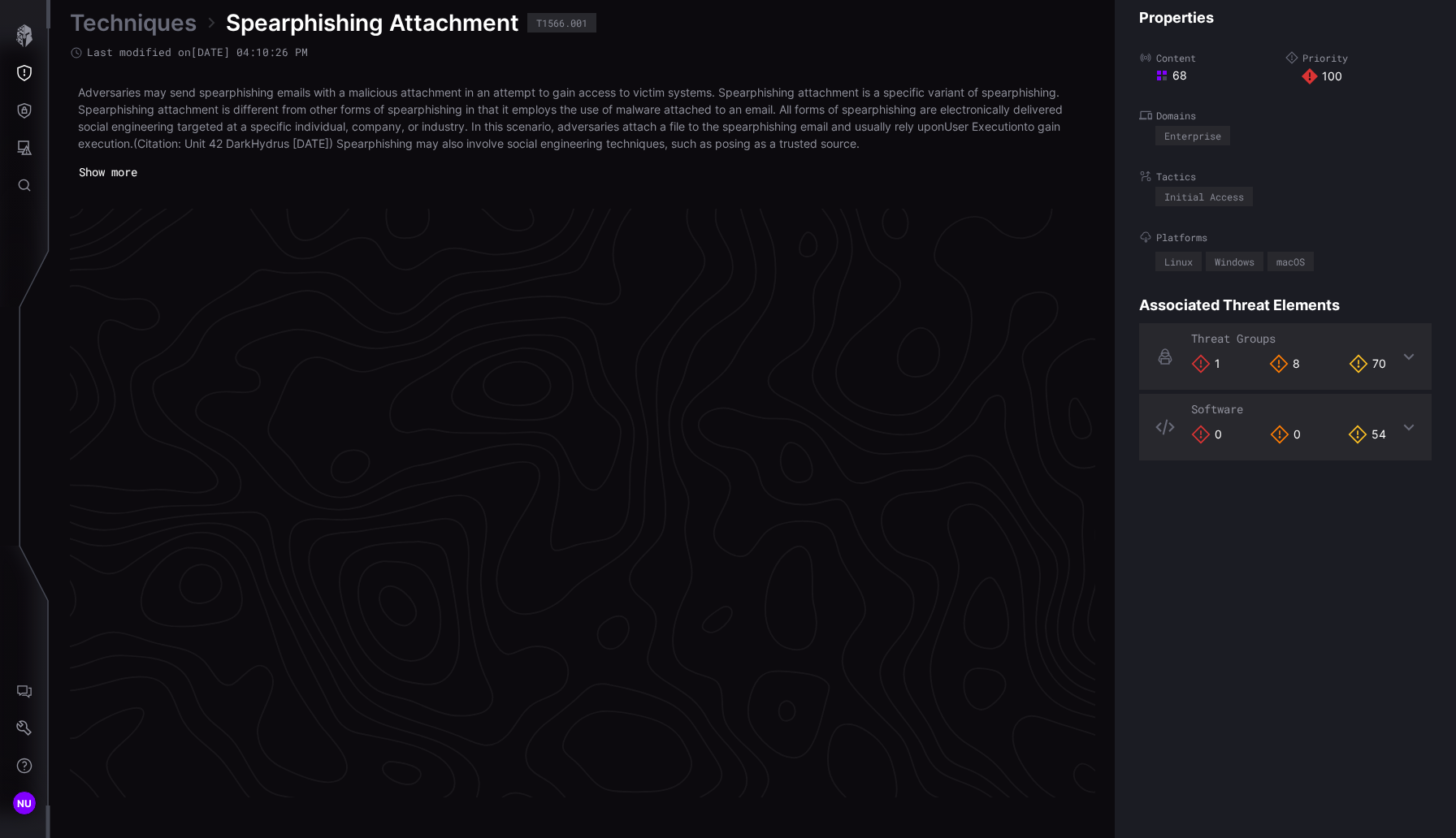
scroll to position [3366, 711]
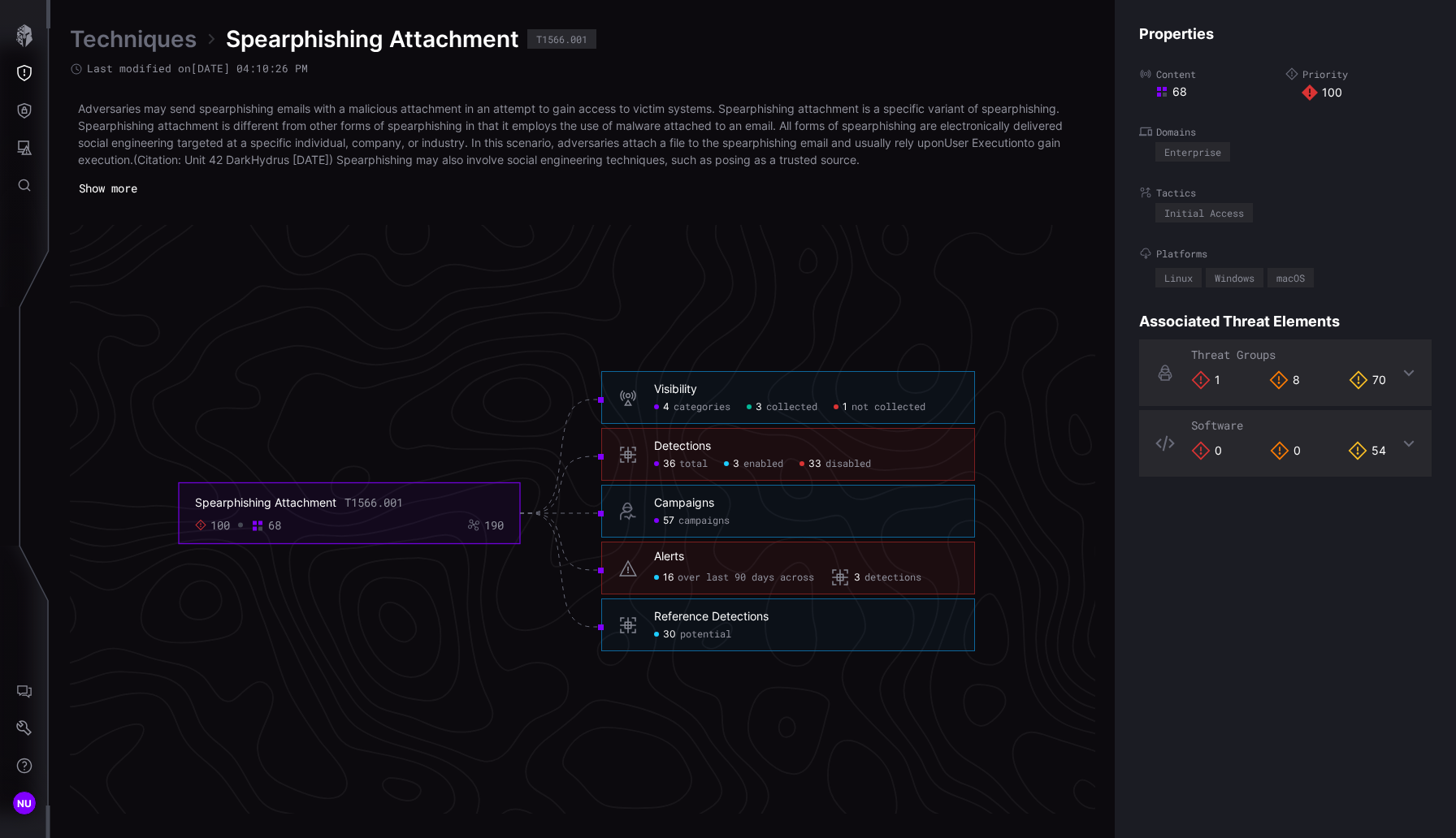
click at [912, 406] on span "not collected" at bounding box center [888, 408] width 74 height 13
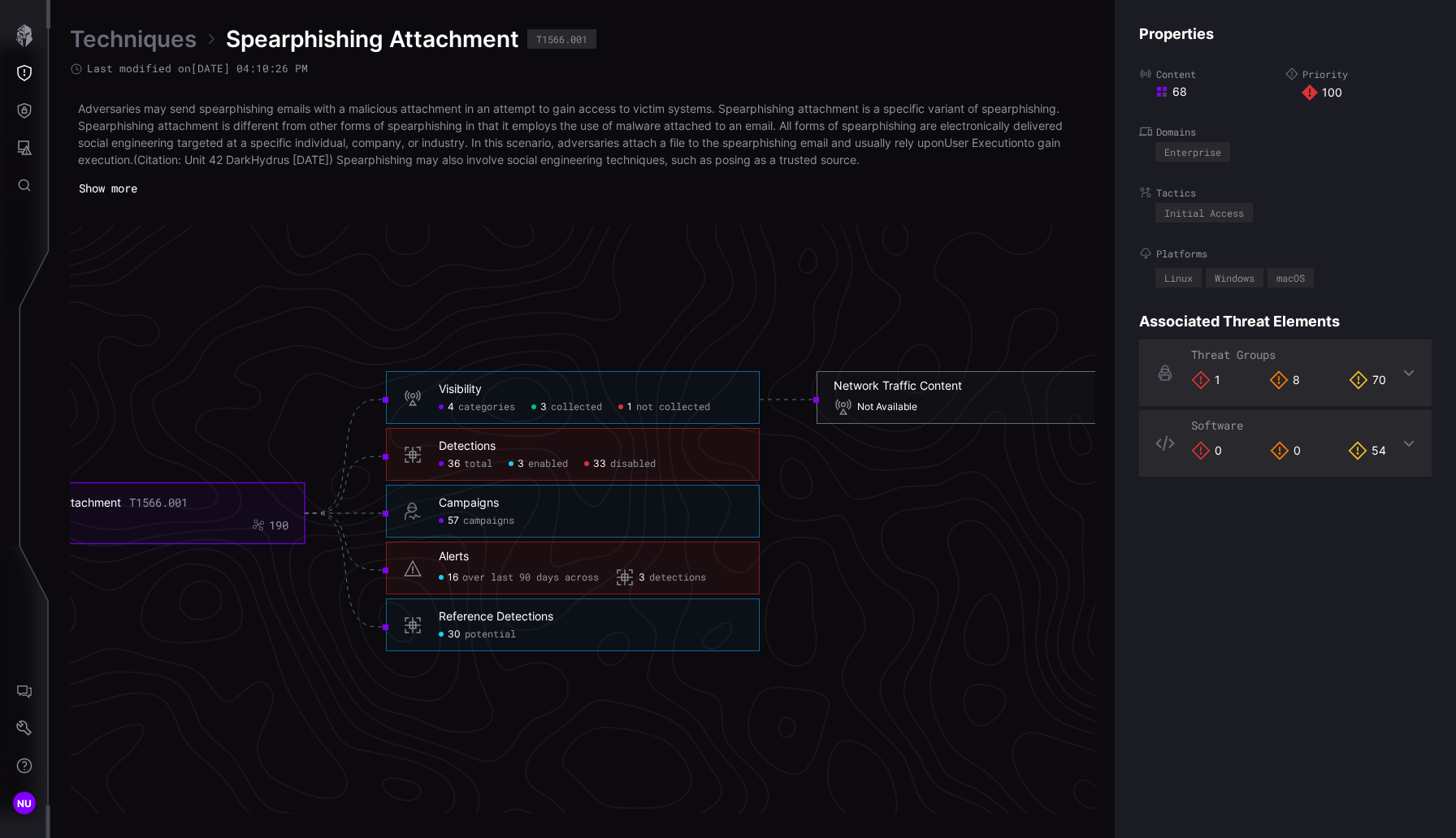
click at [924, 381] on div "Network Traffic Content" at bounding box center [898, 385] width 128 height 14
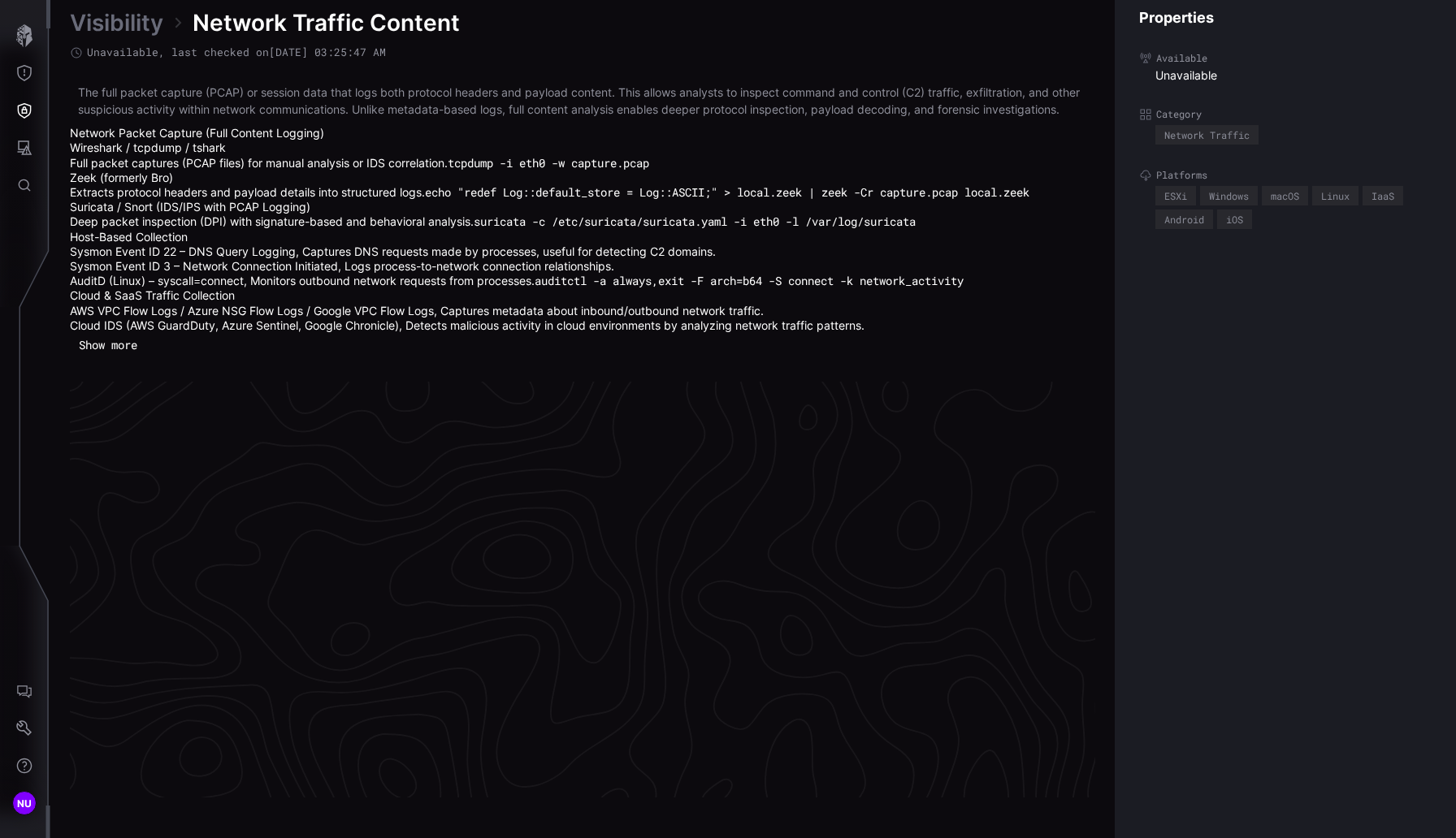
scroll to position [3461, 711]
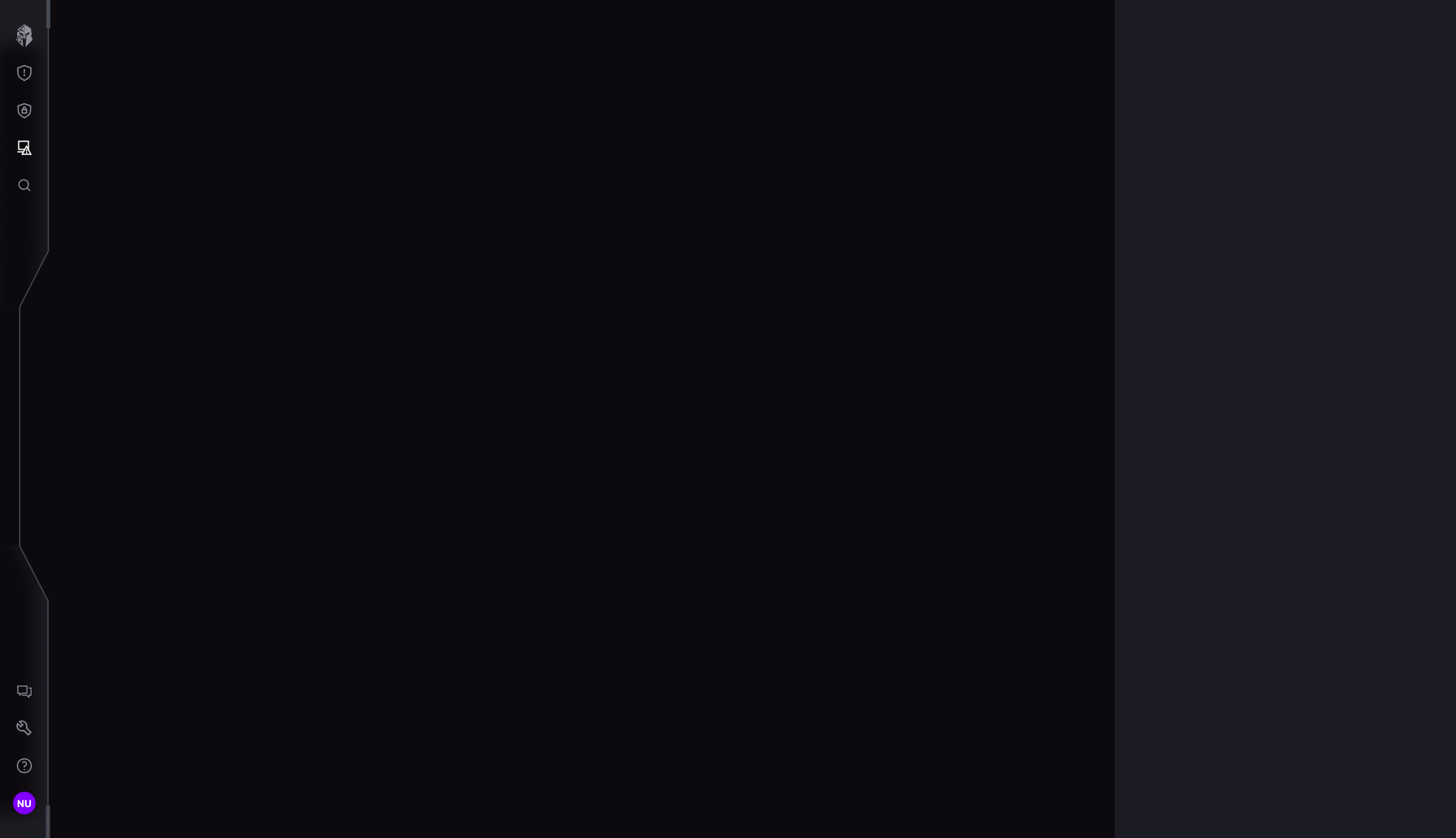
scroll to position [3330, 711]
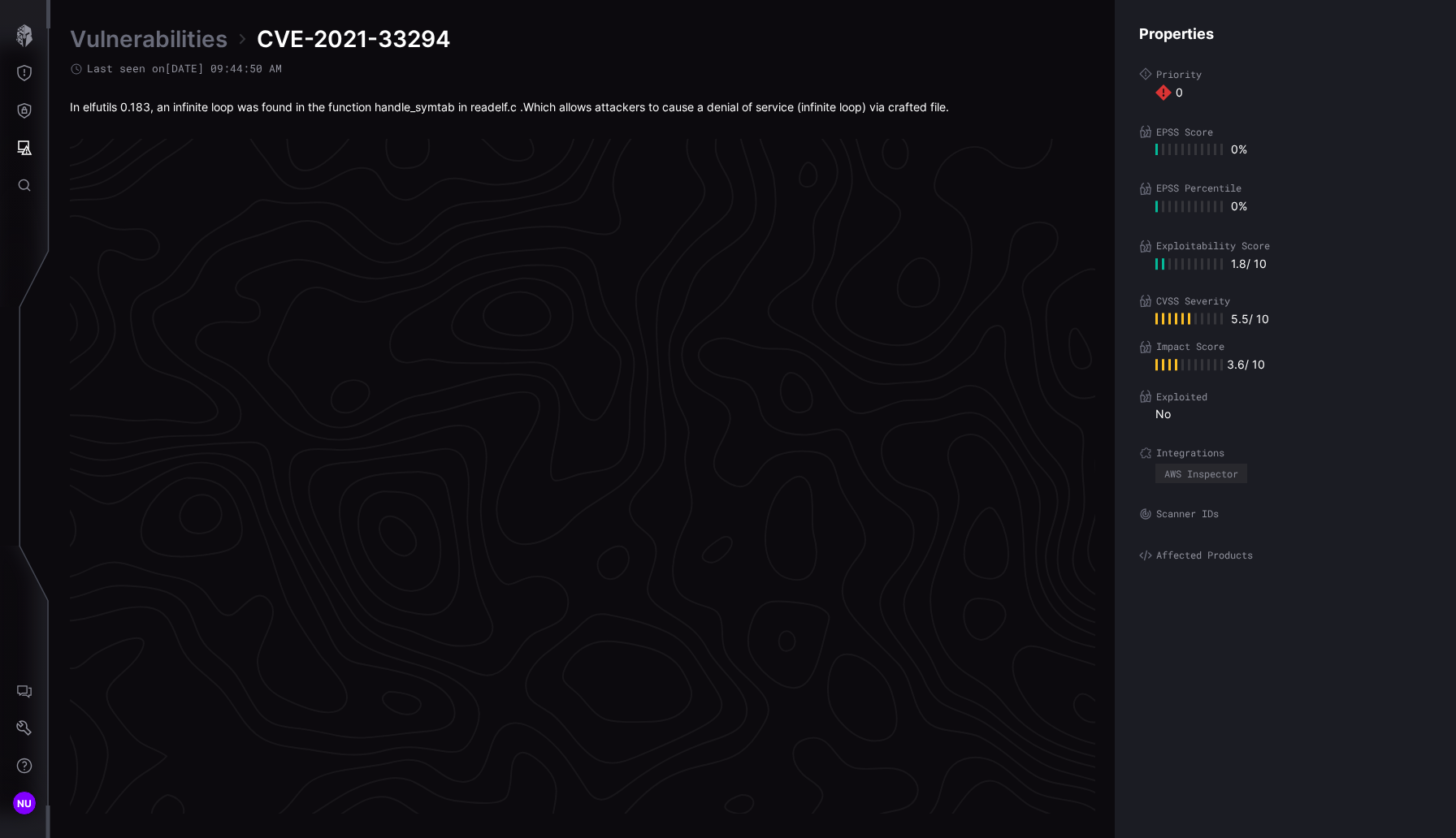
scroll to position [3323, 711]
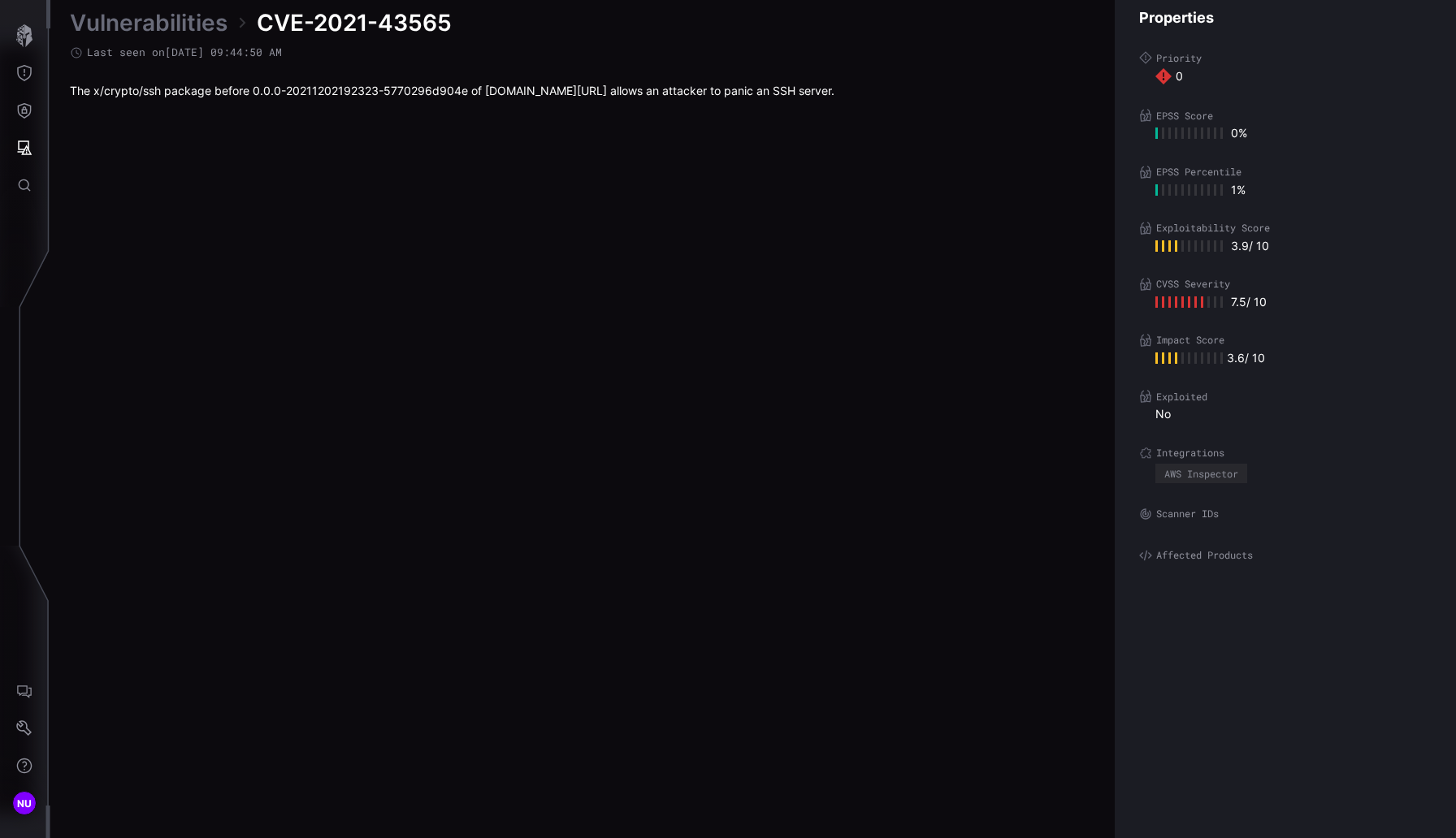
scroll to position [3323, 711]
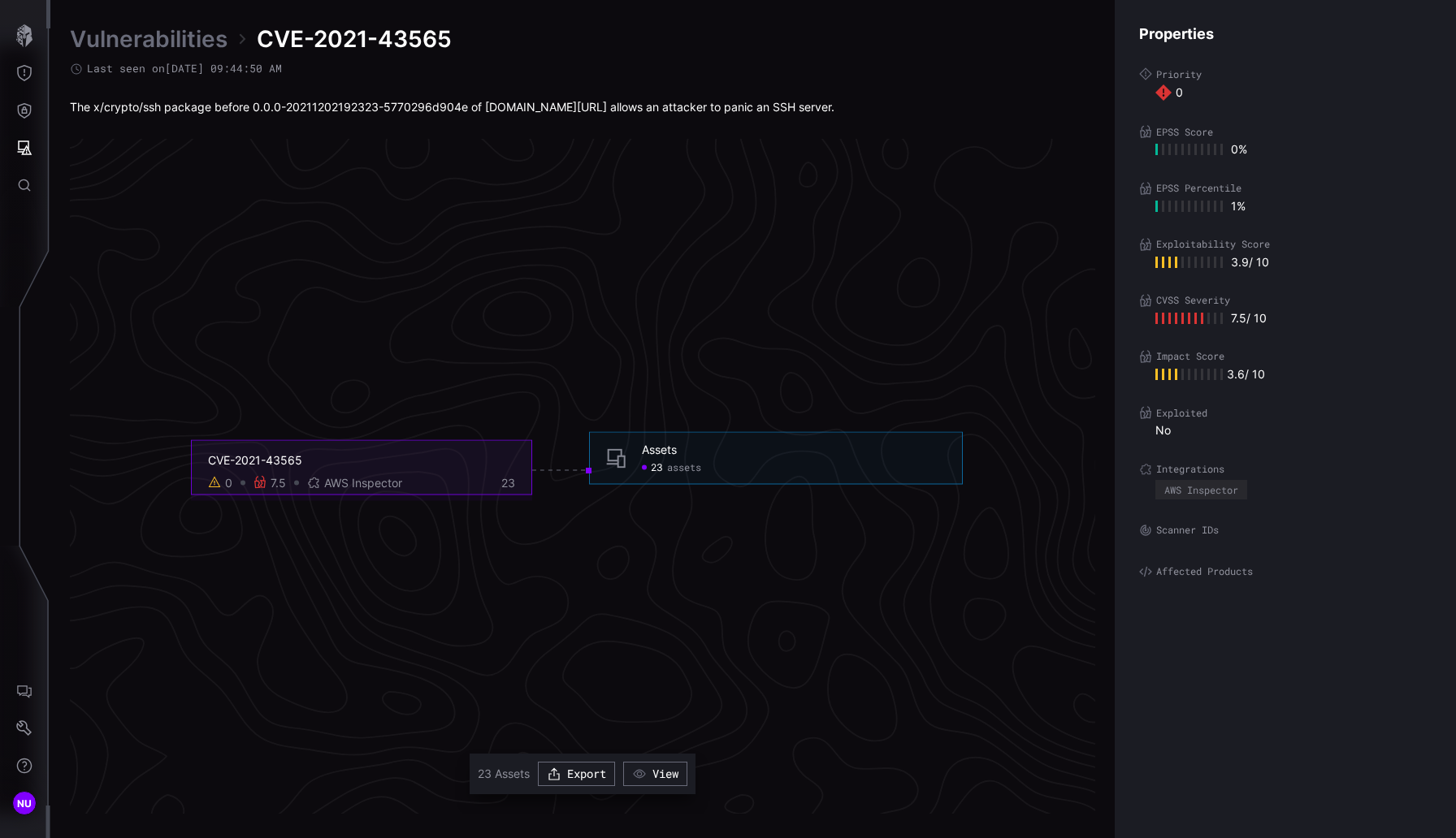
click at [271, 484] on div "7.5" at bounding box center [278, 483] width 15 height 14
click at [251, 483] on div "0 7.5 AWS Inspector" at bounding box center [305, 483] width 194 height 14
click at [263, 484] on icon at bounding box center [260, 483] width 11 height 13
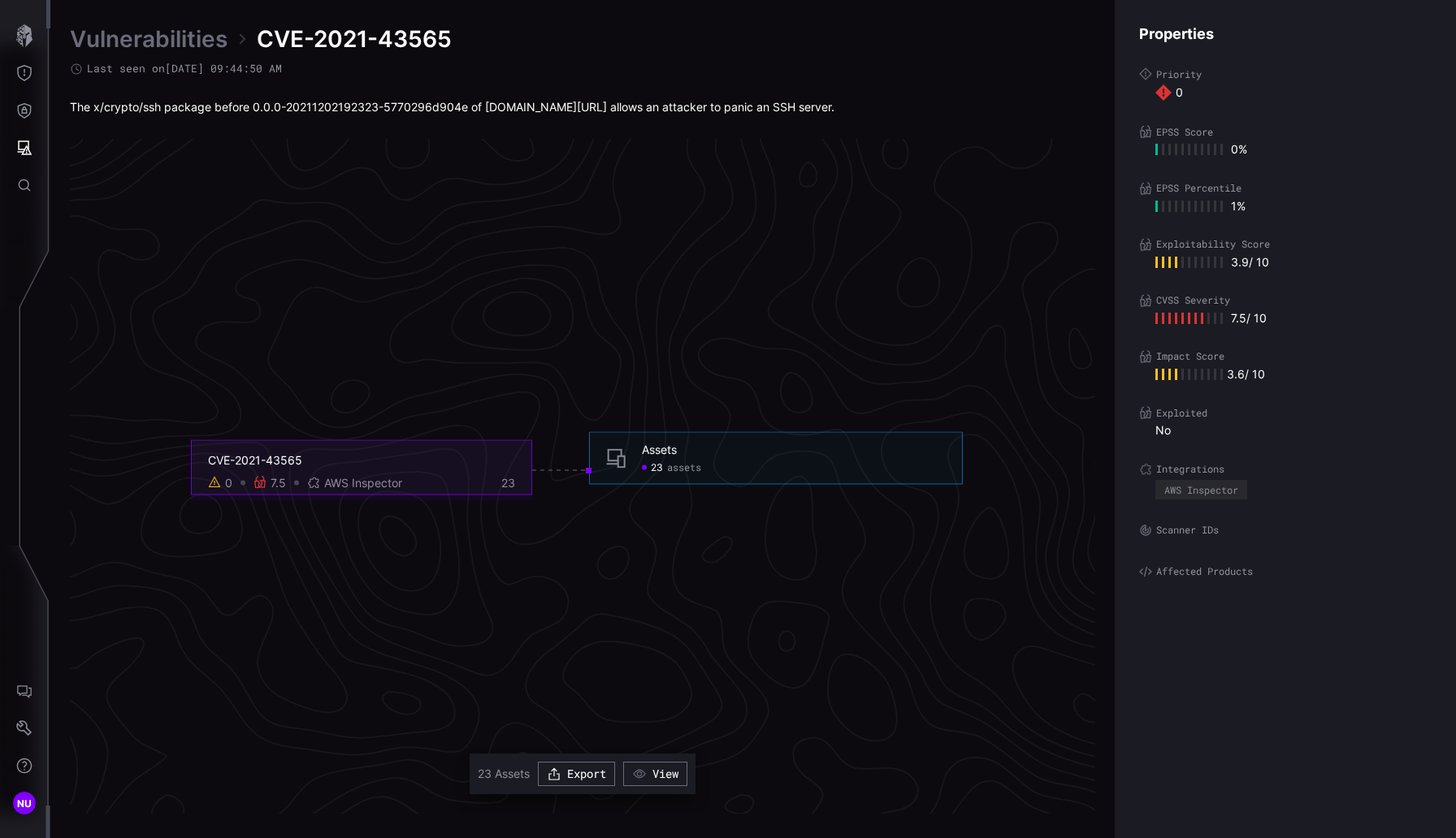
click at [263, 484] on icon at bounding box center [260, 483] width 11 height 13
click at [268, 488] on div "7.5" at bounding box center [270, 483] width 33 height 14
click at [8, 75] on button "Threat Exposure" at bounding box center [24, 73] width 47 height 37
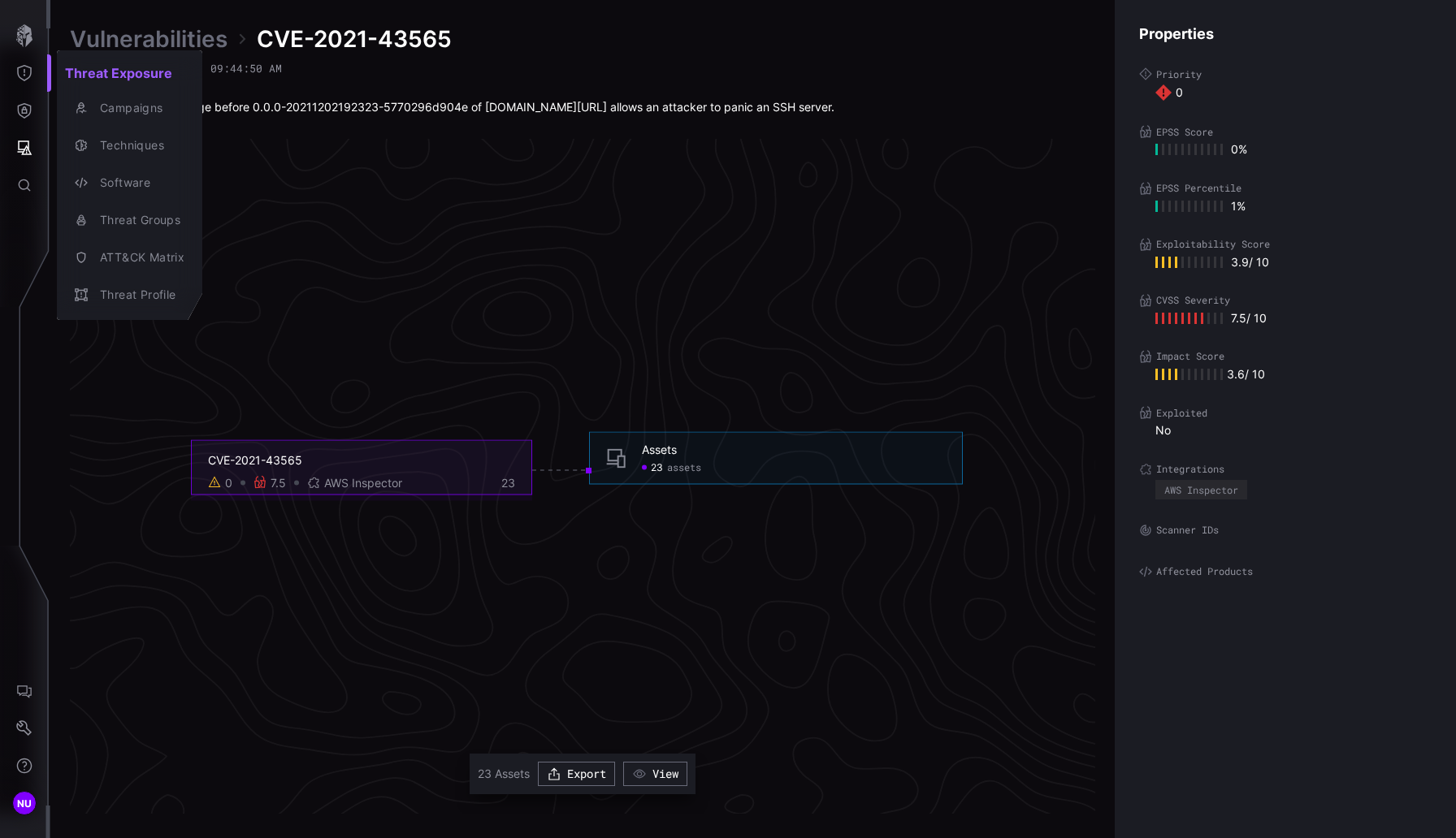
click at [13, 127] on div at bounding box center [728, 419] width 1456 height 838
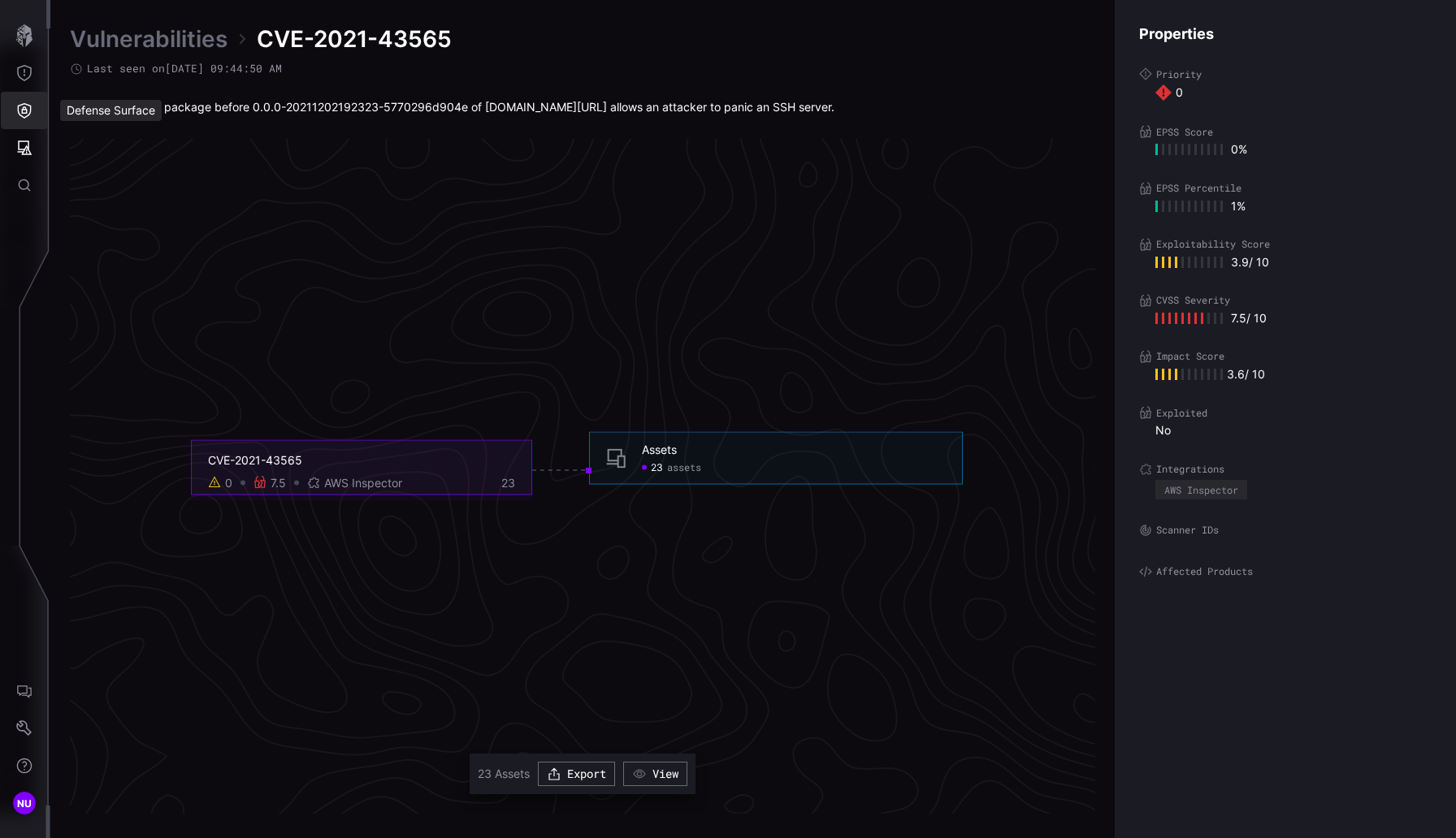
click at [29, 104] on icon "Defense Surface" at bounding box center [24, 110] width 16 height 16
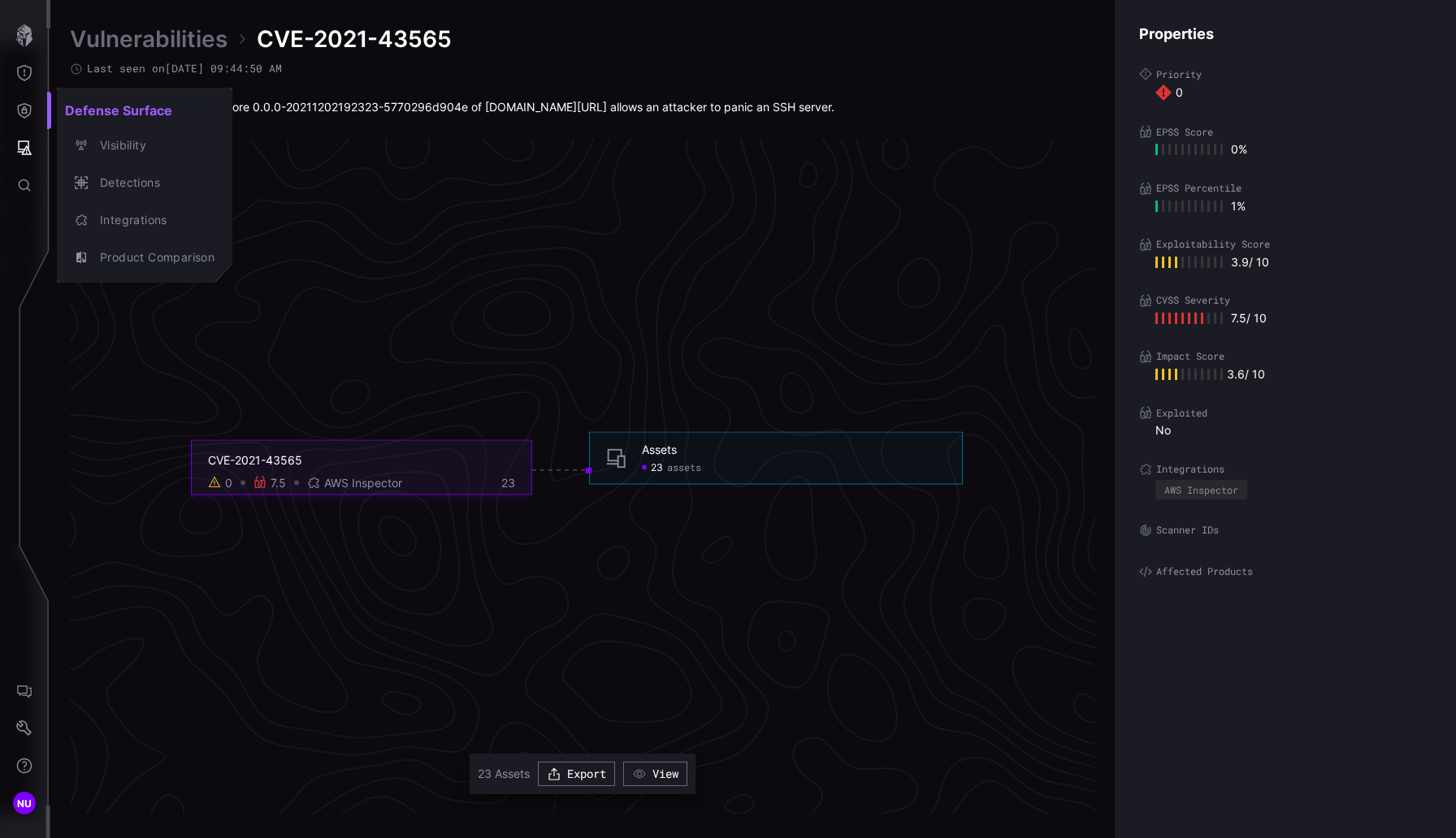
click at [29, 143] on div at bounding box center [728, 419] width 1456 height 838
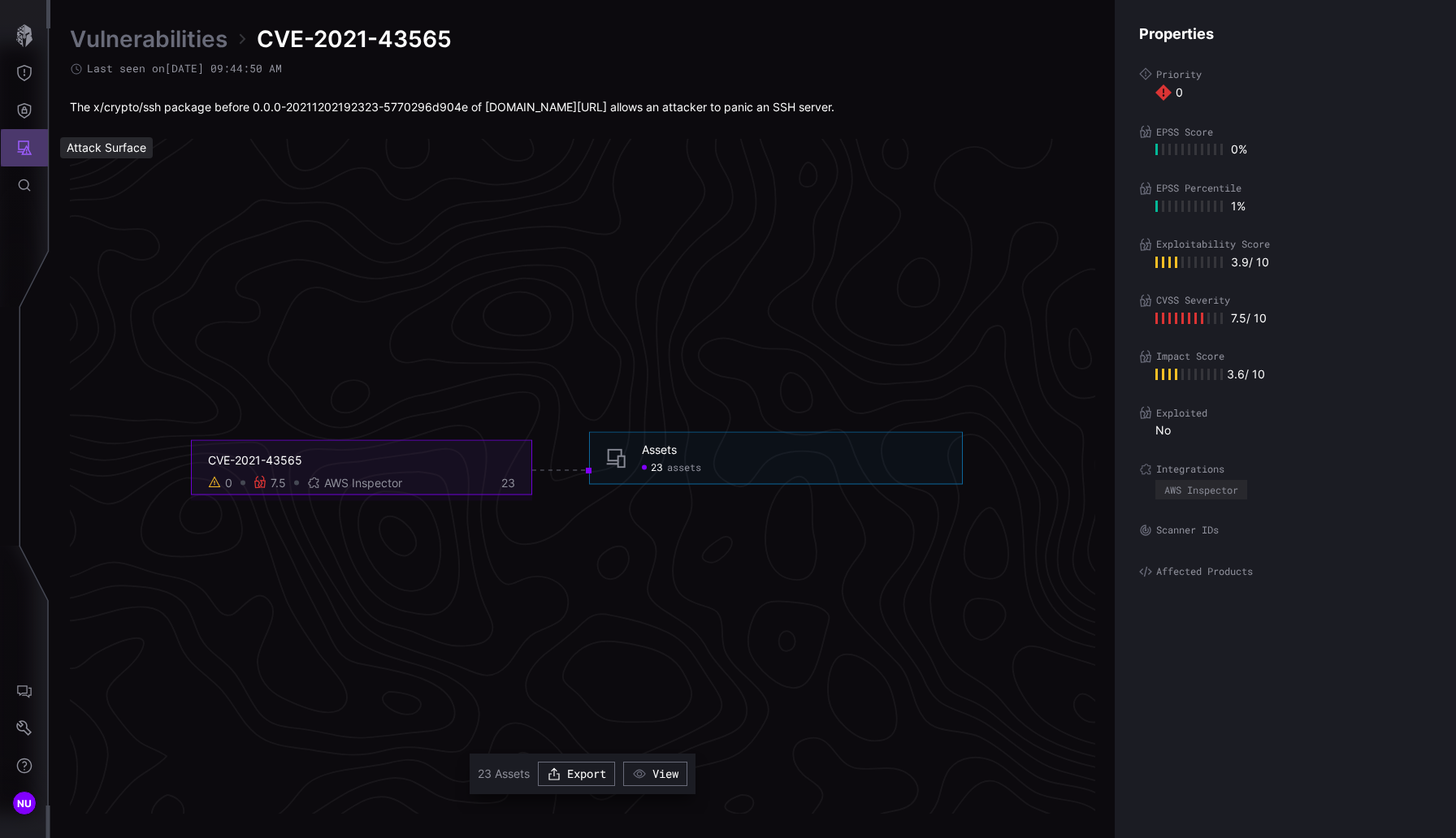
click at [28, 146] on icon "Attack Surface" at bounding box center [25, 147] width 14 height 14
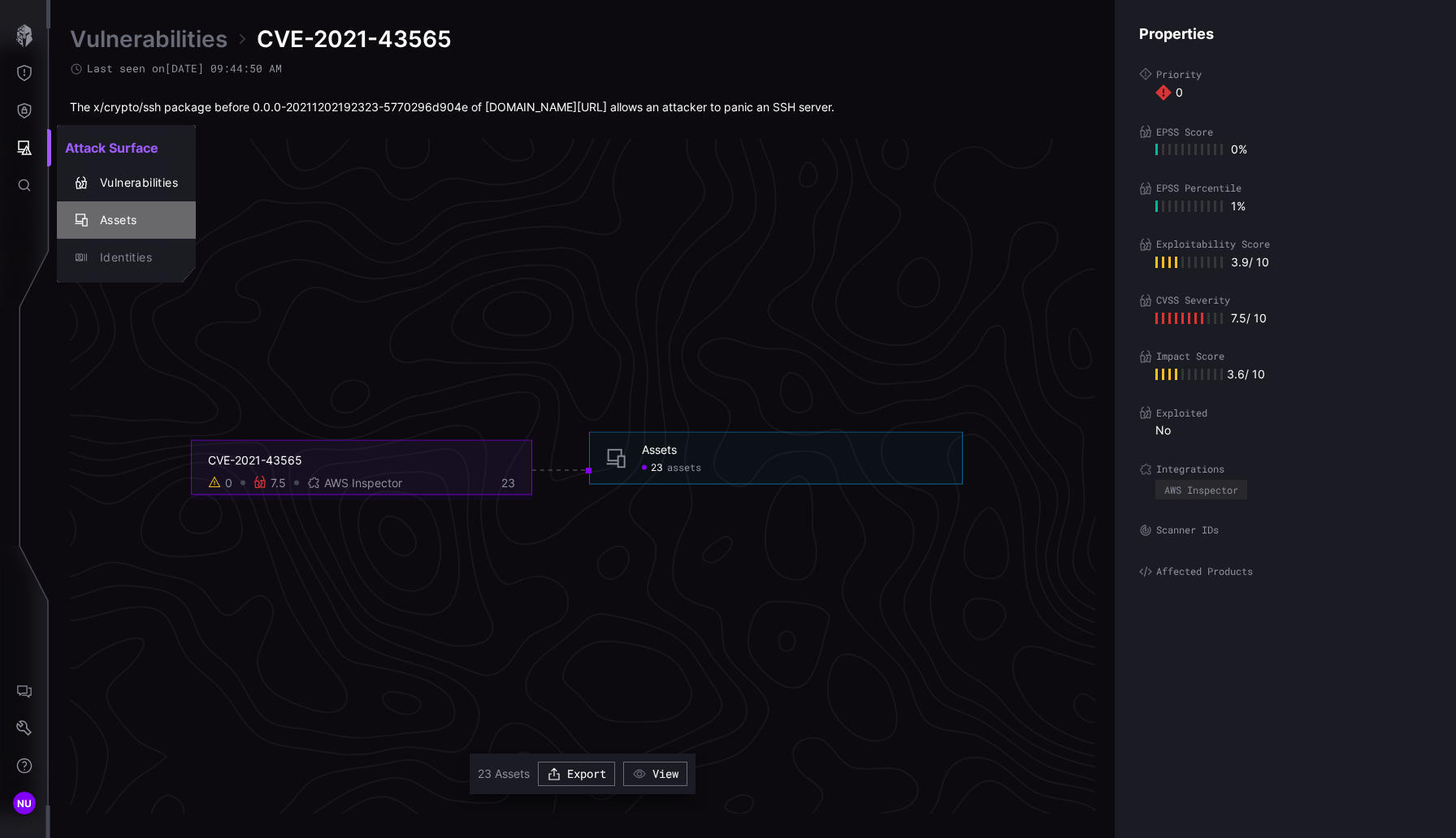
click at [116, 227] on div "Assets" at bounding box center [135, 220] width 86 height 20
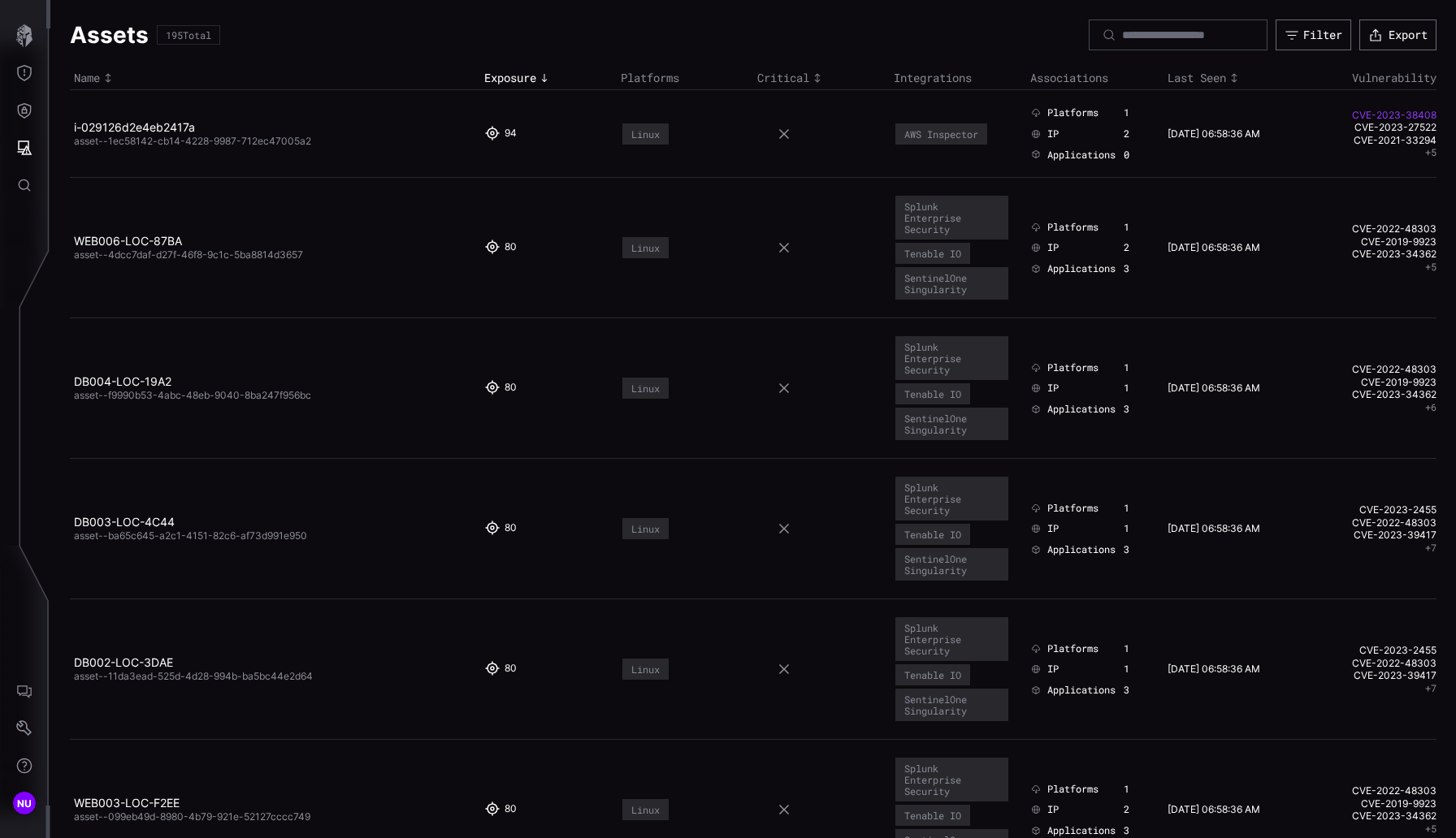
click at [1389, 118] on link "CVE-2023-38408" at bounding box center [1370, 116] width 133 height 13
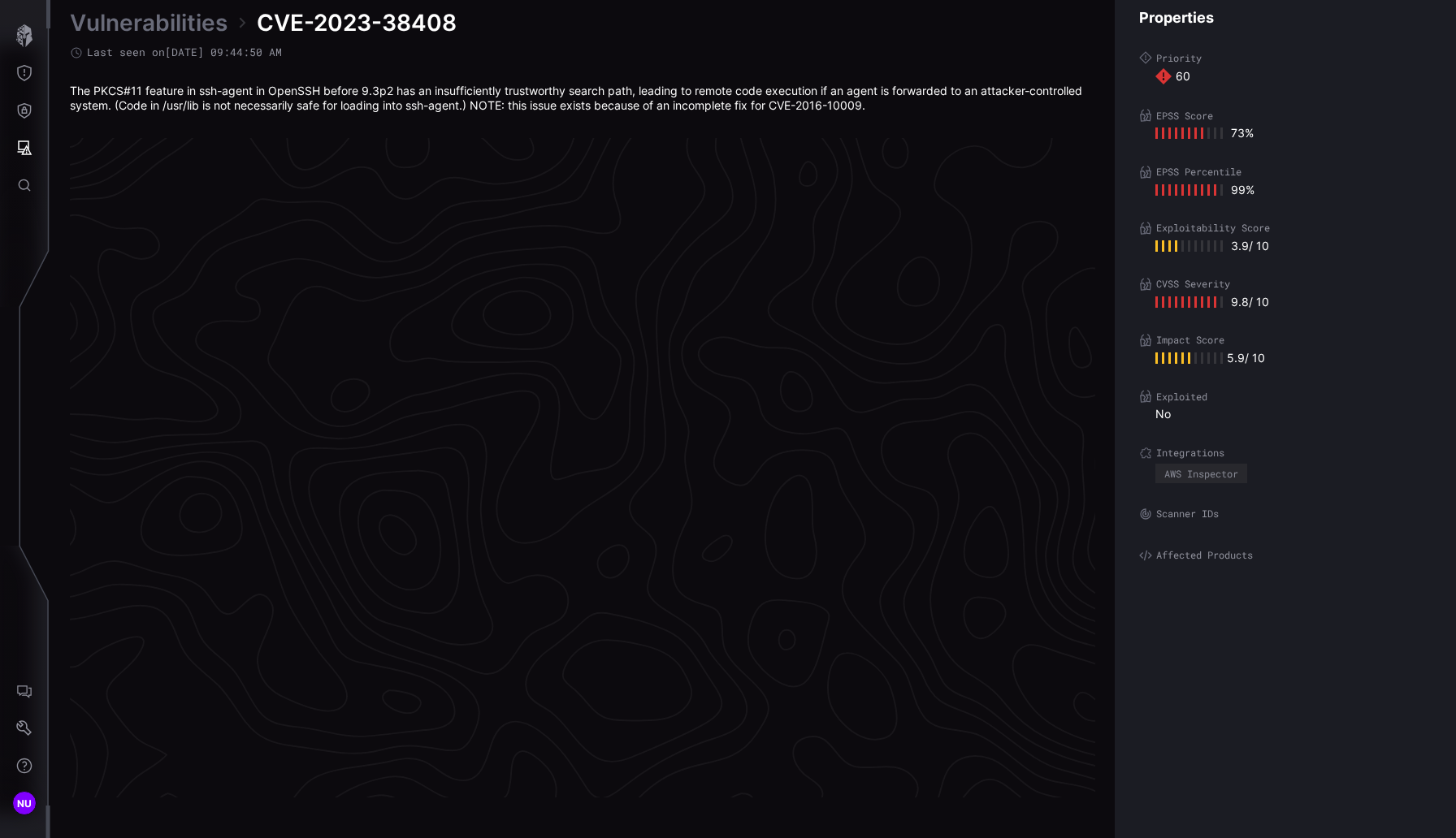
scroll to position [3330, 711]
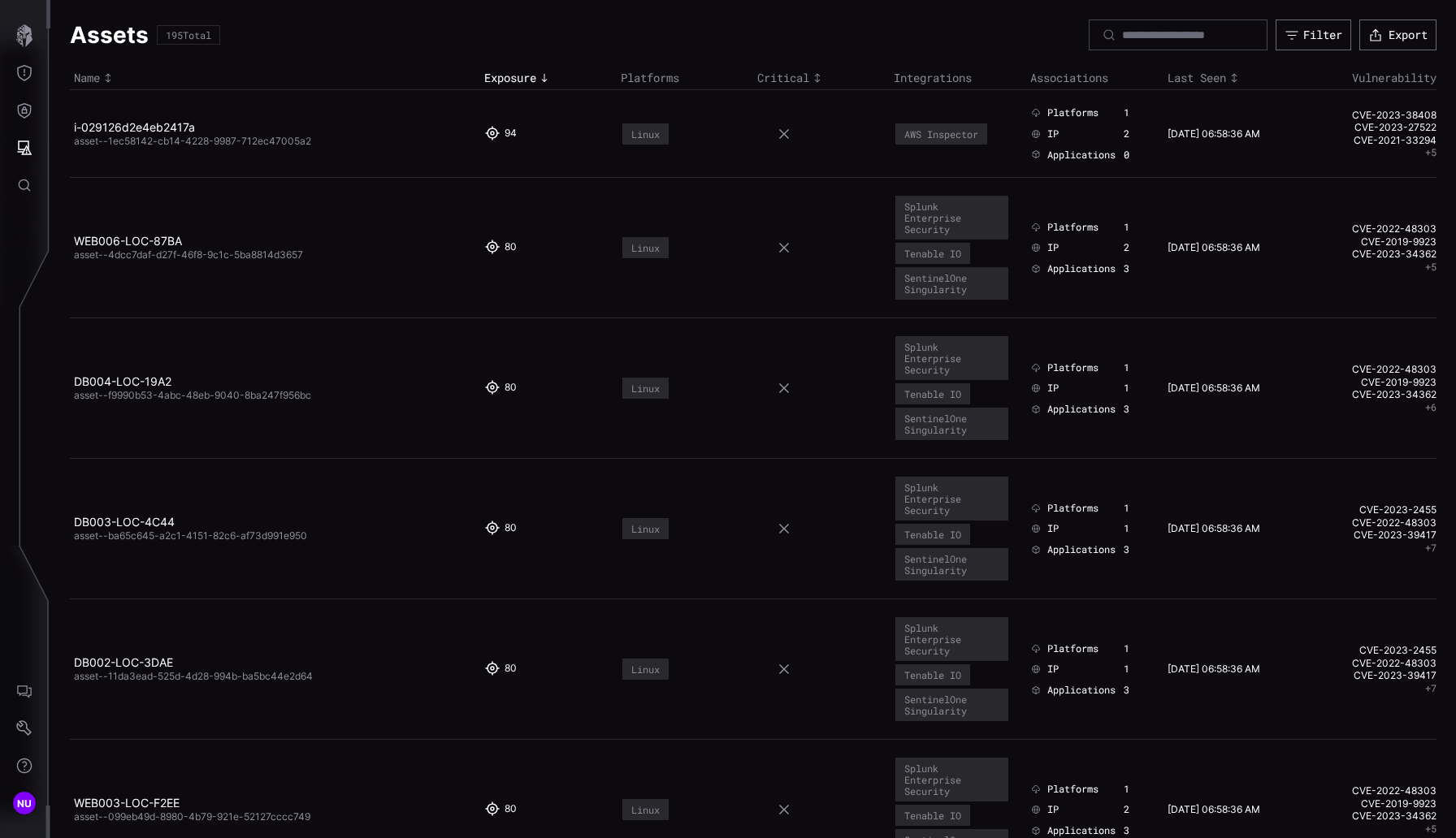
click at [506, 128] on div "94" at bounding box center [511, 134] width 13 height 14
click at [16, 64] on button "Threat Exposure" at bounding box center [24, 73] width 47 height 37
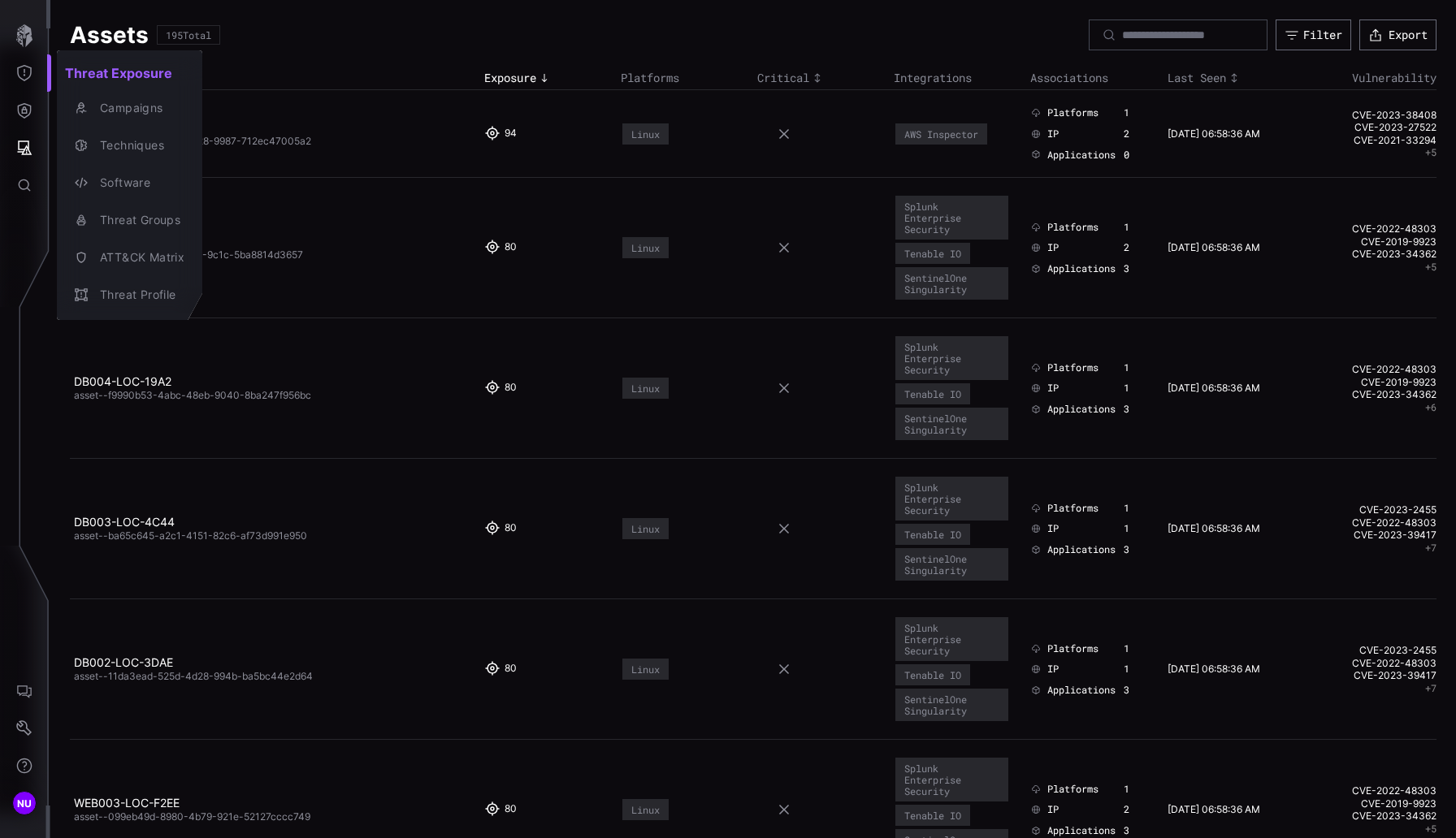
click at [28, 111] on div at bounding box center [728, 419] width 1456 height 838
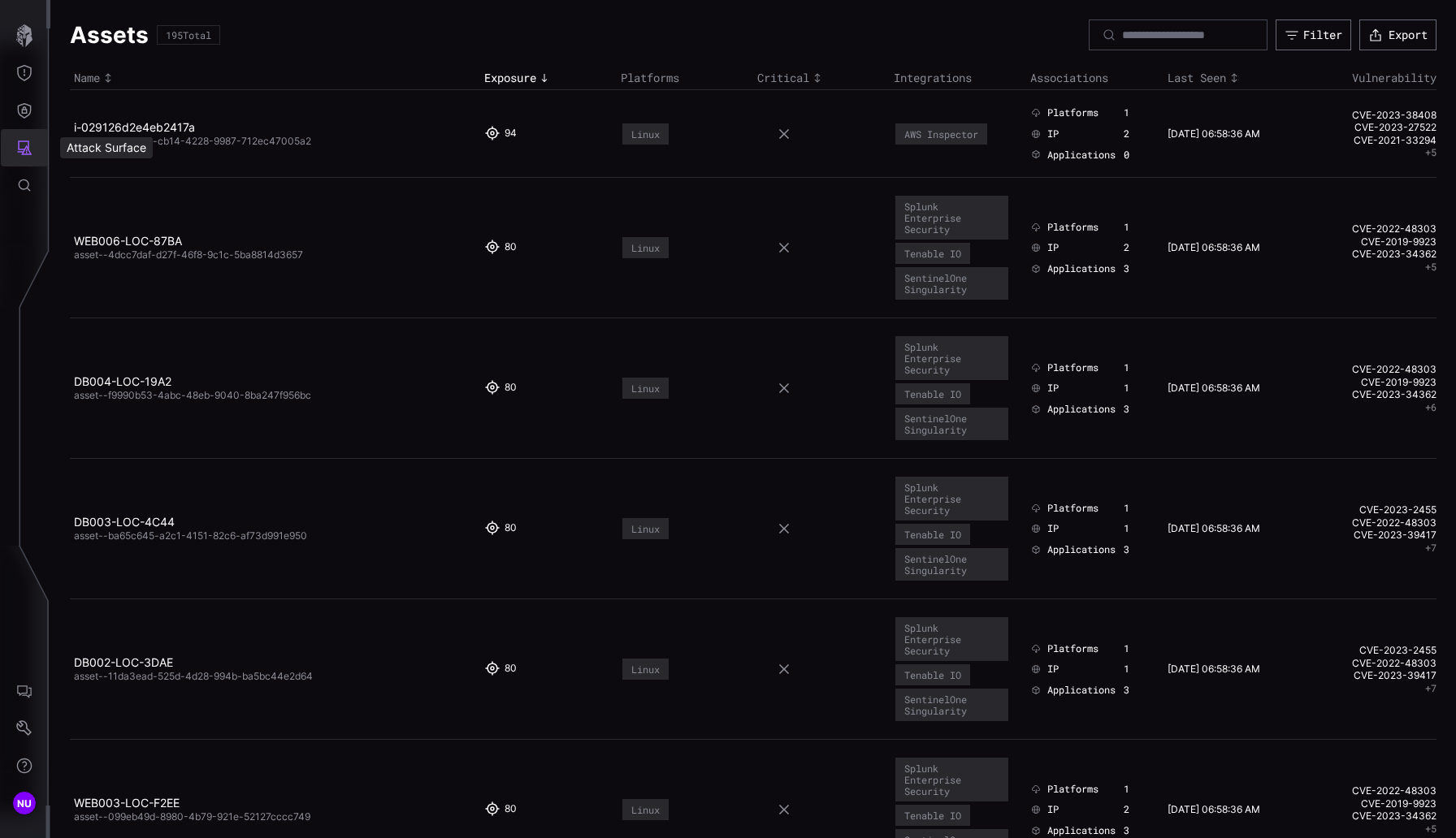
click at [20, 142] on icon "Attack Surface" at bounding box center [24, 147] width 16 height 16
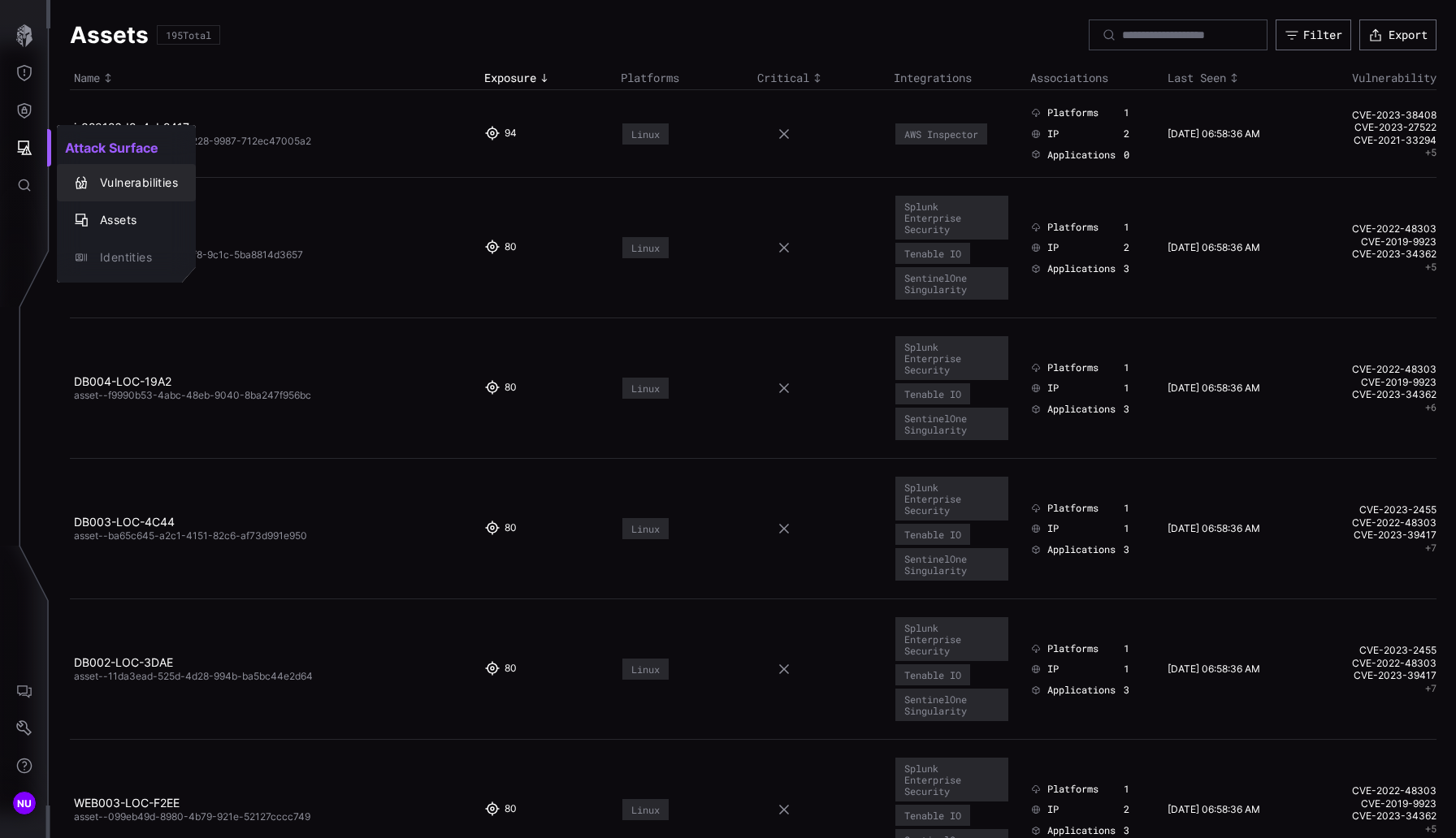
click at [79, 172] on div "Vulnerabilities" at bounding box center [126, 183] width 126 height 23
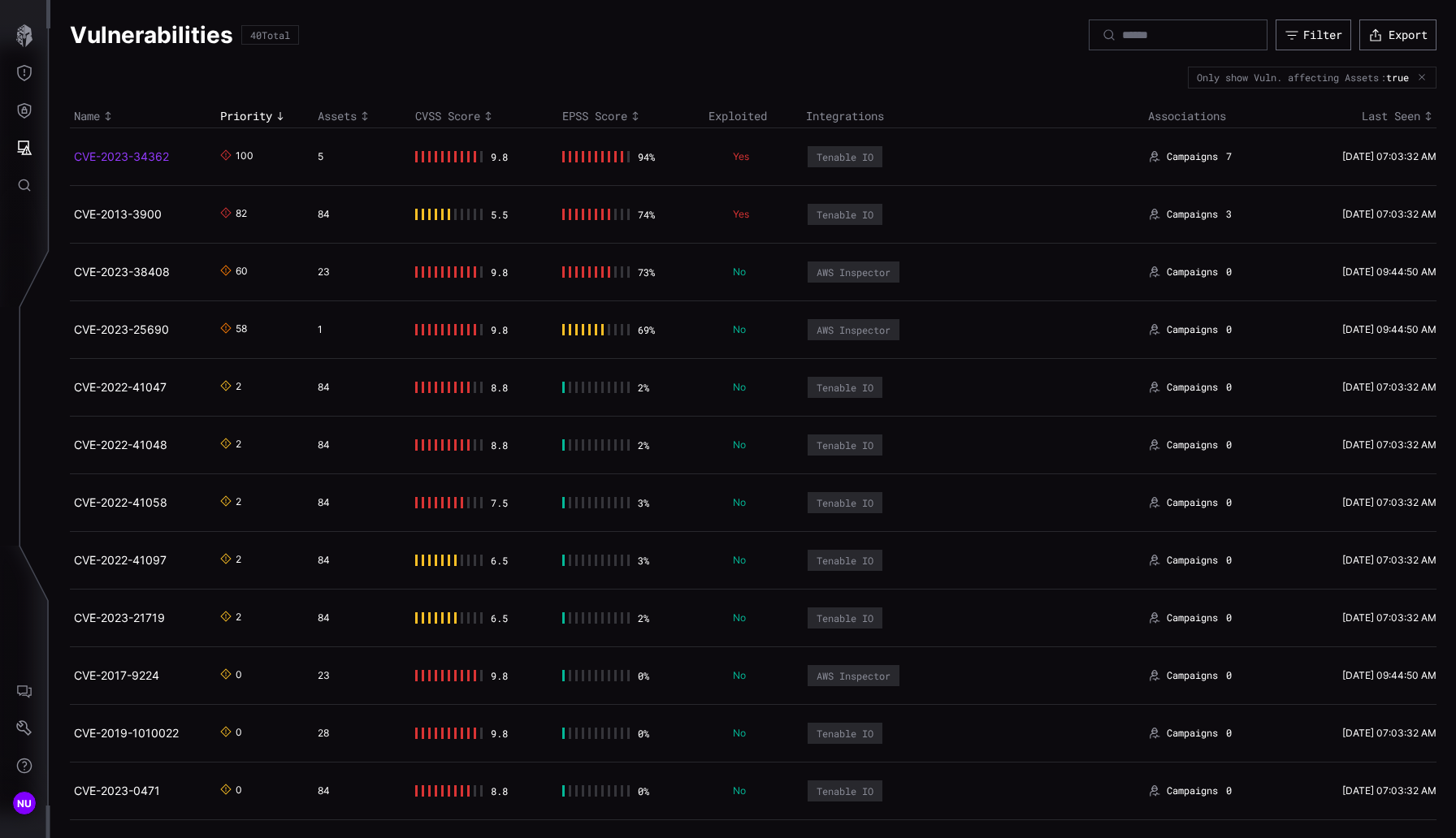
click at [104, 159] on link "CVE-2023-34362" at bounding box center [120, 156] width 95 height 13
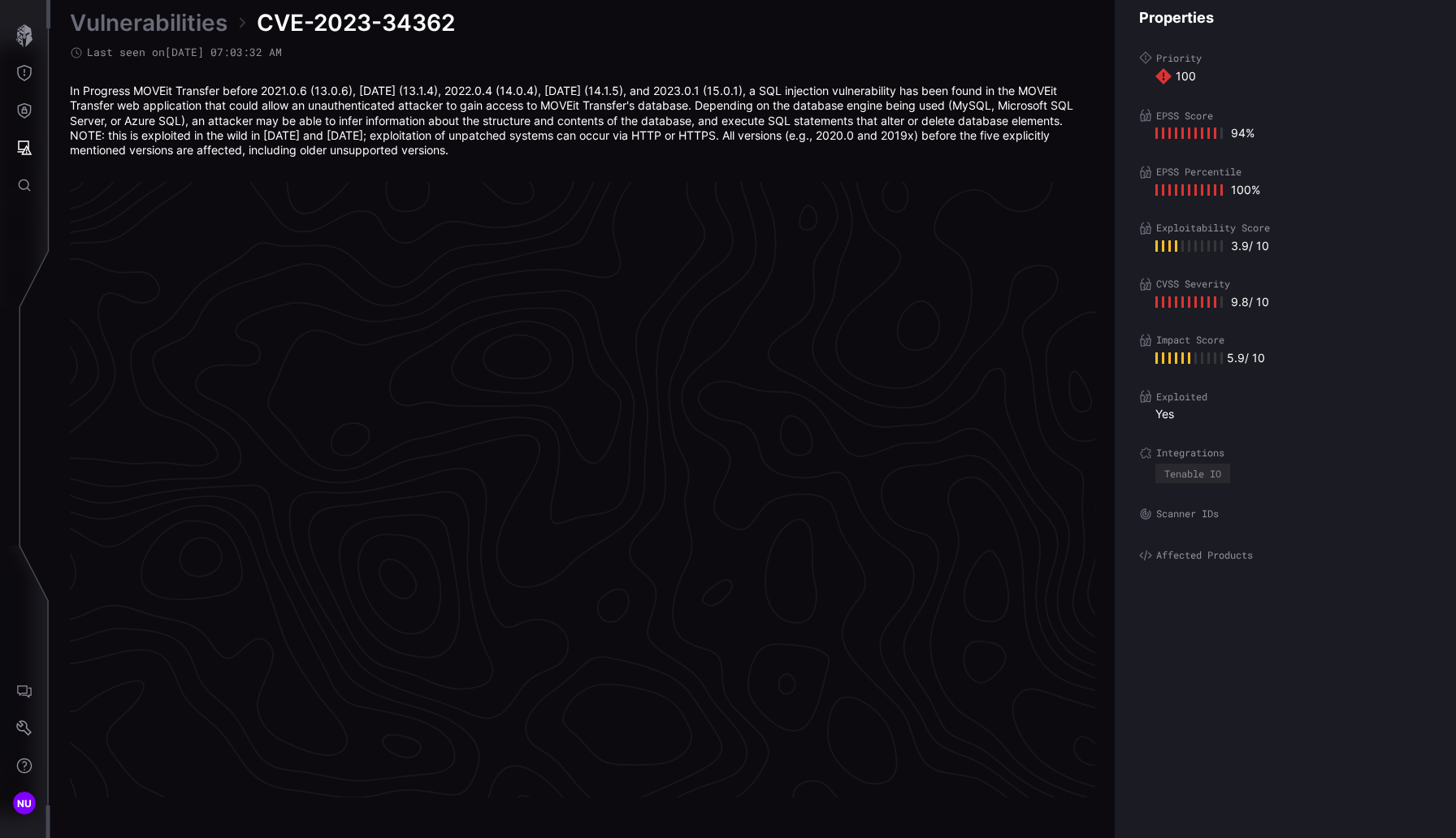
scroll to position [3352, 711]
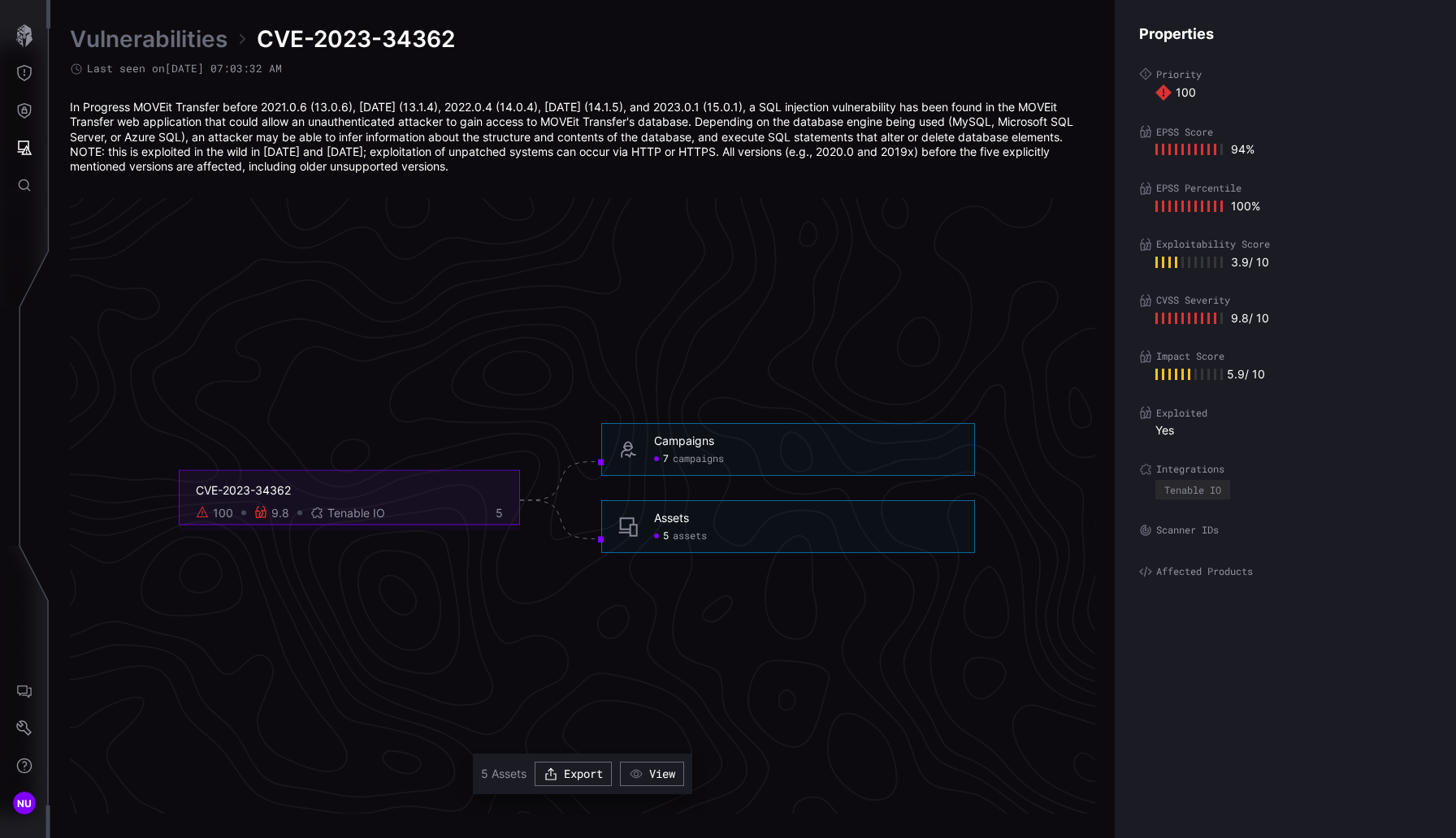
click at [695, 462] on span "campaigns" at bounding box center [699, 460] width 52 height 13
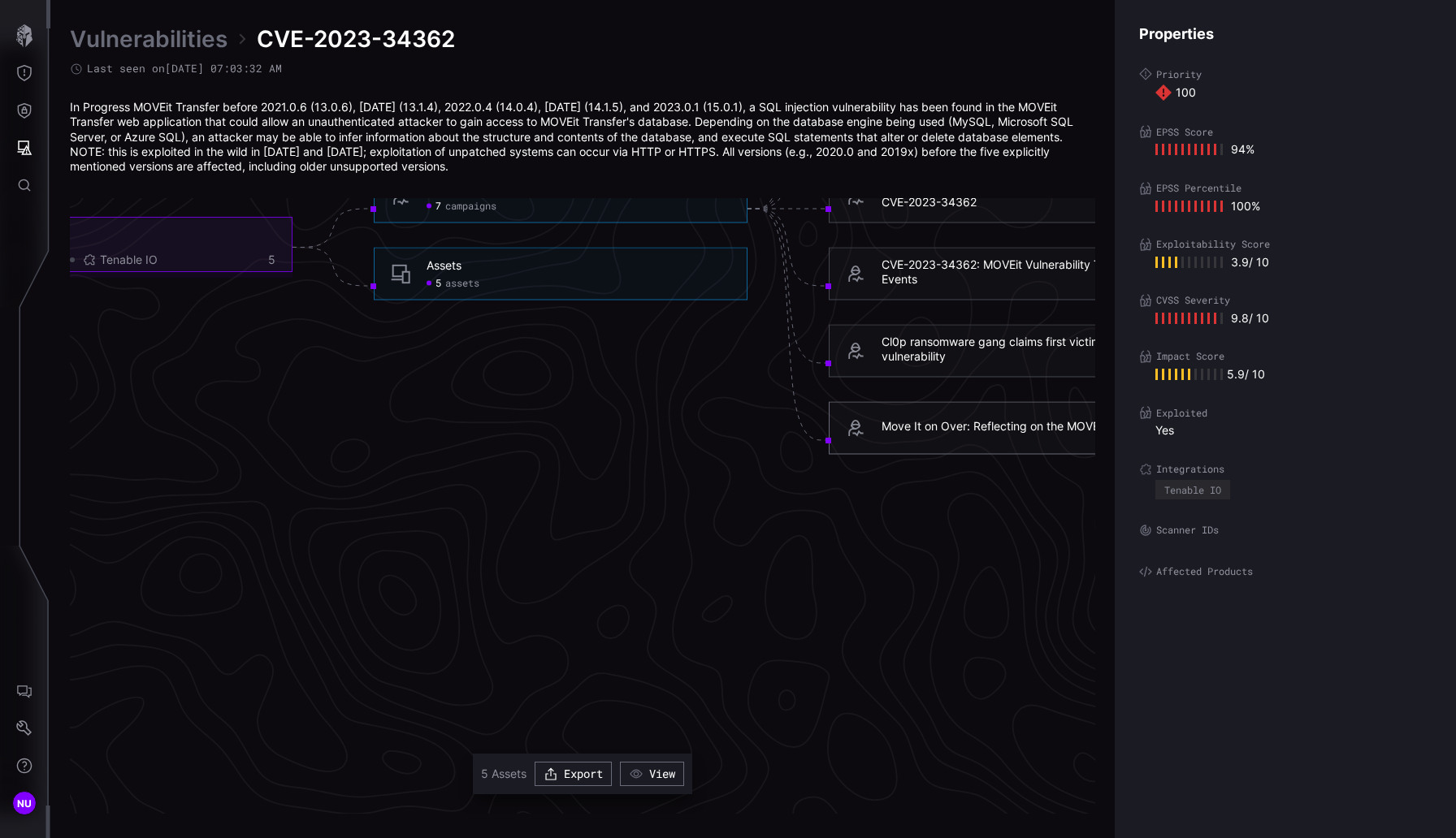
scroll to position [3315, 711]
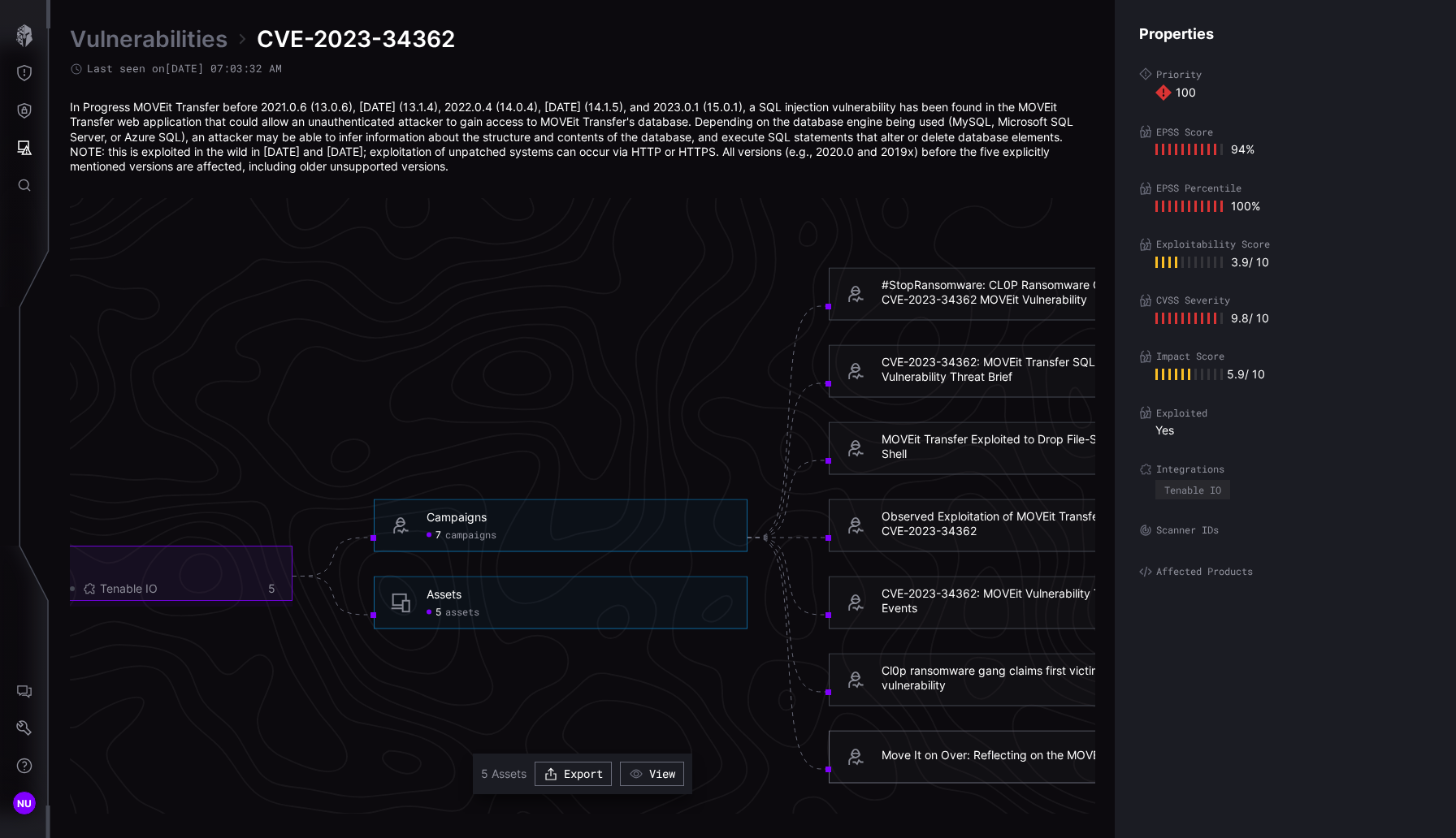
click at [909, 287] on div "#StopRansomware: CL0P Ransomware Gang Exploits CVE-2023-34362 MOVEit Vulnerabil…" at bounding box center [1033, 292] width 304 height 30
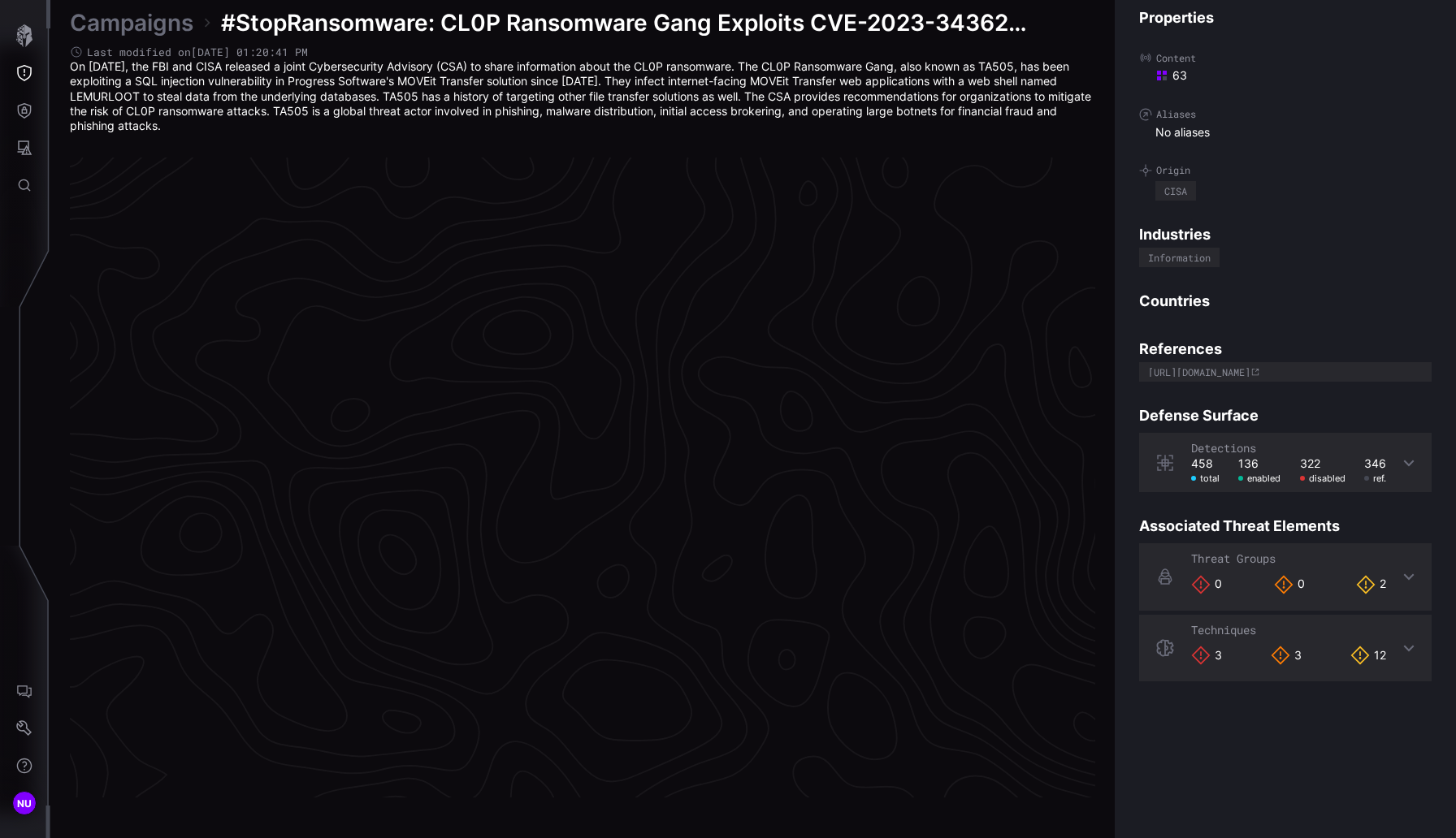
scroll to position [3341, 711]
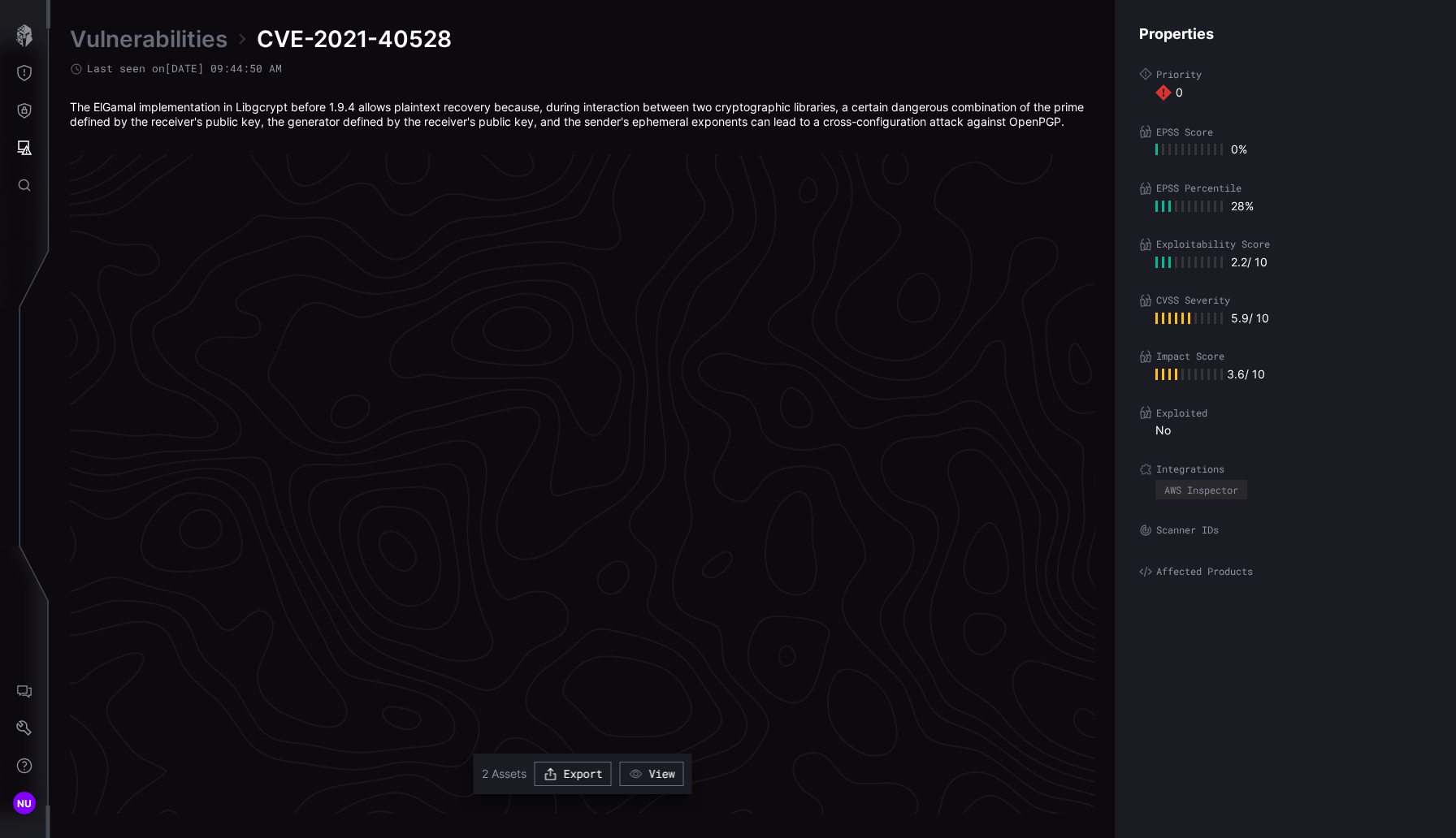
scroll to position [3330, 711]
